Goal: Information Seeking & Learning: Learn about a topic

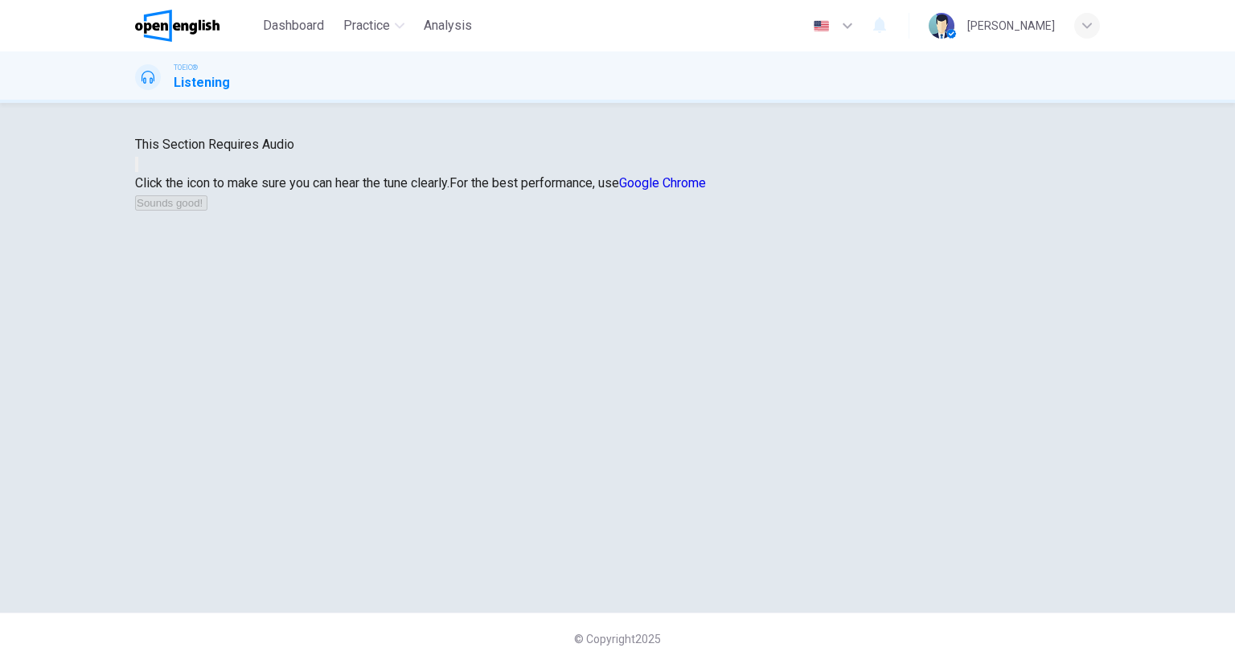
click at [138, 172] on button "button" at bounding box center [136, 164] width 3 height 15
click at [208, 211] on button "Sounds good!" at bounding box center [171, 202] width 72 height 15
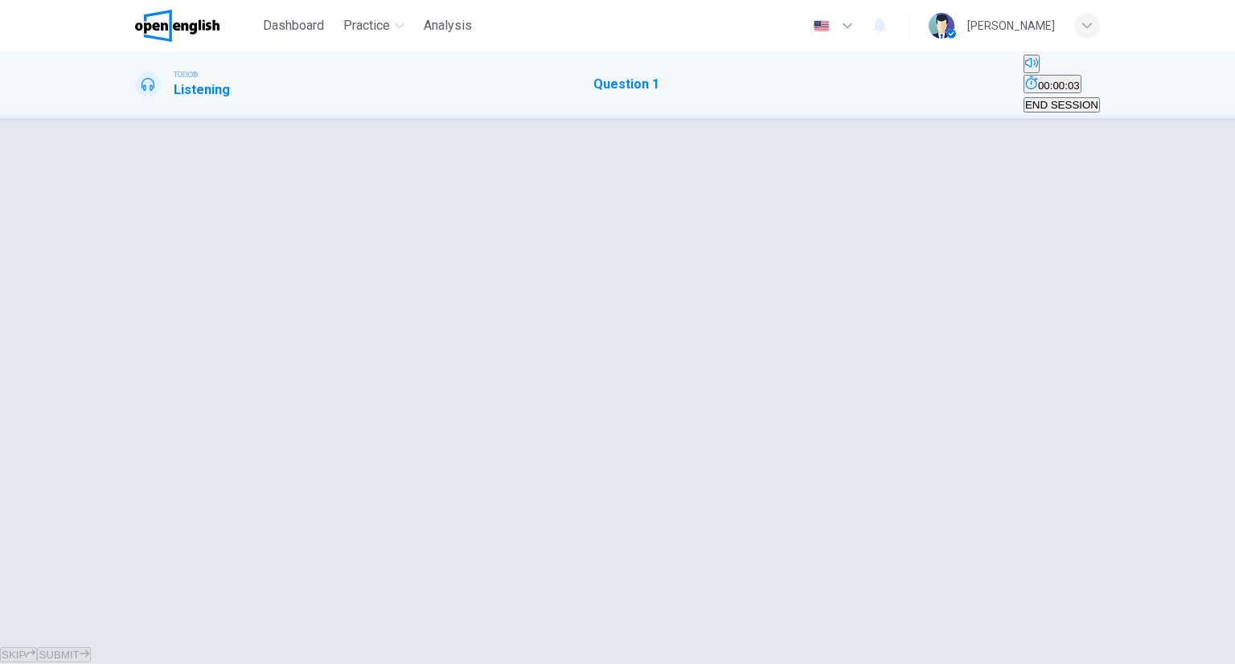
click at [792, 214] on div at bounding box center [617, 381] width 1017 height 462
drag, startPoint x: 836, startPoint y: 297, endPoint x: 820, endPoint y: 372, distance: 77.1
click at [834, 304] on div at bounding box center [617, 381] width 1017 height 462
drag, startPoint x: 820, startPoint y: 372, endPoint x: 743, endPoint y: 450, distance: 109.8
click at [772, 442] on div at bounding box center [617, 381] width 1017 height 462
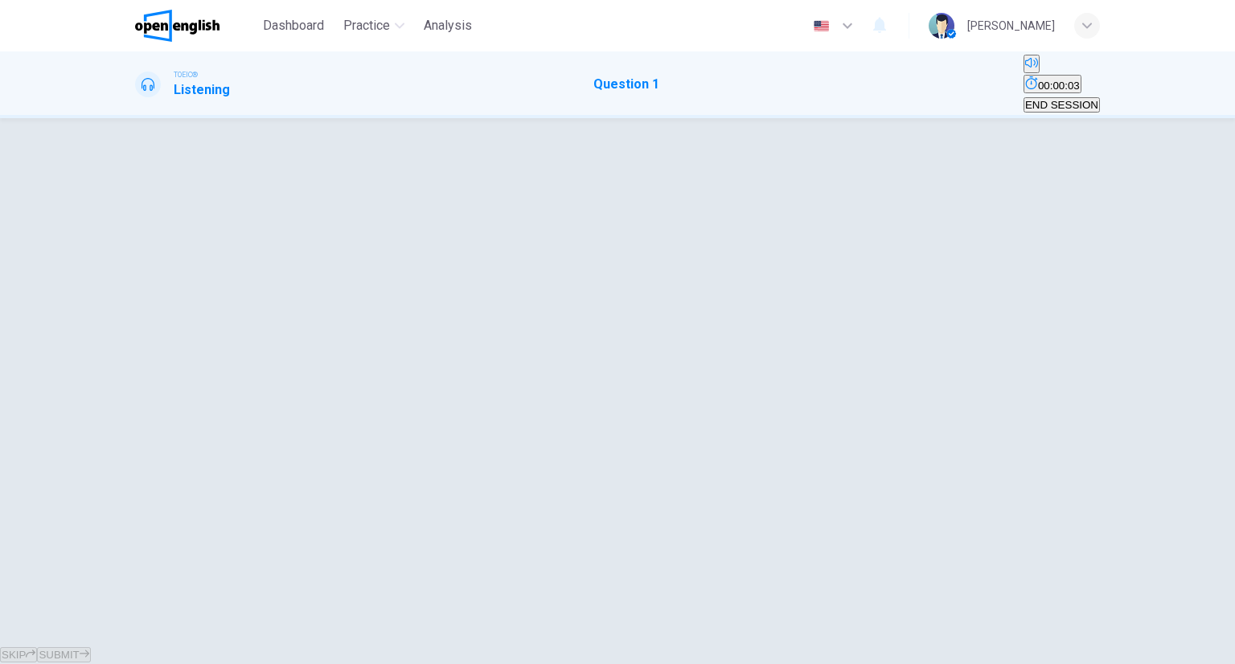
click at [502, 426] on div at bounding box center [617, 381] width 1017 height 462
drag, startPoint x: 525, startPoint y: 110, endPoint x: 536, endPoint y: 87, distance: 25.6
click at [528, 102] on div "Dashboard Practice Analysis English ** ​ [PERSON_NAME] TOEIC® Listening Questio…" at bounding box center [617, 332] width 1235 height 664
drag, startPoint x: 544, startPoint y: 88, endPoint x: 905, endPoint y: 136, distance: 364.3
click at [655, 107] on div "Dashboard Practice Analysis English ** ​ [PERSON_NAME] TOEIC® Listening Questio…" at bounding box center [617, 332] width 1235 height 664
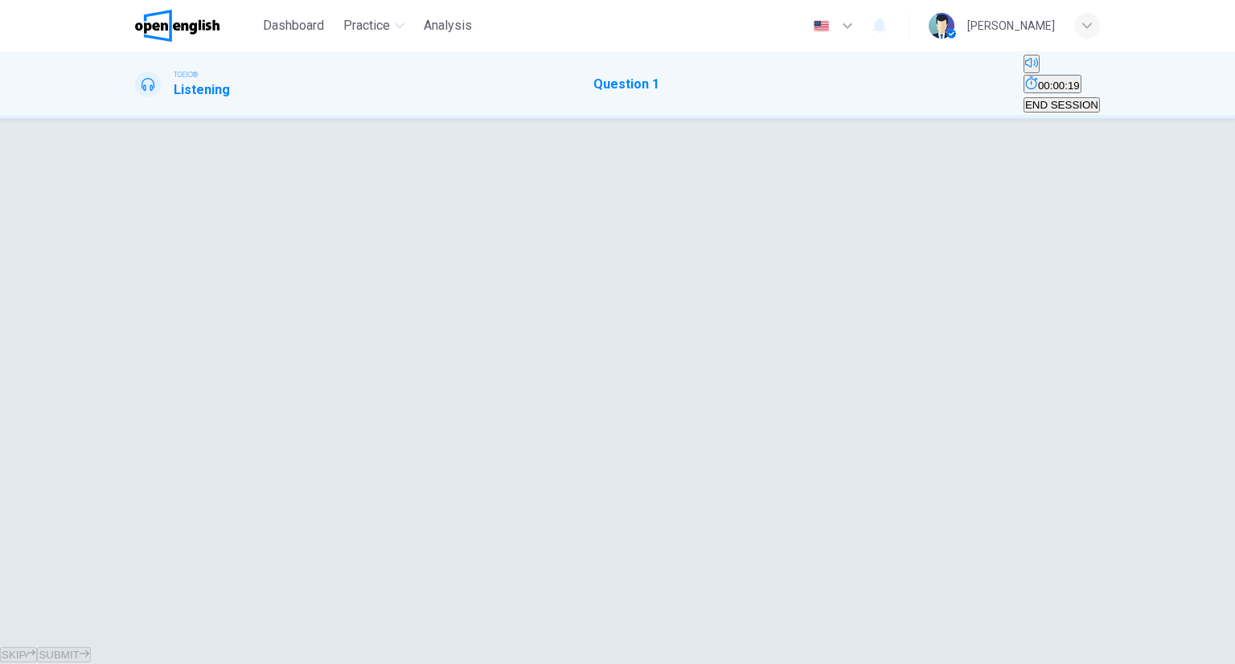
click at [905, 136] on div at bounding box center [617, 381] width 1235 height 527
click at [905, 150] on div at bounding box center [617, 381] width 1017 height 462
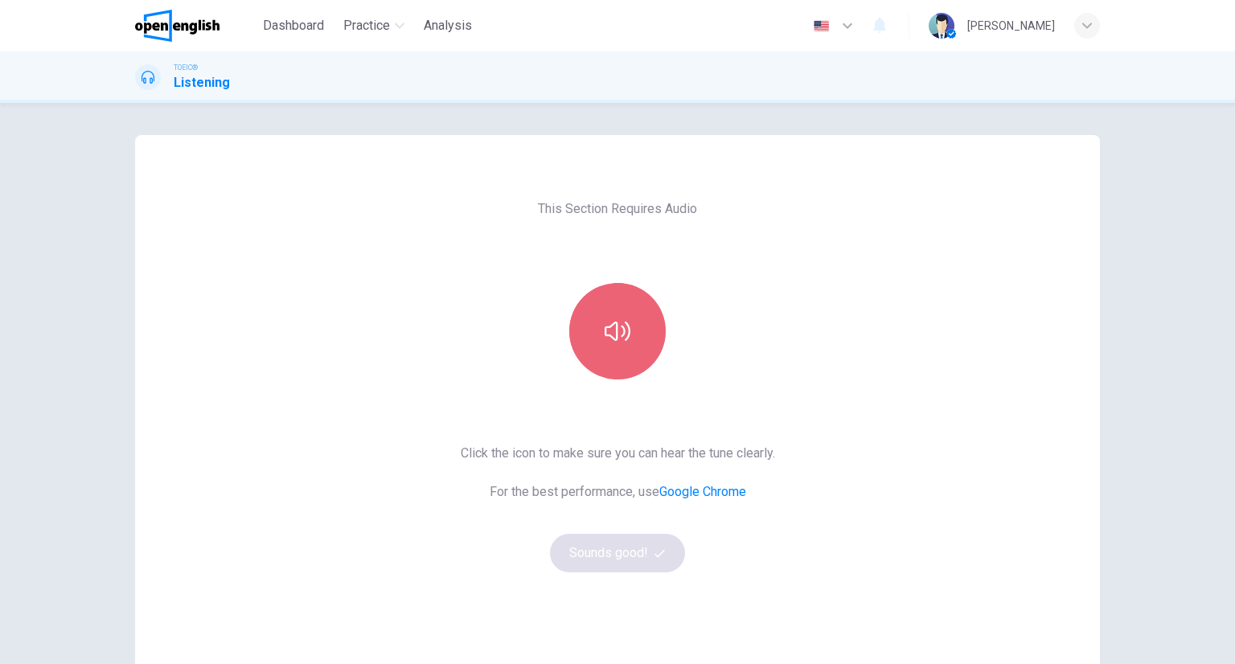
click at [579, 330] on button "button" at bounding box center [617, 331] width 97 height 97
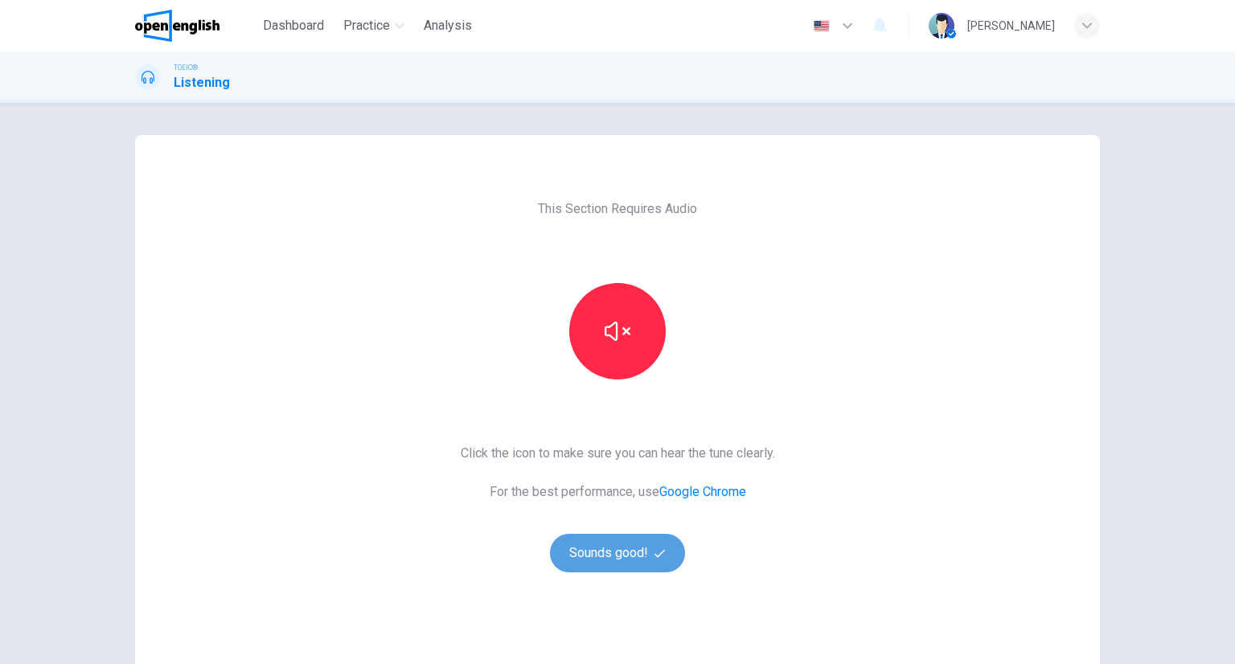
click at [623, 536] on button "Sounds good!" at bounding box center [617, 553] width 135 height 39
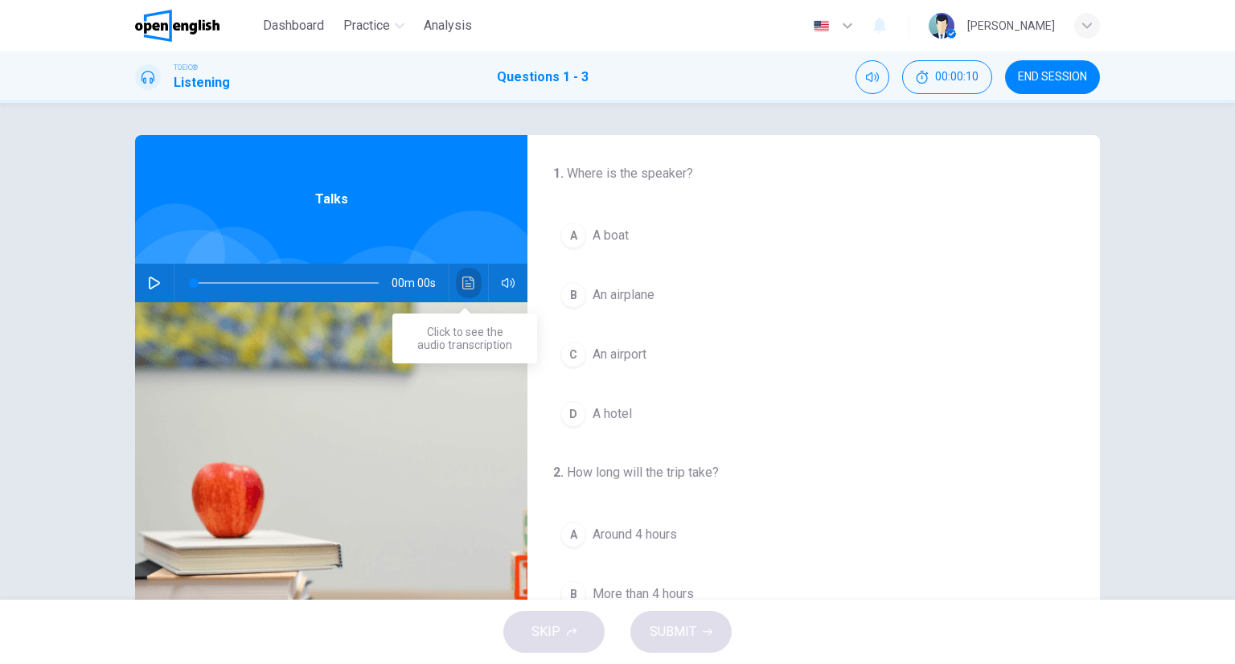
click at [473, 284] on button "Click to see the audio transcription" at bounding box center [469, 283] width 26 height 39
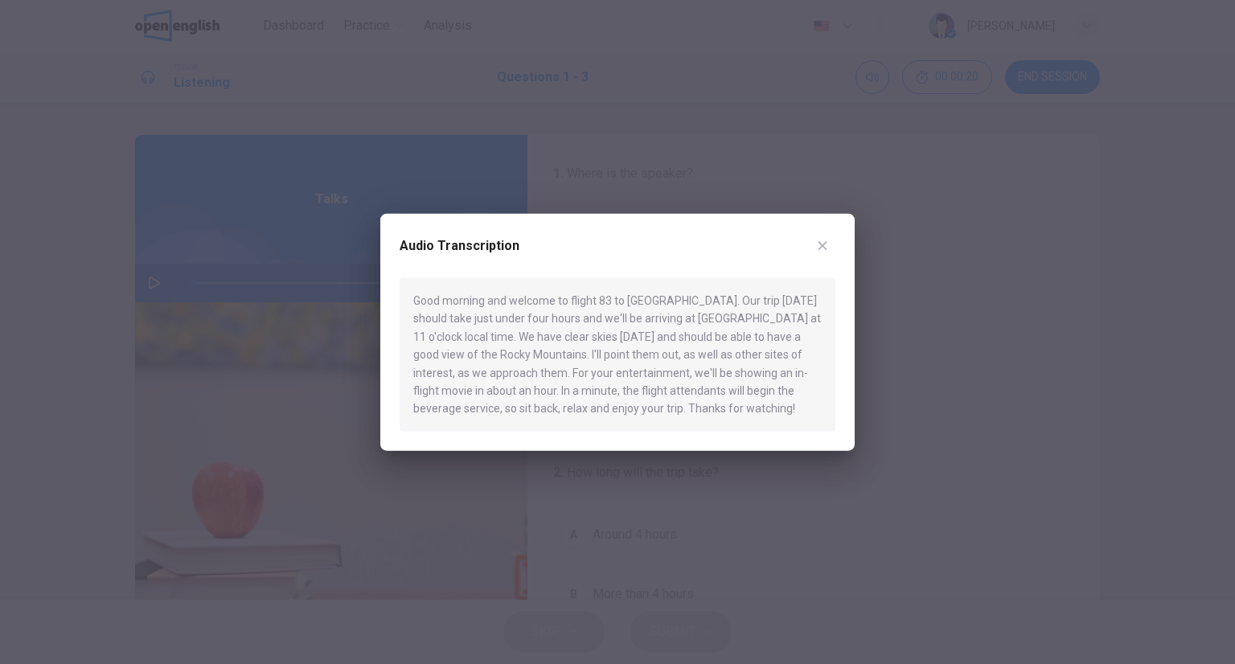
click at [824, 255] on button "button" at bounding box center [823, 246] width 26 height 26
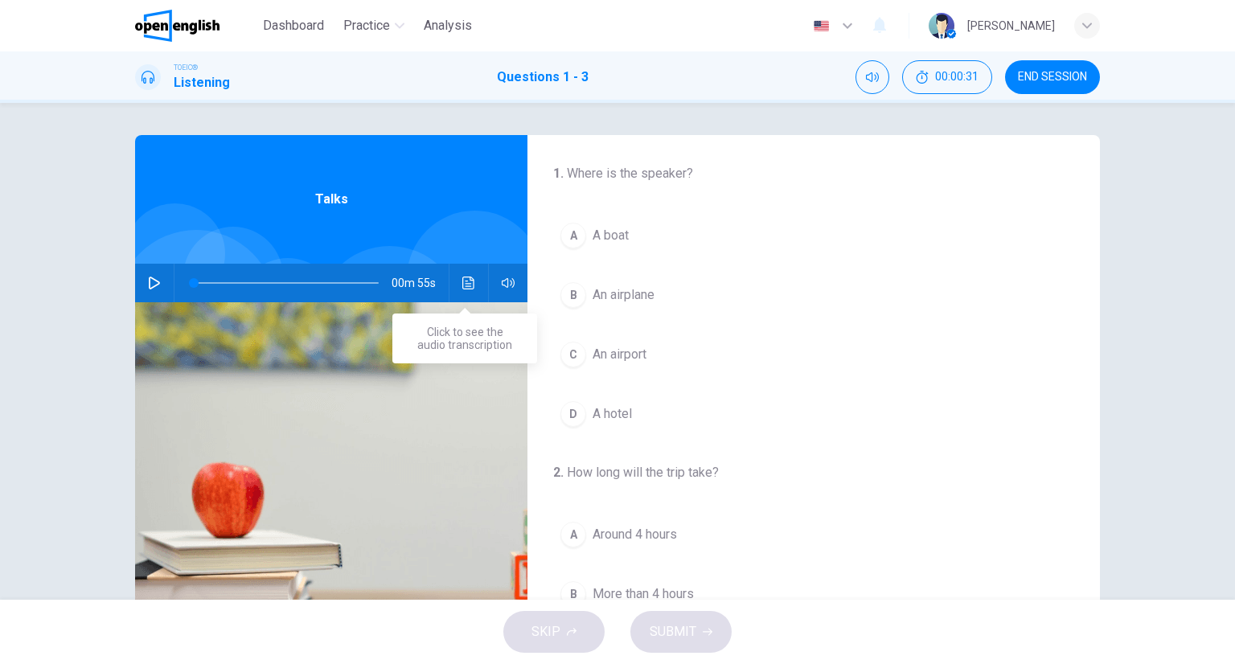
click at [466, 284] on icon "Click to see the audio transcription" at bounding box center [468, 283] width 13 height 13
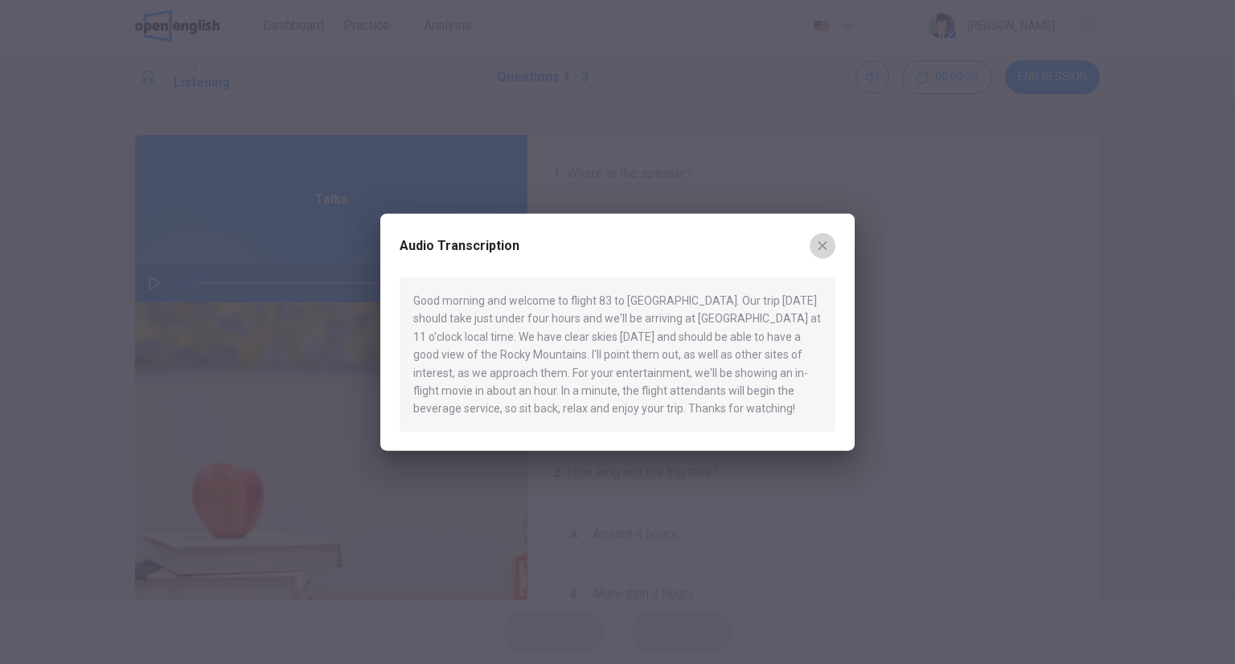
click at [812, 251] on button "button" at bounding box center [823, 246] width 26 height 26
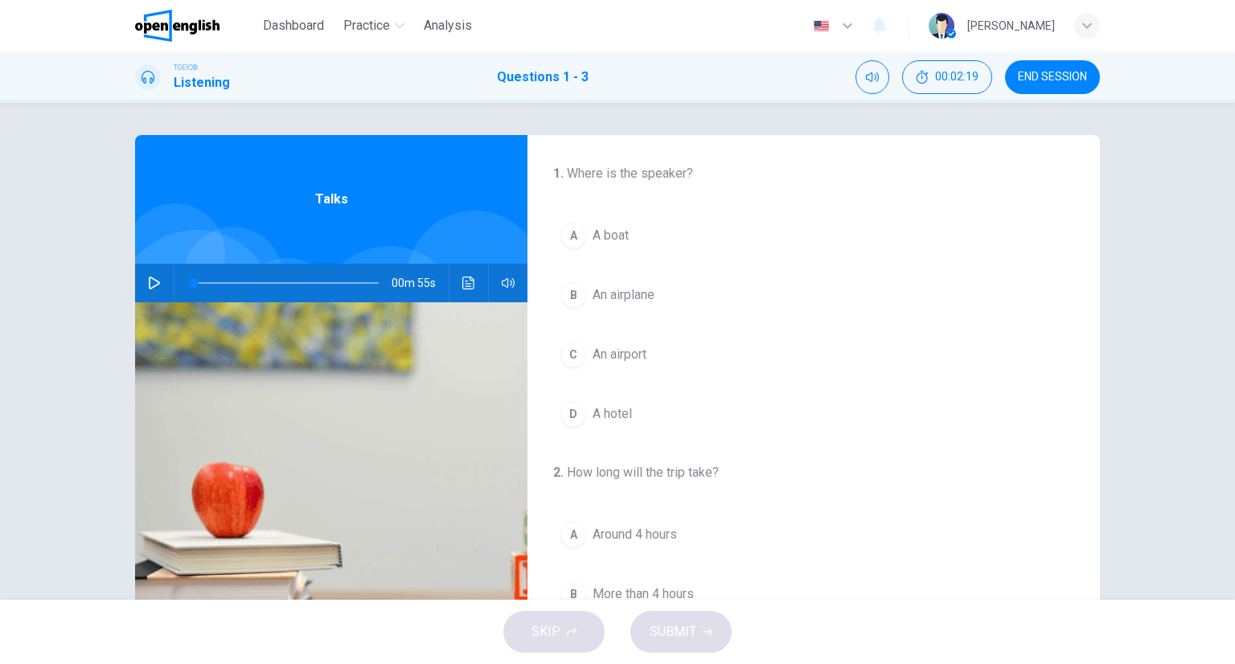
click at [638, 294] on span "An airplane" at bounding box center [624, 295] width 62 height 19
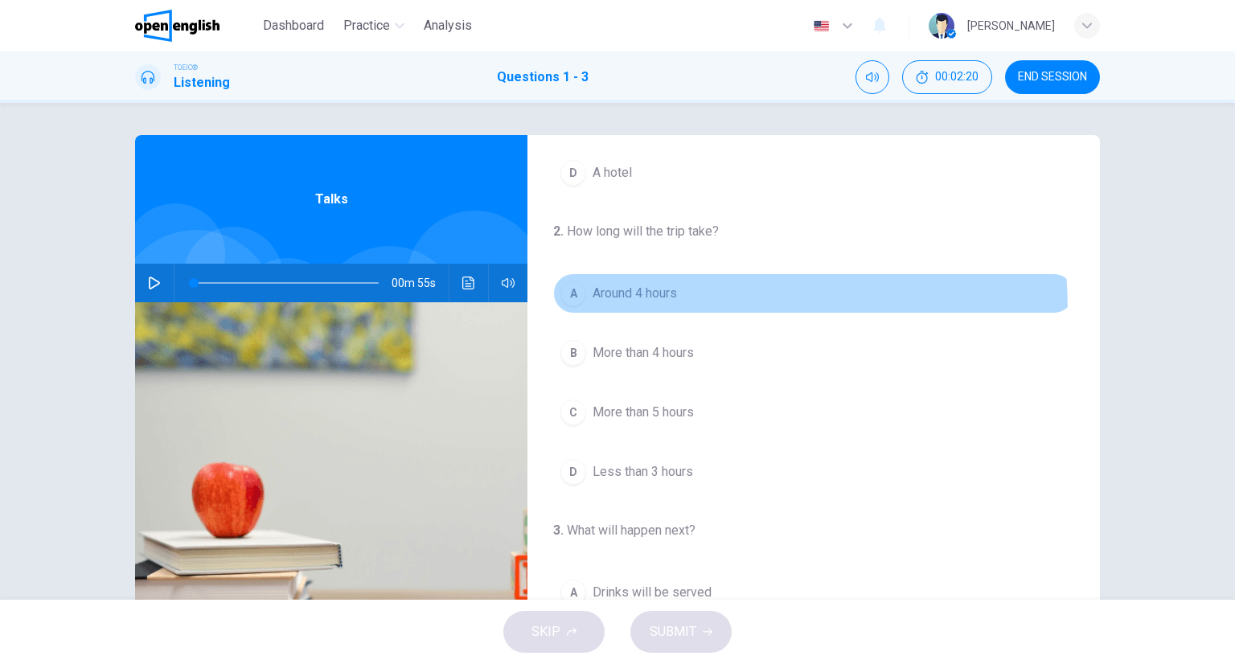
click at [602, 310] on button "A Around 4 hours" at bounding box center [813, 293] width 521 height 40
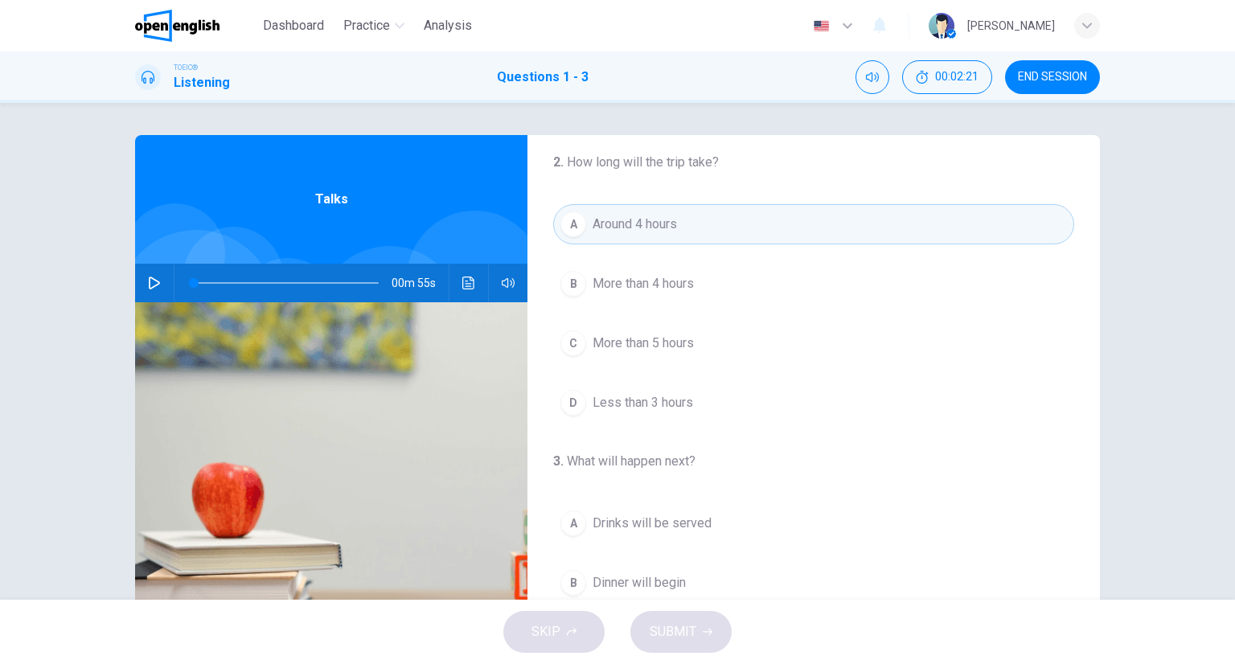
scroll to position [364, 0]
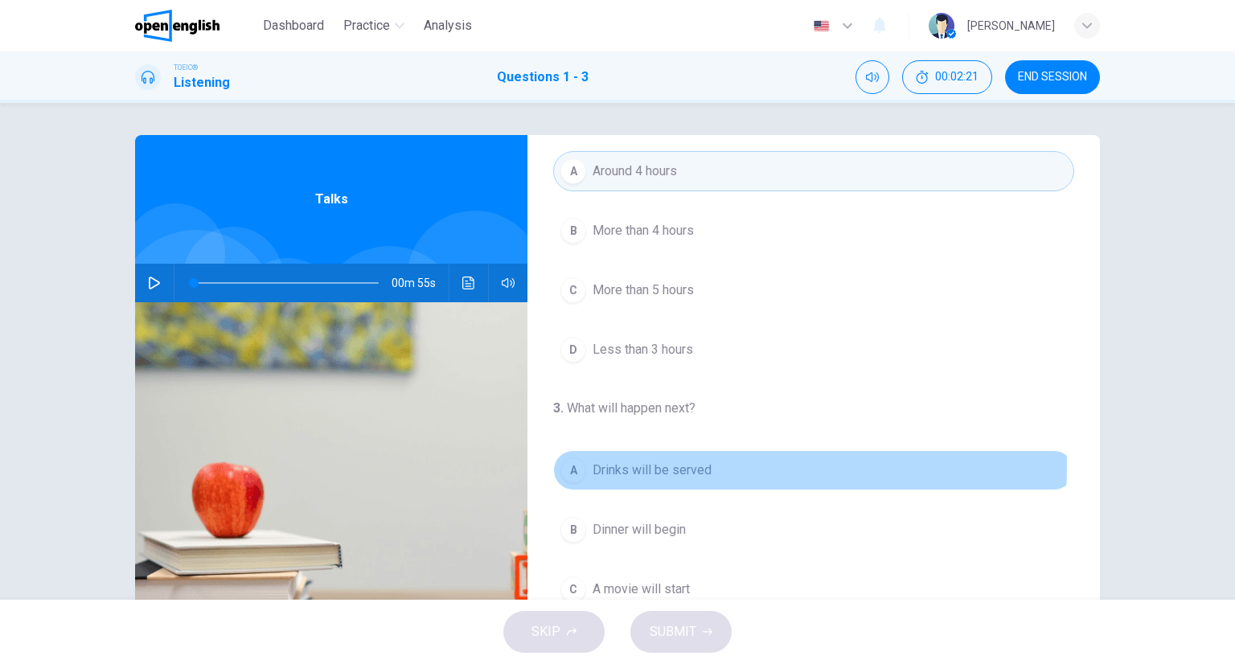
drag, startPoint x: 631, startPoint y: 462, endPoint x: 712, endPoint y: 562, distance: 128.6
click at [631, 462] on span "Drinks will be served" at bounding box center [652, 470] width 119 height 19
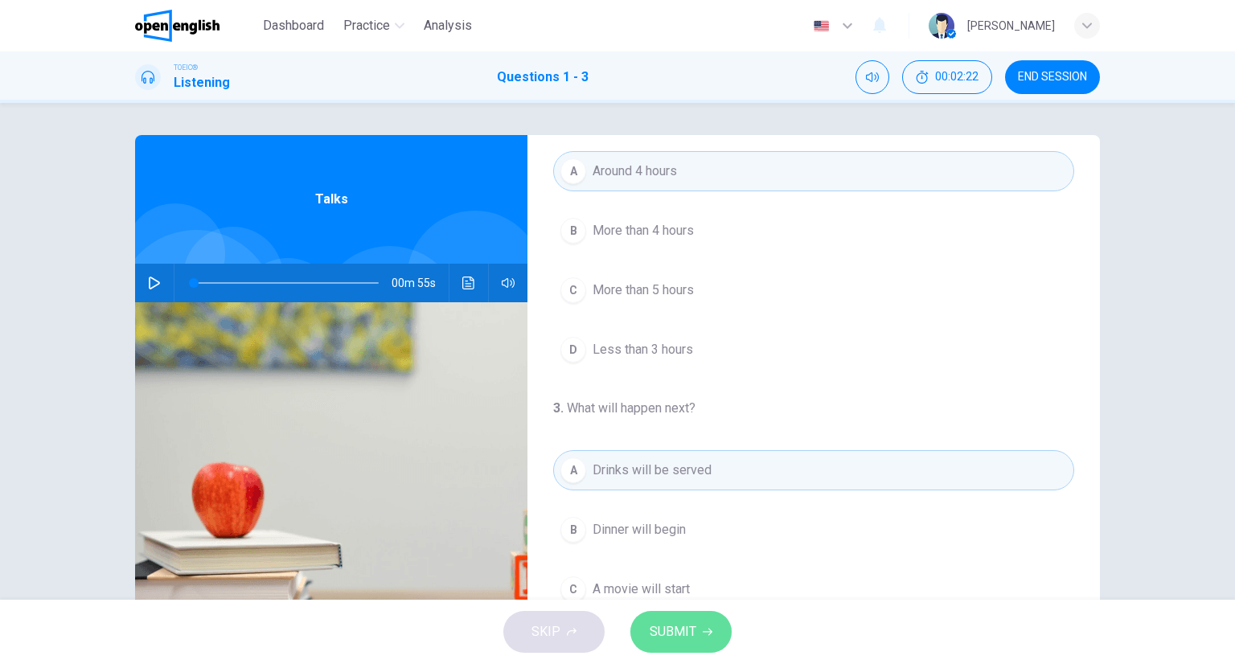
click at [702, 619] on button "SUBMIT" at bounding box center [681, 632] width 101 height 42
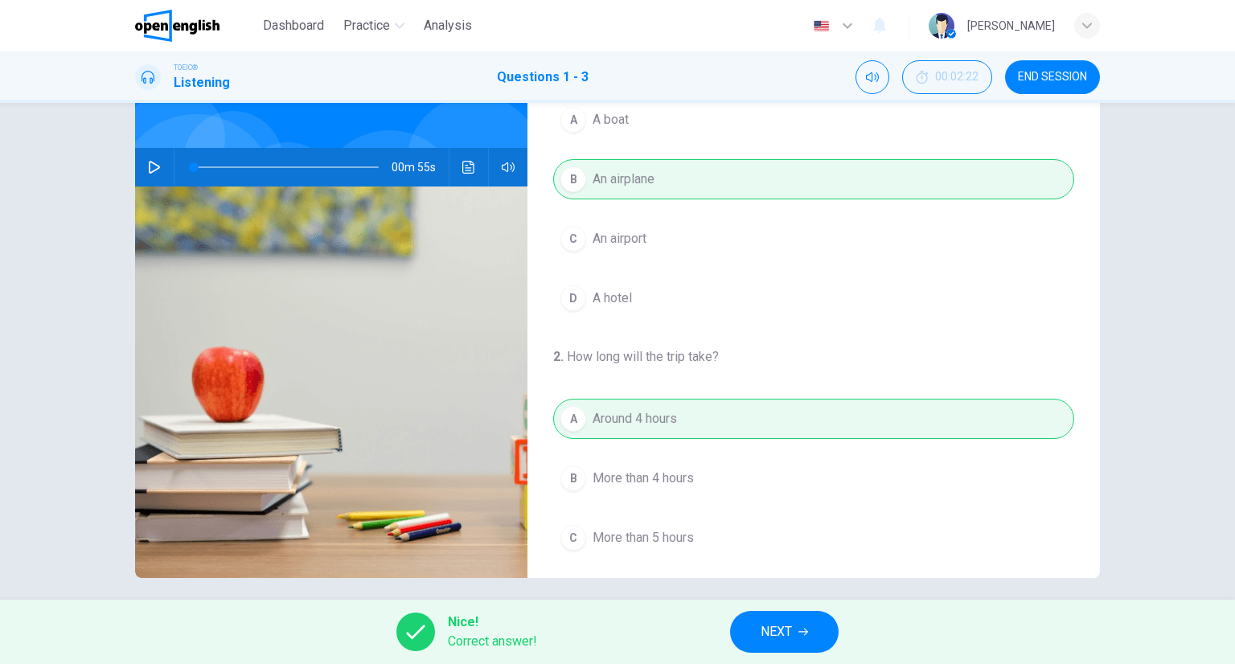
scroll to position [126, 0]
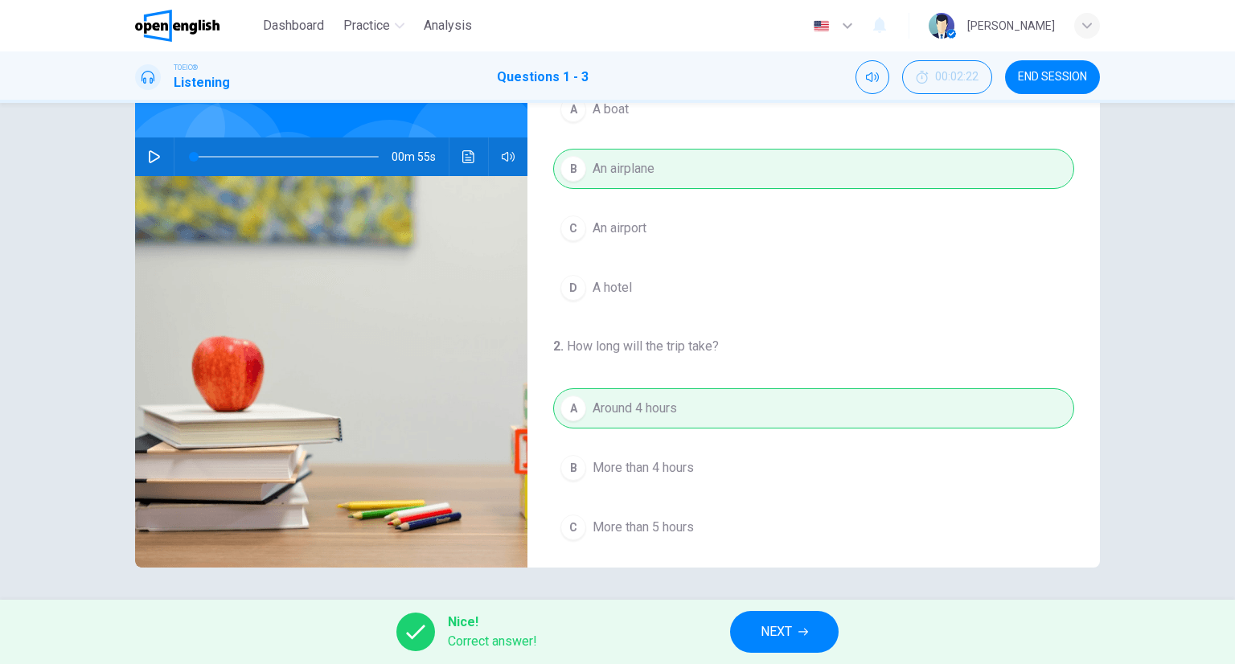
click at [751, 625] on button "NEXT" at bounding box center [784, 632] width 109 height 42
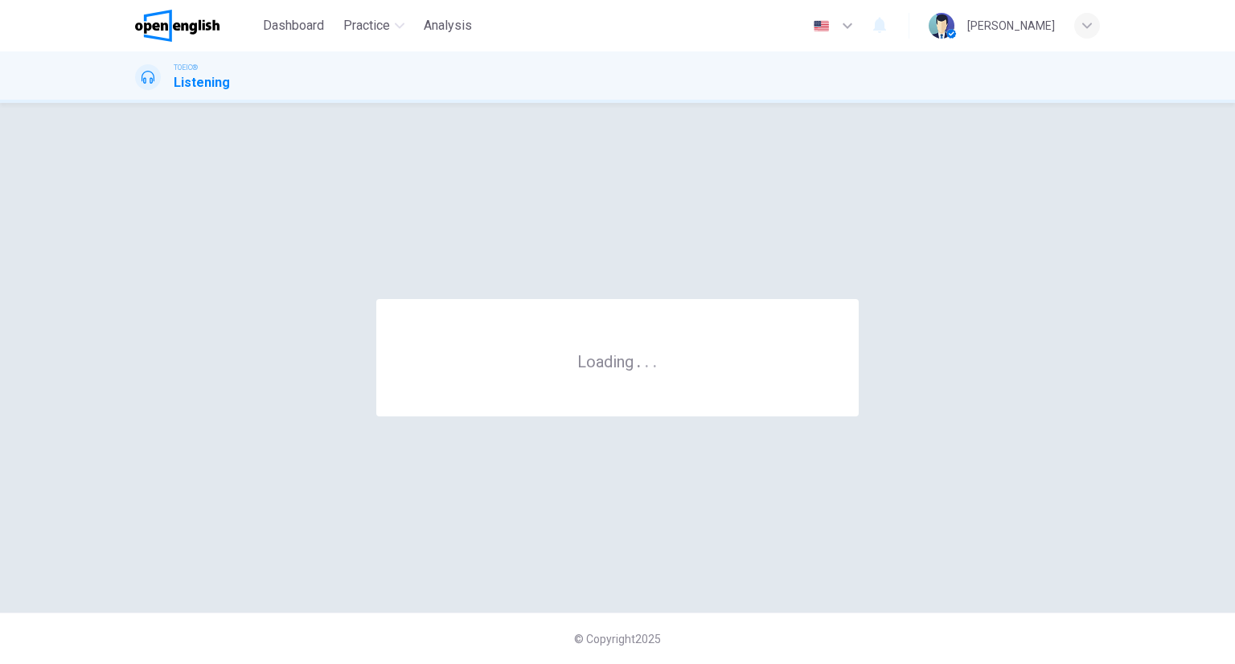
scroll to position [0, 0]
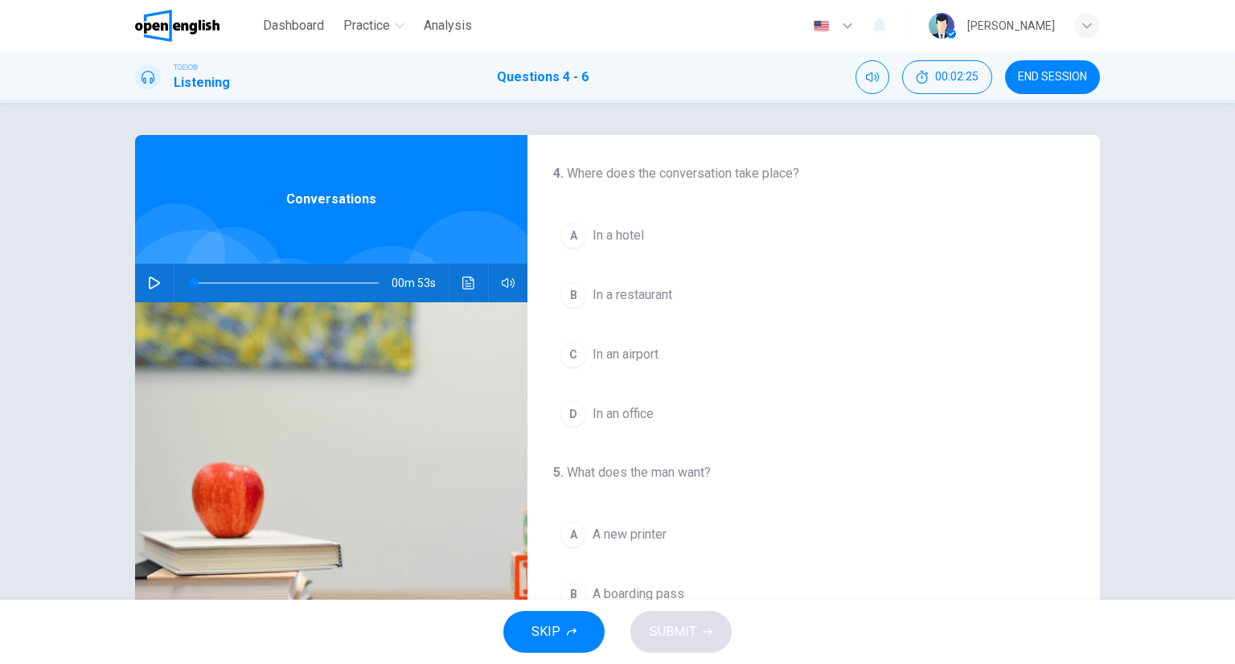
click at [462, 284] on icon "Click to see the audio transcription" at bounding box center [468, 283] width 12 height 13
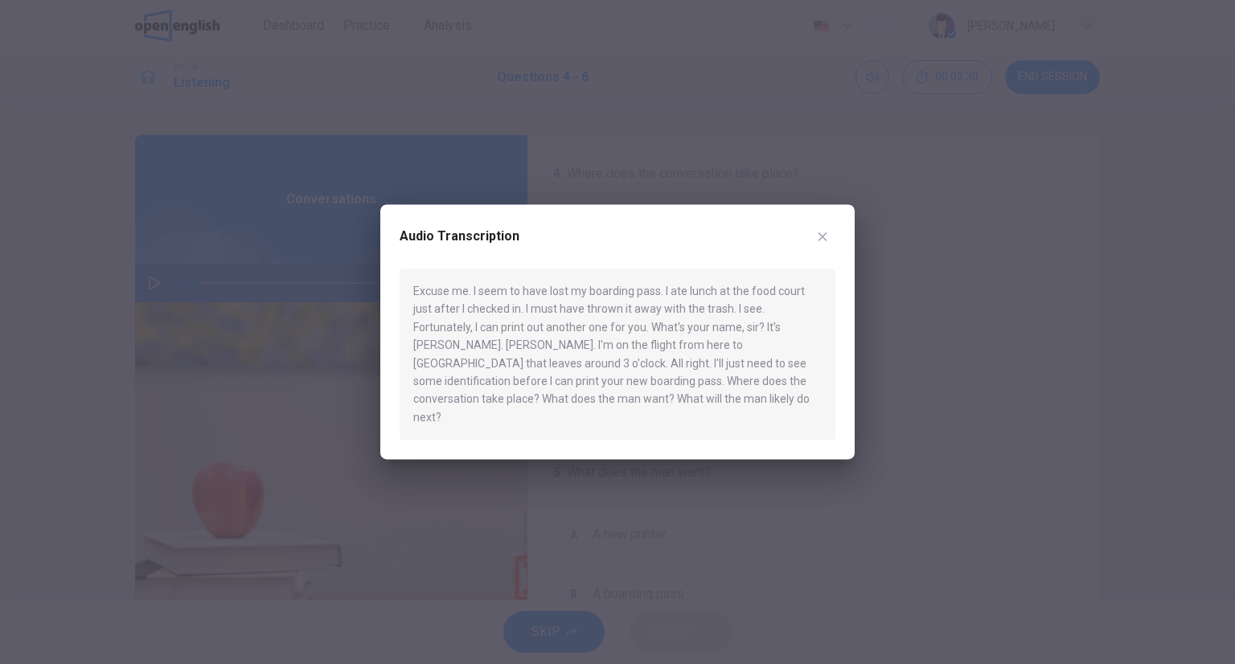
drag, startPoint x: 1022, startPoint y: 313, endPoint x: 979, endPoint y: 297, distance: 46.3
click at [1021, 313] on div at bounding box center [617, 332] width 1235 height 664
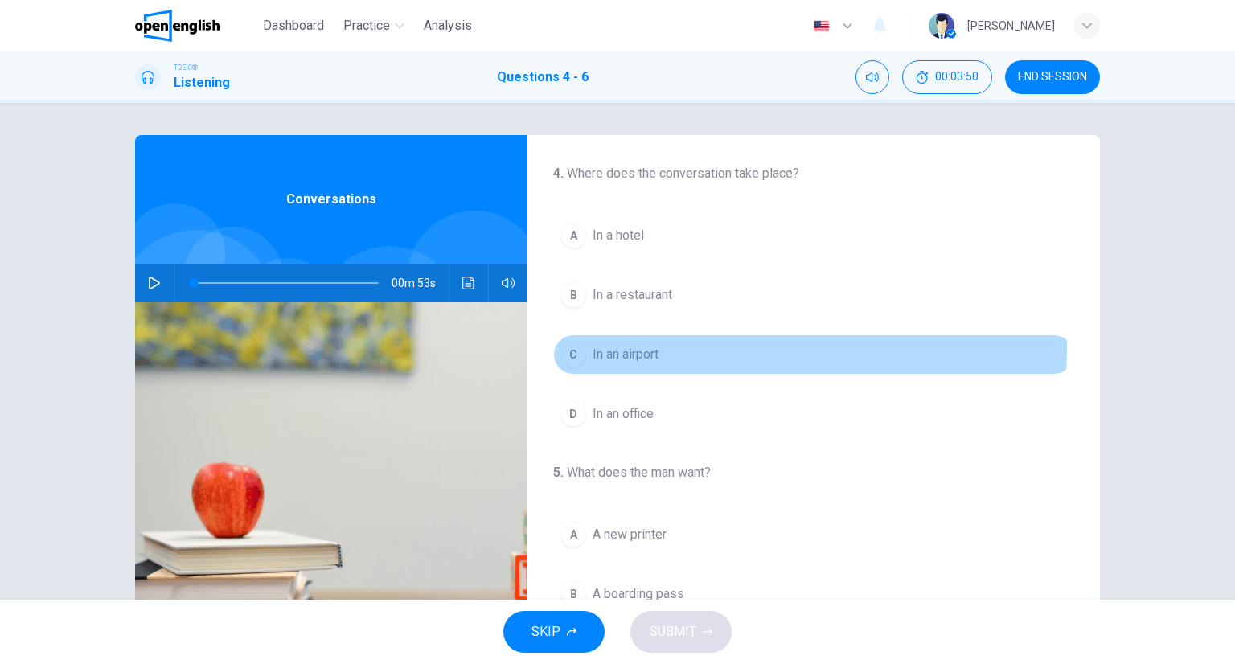
click at [660, 347] on button "C In an airport" at bounding box center [813, 355] width 521 height 40
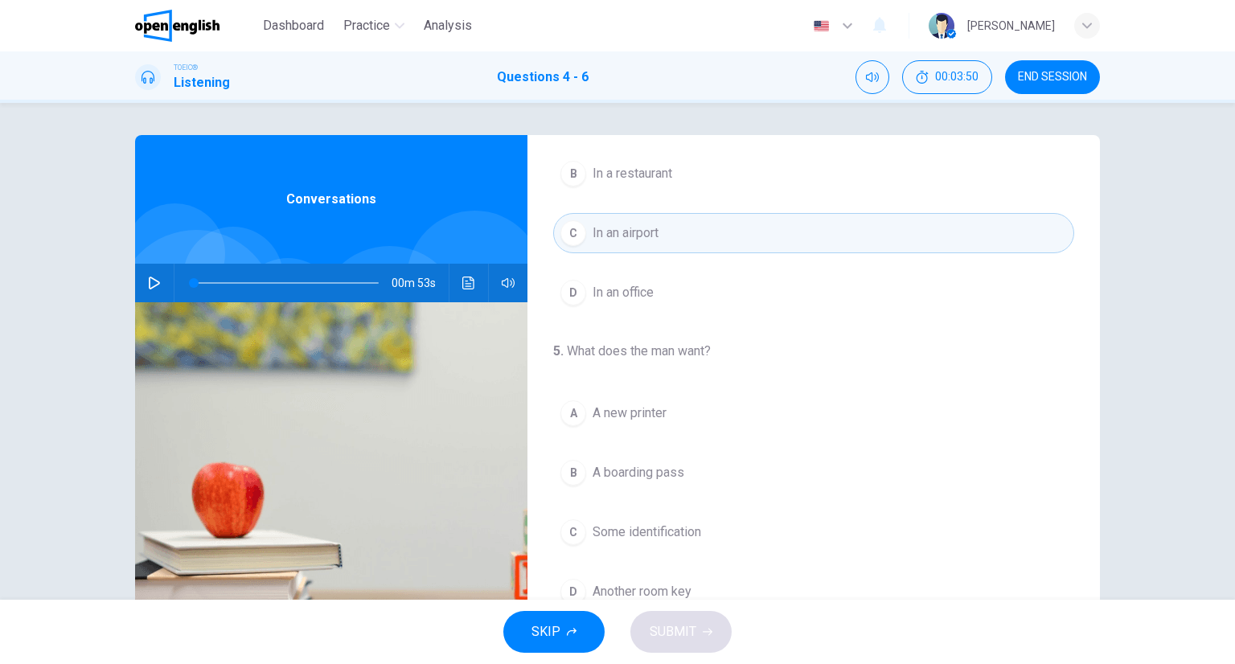
scroll to position [322, 0]
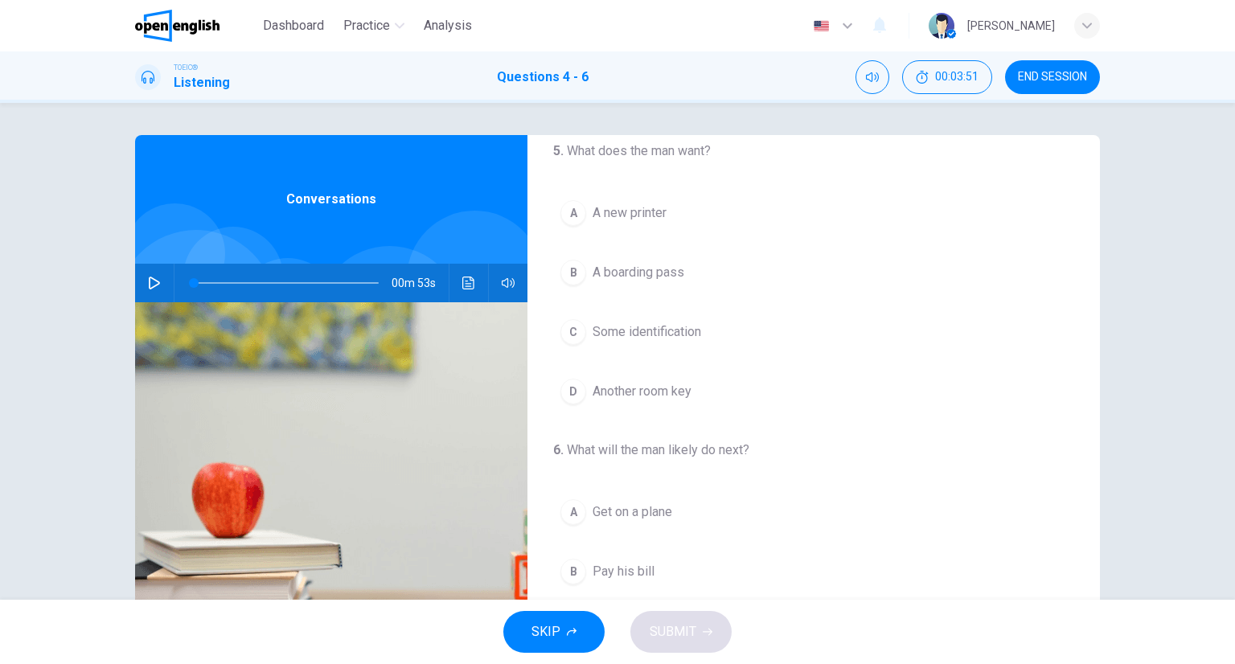
click at [610, 285] on button "B A boarding pass" at bounding box center [813, 273] width 521 height 40
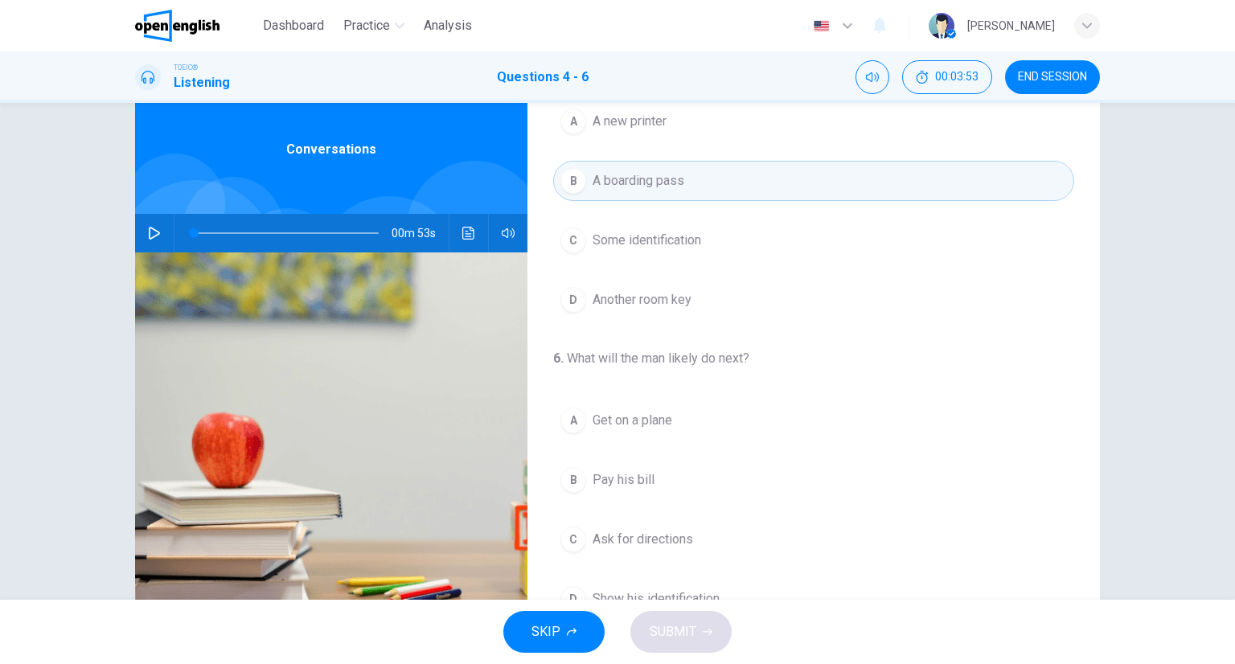
scroll to position [126, 0]
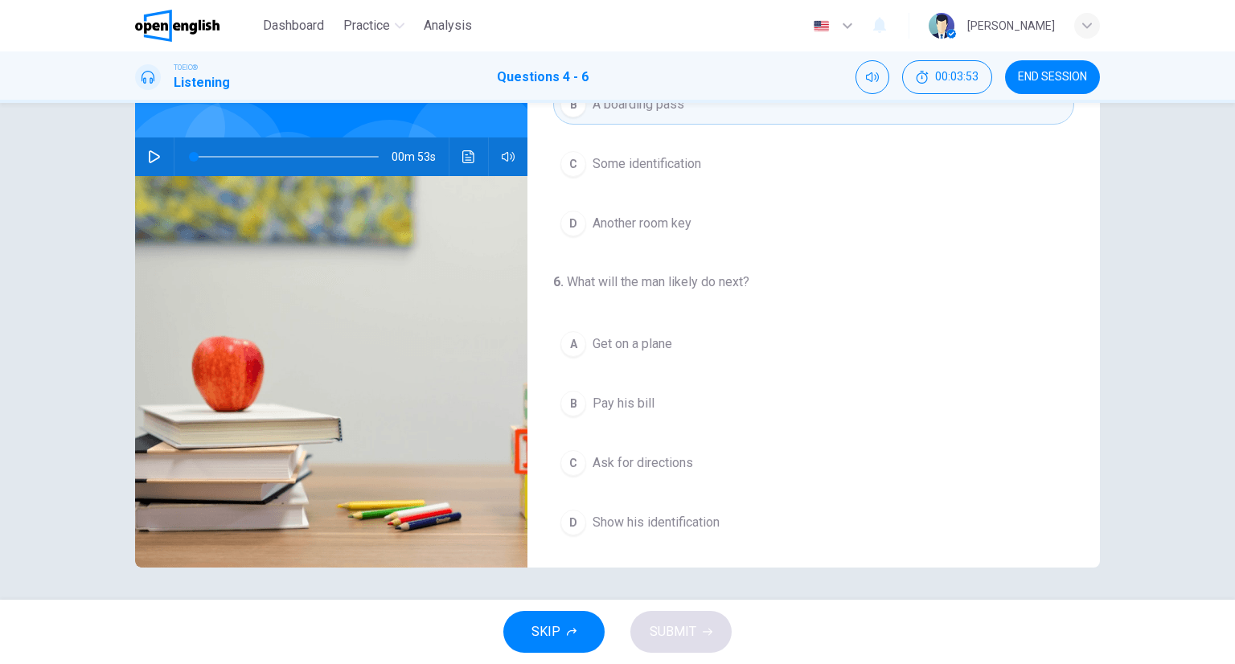
click at [602, 516] on span "Show his identification" at bounding box center [656, 522] width 127 height 19
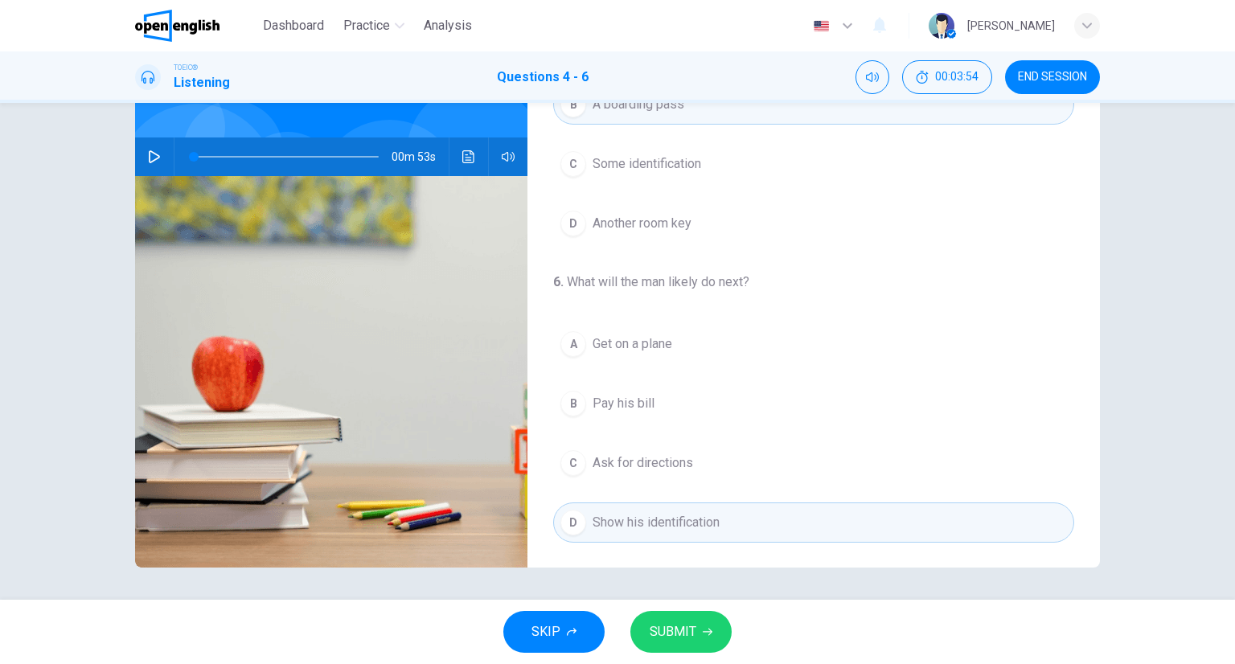
click at [671, 607] on div "SKIP SUBMIT" at bounding box center [617, 632] width 1235 height 64
click at [673, 627] on span "SUBMIT" at bounding box center [673, 632] width 47 height 23
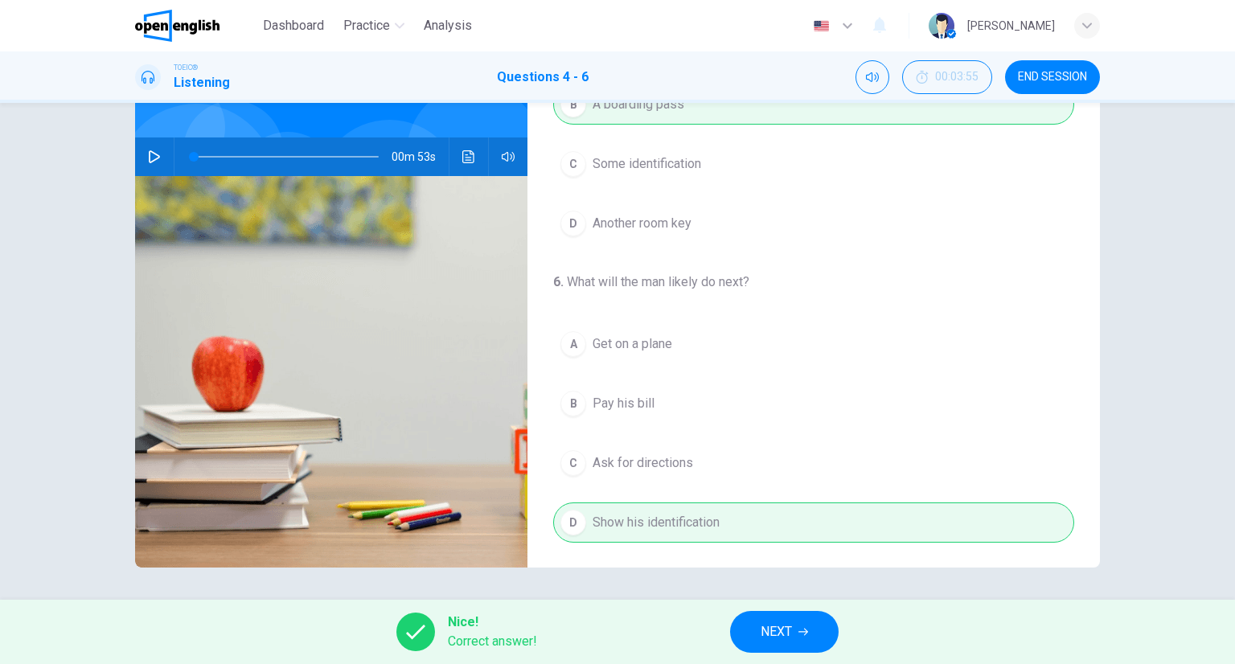
click at [738, 628] on button "NEXT" at bounding box center [784, 632] width 109 height 42
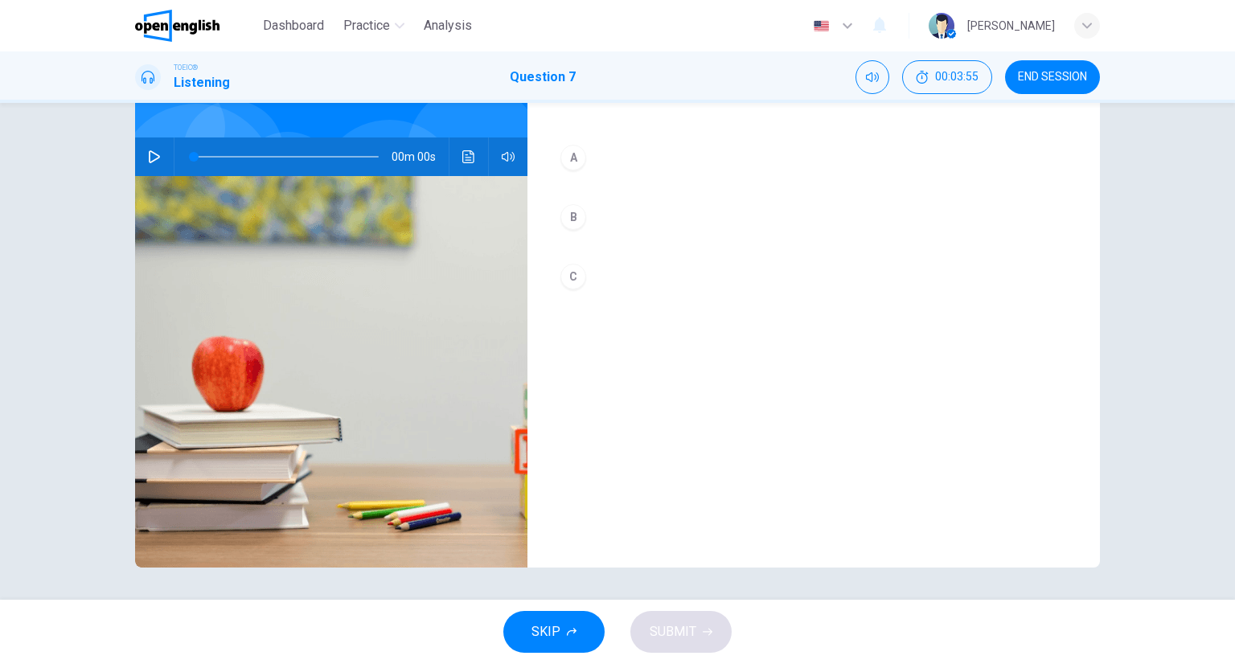
scroll to position [0, 0]
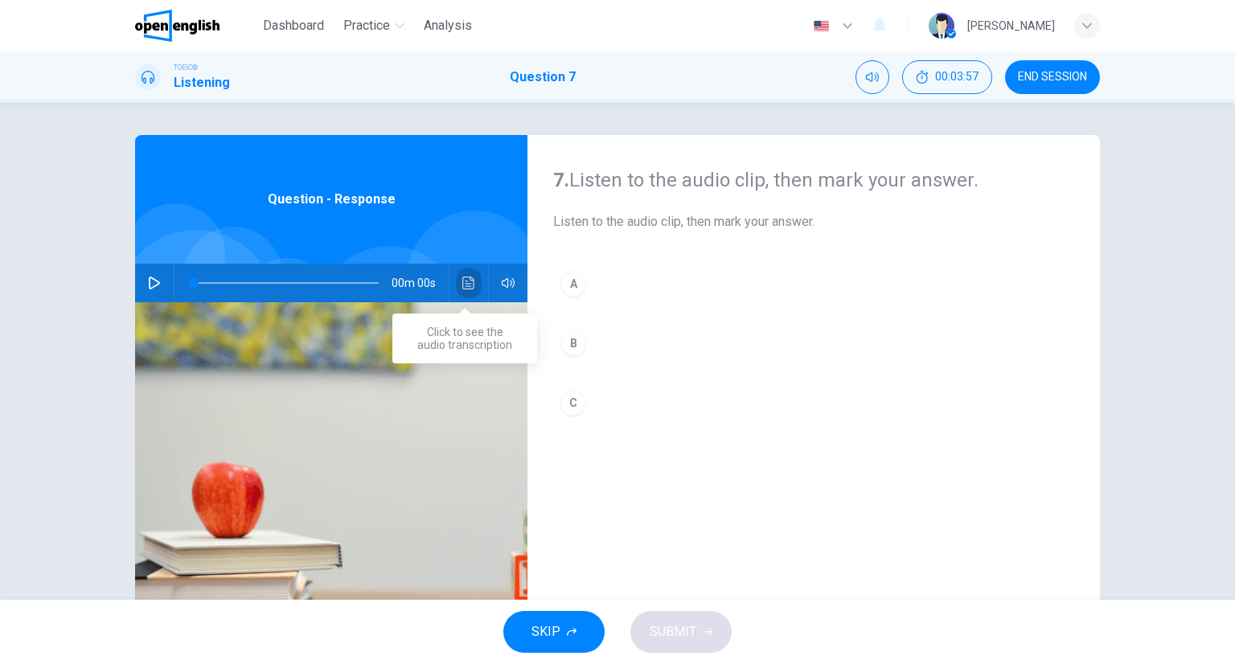
click at [465, 275] on button "Click to see the audio transcription" at bounding box center [469, 283] width 26 height 39
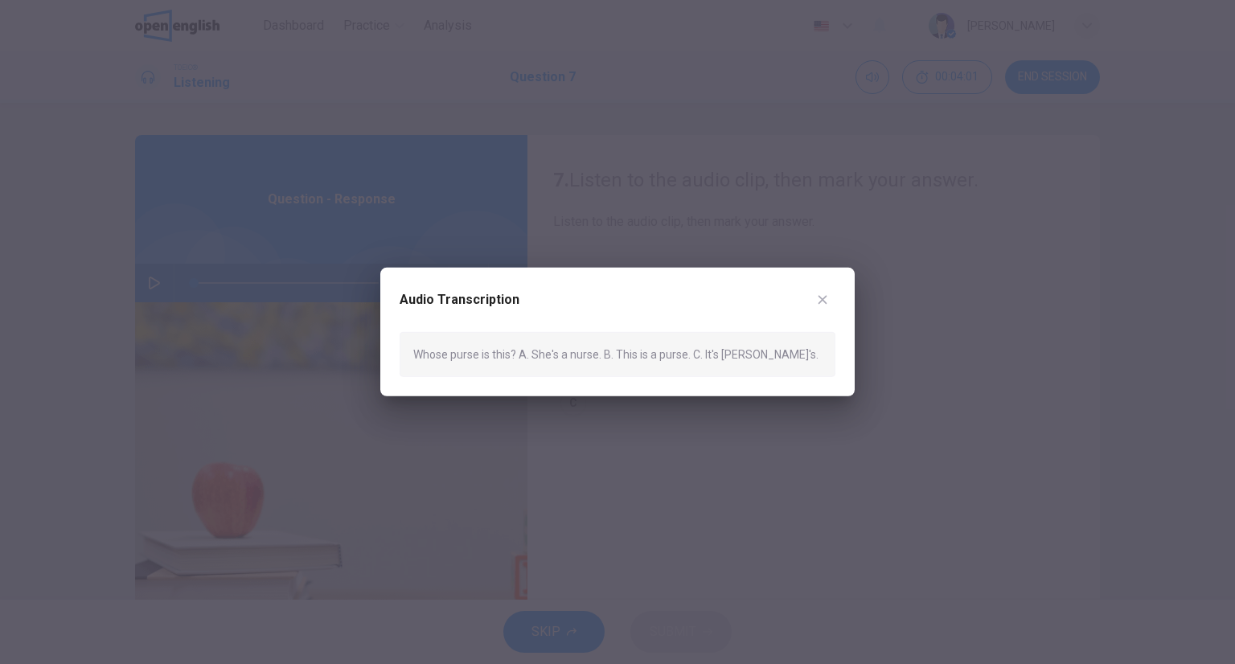
click at [833, 297] on button "button" at bounding box center [823, 300] width 26 height 26
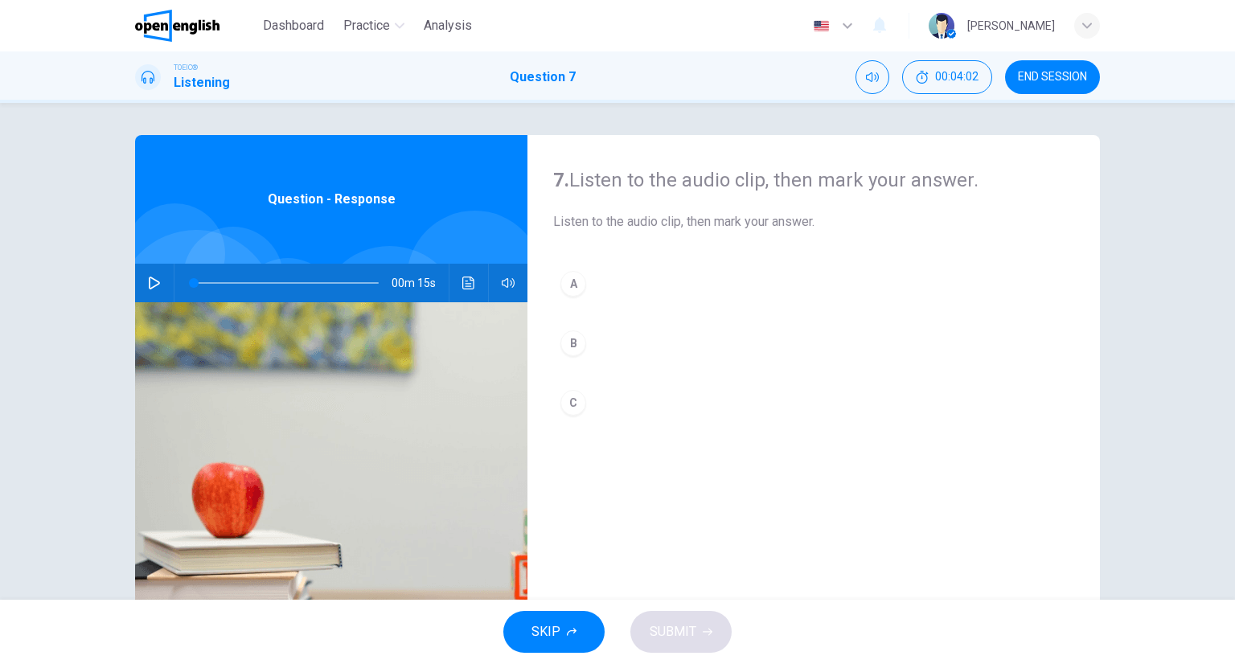
click at [609, 390] on button "C" at bounding box center [813, 403] width 521 height 40
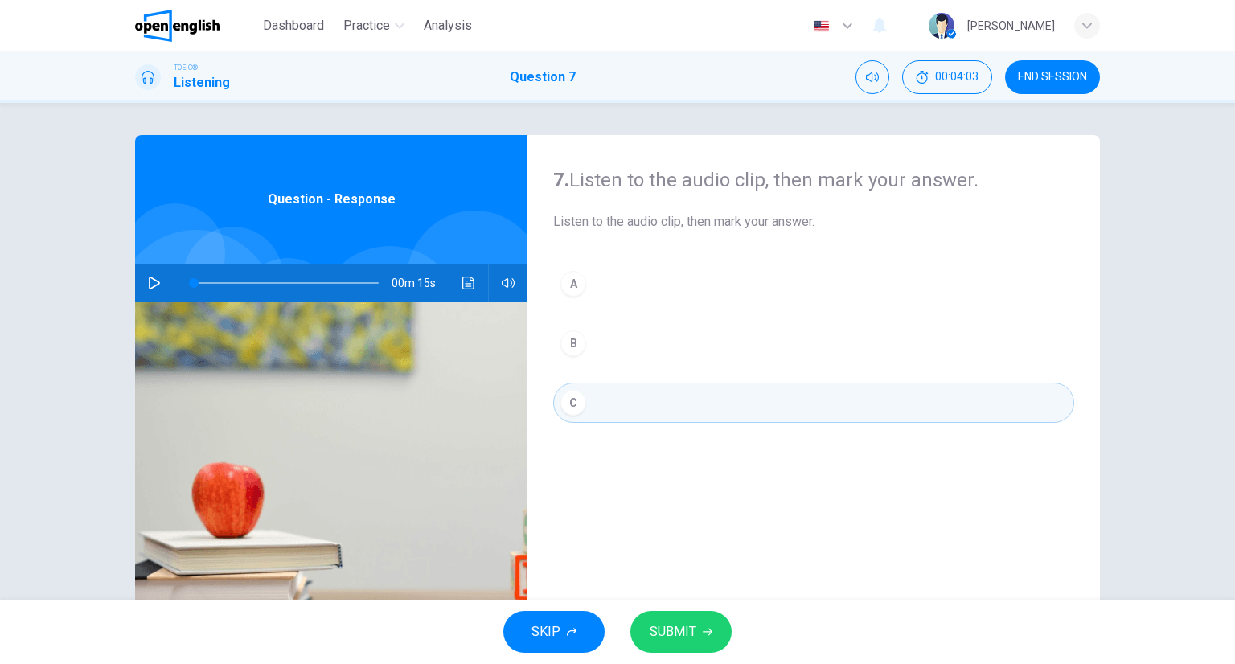
click at [666, 628] on span "SUBMIT" at bounding box center [673, 632] width 47 height 23
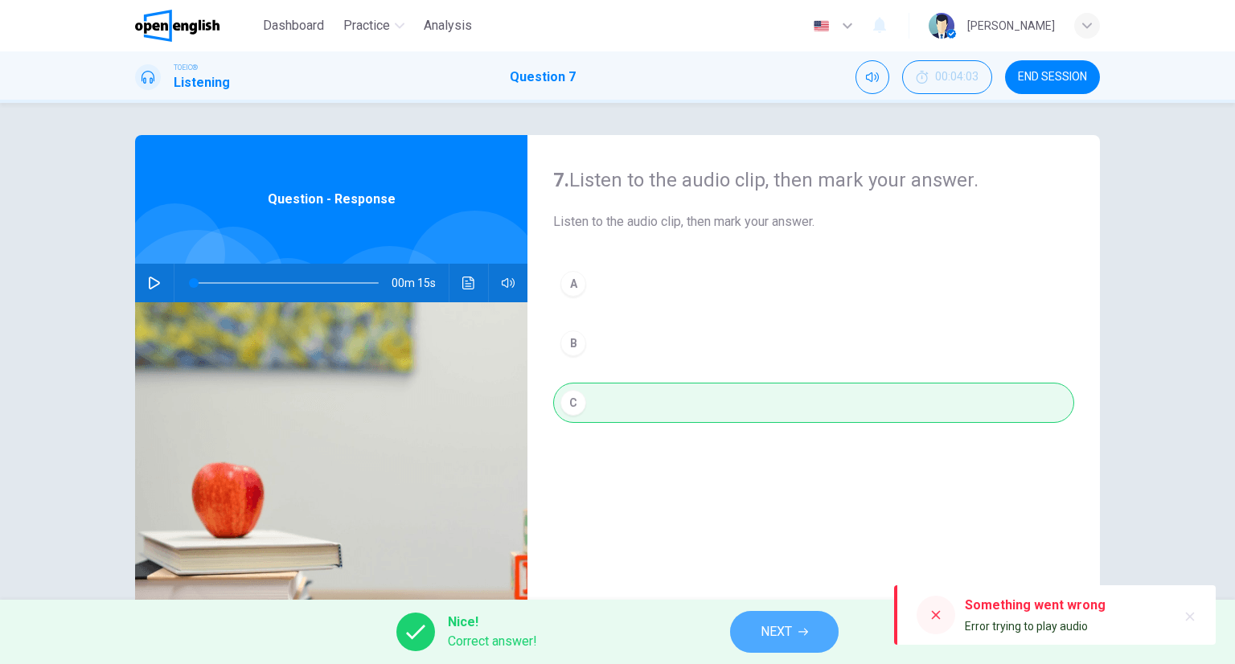
click at [740, 639] on button "NEXT" at bounding box center [784, 632] width 109 height 42
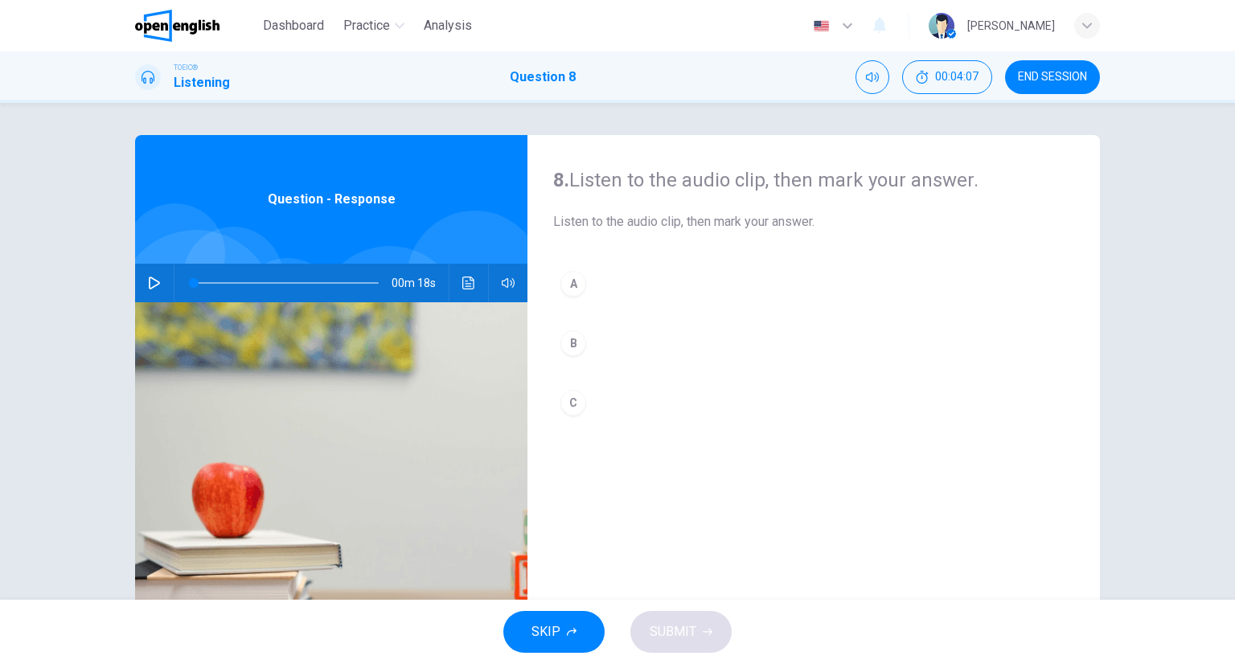
click at [471, 274] on button "Click to see the audio transcription" at bounding box center [469, 283] width 26 height 39
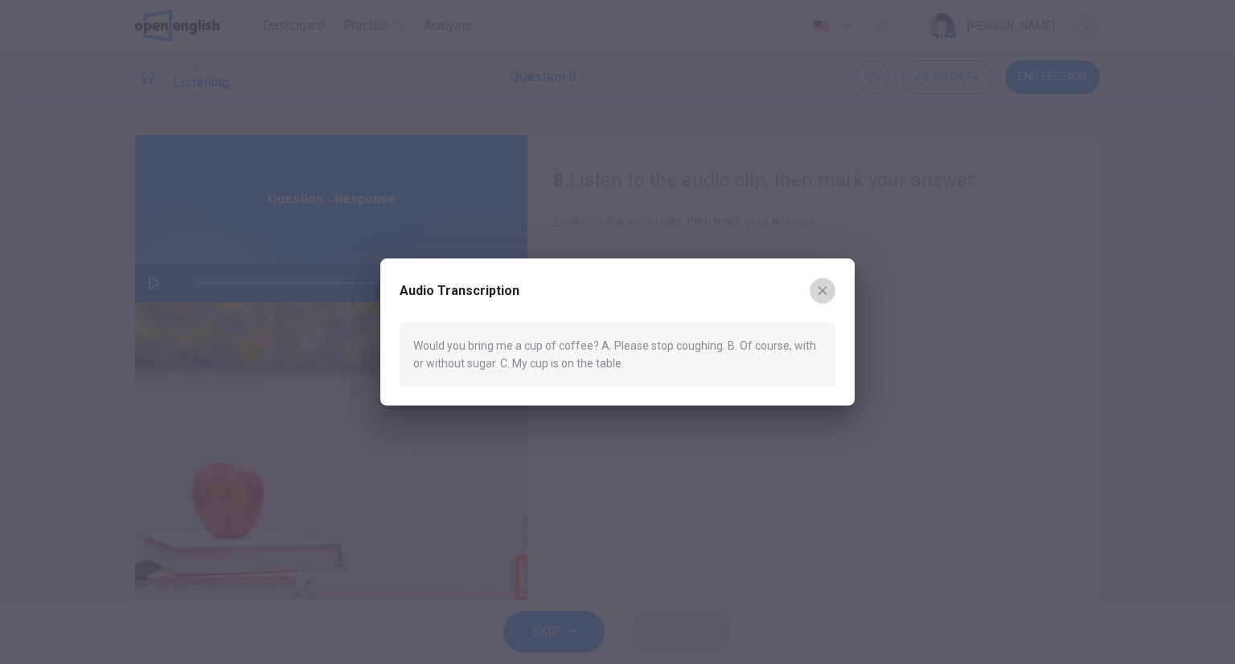
click at [826, 286] on icon "button" at bounding box center [822, 291] width 13 height 13
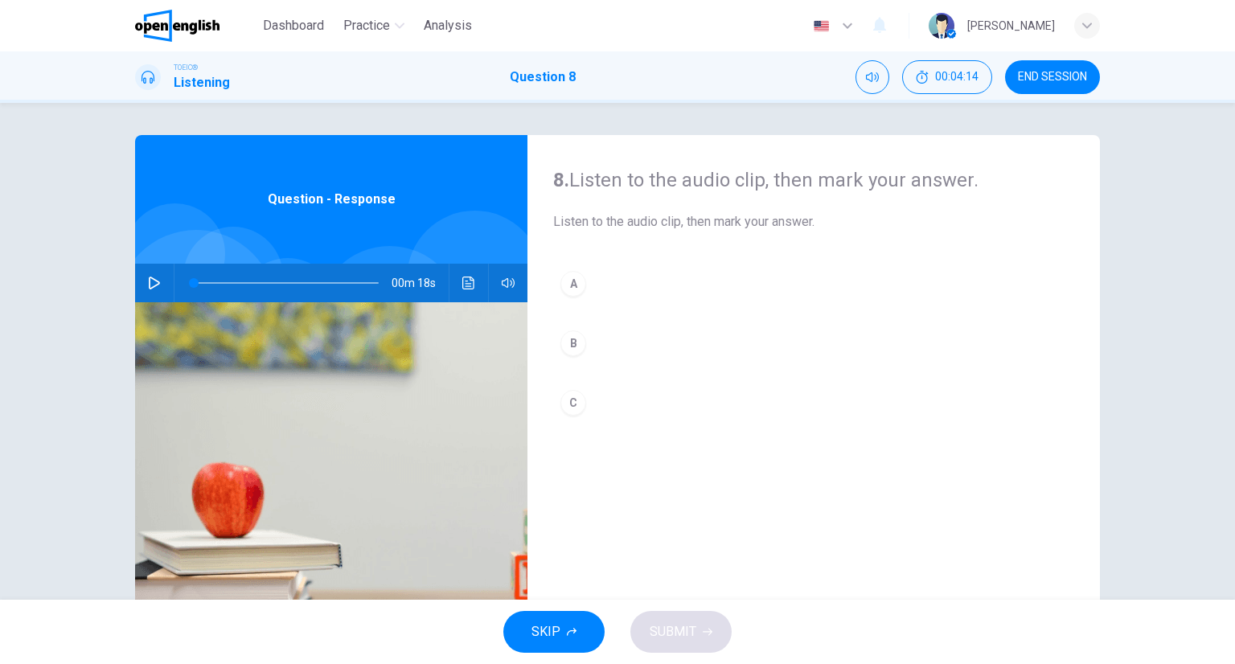
click at [687, 329] on button "B" at bounding box center [813, 343] width 521 height 40
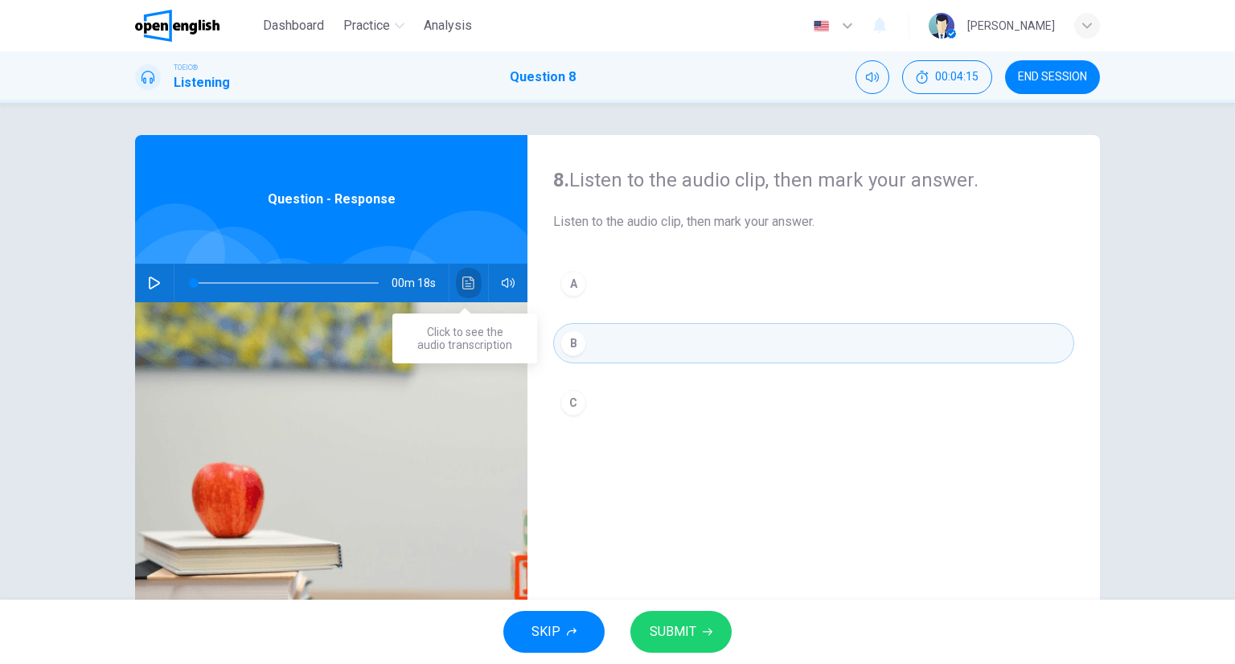
click at [467, 293] on button "Click to see the audio transcription" at bounding box center [469, 283] width 26 height 39
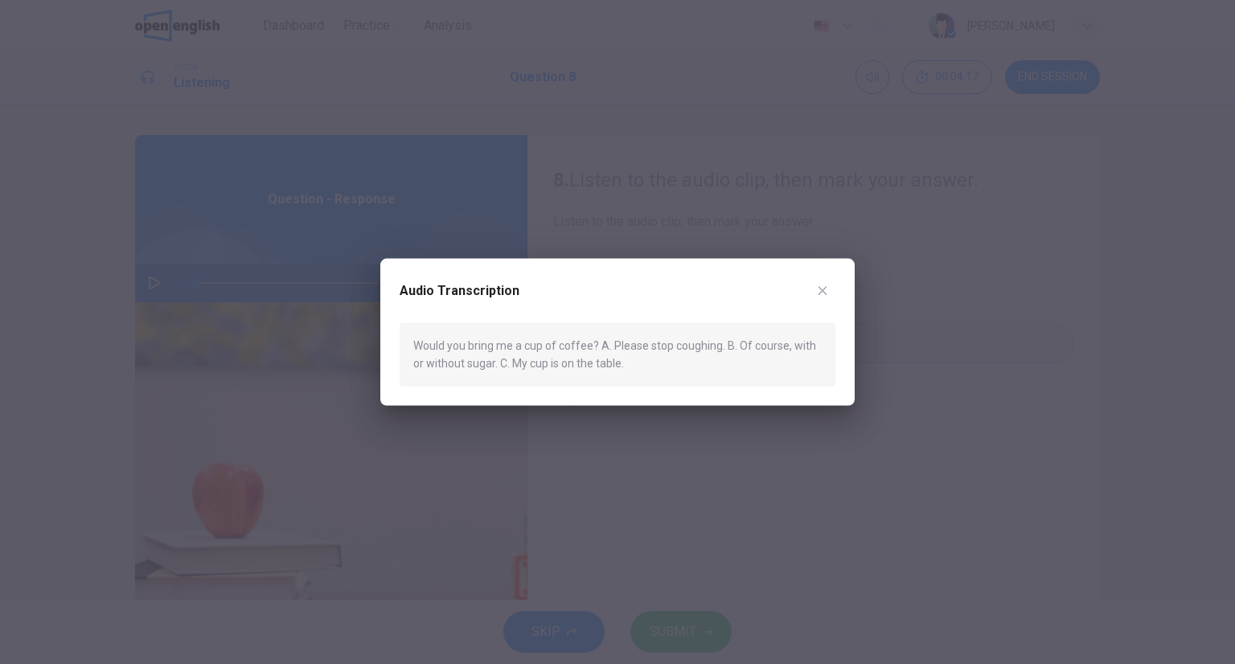
click at [797, 176] on div at bounding box center [617, 332] width 1235 height 664
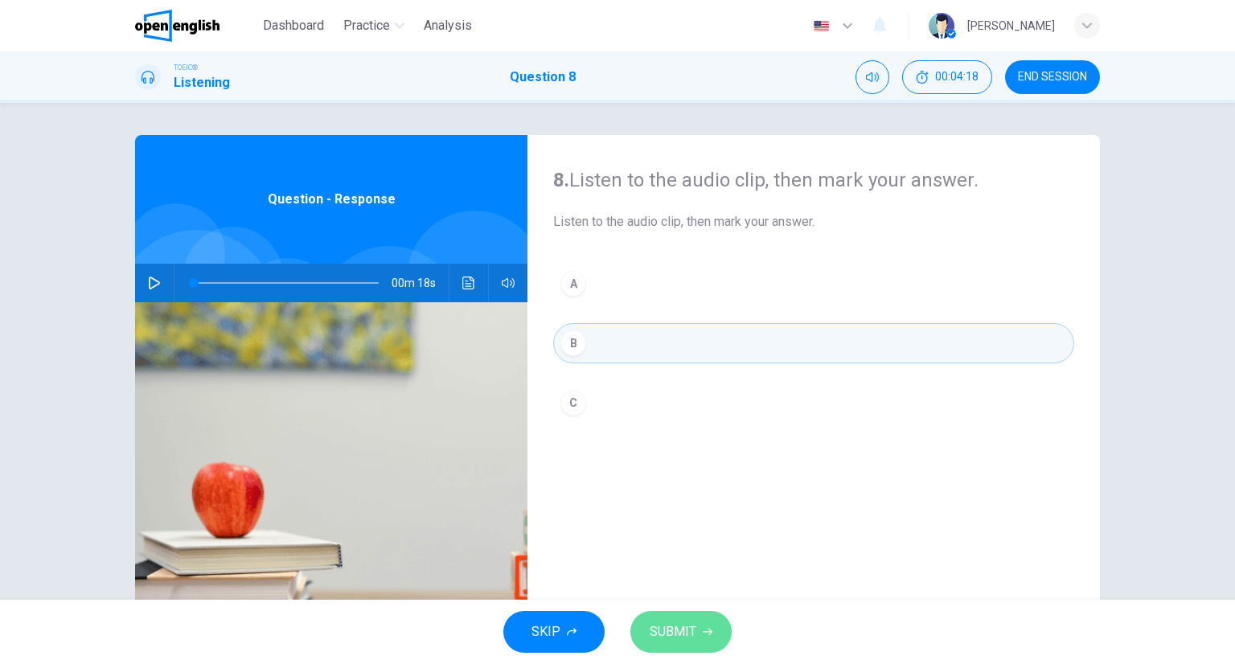
drag, startPoint x: 701, startPoint y: 636, endPoint x: 698, endPoint y: 627, distance: 9.4
click at [698, 627] on button "SUBMIT" at bounding box center [681, 632] width 101 height 42
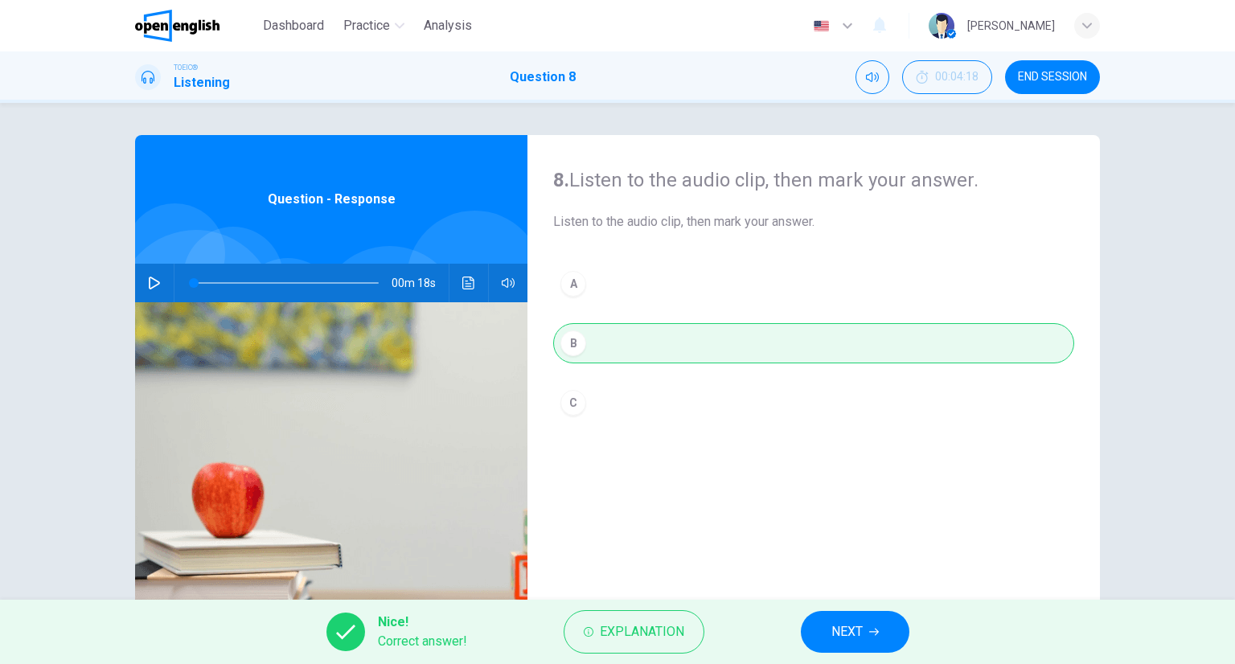
click at [898, 625] on button "NEXT" at bounding box center [855, 632] width 109 height 42
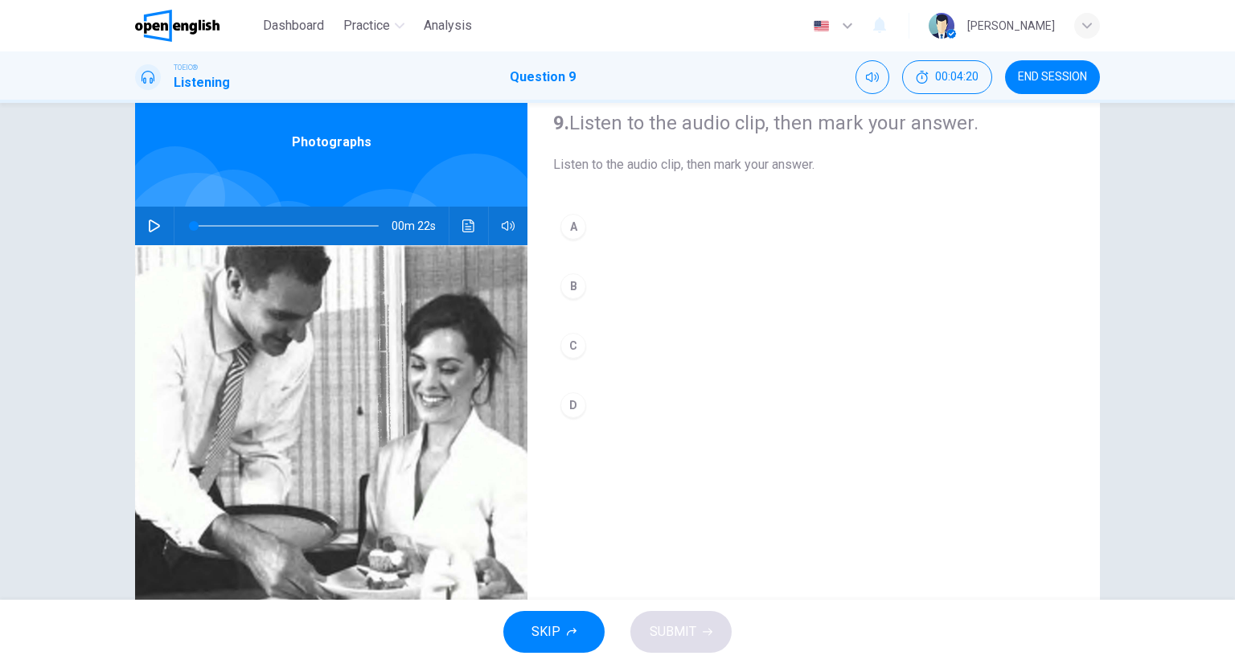
scroll to position [126, 0]
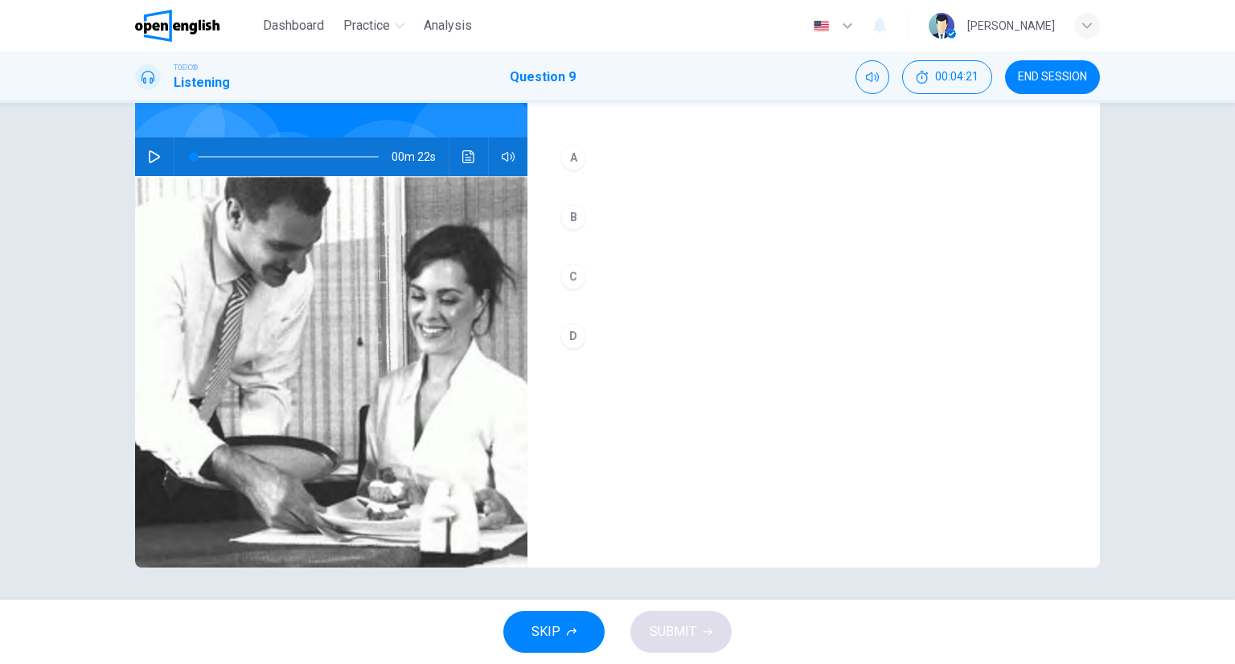
click at [472, 158] on button "Click to see the audio transcription" at bounding box center [469, 157] width 26 height 39
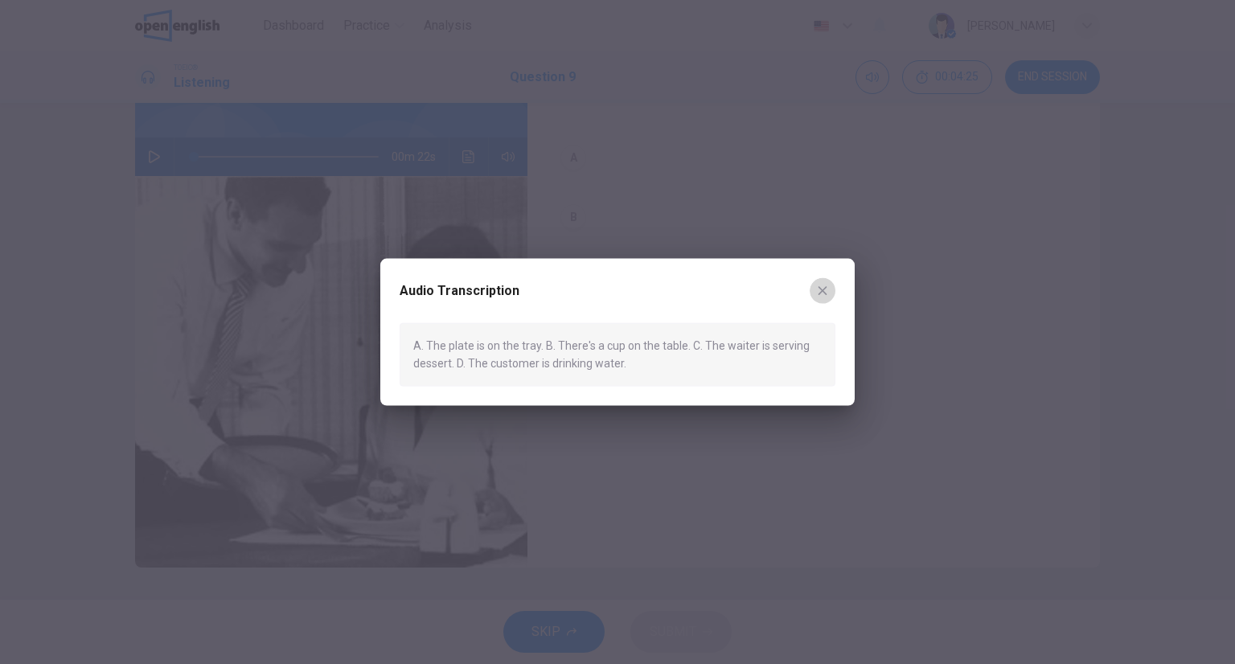
click at [828, 293] on icon "button" at bounding box center [822, 291] width 13 height 13
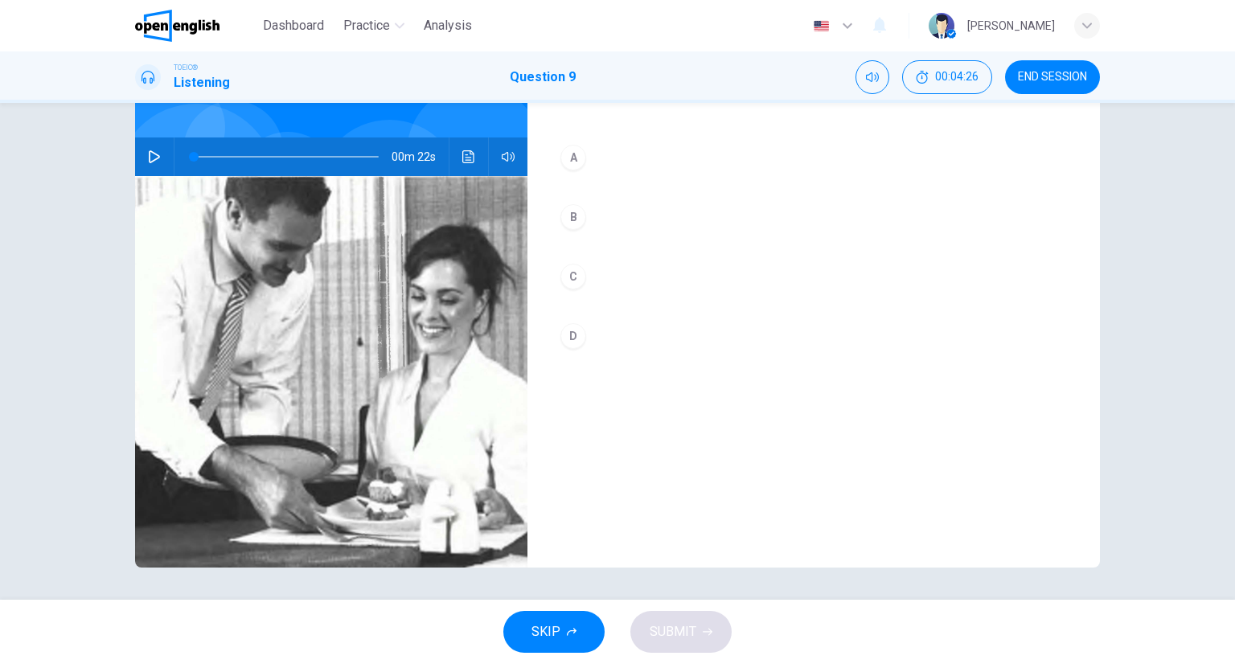
click at [590, 271] on button "C" at bounding box center [813, 277] width 521 height 40
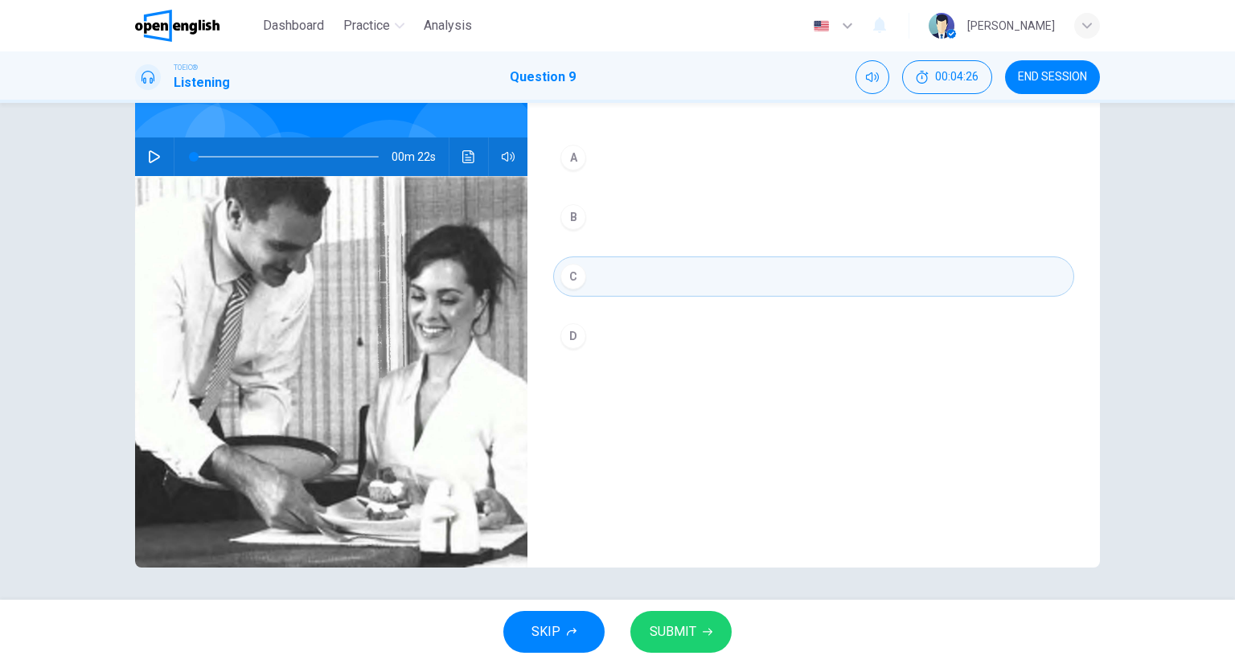
click at [462, 153] on icon "Click to see the audio transcription" at bounding box center [468, 156] width 13 height 13
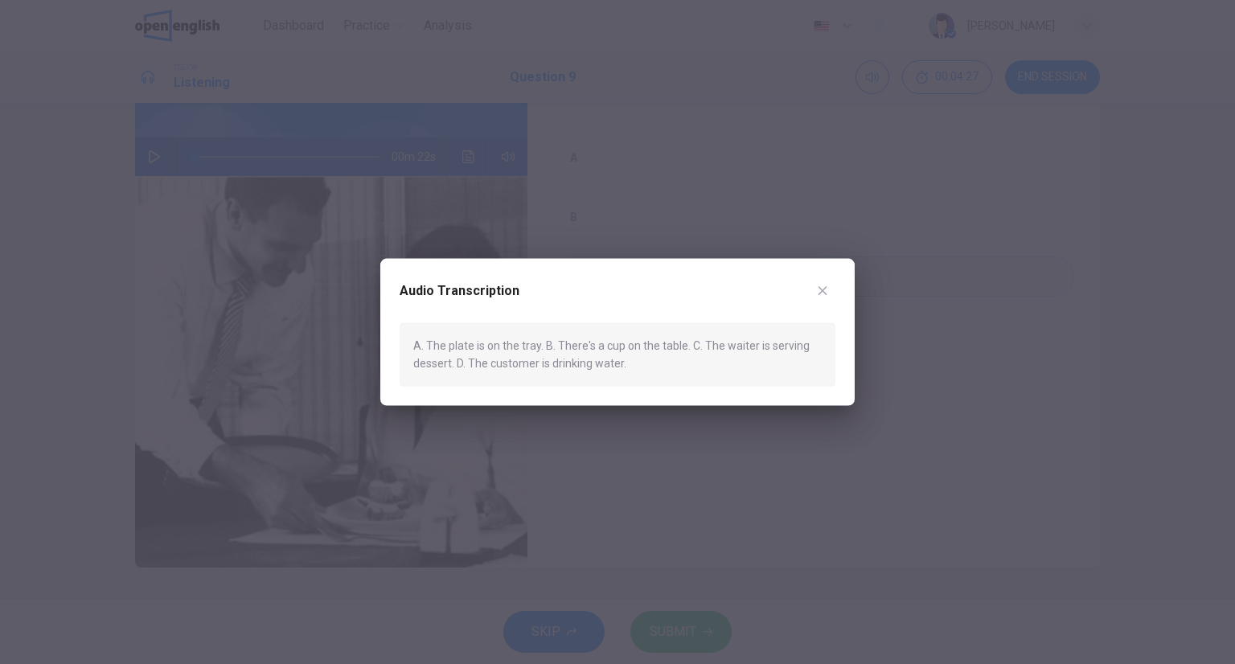
click at [461, 152] on div at bounding box center [617, 332] width 1235 height 664
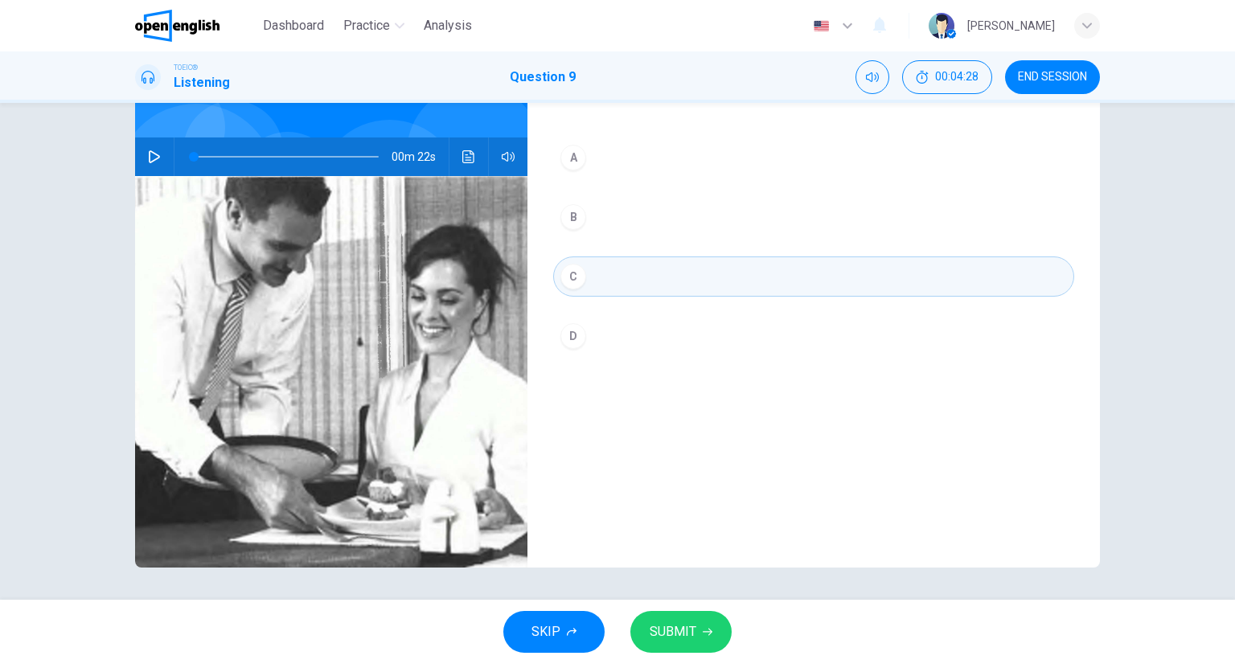
click at [705, 621] on button "SUBMIT" at bounding box center [681, 632] width 101 height 42
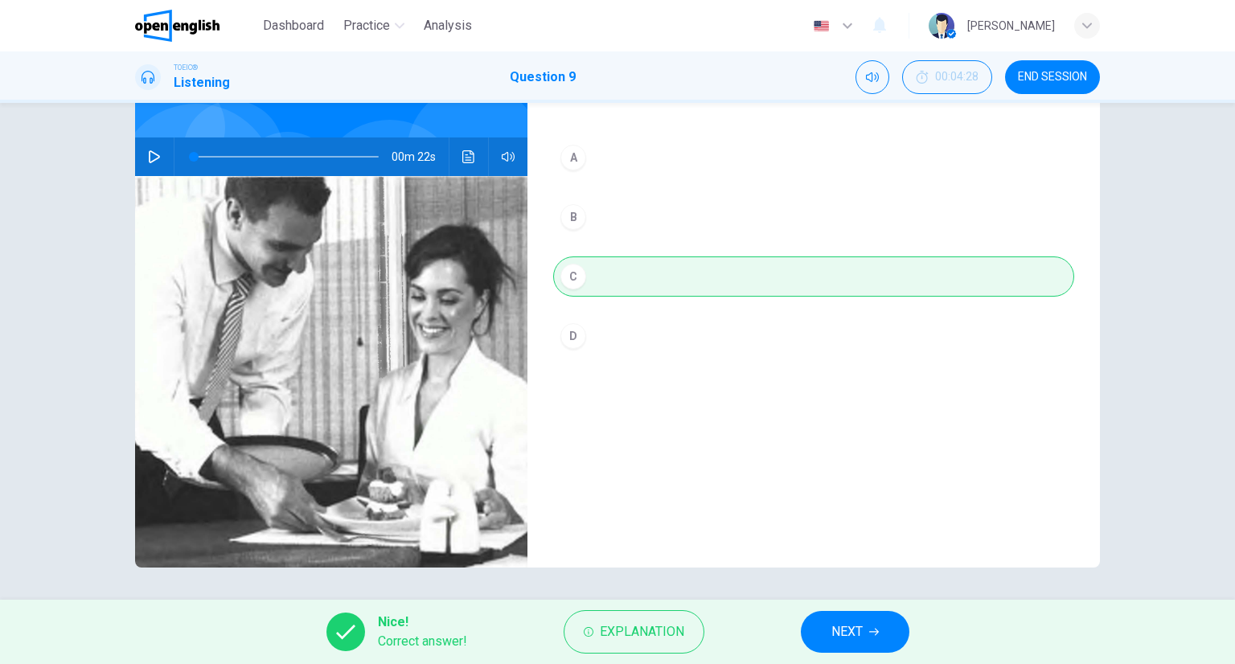
click at [898, 630] on button "NEXT" at bounding box center [855, 632] width 109 height 42
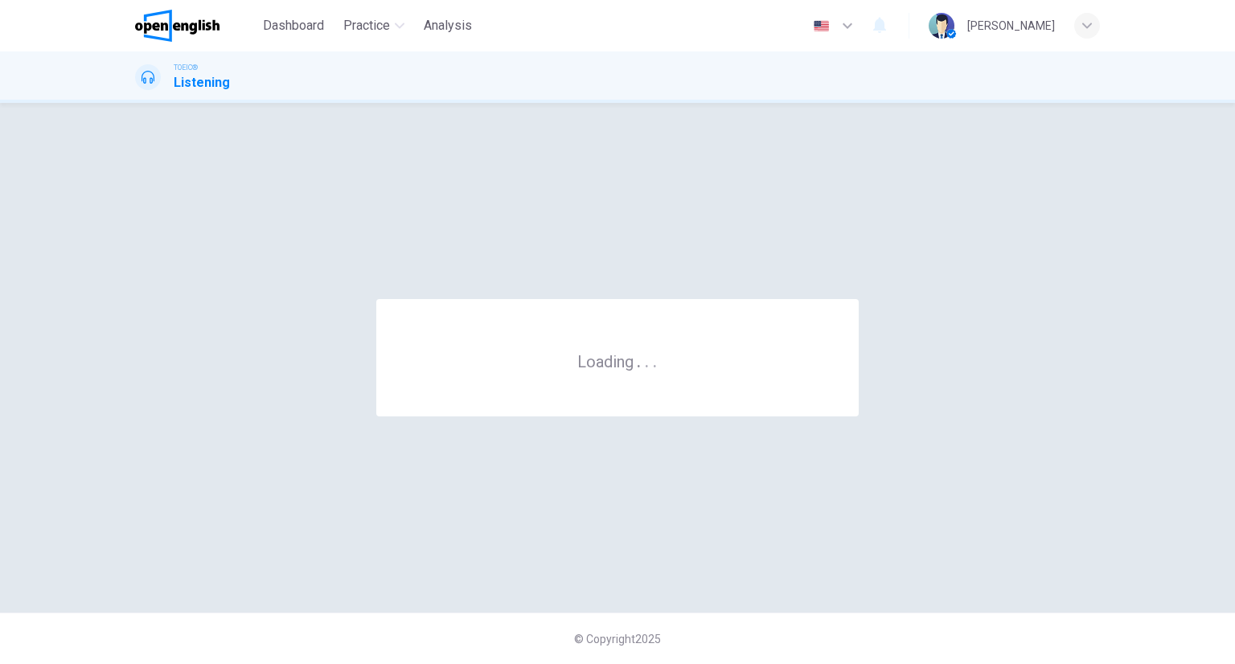
scroll to position [0, 0]
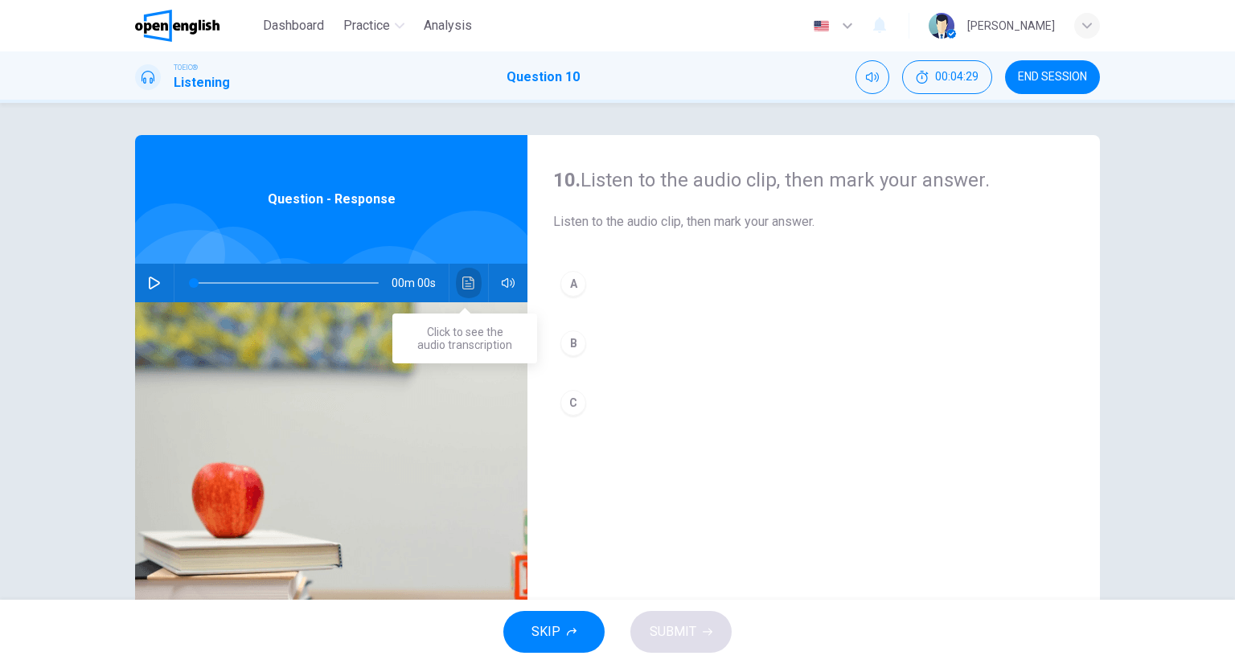
click at [467, 274] on button "Click to see the audio transcription" at bounding box center [469, 283] width 26 height 39
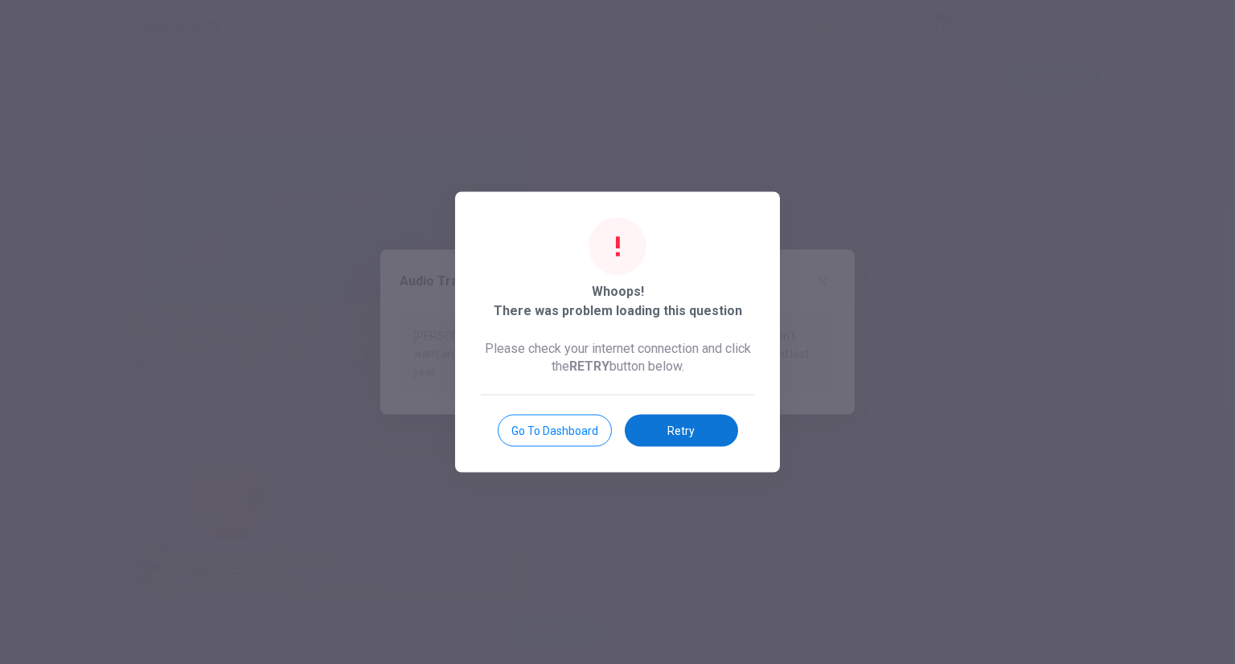
click at [731, 429] on button "Retry" at bounding box center [681, 431] width 113 height 32
click at [657, 419] on button "Retry" at bounding box center [681, 431] width 113 height 32
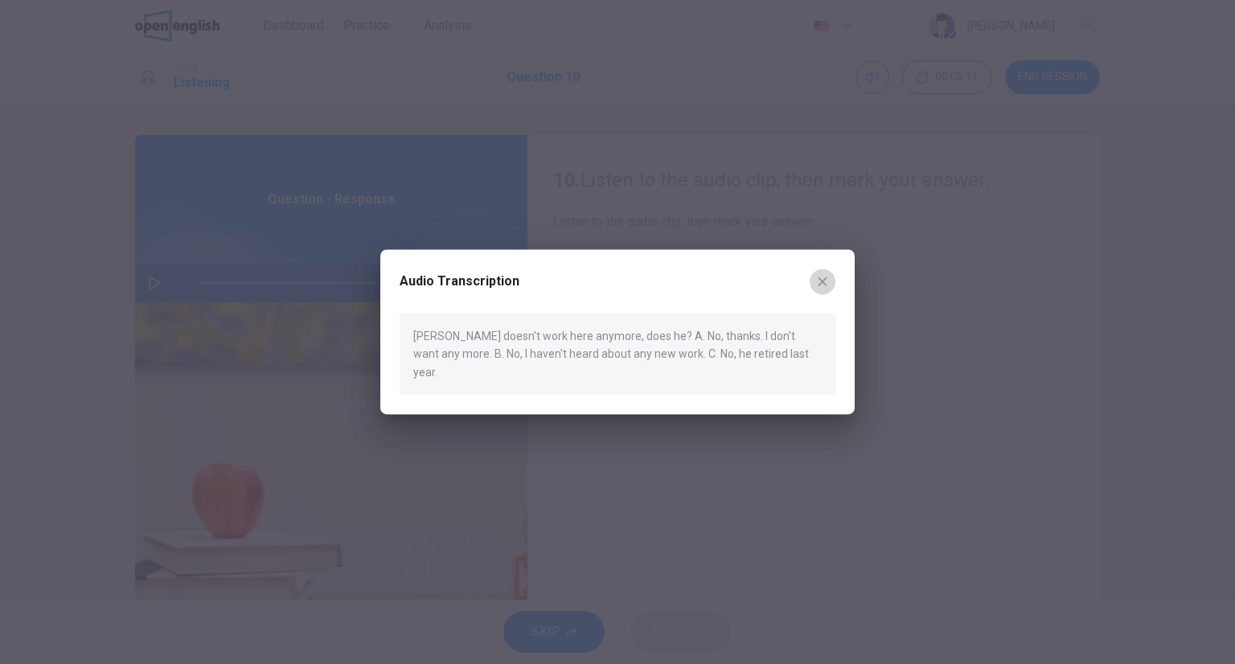
click at [824, 285] on icon "button" at bounding box center [822, 281] width 13 height 13
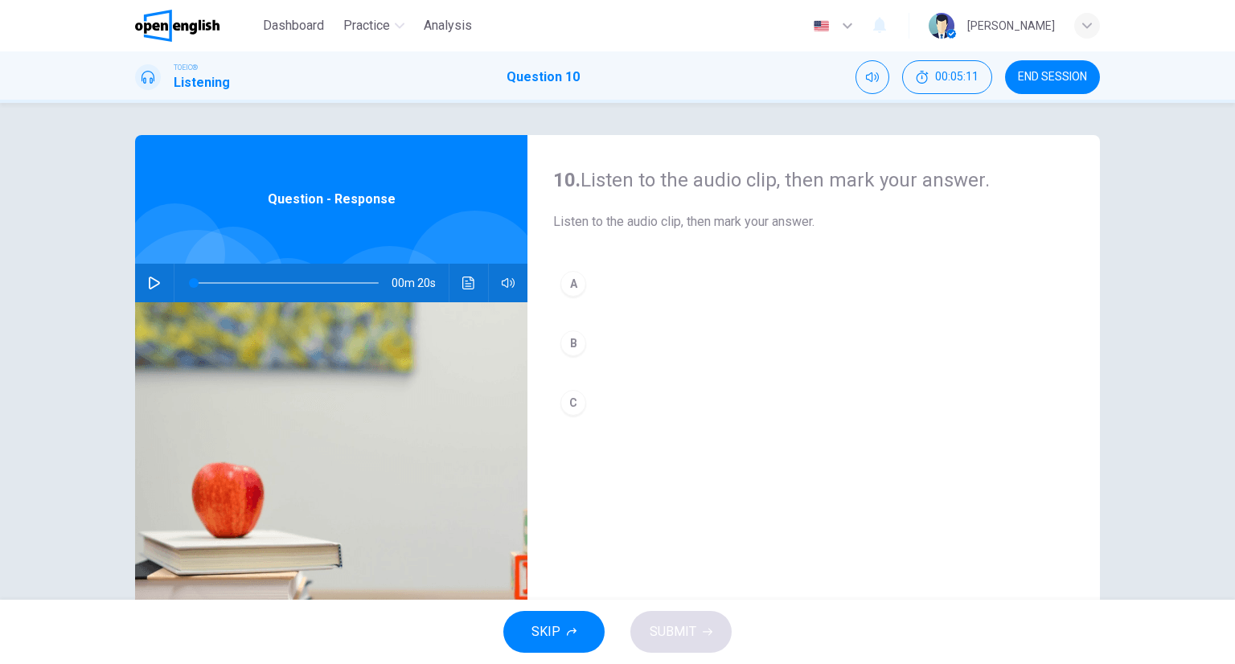
click at [590, 413] on button "C" at bounding box center [813, 403] width 521 height 40
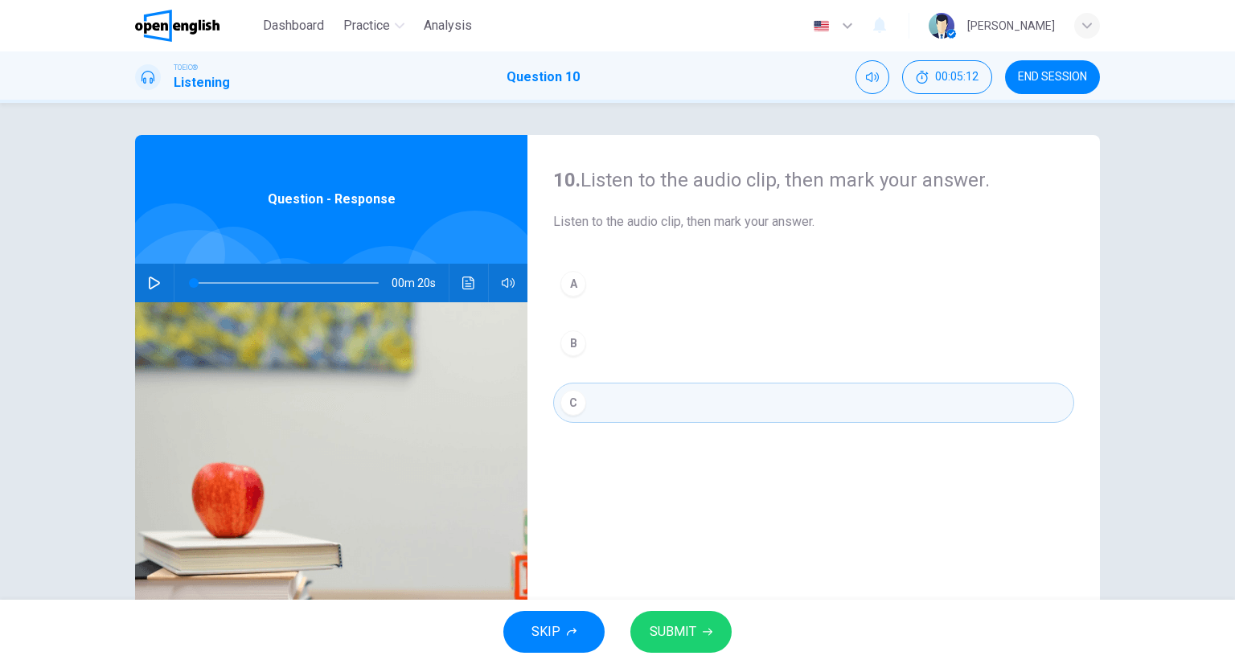
click at [680, 622] on span "SUBMIT" at bounding box center [673, 632] width 47 height 23
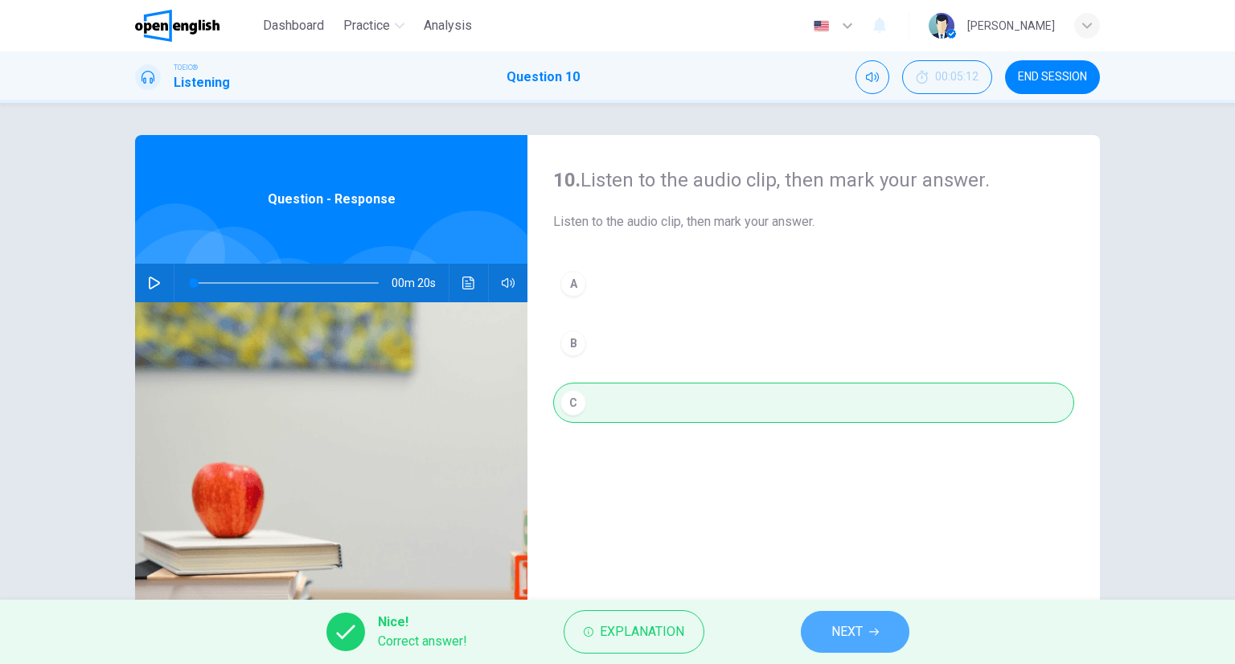
click at [845, 633] on span "NEXT" at bounding box center [847, 632] width 31 height 23
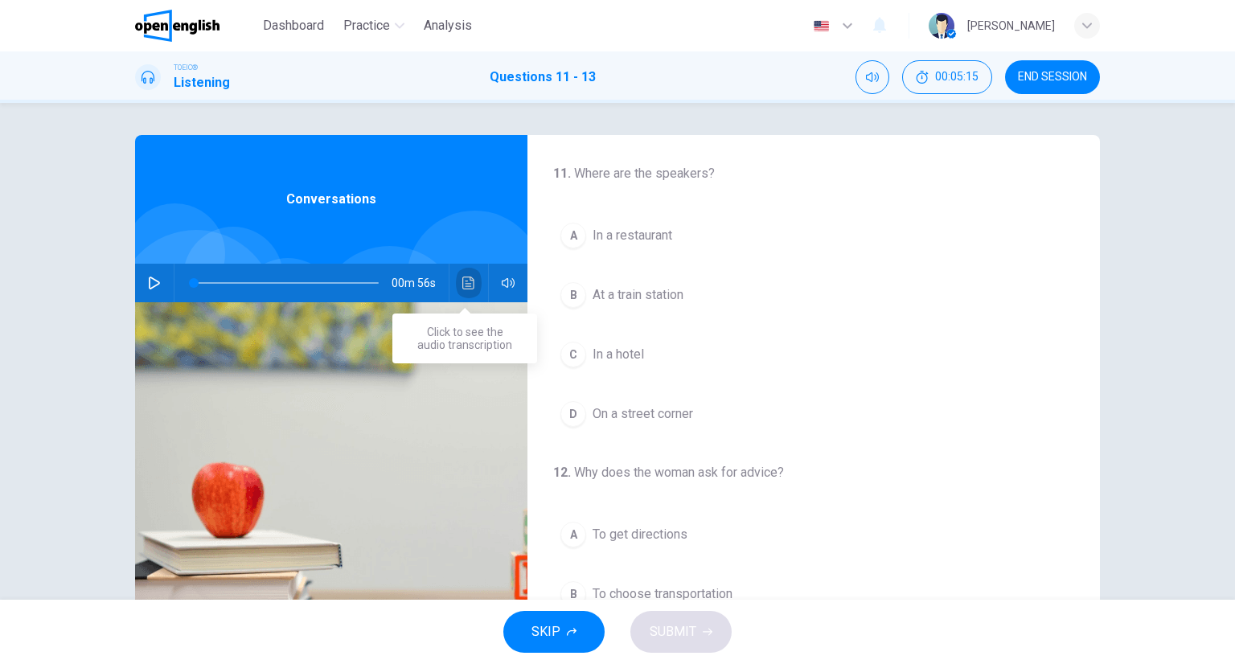
click at [462, 282] on icon "Click to see the audio transcription" at bounding box center [468, 283] width 13 height 13
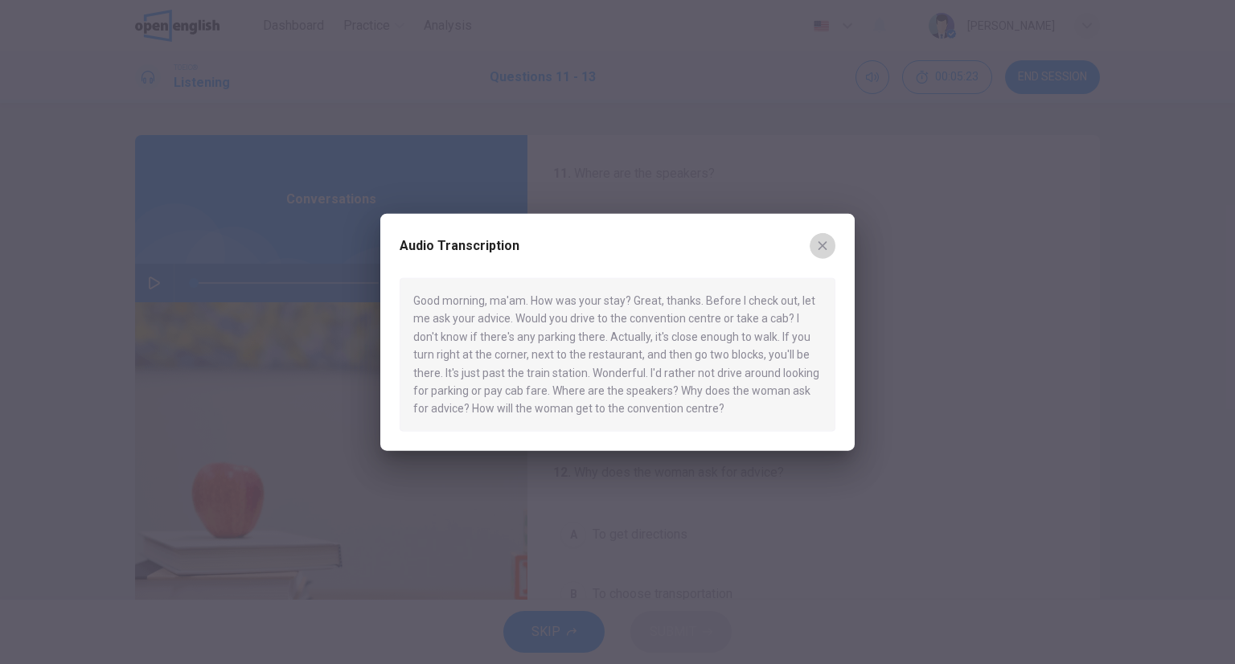
drag, startPoint x: 821, startPoint y: 249, endPoint x: 798, endPoint y: 258, distance: 25.2
click at [821, 249] on icon "button" at bounding box center [822, 246] width 13 height 13
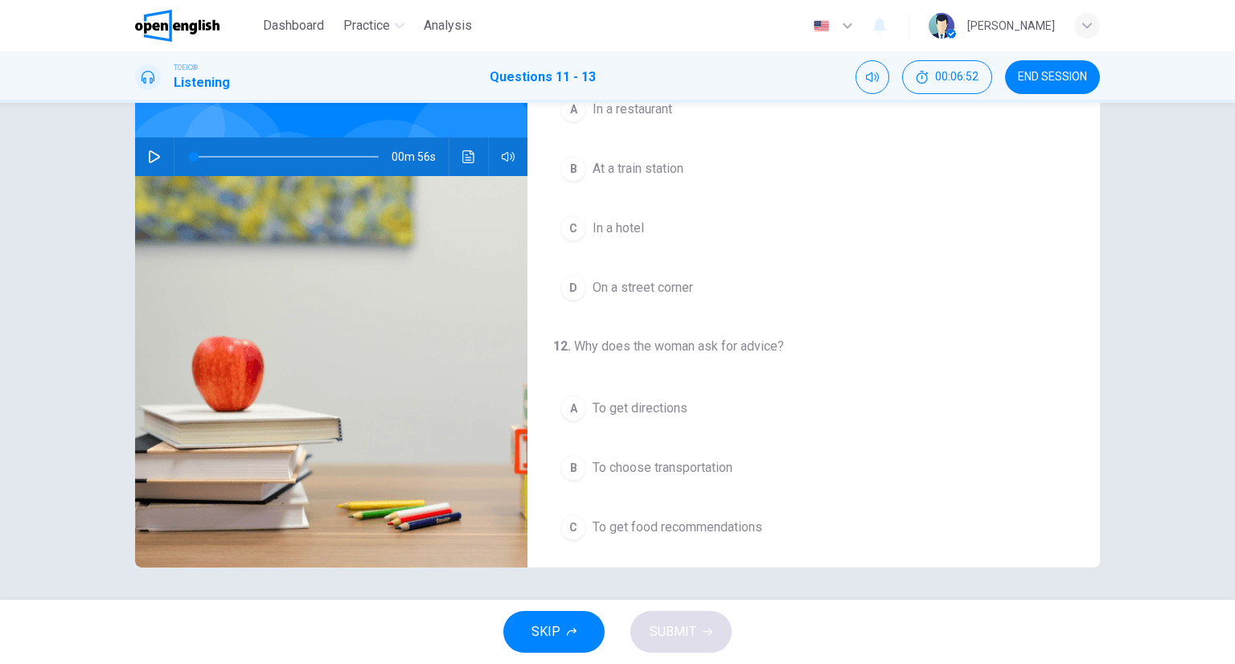
click at [598, 239] on button "C In a hotel" at bounding box center [813, 228] width 521 height 40
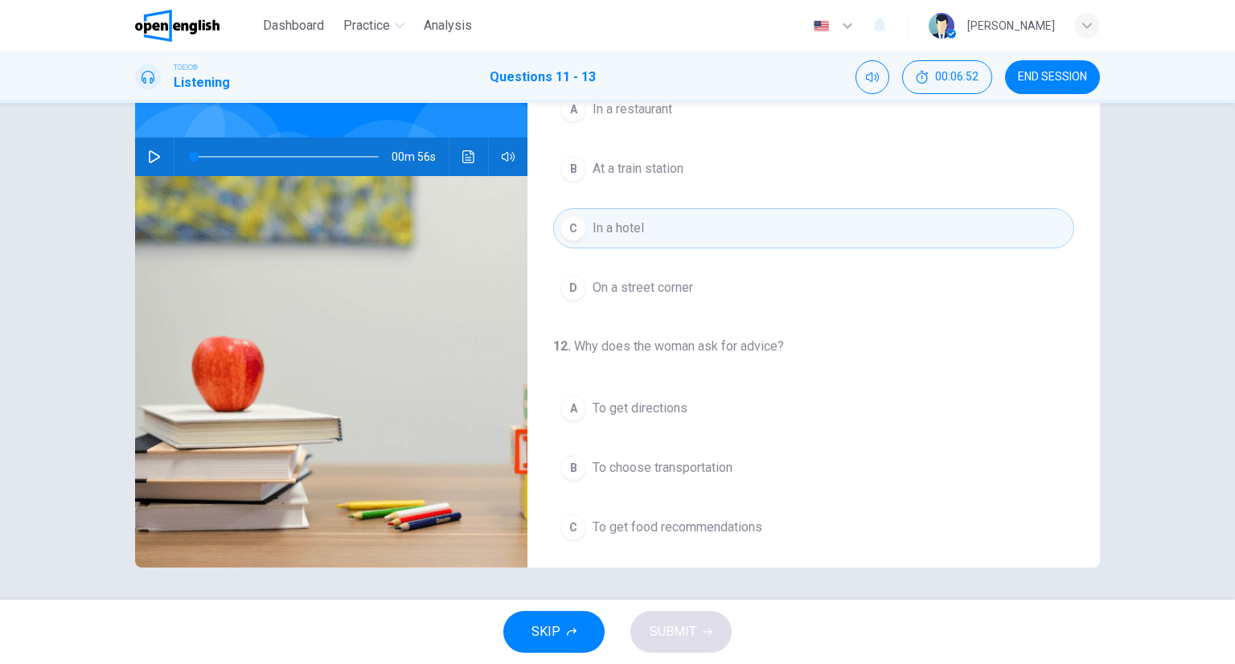
click at [618, 458] on span "To choose transportation" at bounding box center [663, 467] width 140 height 19
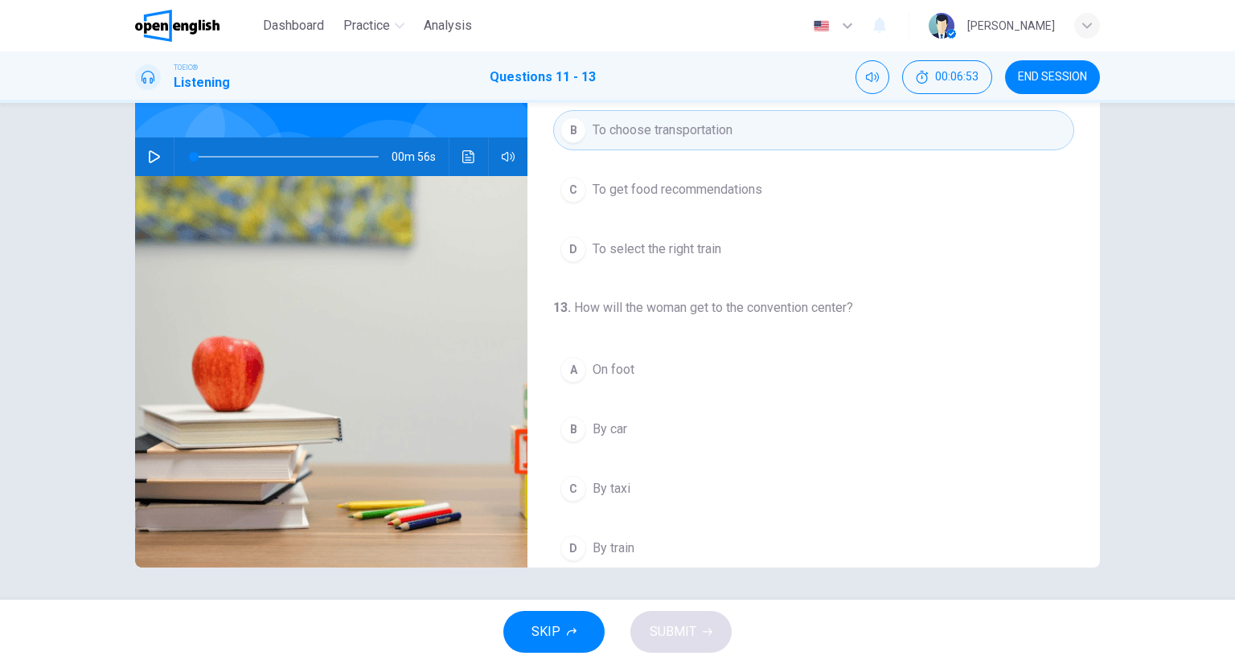
scroll to position [364, 0]
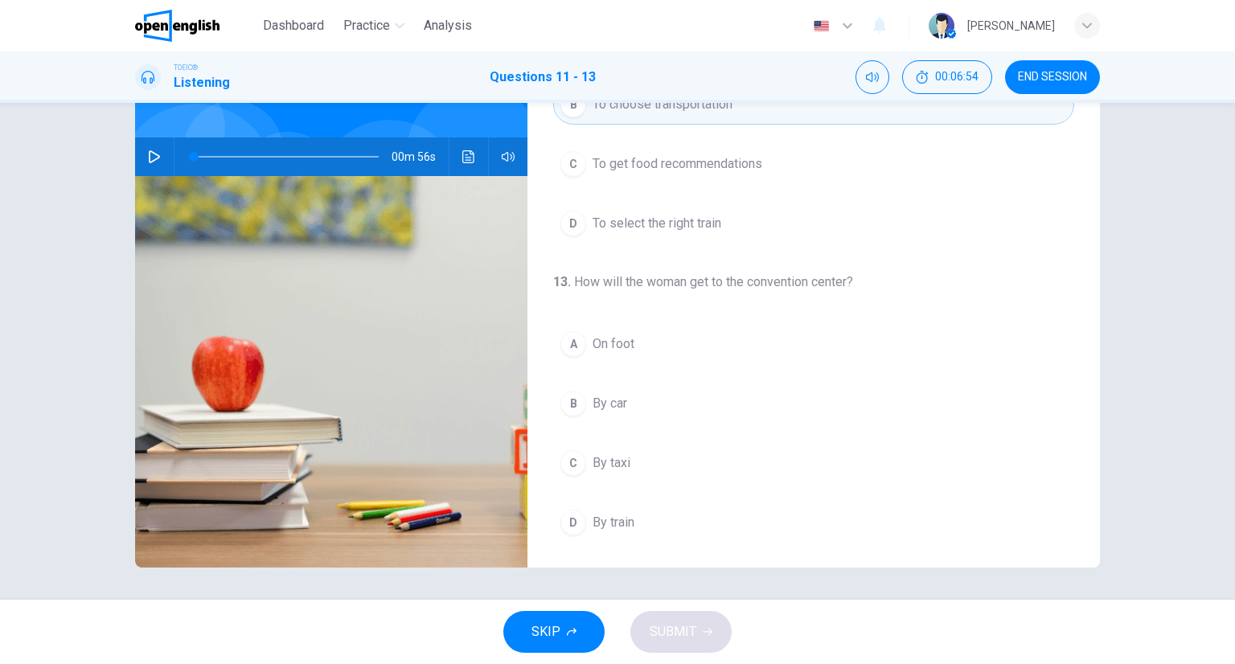
click at [594, 355] on button "A On foot" at bounding box center [813, 344] width 521 height 40
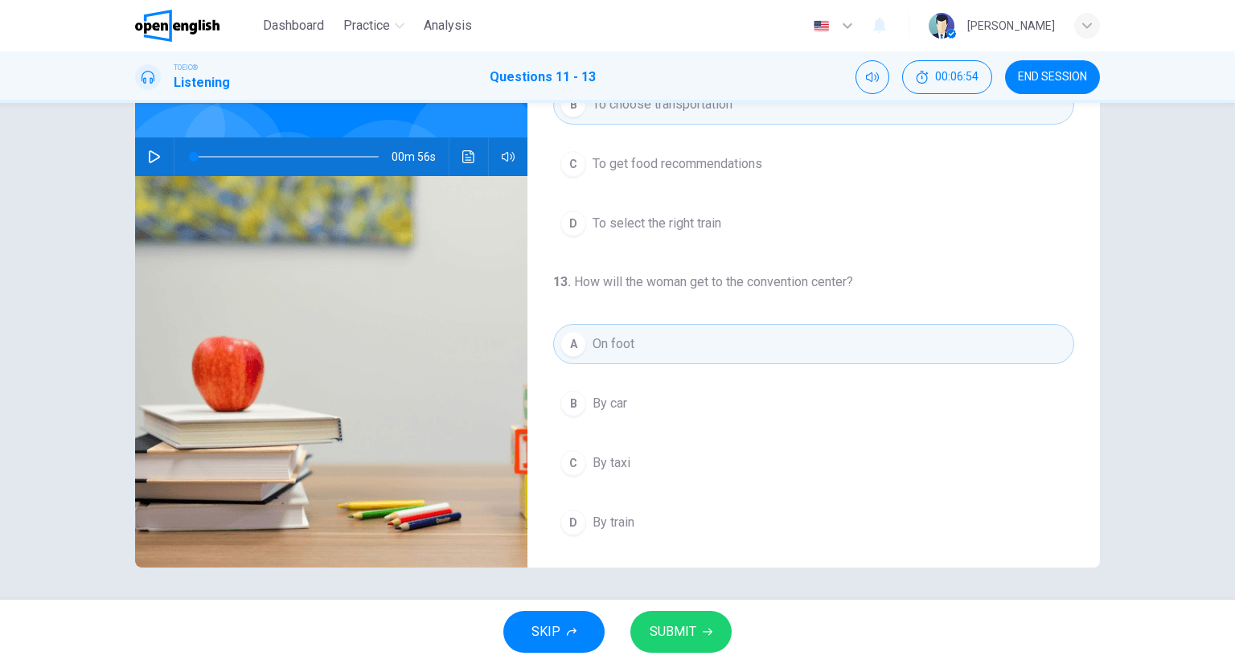
click at [661, 608] on div "SKIP SUBMIT" at bounding box center [617, 632] width 1235 height 64
click at [665, 616] on button "SUBMIT" at bounding box center [681, 632] width 101 height 42
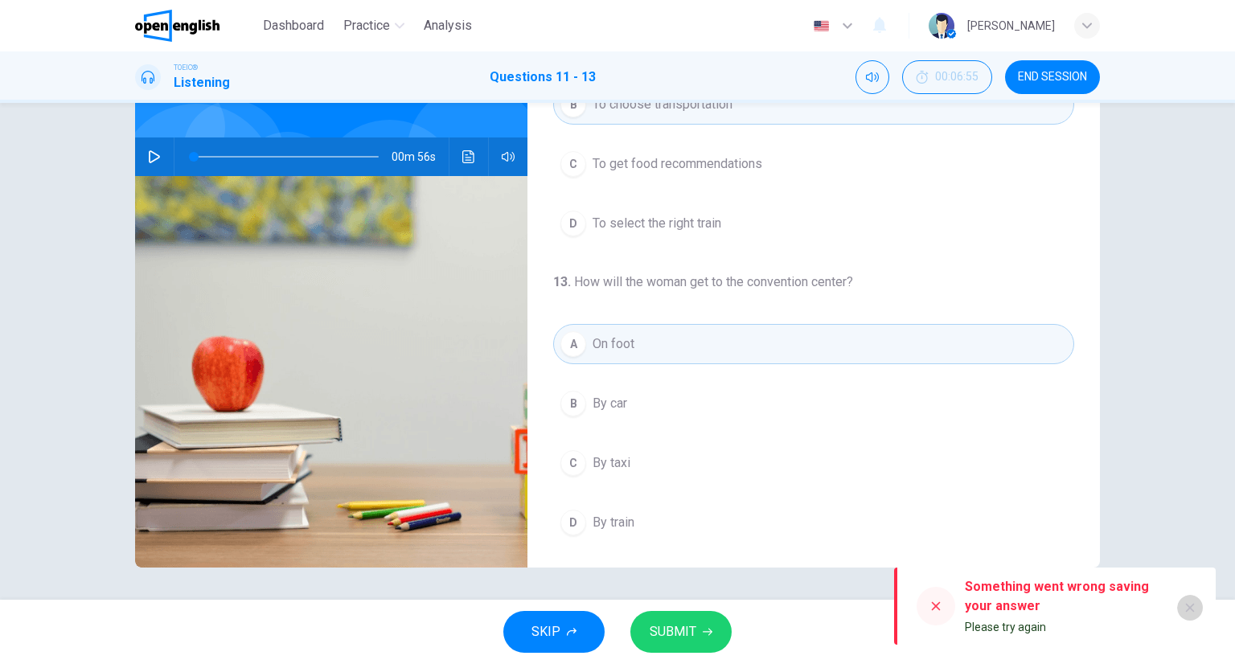
click at [1197, 606] on button "button" at bounding box center [1191, 608] width 26 height 26
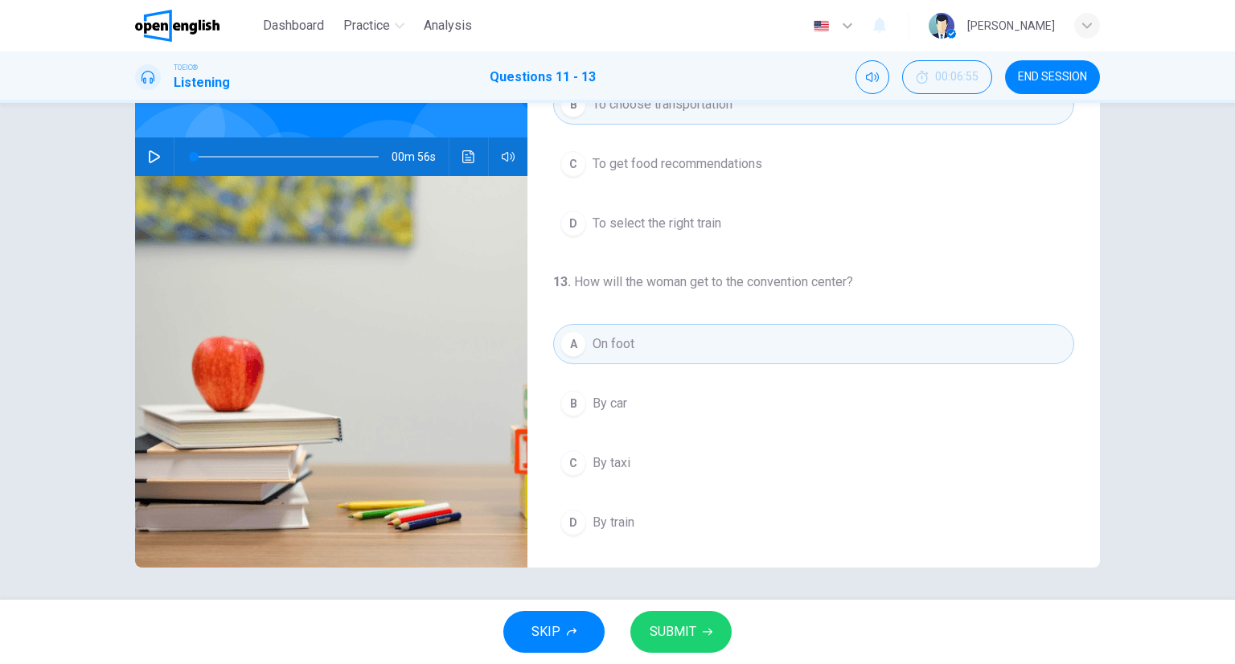
click at [709, 638] on button "SUBMIT" at bounding box center [681, 632] width 101 height 42
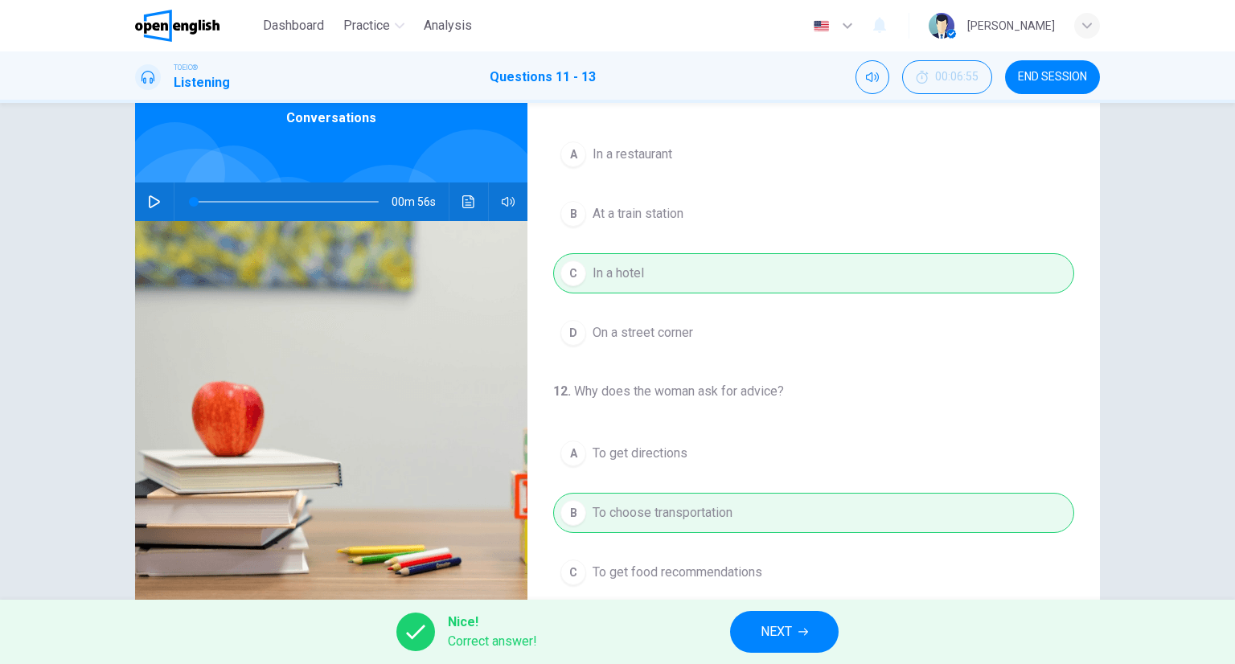
scroll to position [46, 0]
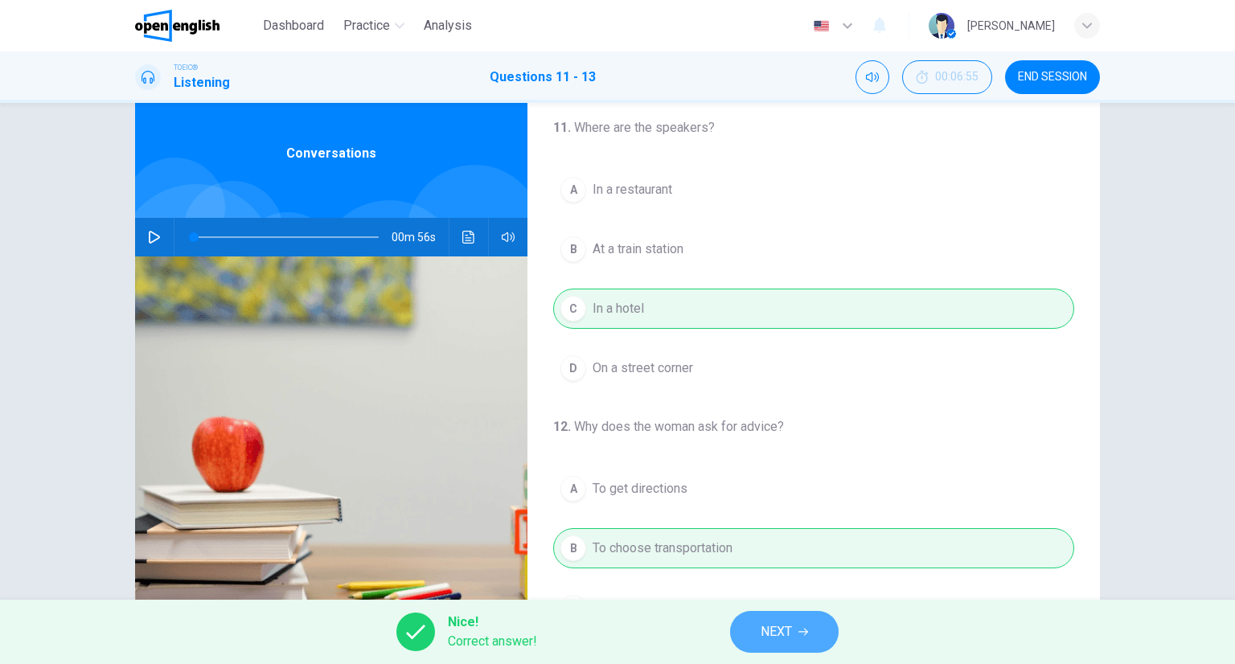
click at [791, 624] on span "NEXT" at bounding box center [776, 632] width 31 height 23
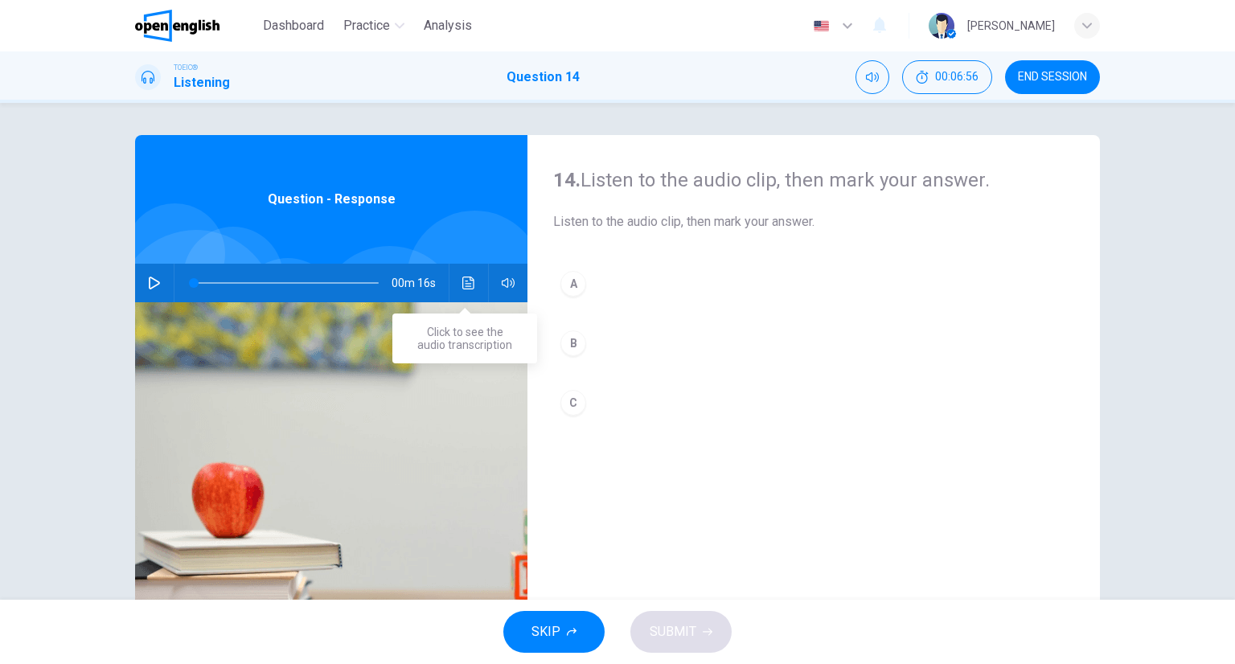
click at [465, 281] on icon "Click to see the audio transcription" at bounding box center [468, 283] width 13 height 13
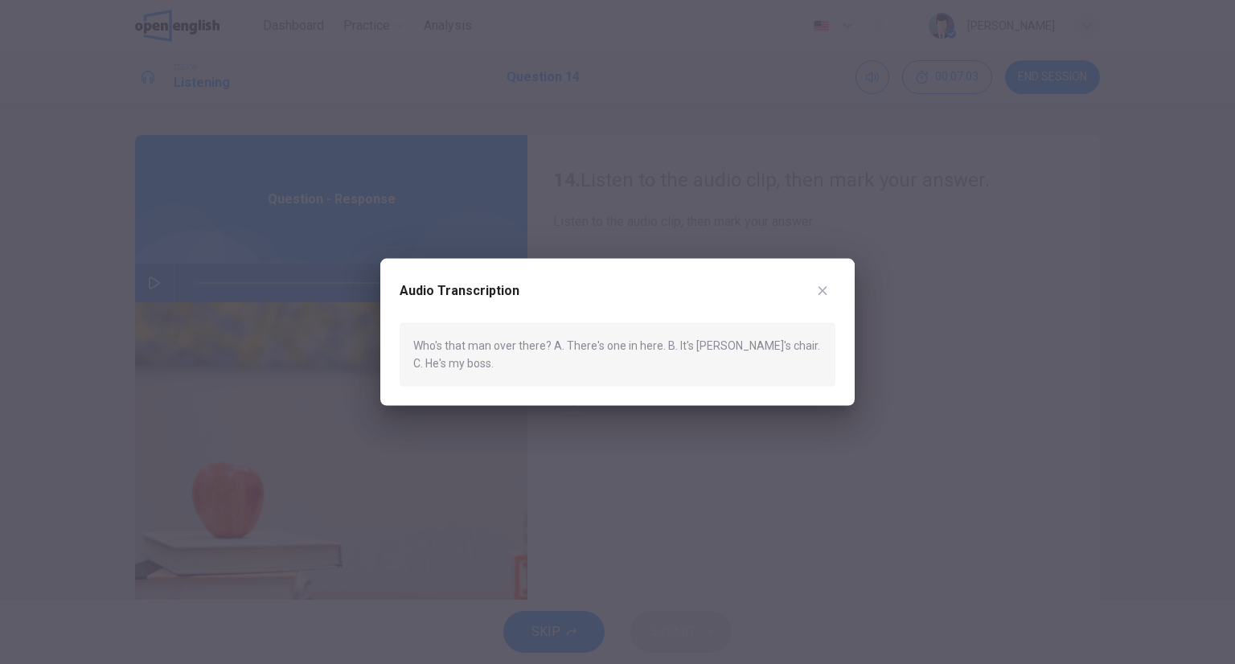
click at [825, 289] on icon "button" at bounding box center [822, 291] width 13 height 13
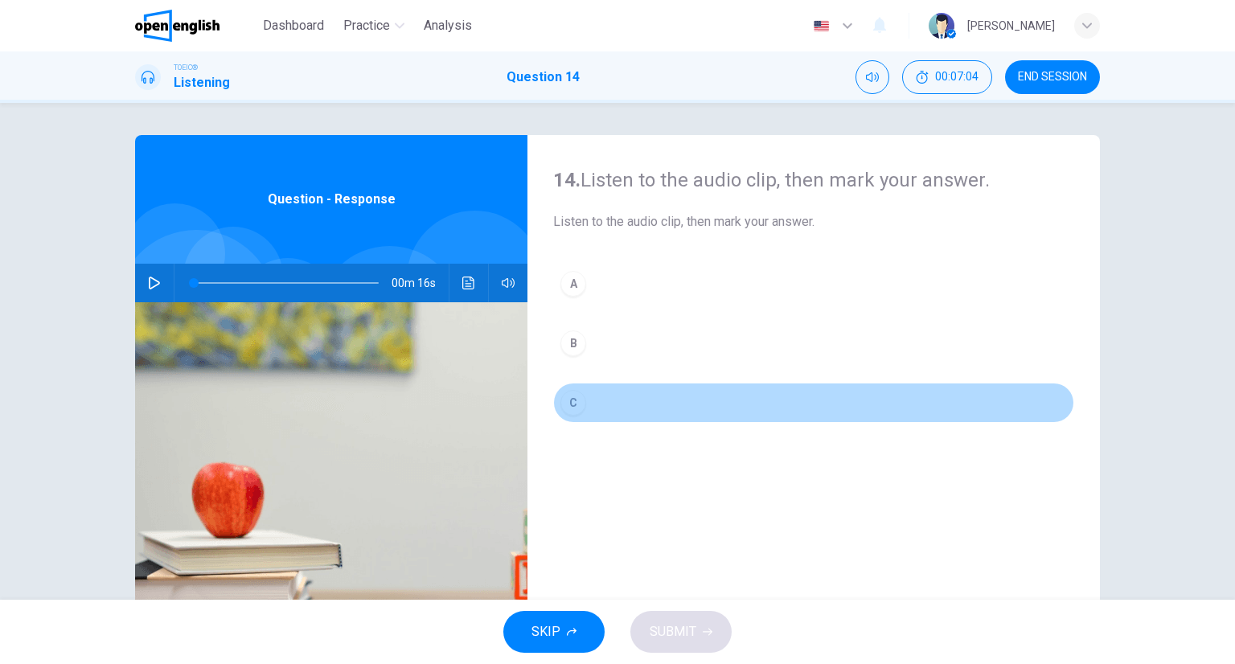
click at [561, 407] on div "C" at bounding box center [574, 403] width 26 height 26
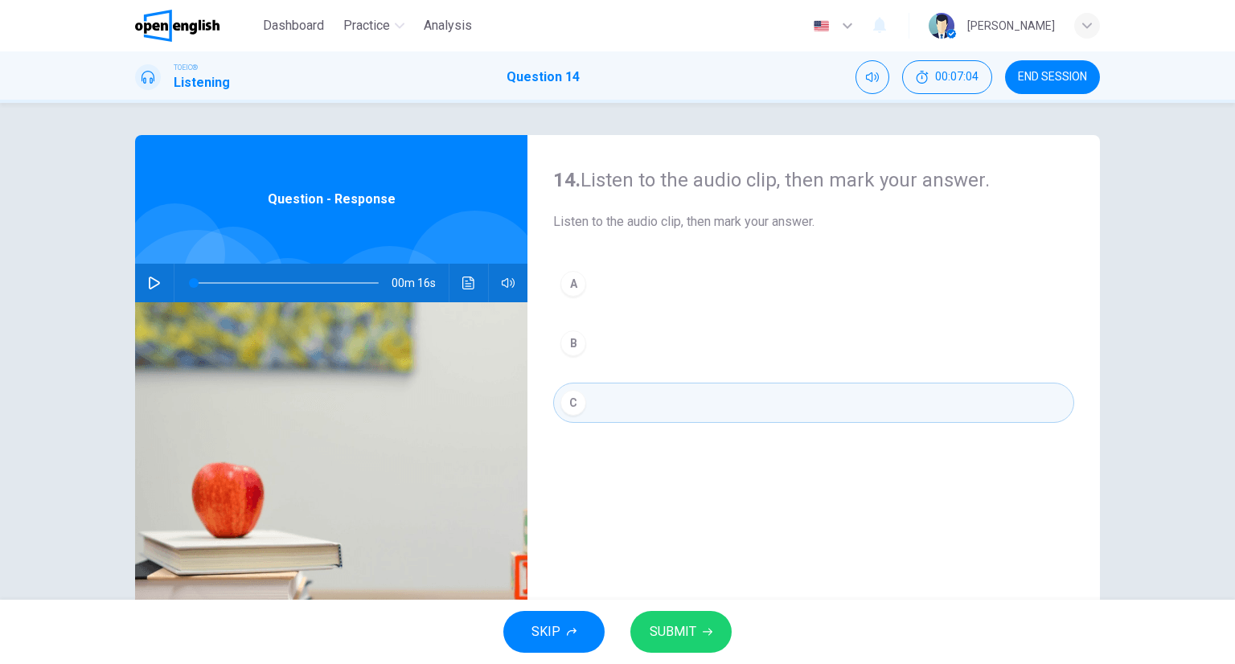
click at [708, 631] on icon "button" at bounding box center [708, 632] width 10 height 7
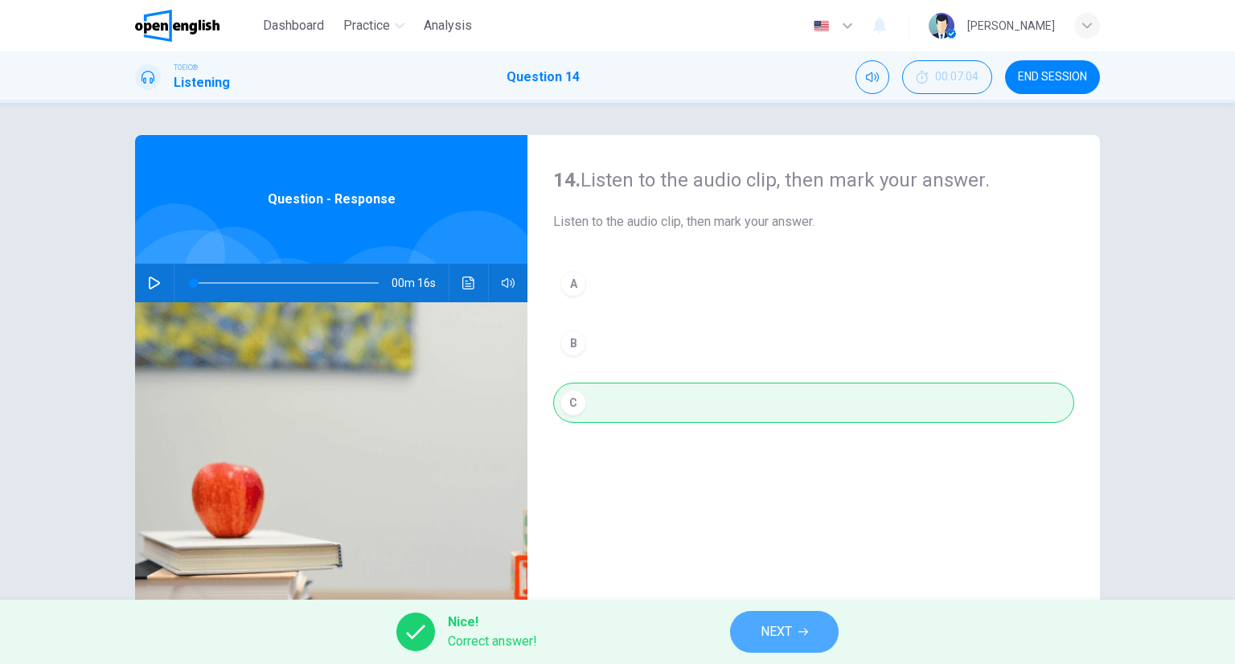
click at [817, 641] on button "NEXT" at bounding box center [784, 632] width 109 height 42
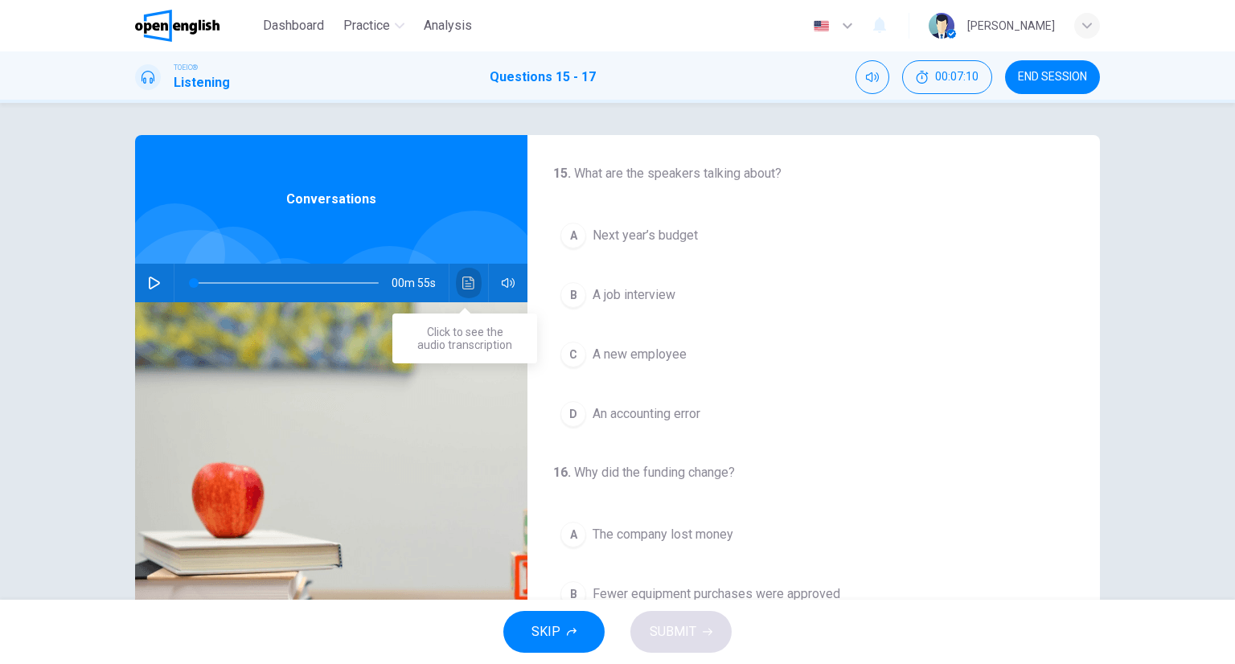
click at [462, 281] on icon "Click to see the audio transcription" at bounding box center [468, 283] width 12 height 13
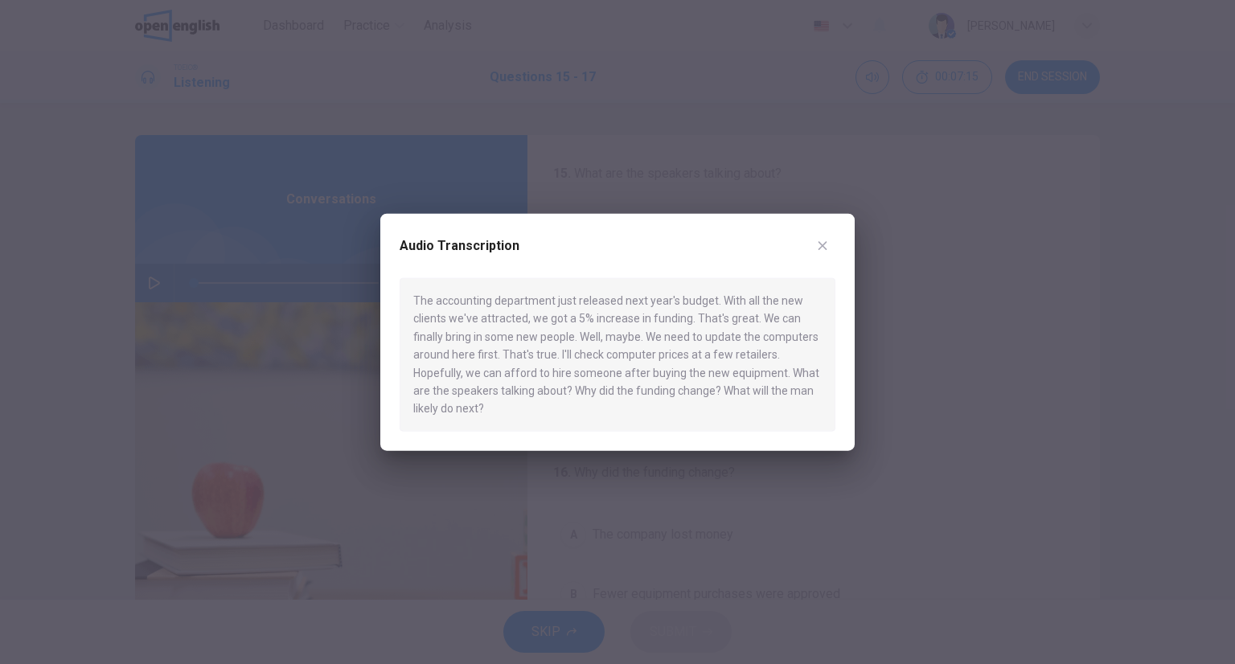
click at [894, 361] on div at bounding box center [617, 332] width 1235 height 664
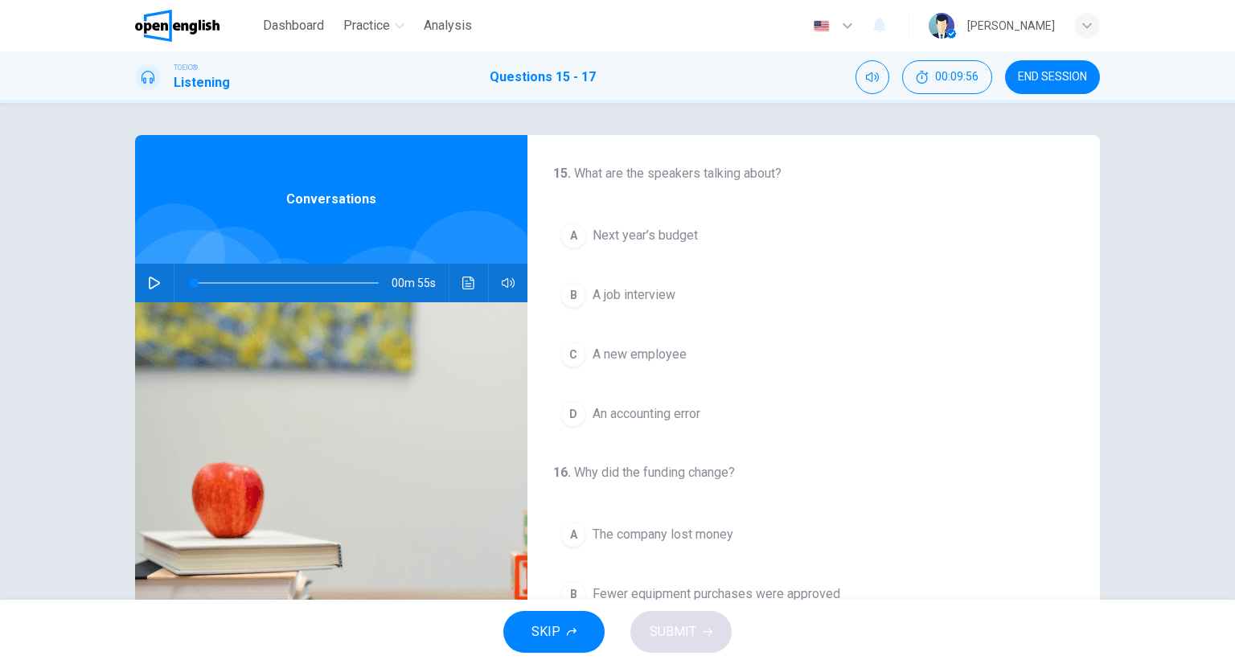
click at [660, 258] on div "A Next year’s budget B A job interview C A new employee D An accounting error" at bounding box center [813, 325] width 521 height 219
drag, startPoint x: 650, startPoint y: 245, endPoint x: 661, endPoint y: 271, distance: 28.8
click at [650, 244] on span "Next year’s budget" at bounding box center [645, 235] width 105 height 19
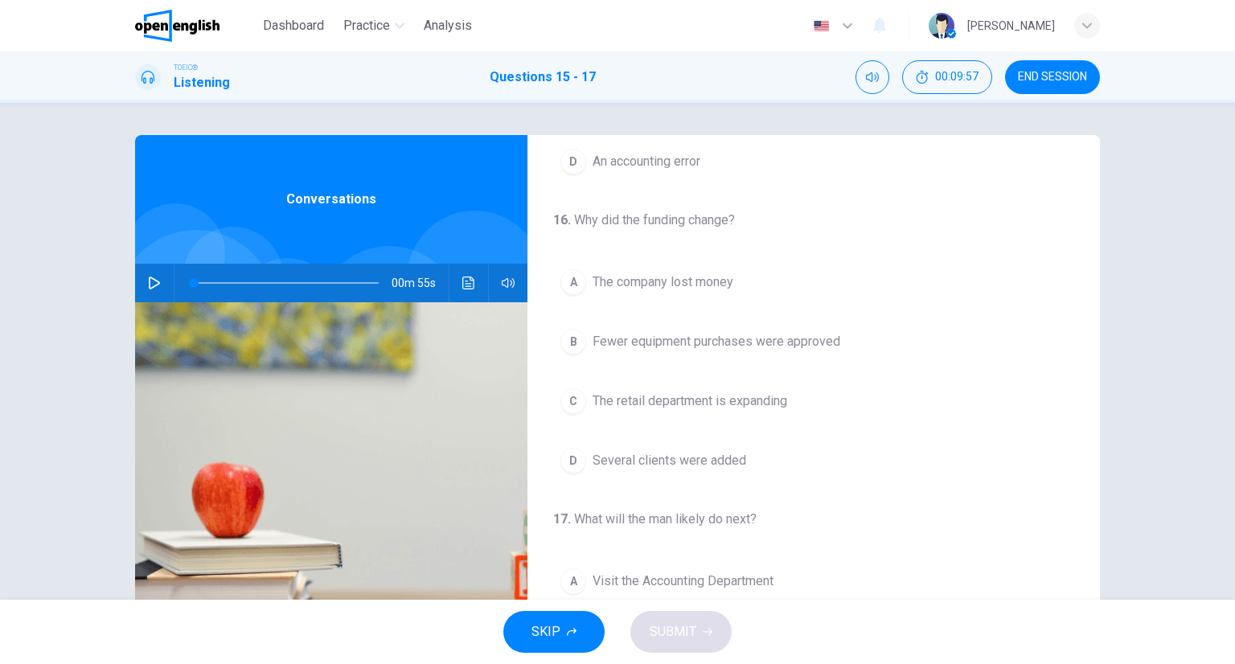
scroll to position [364, 0]
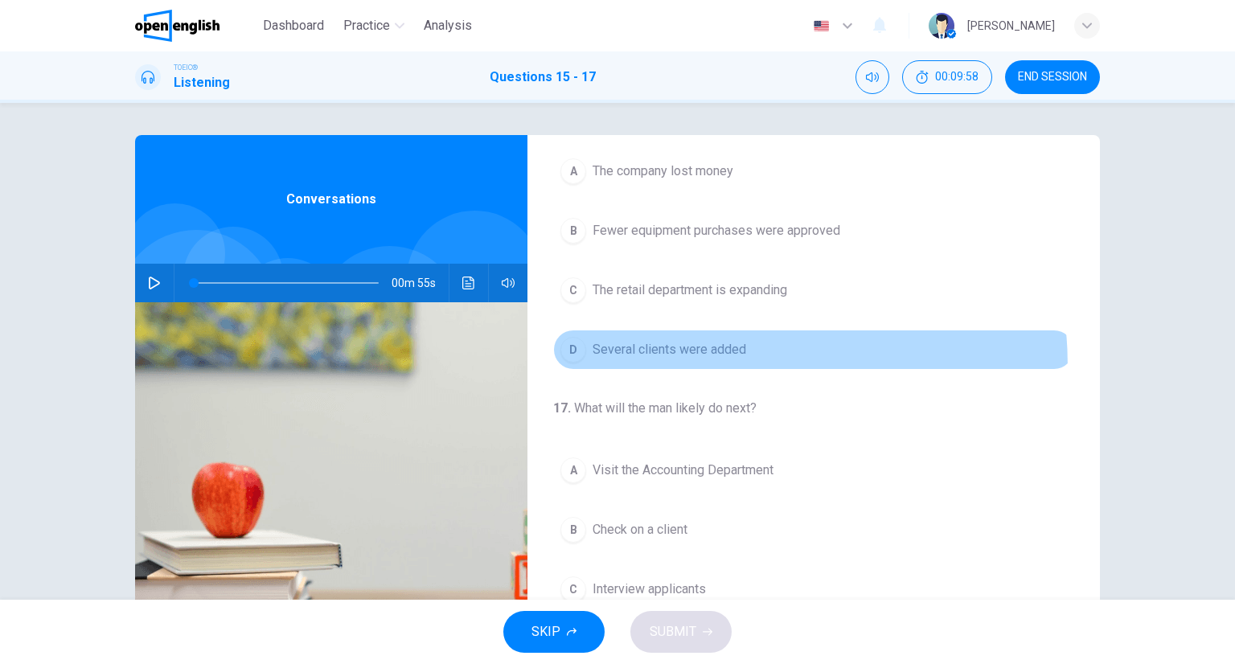
click at [630, 365] on button "D Several clients were added" at bounding box center [813, 350] width 521 height 40
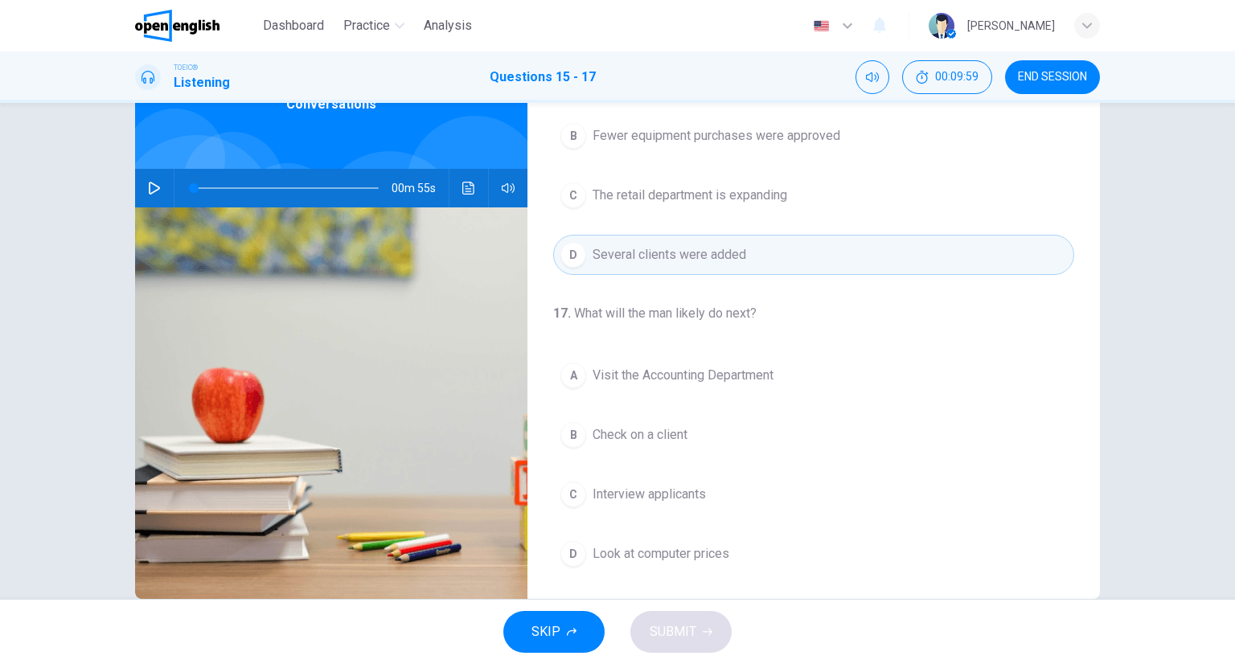
scroll to position [126, 0]
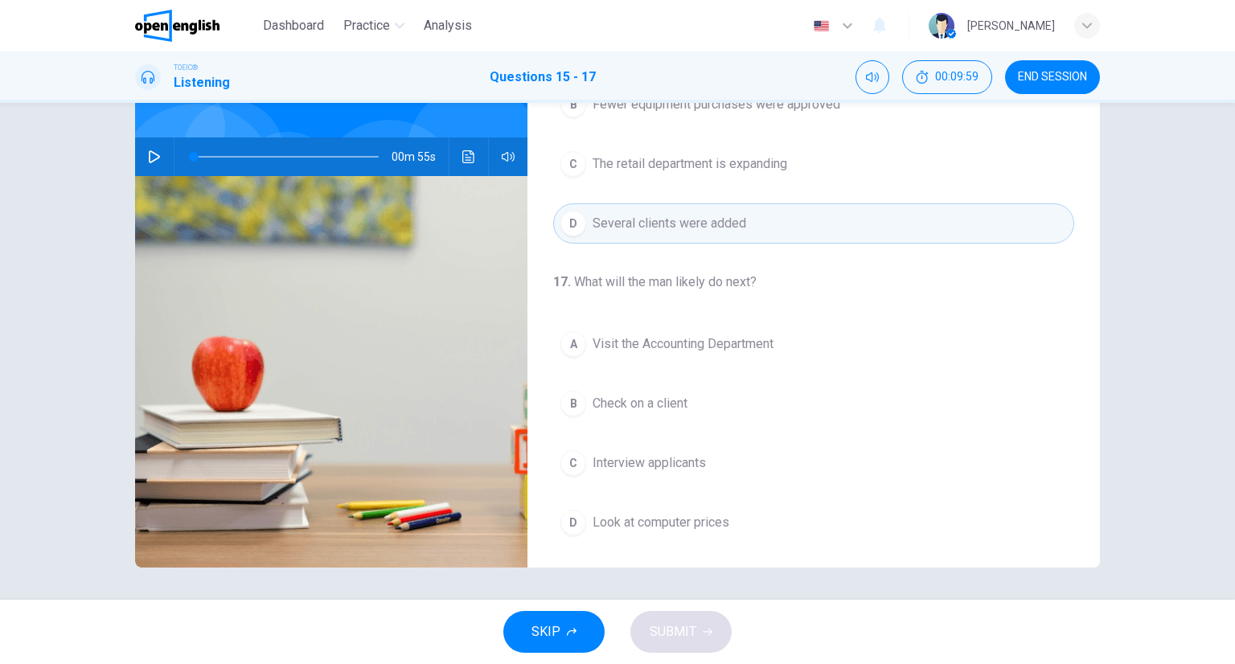
click at [663, 513] on span "Look at computer prices" at bounding box center [661, 522] width 137 height 19
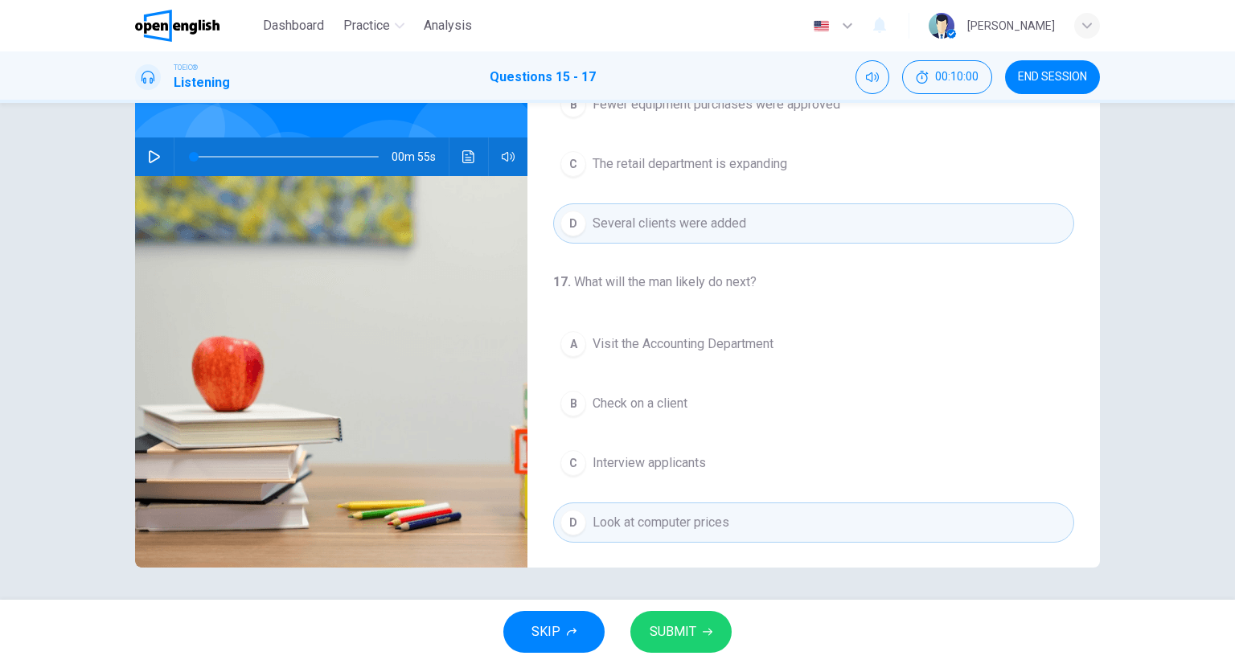
click at [649, 631] on button "SUBMIT" at bounding box center [681, 632] width 101 height 42
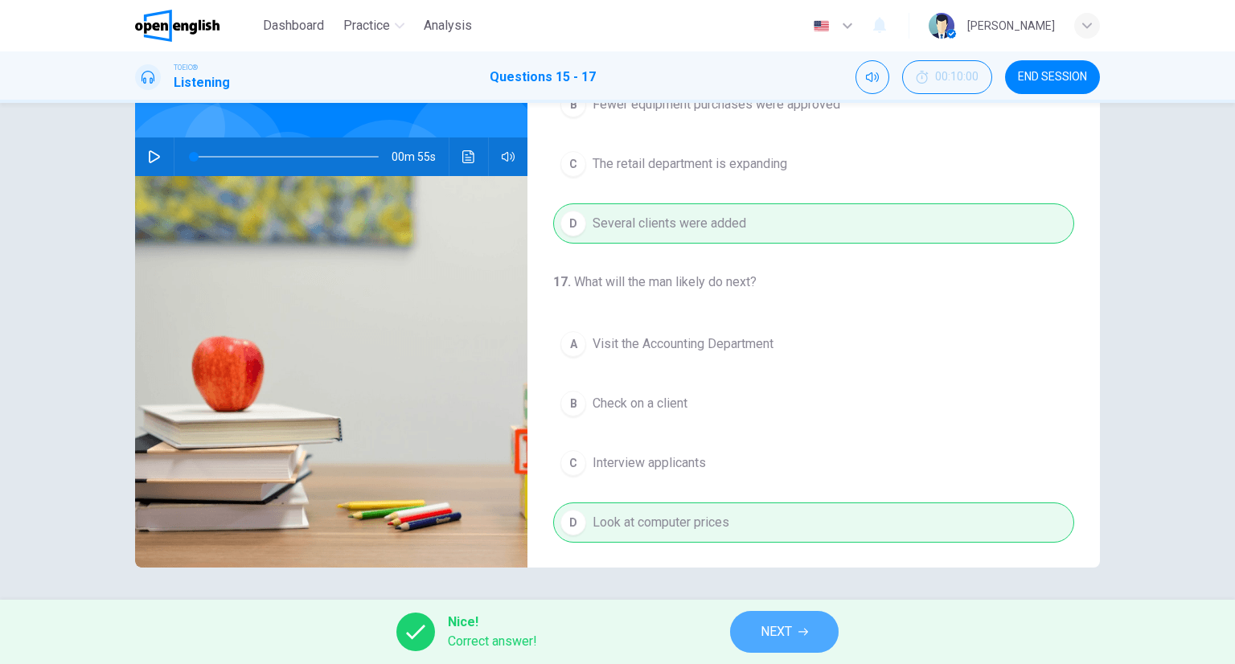
click at [815, 631] on button "NEXT" at bounding box center [784, 632] width 109 height 42
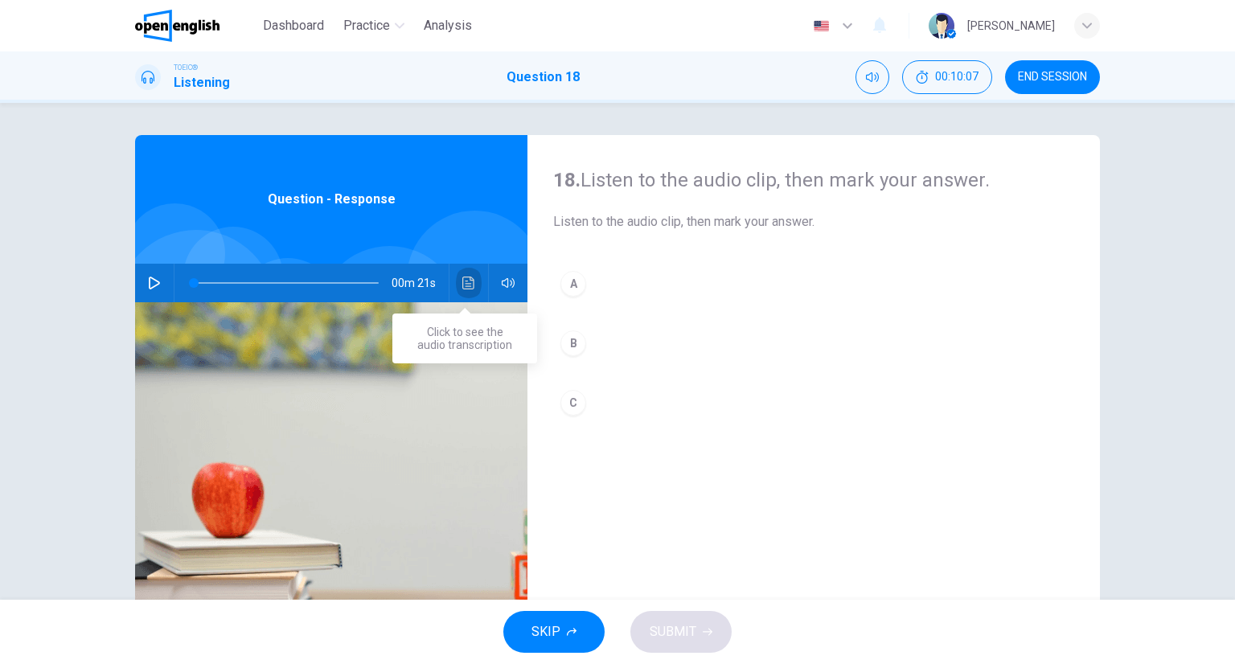
click at [470, 291] on button "Click to see the audio transcription" at bounding box center [469, 283] width 26 height 39
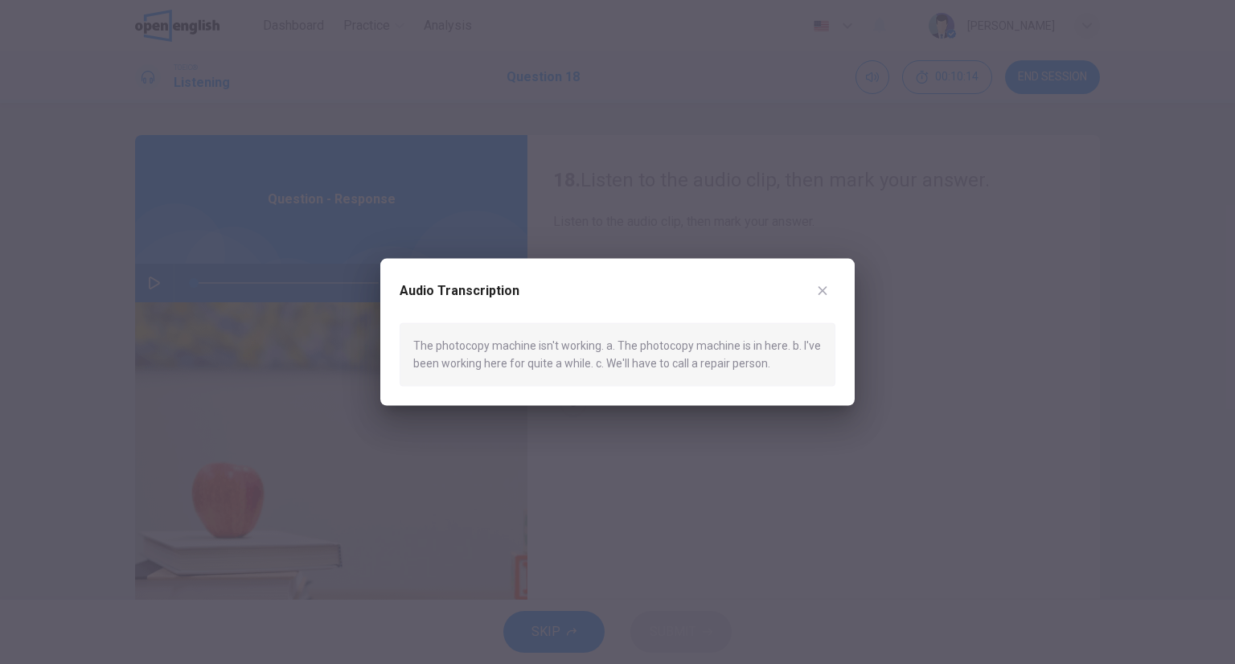
click at [830, 278] on div "Audio Transcription" at bounding box center [618, 300] width 436 height 45
drag, startPoint x: 823, startPoint y: 298, endPoint x: 818, endPoint y: 306, distance: 8.7
click at [823, 299] on button "button" at bounding box center [823, 291] width 26 height 26
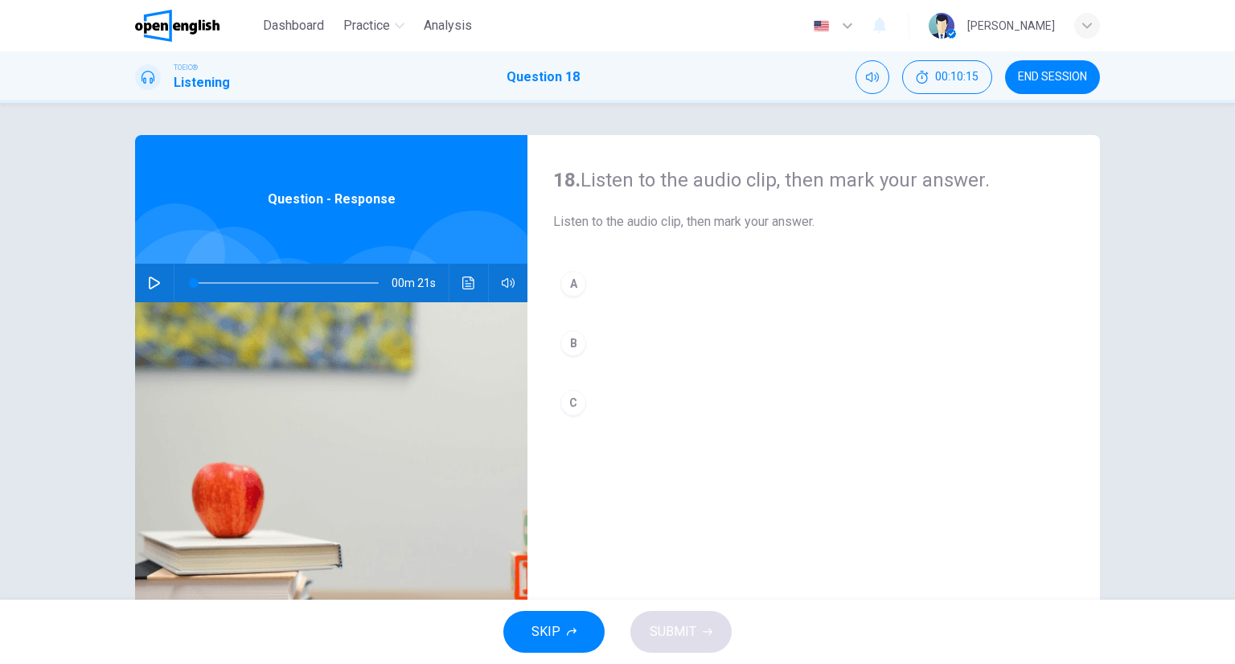
click at [621, 390] on button "C" at bounding box center [813, 403] width 521 height 40
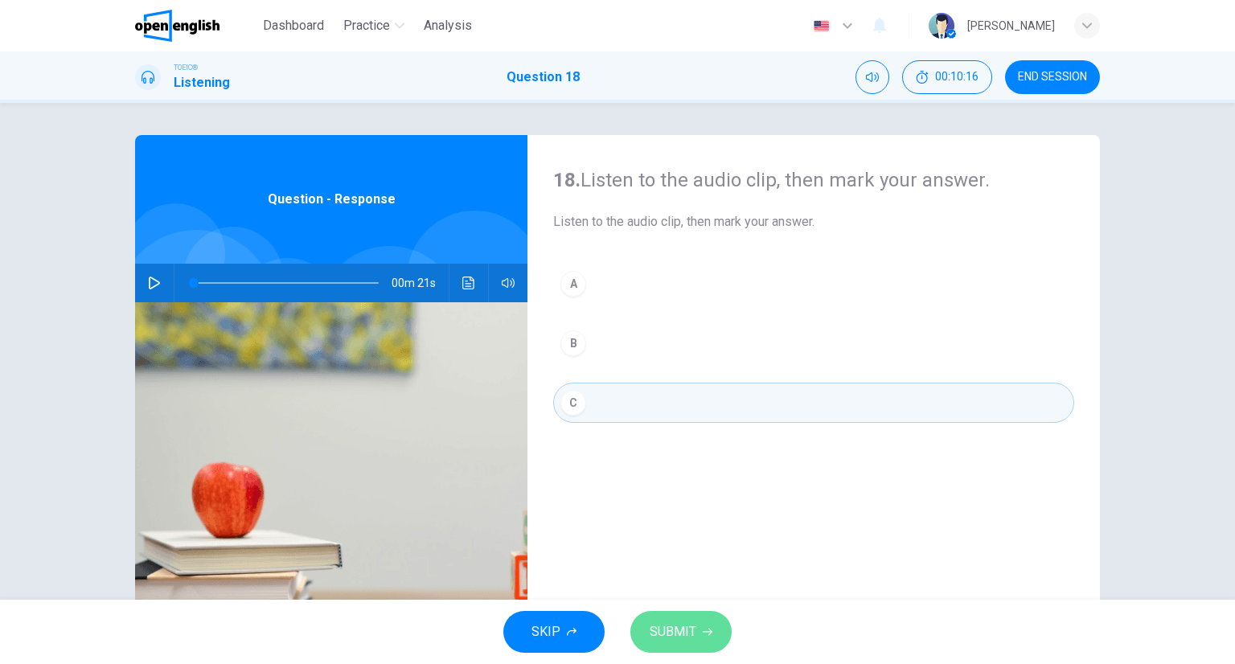
click at [682, 615] on button "SUBMIT" at bounding box center [681, 632] width 101 height 42
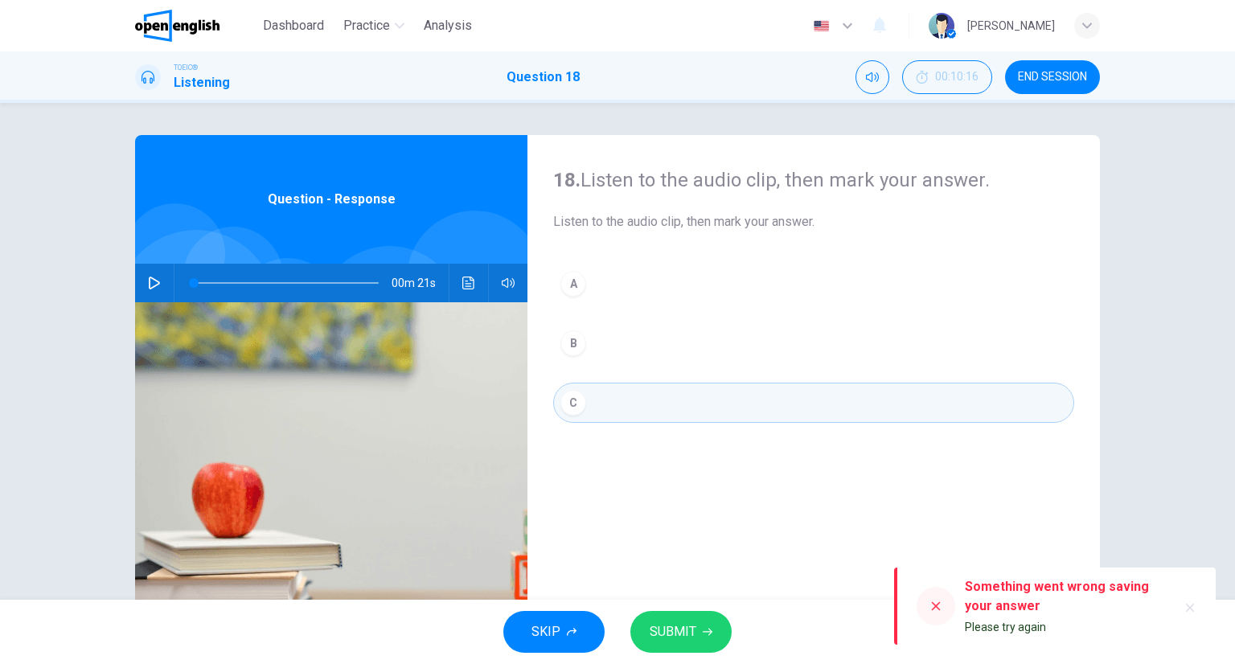
click at [692, 636] on span "SUBMIT" at bounding box center [673, 632] width 47 height 23
click at [569, 635] on icon "button" at bounding box center [572, 632] width 10 height 10
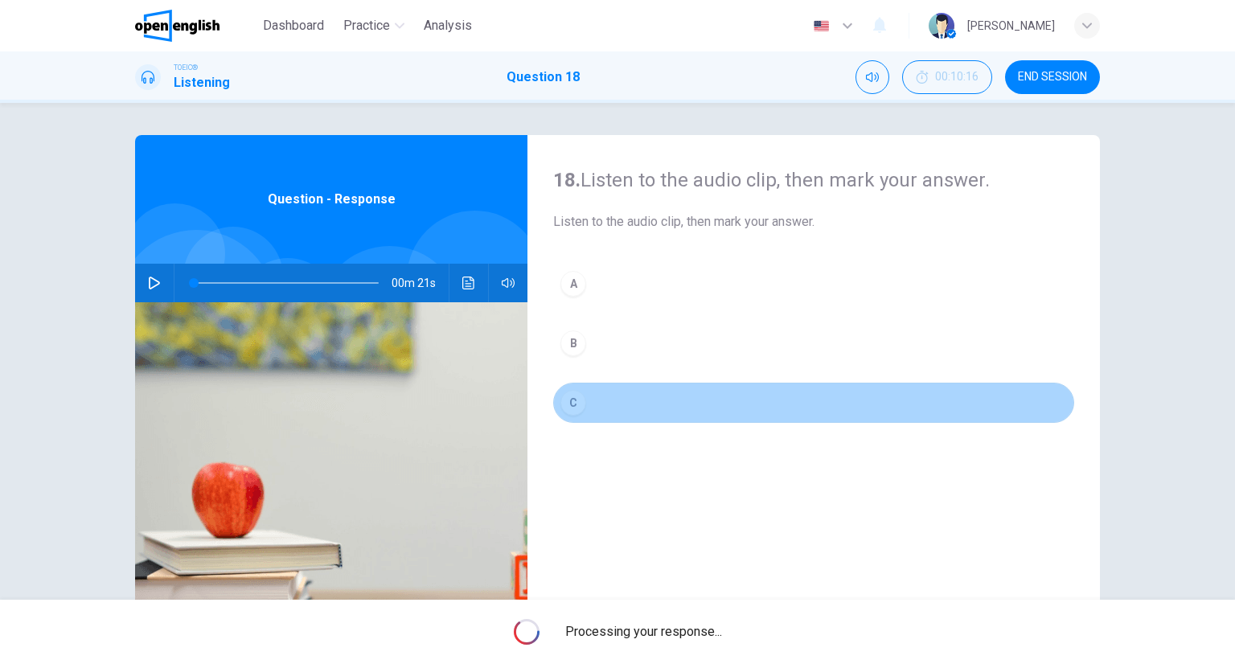
click at [590, 391] on button "C" at bounding box center [813, 403] width 521 height 40
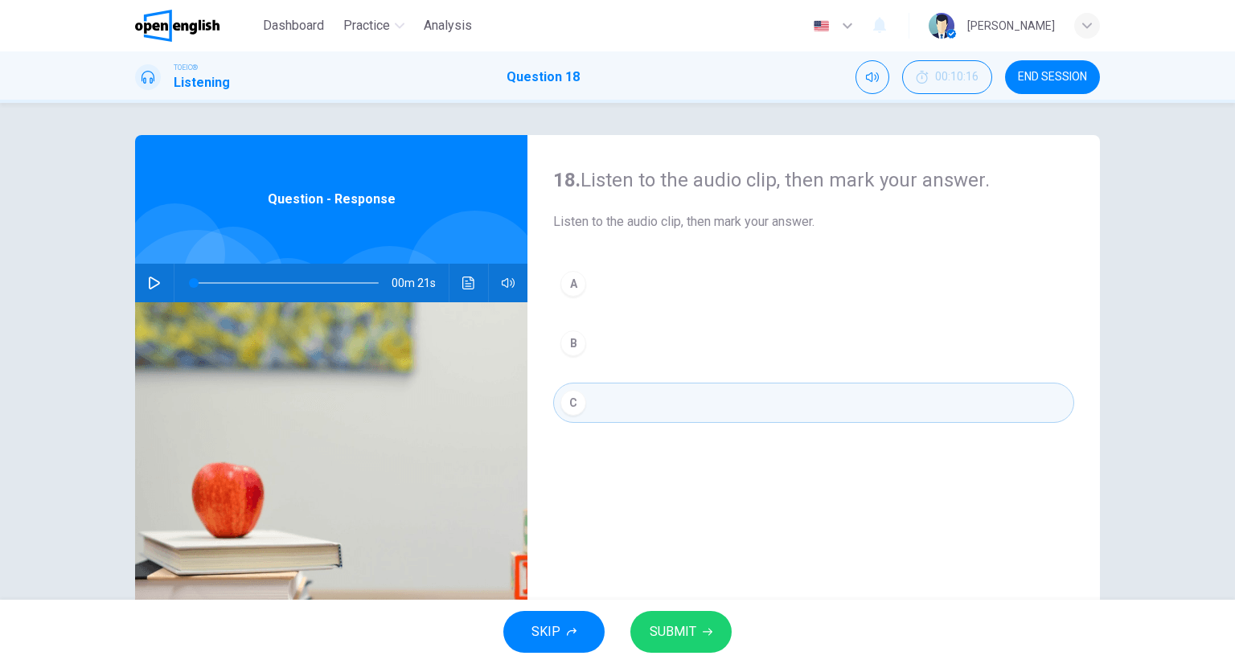
click at [619, 401] on button "C" at bounding box center [813, 403] width 521 height 40
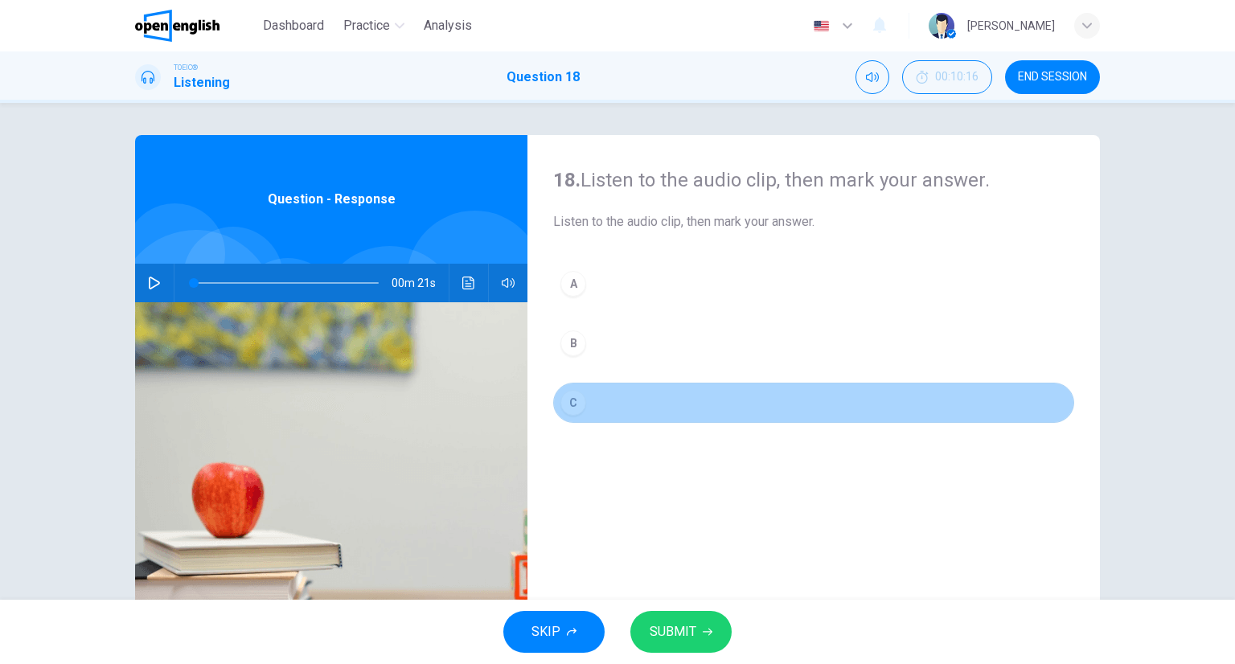
click at [619, 401] on button "C" at bounding box center [813, 403] width 521 height 40
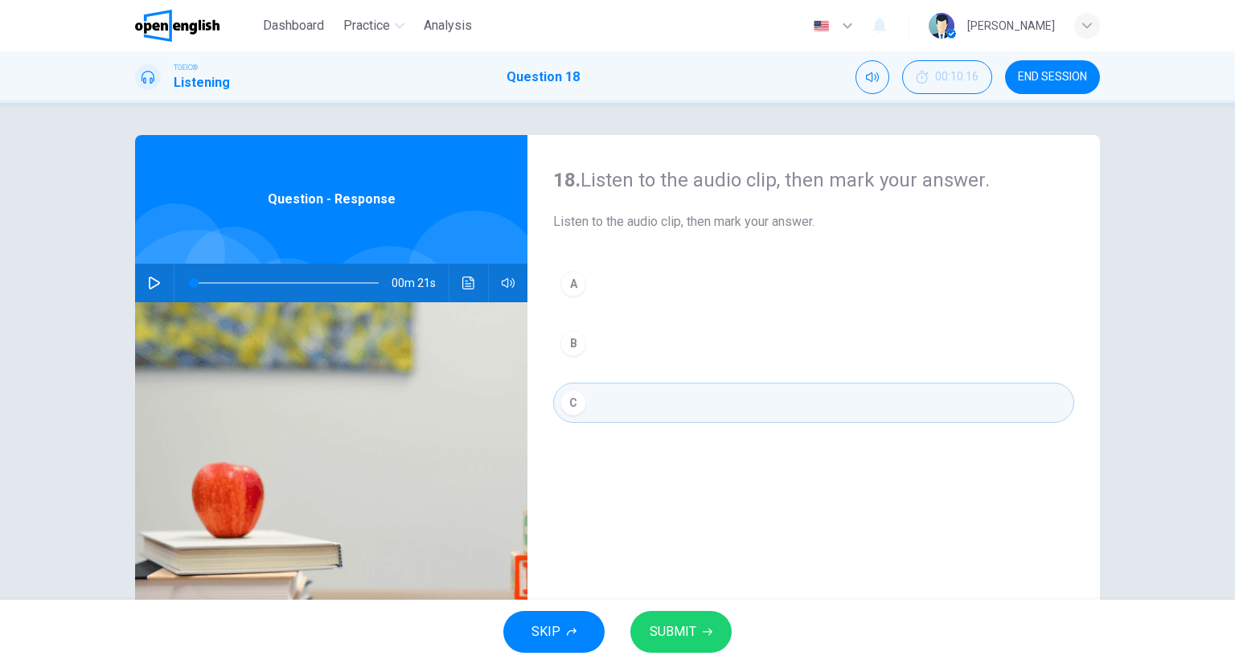
click at [652, 635] on span "SUBMIT" at bounding box center [673, 632] width 47 height 23
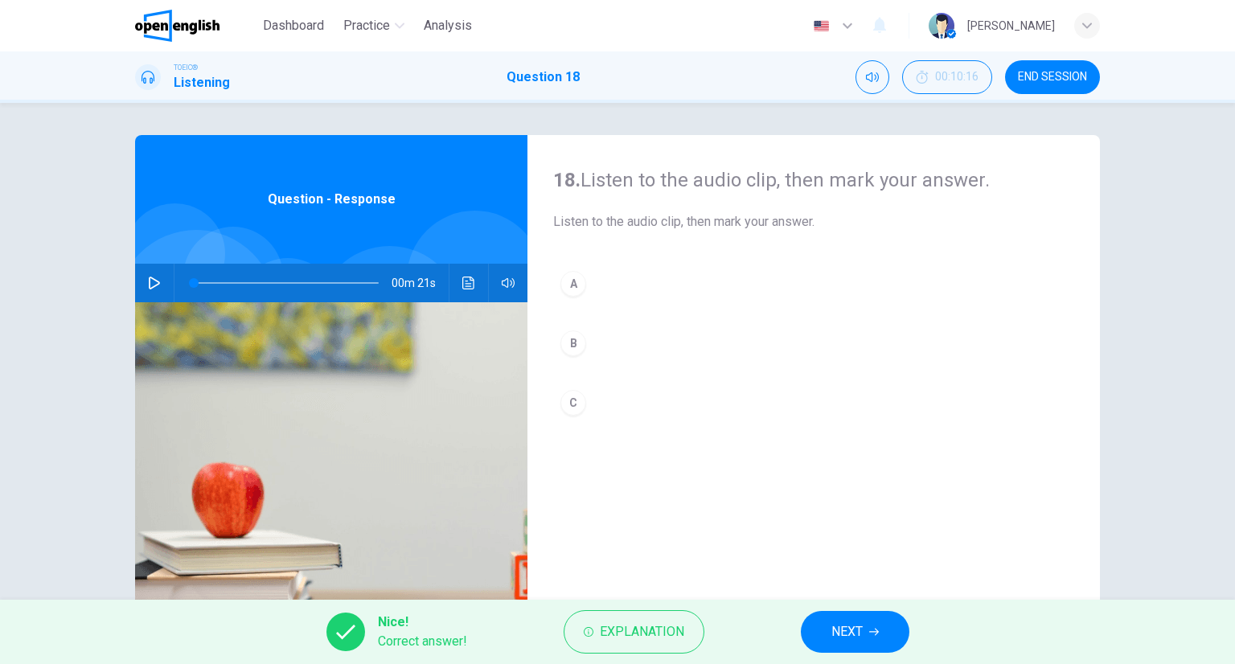
click at [865, 631] on button "NEXT" at bounding box center [855, 632] width 109 height 42
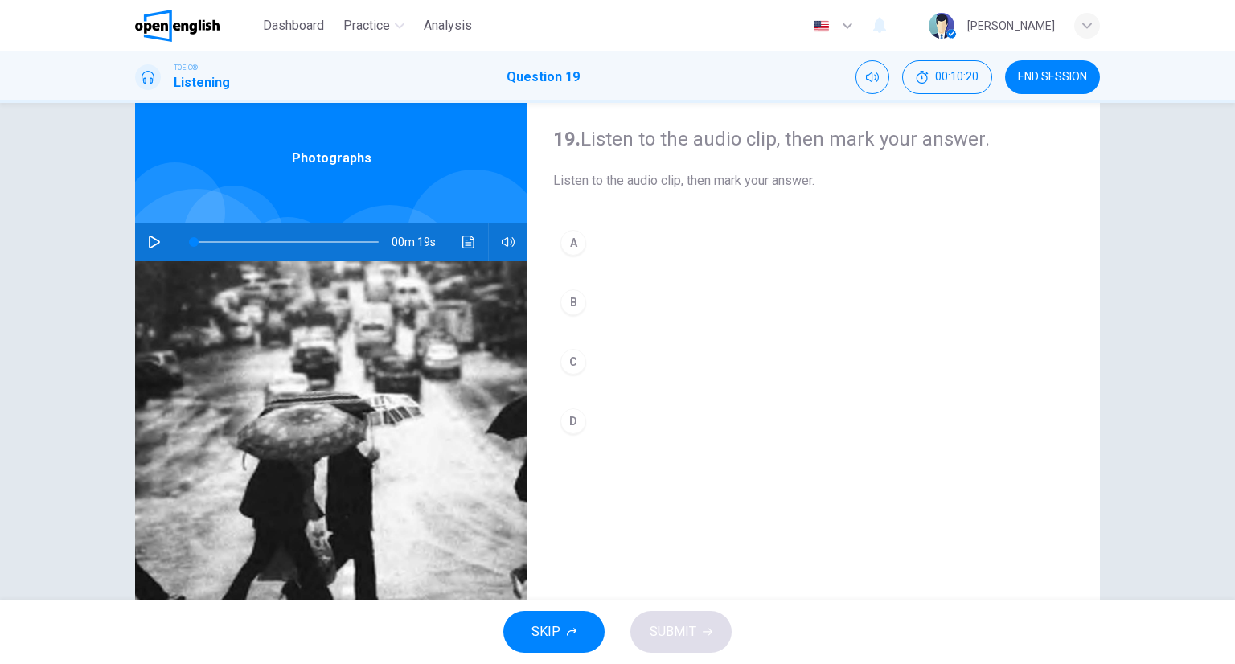
scroll to position [80, 0]
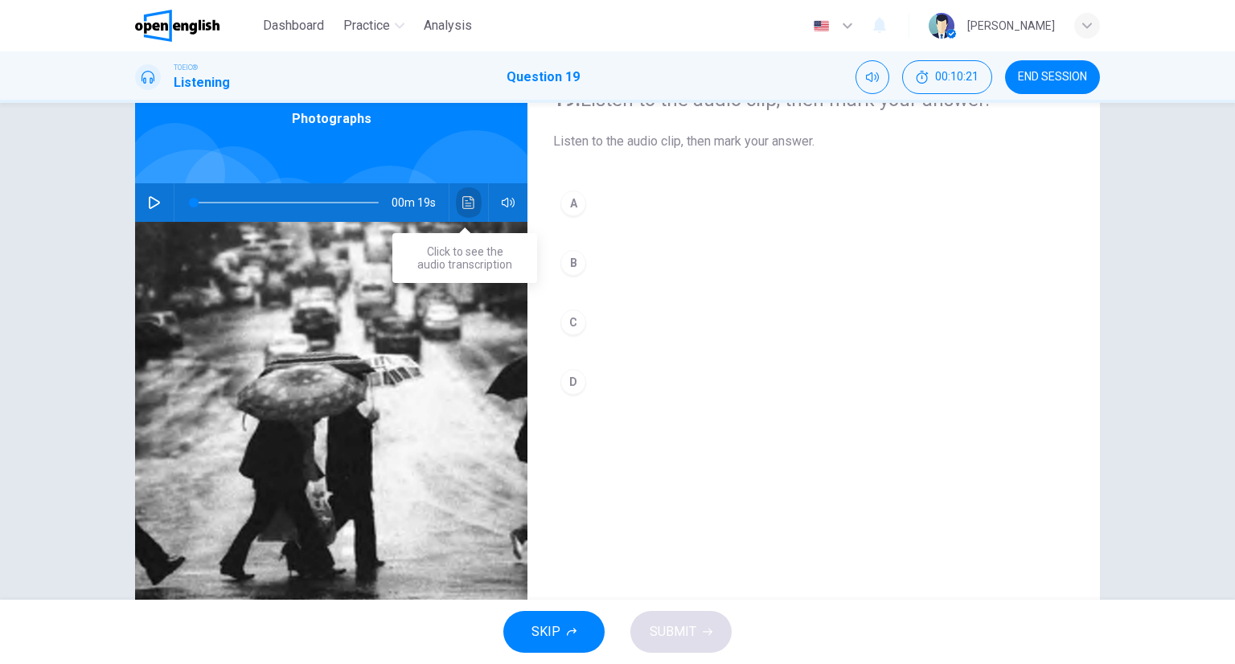
drag, startPoint x: 463, startPoint y: 208, endPoint x: 477, endPoint y: 253, distance: 46.3
click at [463, 208] on icon "Click to see the audio transcription" at bounding box center [468, 202] width 12 height 13
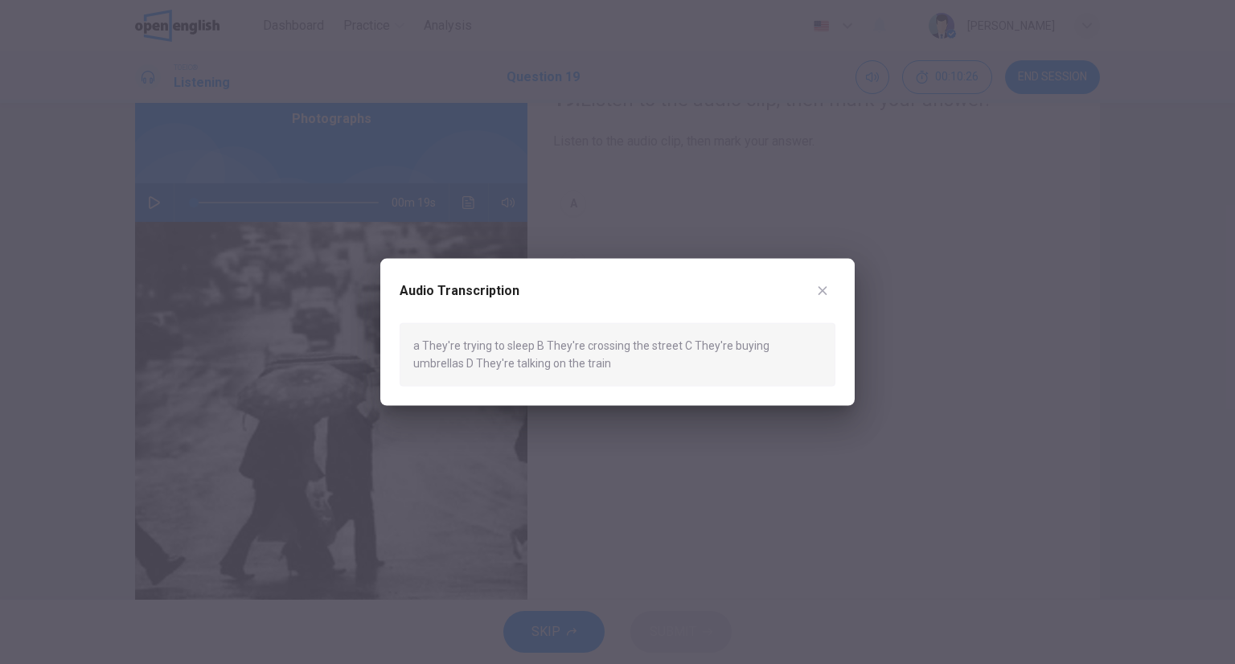
click at [833, 280] on div "Audio Transcription" at bounding box center [618, 300] width 436 height 45
click at [837, 286] on div "Audio Transcription a They're trying to sleep B They're crossing the street C T…" at bounding box center [617, 332] width 475 height 147
click at [841, 286] on div "Audio Transcription a They're trying to sleep B They're crossing the street C T…" at bounding box center [617, 332] width 475 height 147
click at [826, 282] on button "button" at bounding box center [823, 291] width 26 height 26
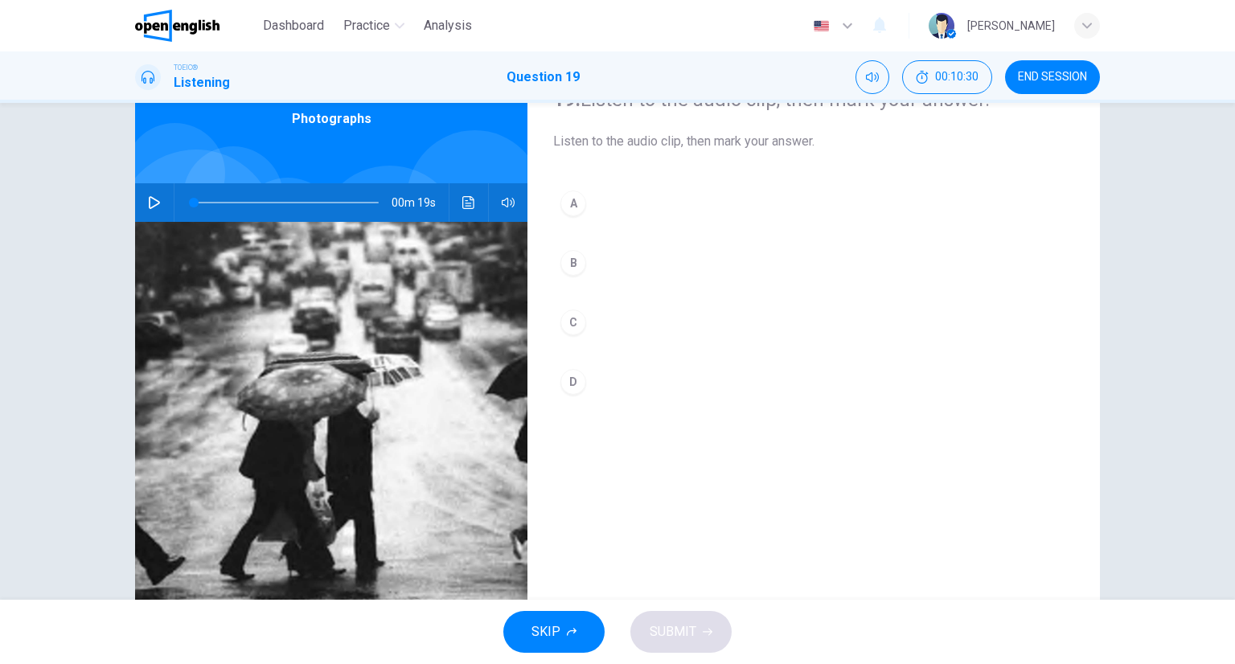
click at [647, 257] on button "B" at bounding box center [813, 263] width 521 height 40
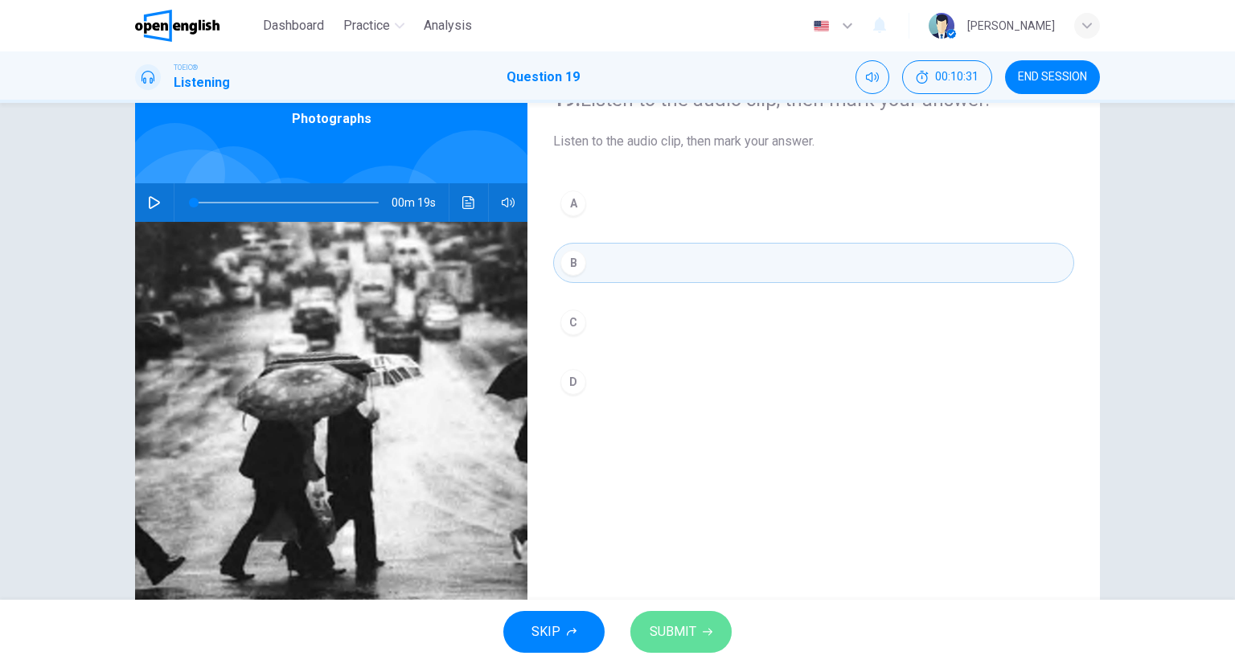
drag, startPoint x: 687, startPoint y: 619, endPoint x: 692, endPoint y: 610, distance: 10.1
click at [687, 617] on button "SUBMIT" at bounding box center [681, 632] width 101 height 42
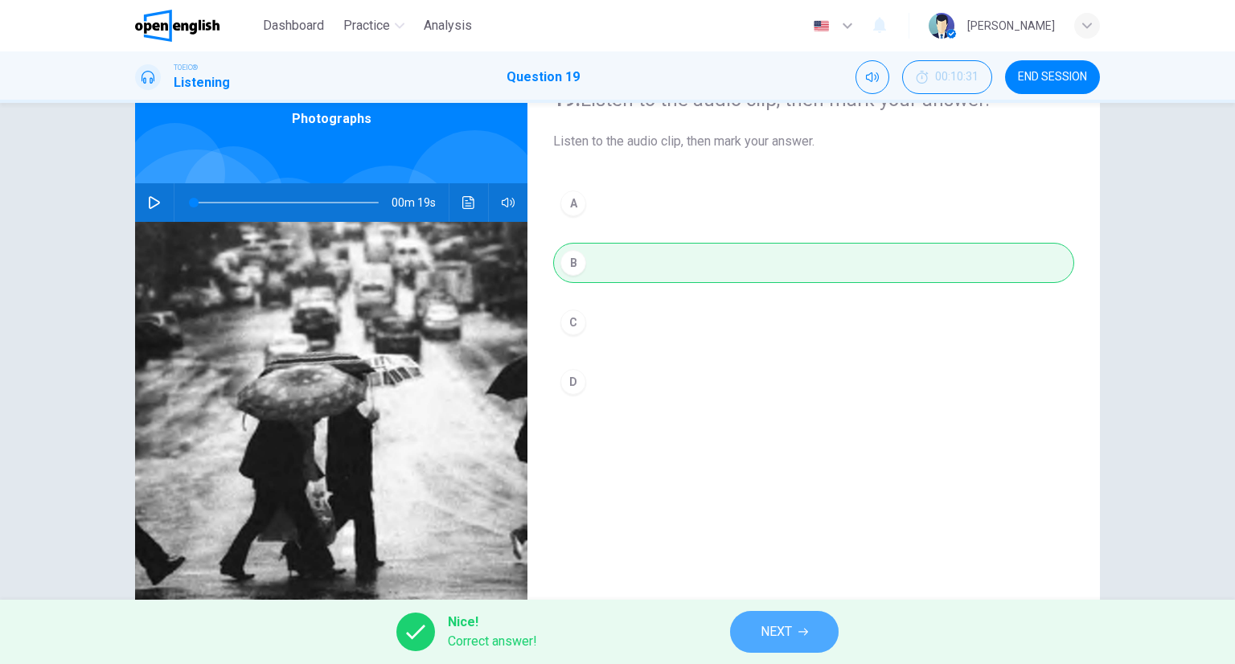
click at [783, 622] on span "NEXT" at bounding box center [776, 632] width 31 height 23
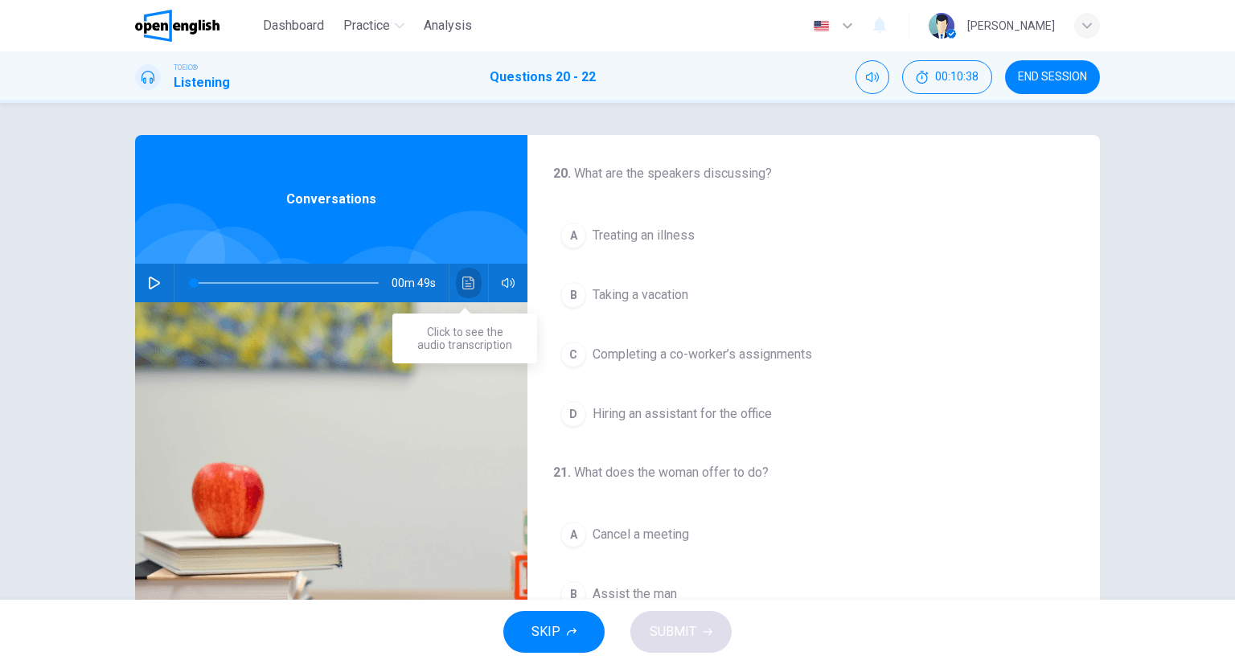
click at [467, 286] on icon "Click to see the audio transcription" at bounding box center [468, 283] width 13 height 13
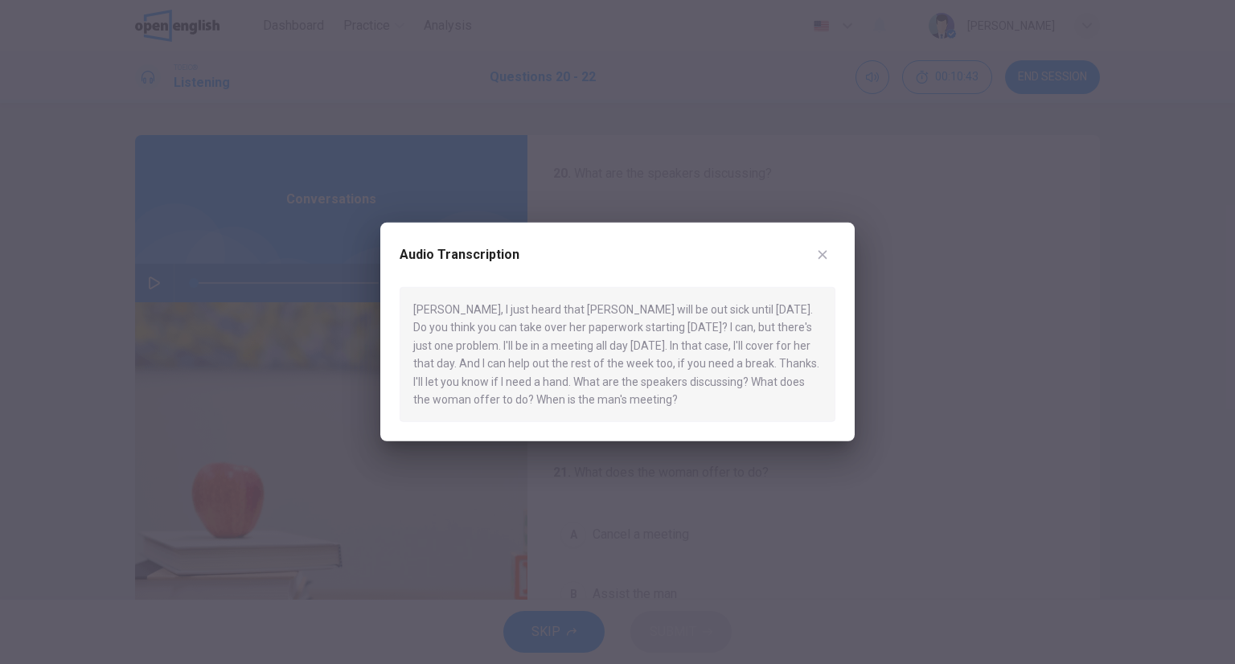
drag, startPoint x: 1036, startPoint y: 200, endPoint x: 835, endPoint y: 243, distance: 205.6
click at [1035, 200] on div at bounding box center [617, 332] width 1235 height 664
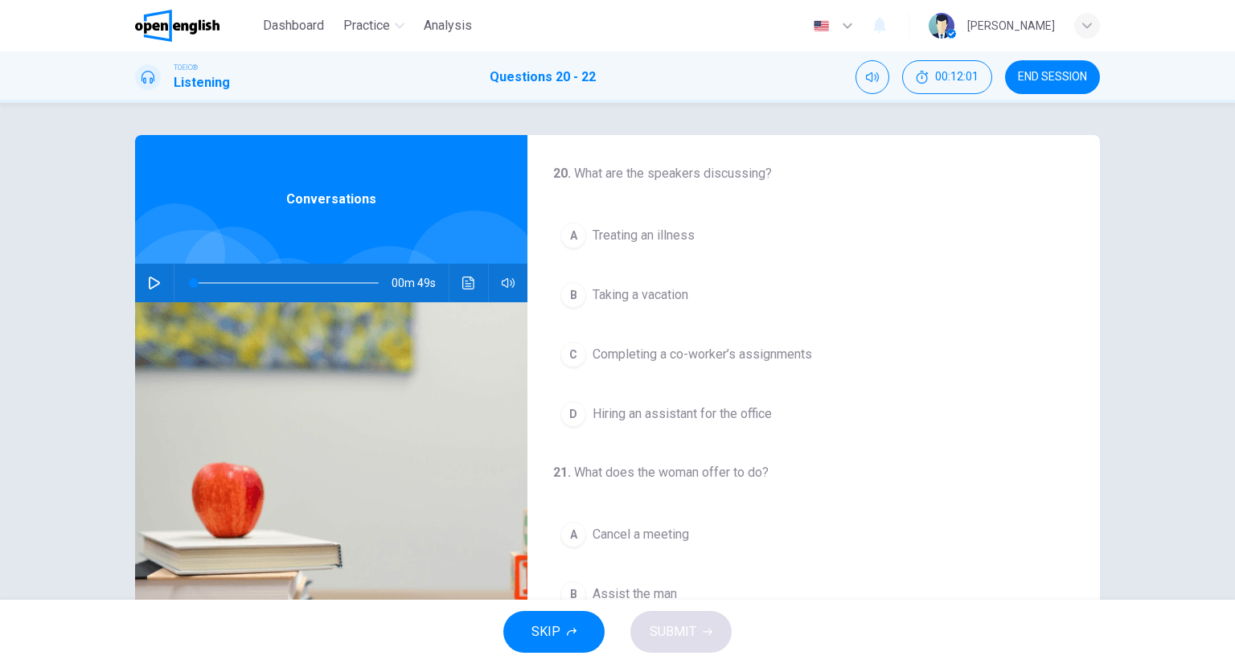
click at [603, 358] on span "Completing a co-worker’s assignments" at bounding box center [703, 354] width 220 height 19
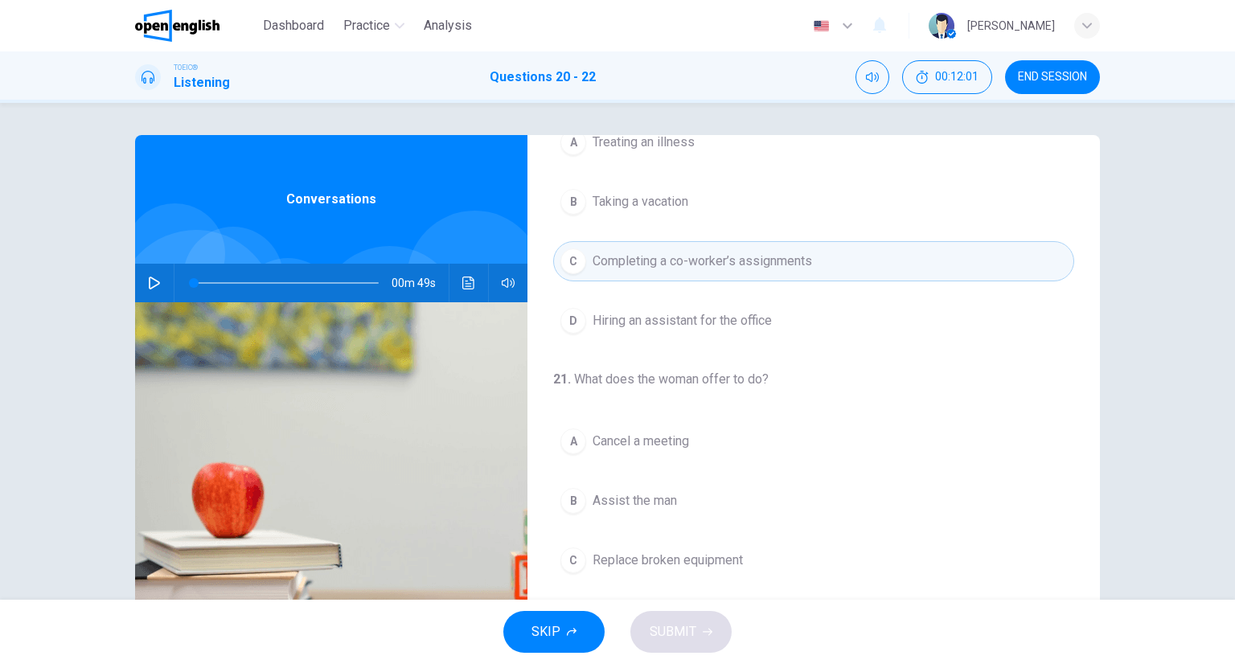
scroll to position [241, 0]
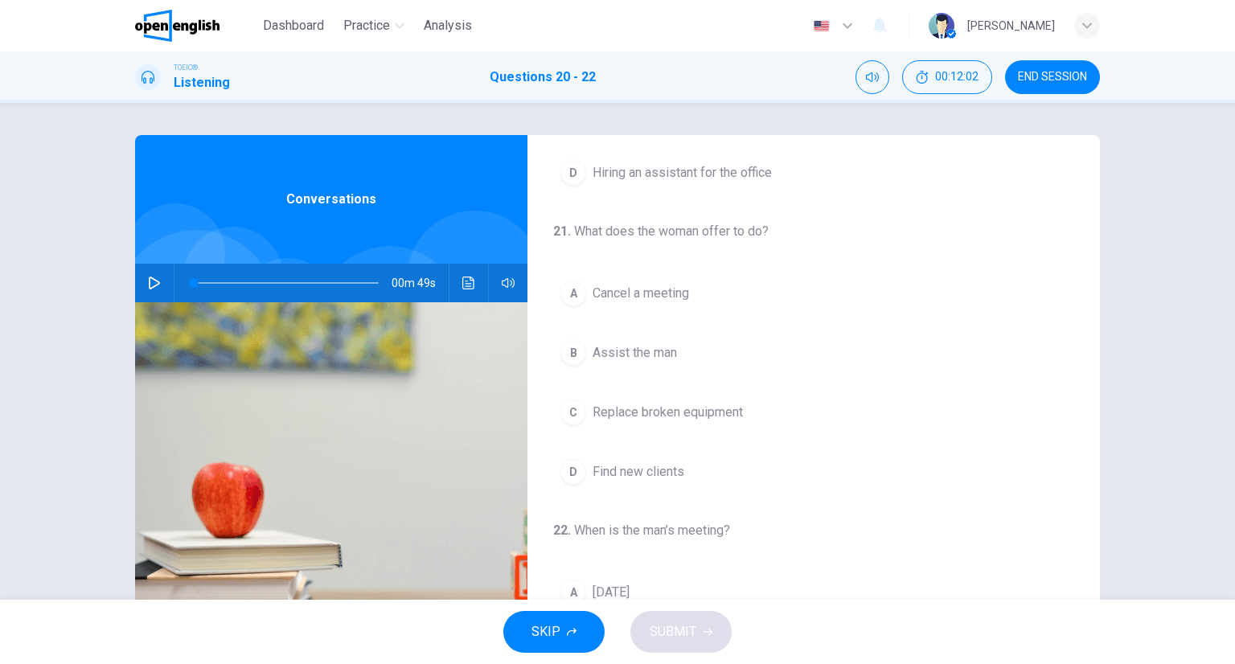
click at [593, 350] on span "Assist the man" at bounding box center [635, 352] width 84 height 19
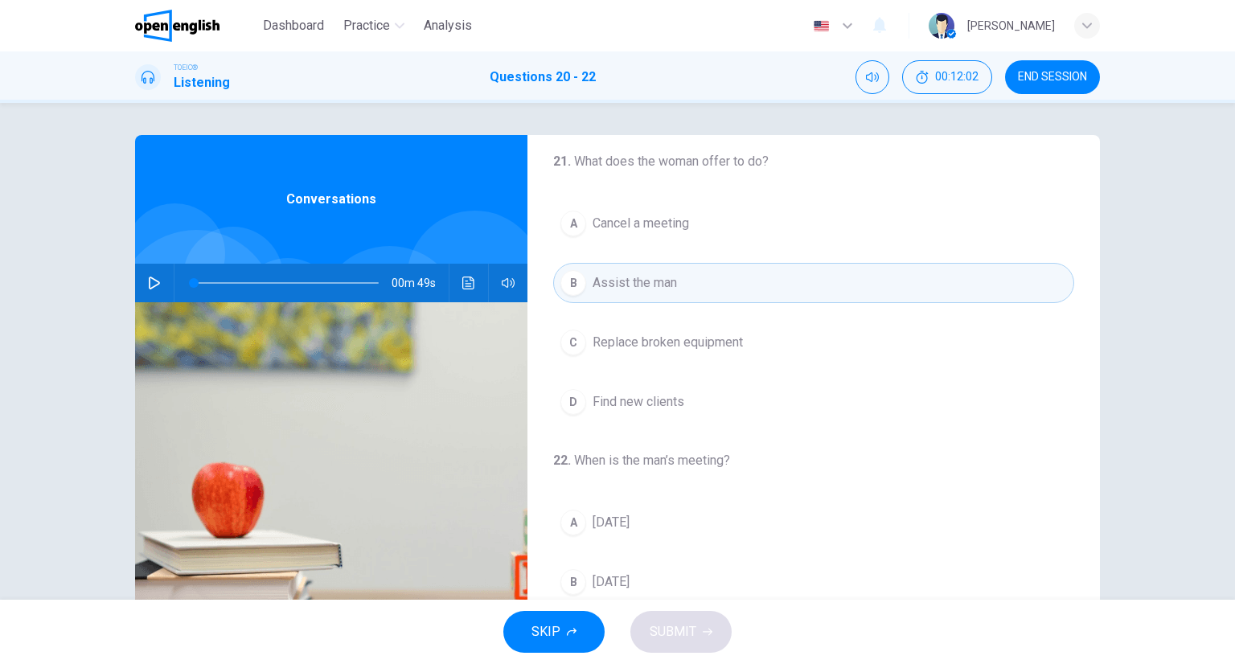
scroll to position [364, 0]
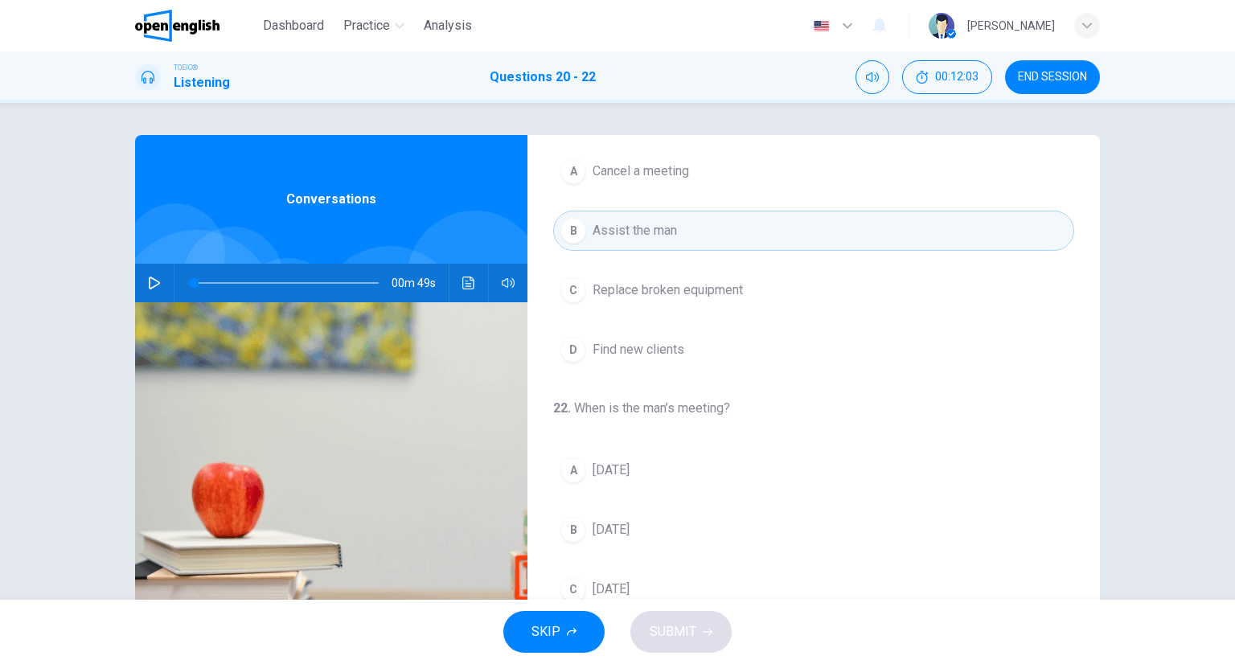
click at [613, 532] on span "Wednesday" at bounding box center [611, 529] width 37 height 19
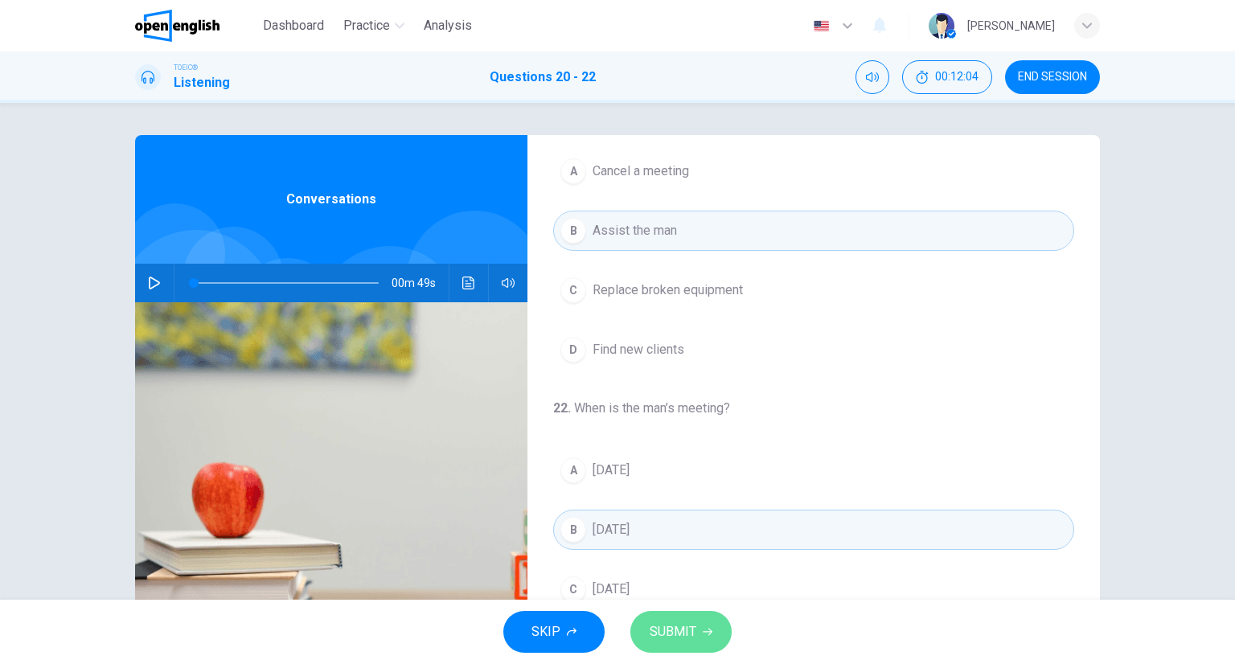
click at [683, 621] on span "SUBMIT" at bounding box center [673, 632] width 47 height 23
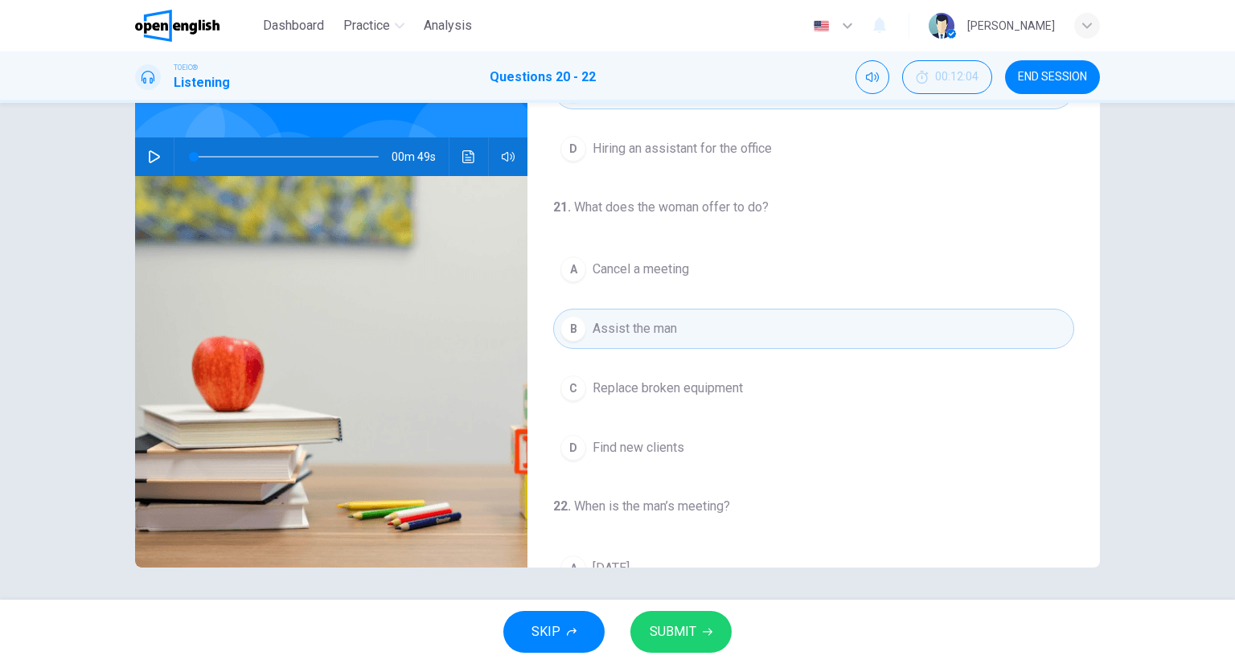
scroll to position [283, 0]
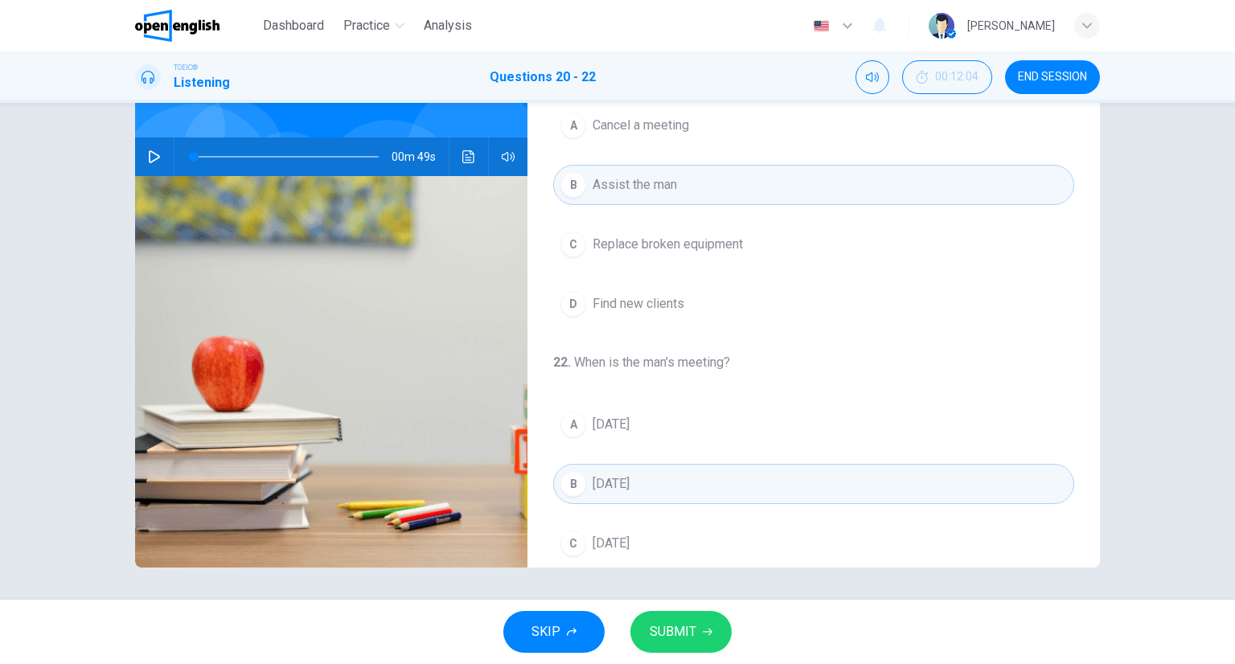
click at [667, 605] on div "SKIP SUBMIT" at bounding box center [617, 632] width 1235 height 64
click at [672, 613] on button "SUBMIT" at bounding box center [681, 632] width 101 height 42
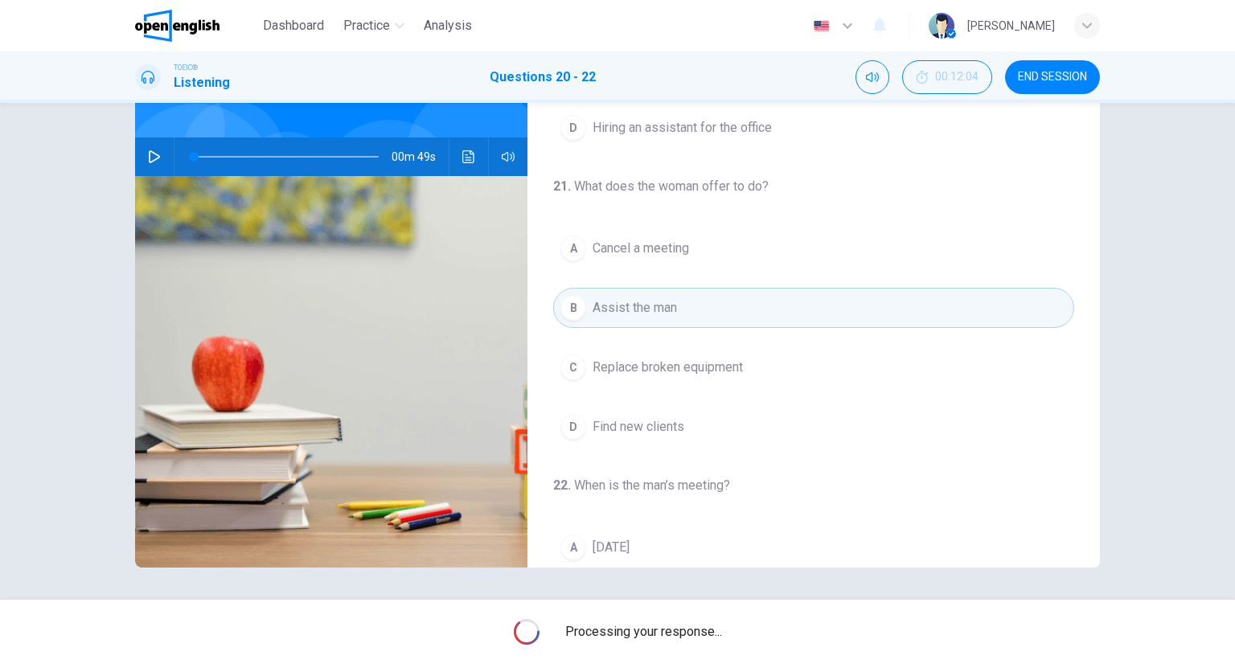
scroll to position [42, 0]
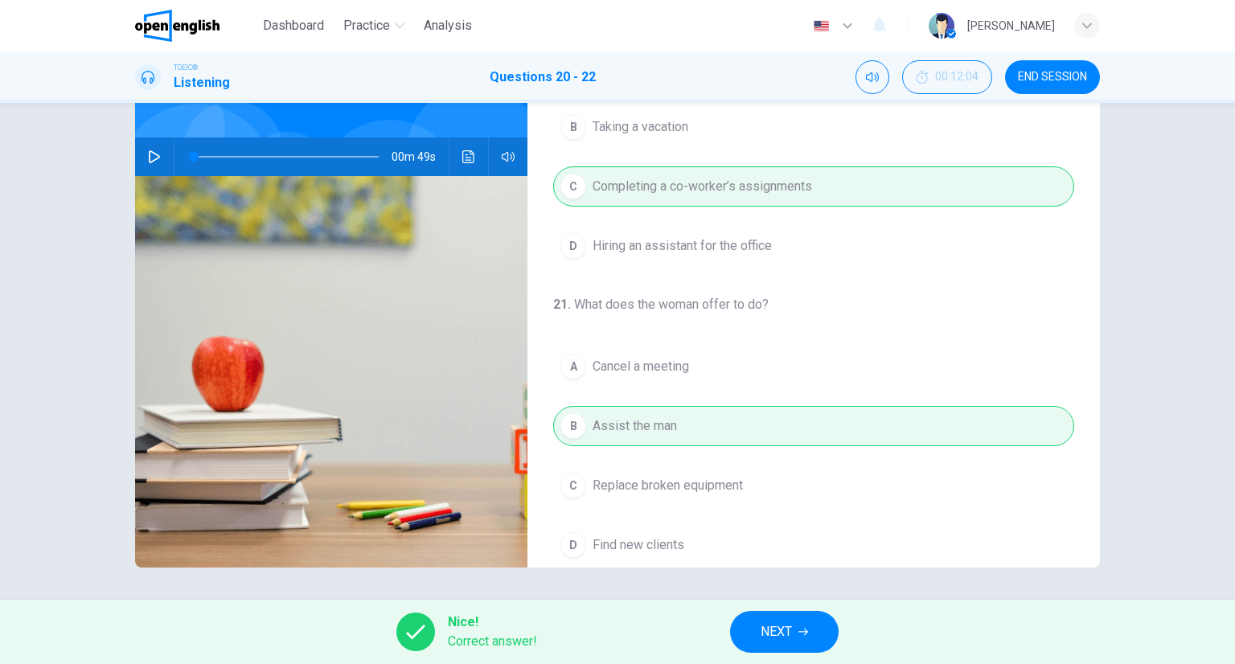
drag, startPoint x: 773, startPoint y: 614, endPoint x: 771, endPoint y: 626, distance: 12.3
click at [770, 620] on div "Nice! Correct answer! NEXT" at bounding box center [617, 632] width 1235 height 64
click at [771, 626] on span "NEXT" at bounding box center [776, 632] width 31 height 23
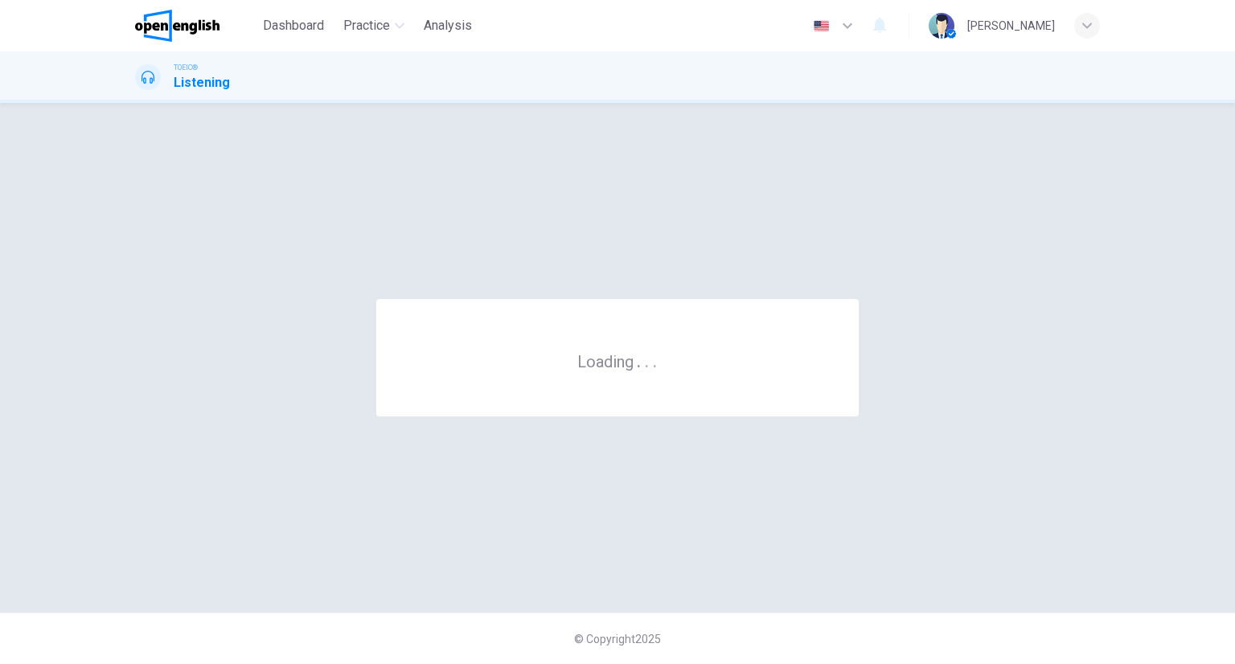
scroll to position [0, 0]
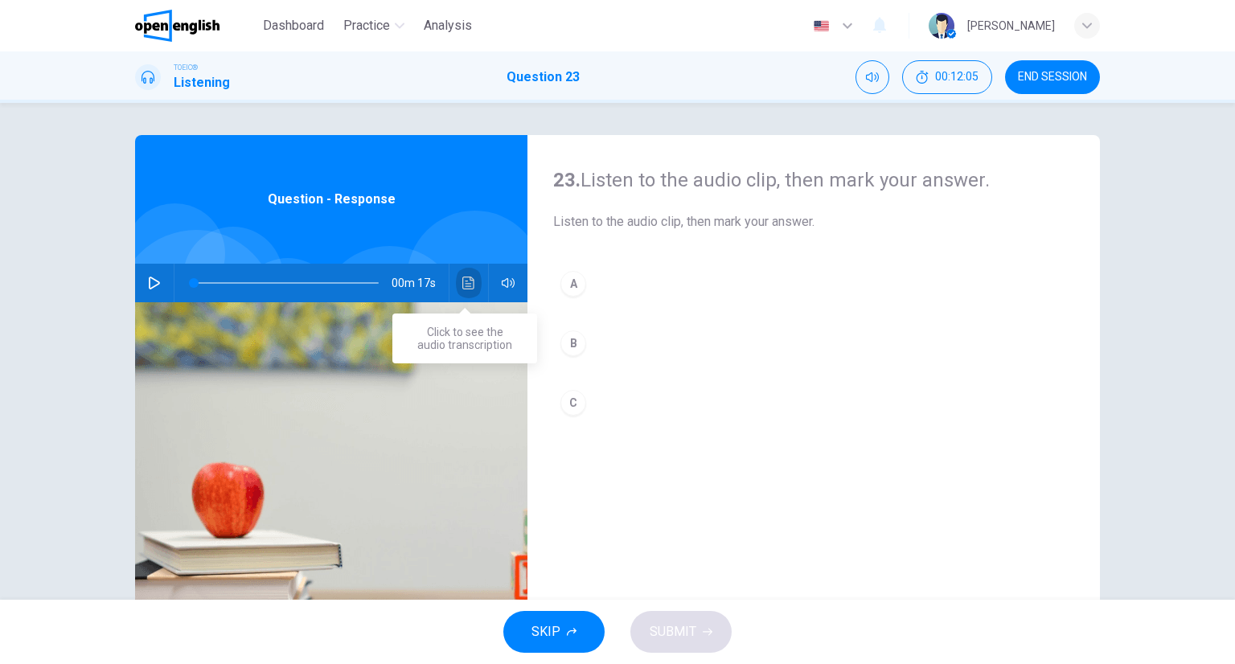
click at [469, 298] on button "Click to see the audio transcription" at bounding box center [469, 283] width 26 height 39
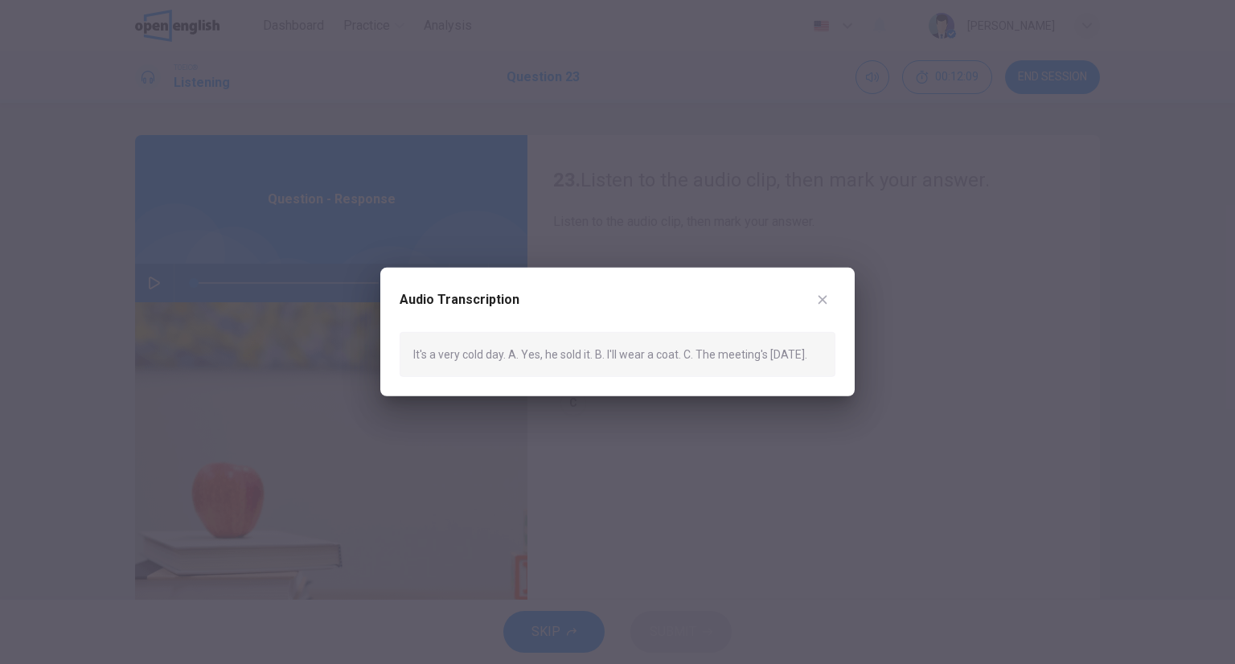
click at [820, 302] on icon "button" at bounding box center [822, 300] width 13 height 13
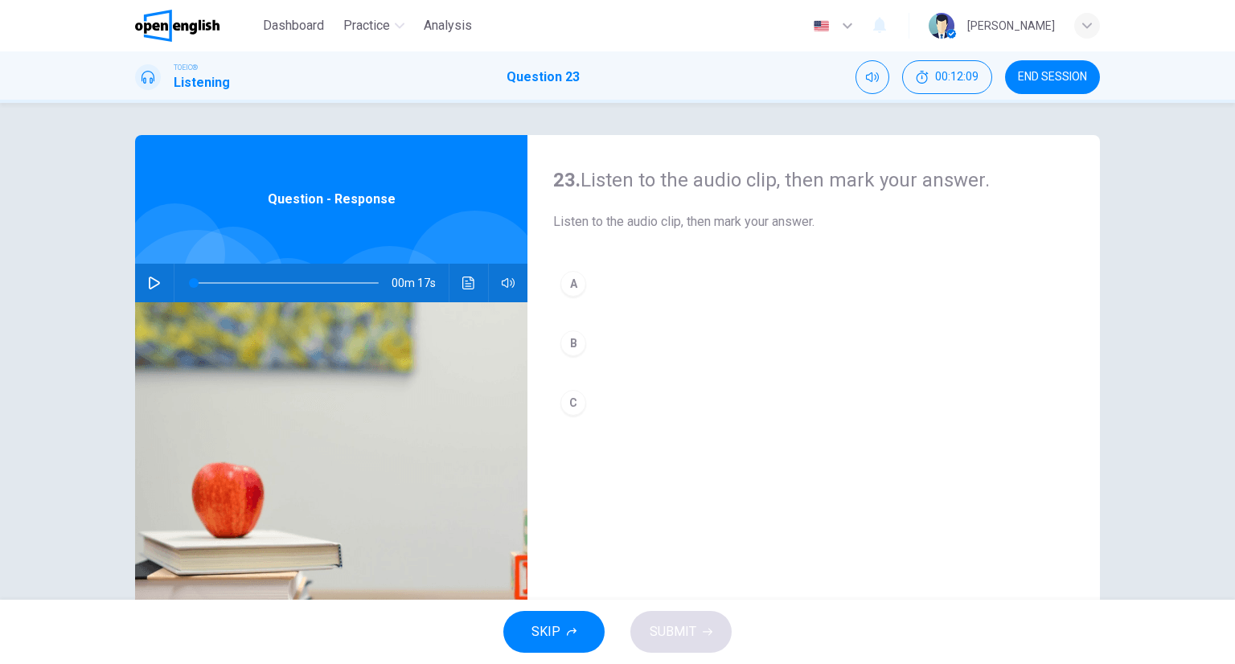
click at [660, 361] on button "B" at bounding box center [813, 343] width 521 height 40
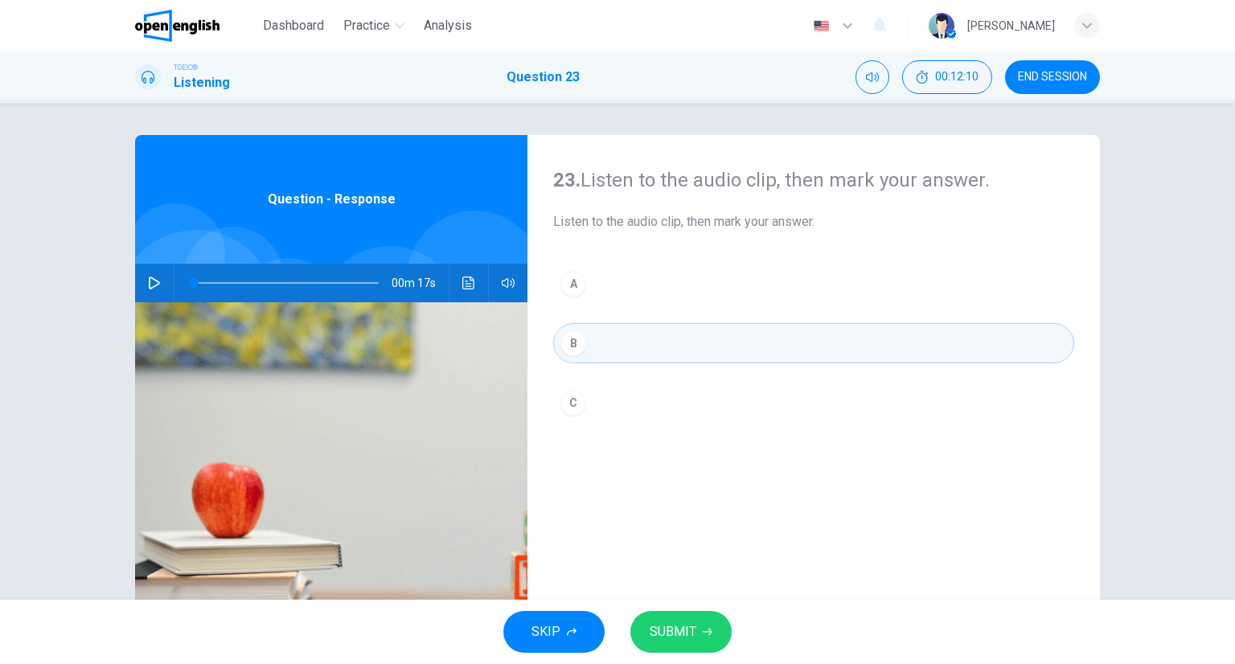
click at [699, 619] on button "SUBMIT" at bounding box center [681, 632] width 101 height 42
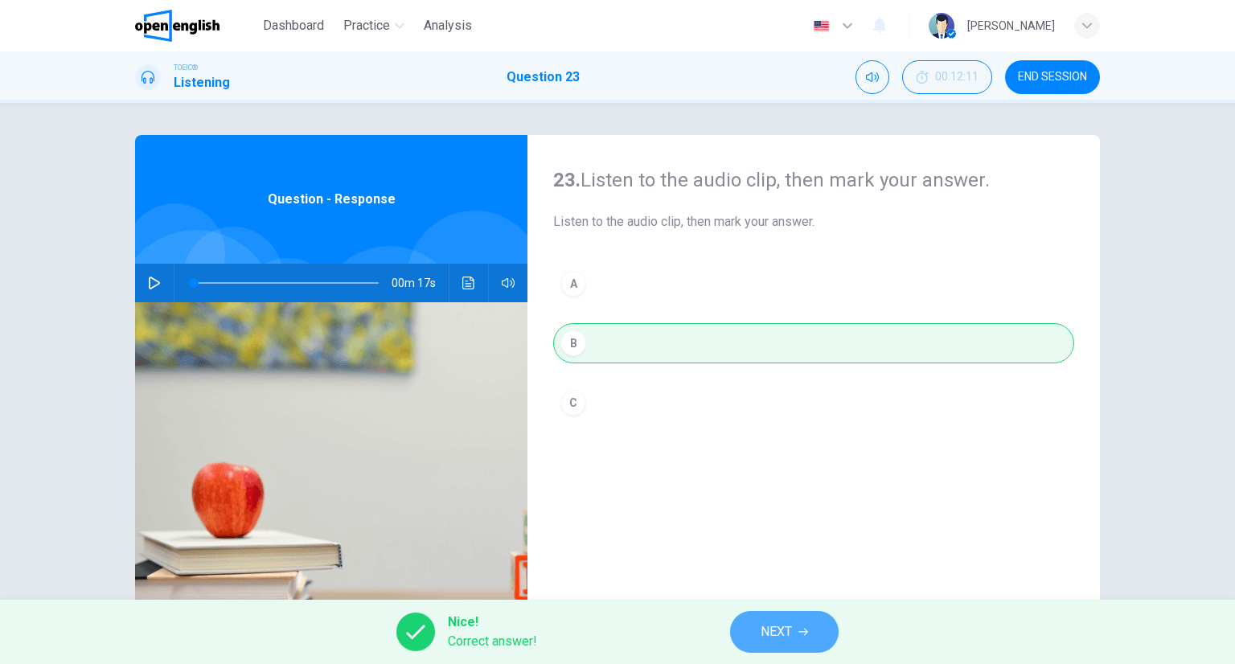
click at [833, 621] on button "NEXT" at bounding box center [784, 632] width 109 height 42
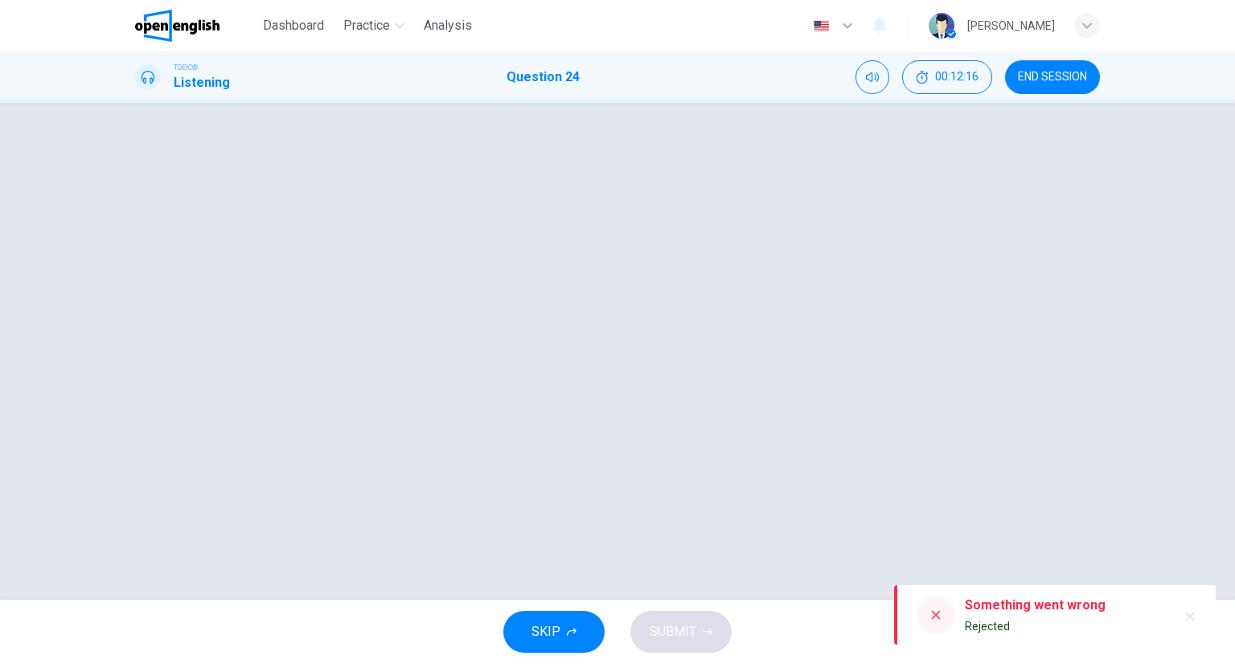
click at [1190, 618] on icon "button" at bounding box center [1190, 617] width 9 height 9
drag, startPoint x: 660, startPoint y: 452, endPoint x: 676, endPoint y: 471, distance: 25.1
click at [676, 471] on div at bounding box center [617, 351] width 1017 height 433
click at [577, 622] on button "SKIP" at bounding box center [554, 632] width 101 height 42
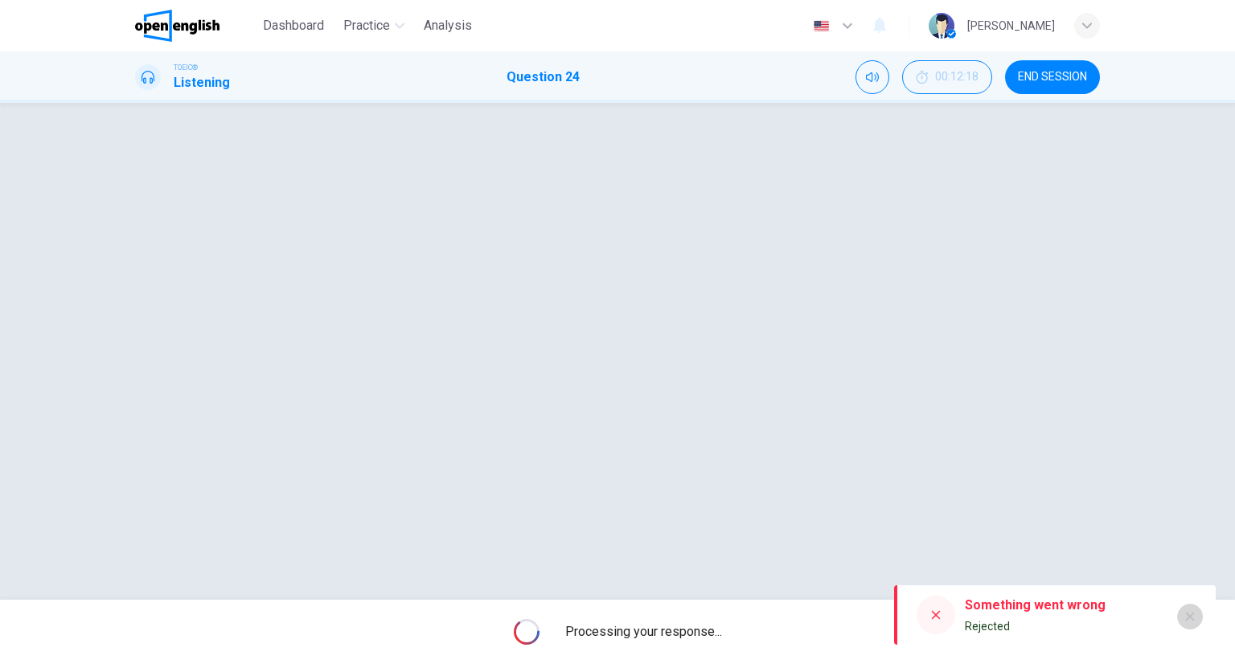
click at [1186, 622] on icon "button" at bounding box center [1190, 616] width 13 height 13
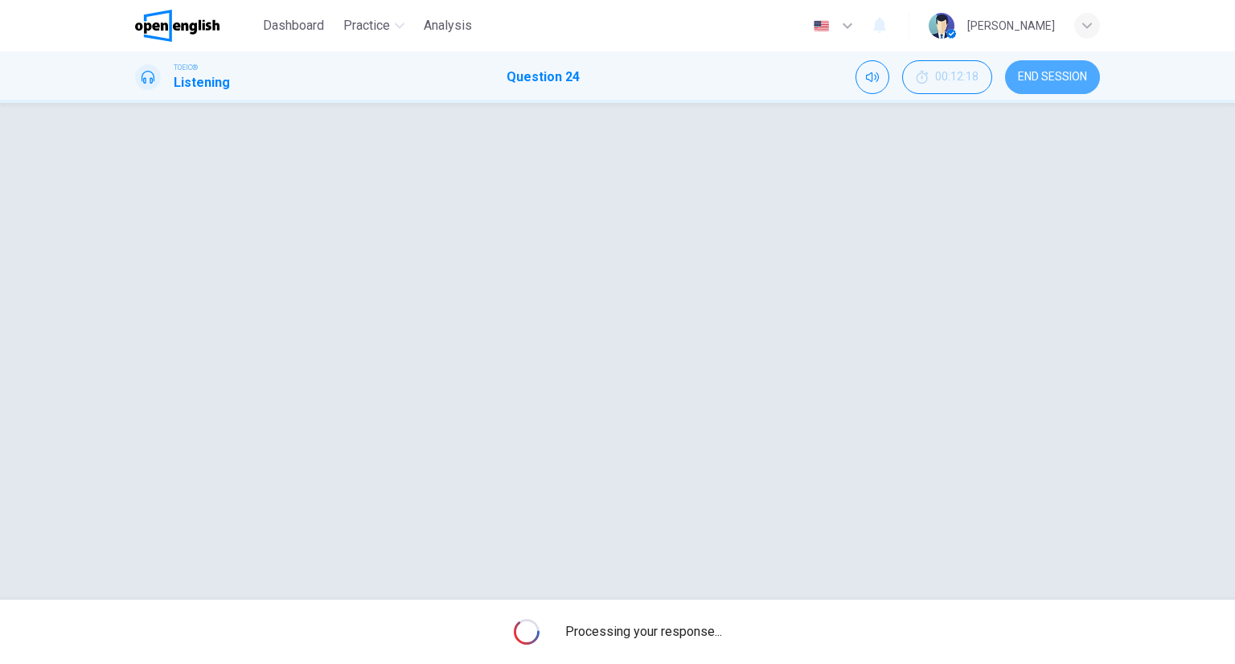
drag, startPoint x: 1049, startPoint y: 82, endPoint x: 665, endPoint y: 94, distance: 383.9
click at [1049, 82] on span "END SESSION" at bounding box center [1052, 77] width 69 height 13
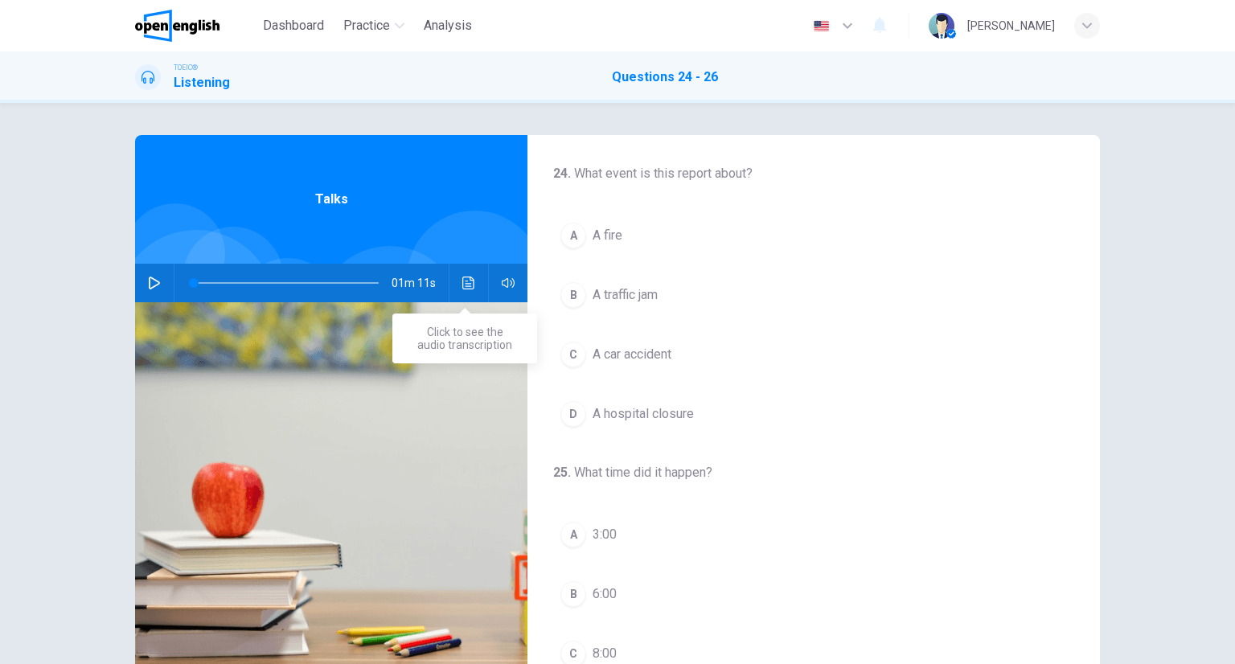
click at [456, 277] on button "Click to see the audio transcription" at bounding box center [469, 283] width 26 height 39
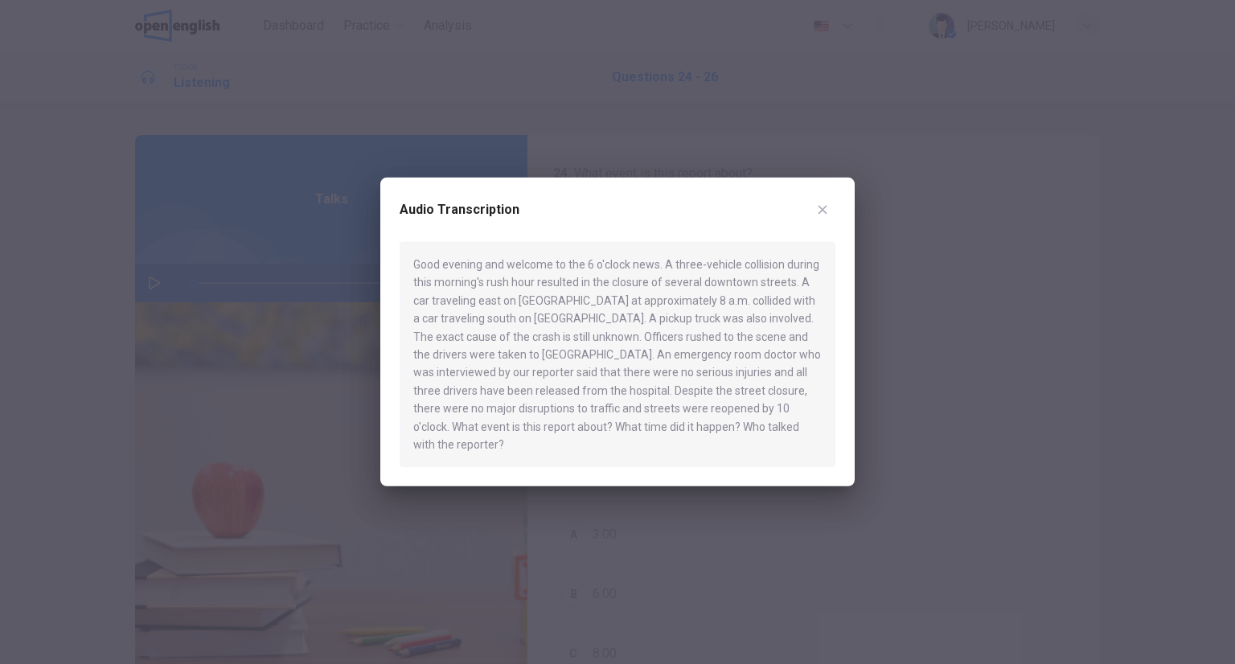
click at [978, 362] on div at bounding box center [617, 332] width 1235 height 664
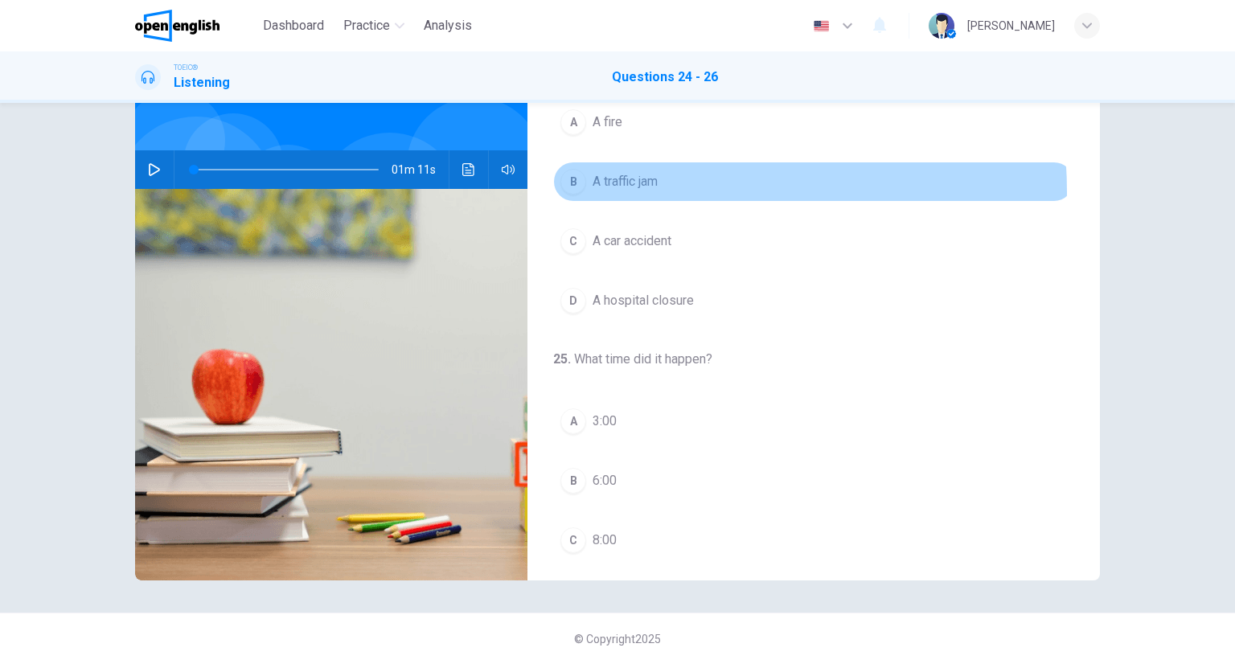
click at [657, 191] on button "B A traffic jam" at bounding box center [813, 182] width 521 height 40
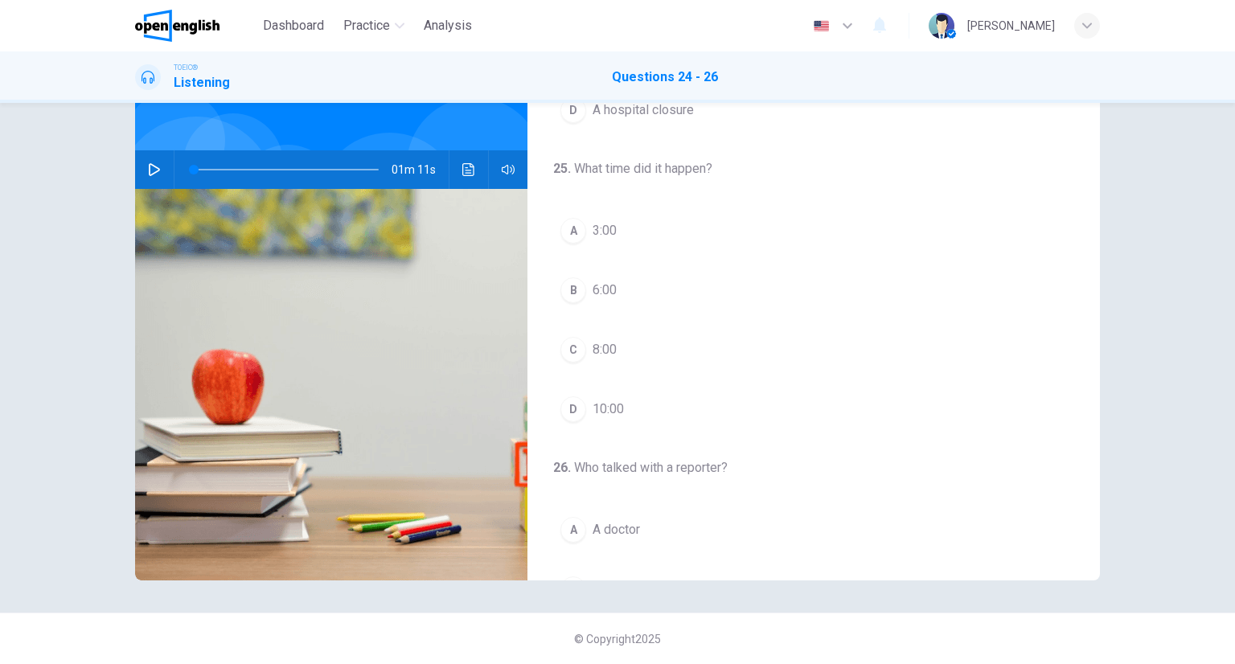
scroll to position [122, 0]
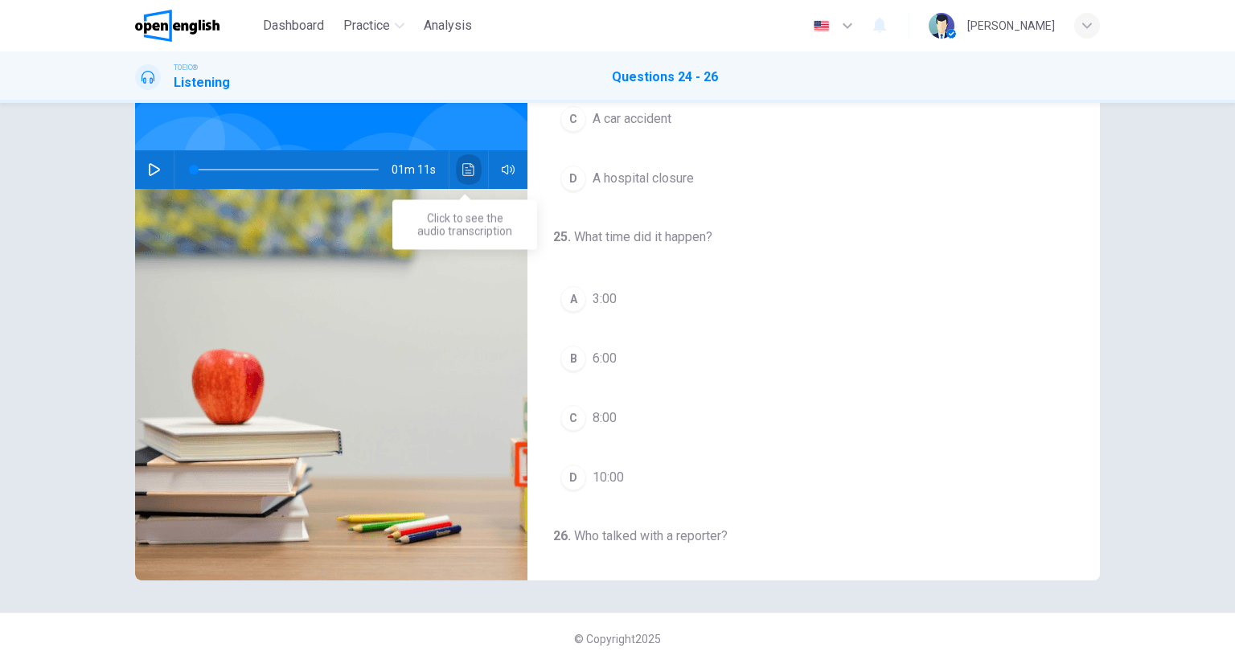
click at [467, 158] on button "Click to see the audio transcription" at bounding box center [469, 169] width 26 height 39
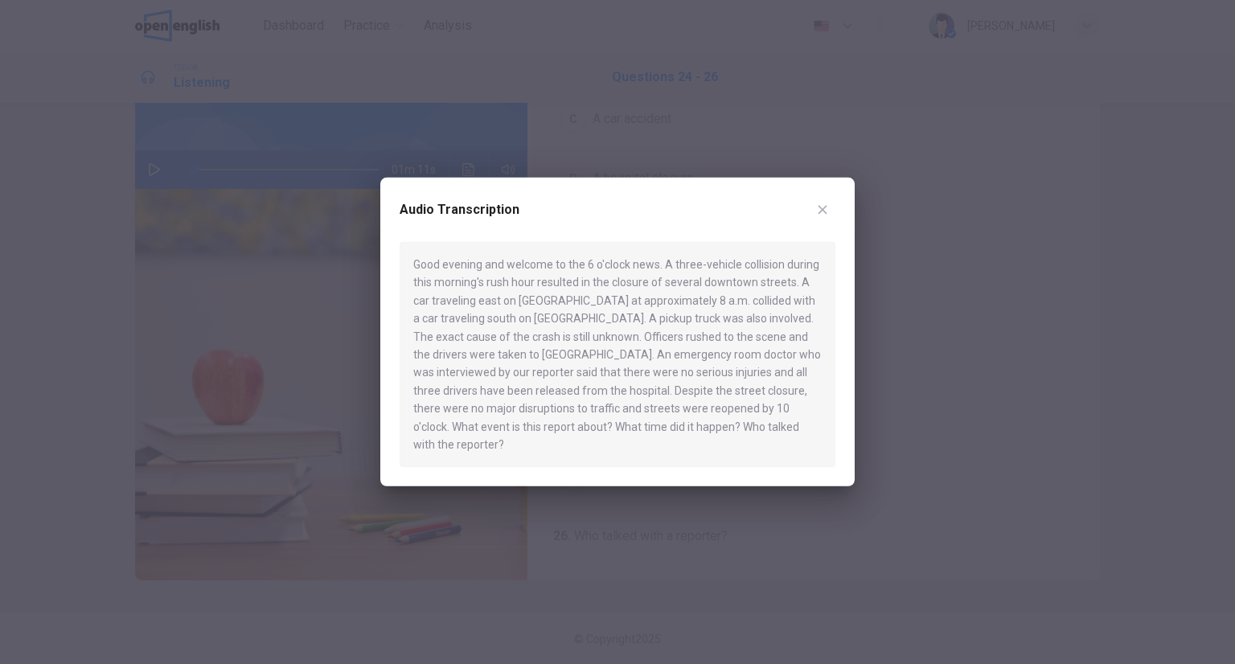
click at [939, 342] on div at bounding box center [617, 332] width 1235 height 664
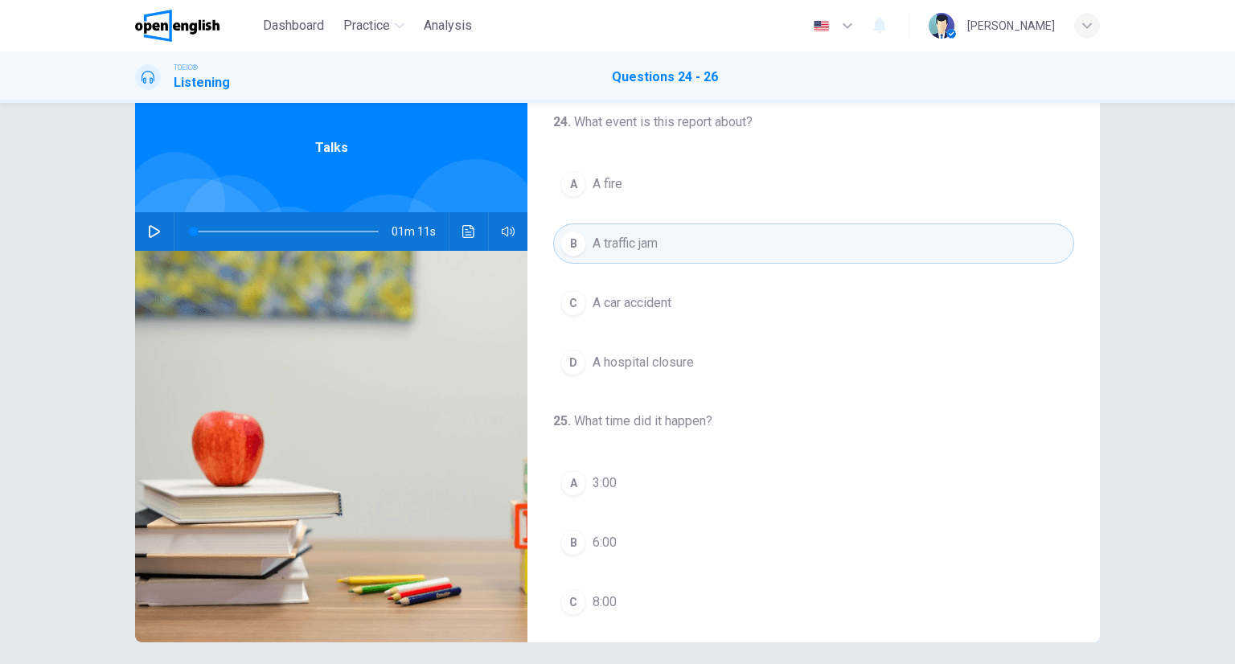
scroll to position [0, 0]
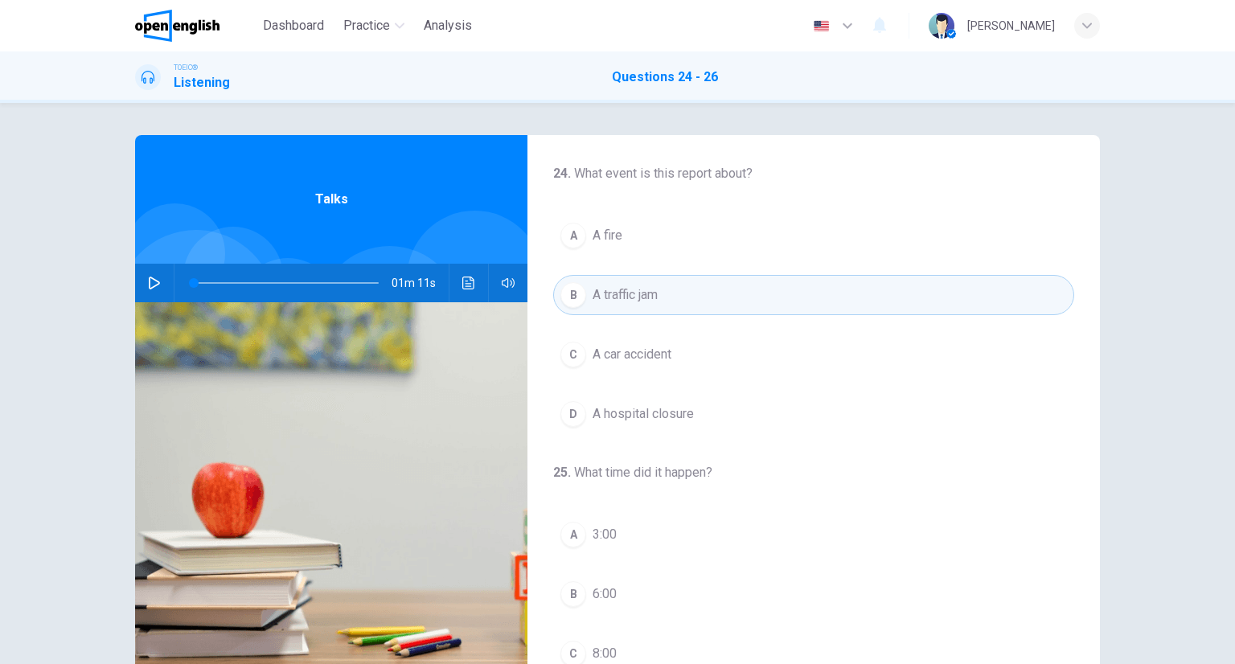
click at [622, 361] on button "C A car accident" at bounding box center [813, 355] width 521 height 40
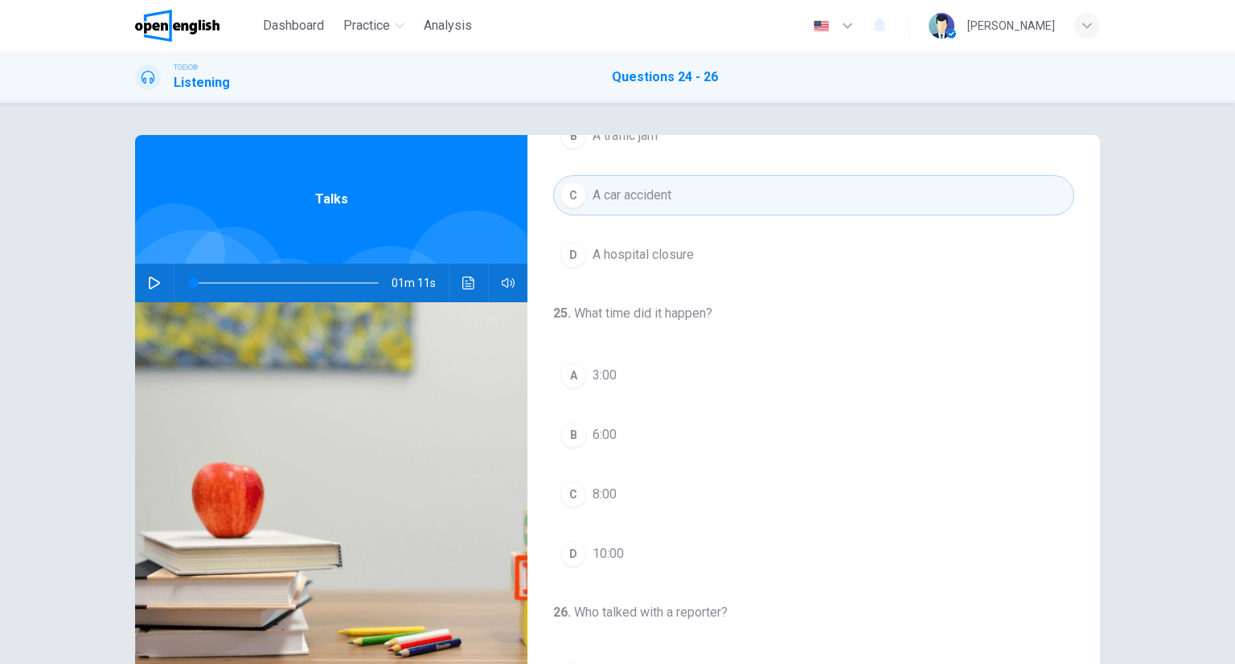
scroll to position [161, 0]
click at [448, 282] on div "01m 11s" at bounding box center [331, 283] width 393 height 39
click at [472, 289] on button "Click to see the audio transcription" at bounding box center [469, 283] width 26 height 39
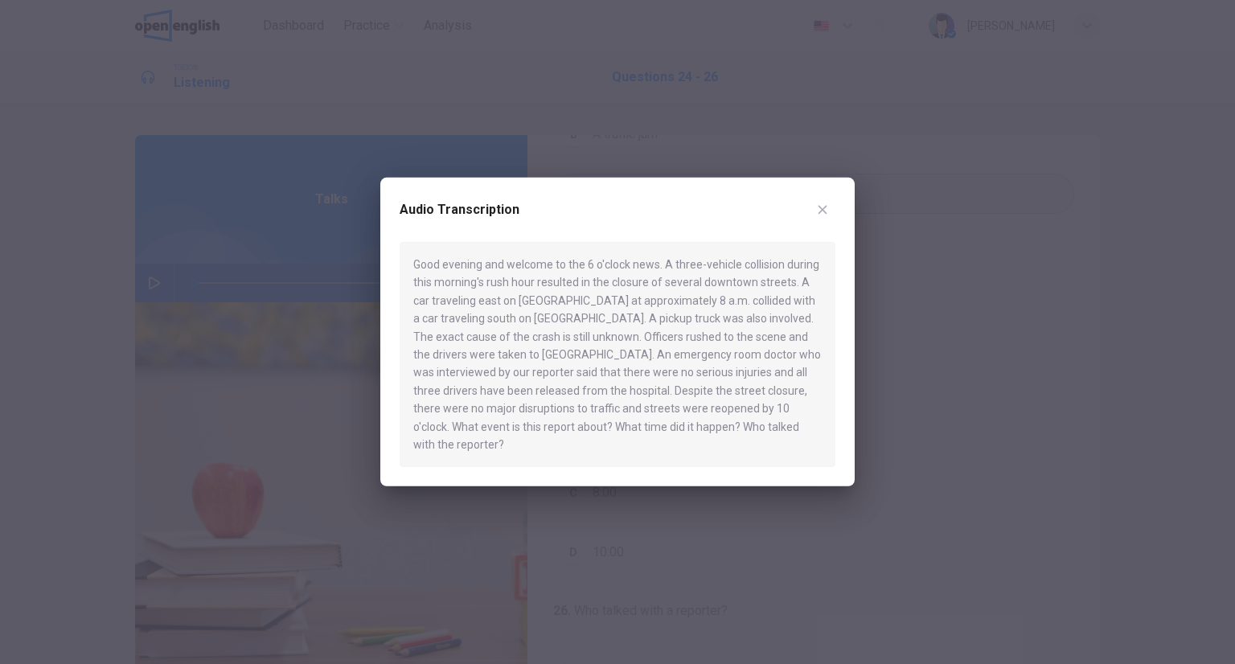
click at [905, 258] on div at bounding box center [617, 332] width 1235 height 664
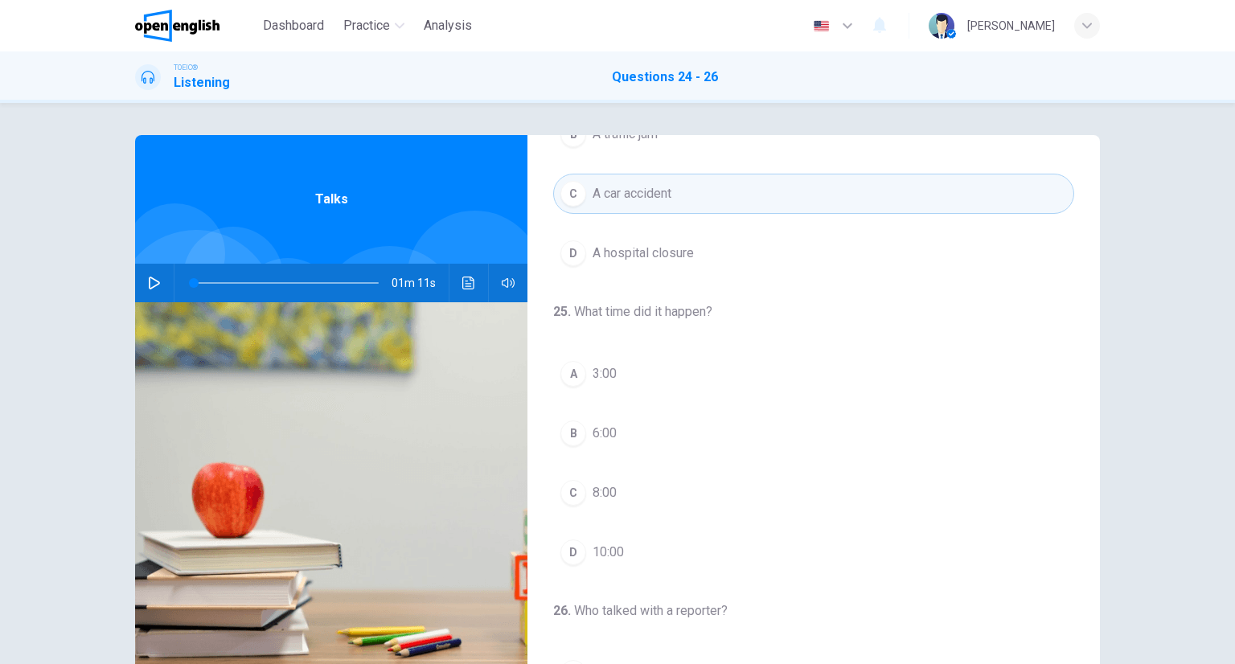
click at [610, 491] on span "8:00" at bounding box center [605, 492] width 24 height 19
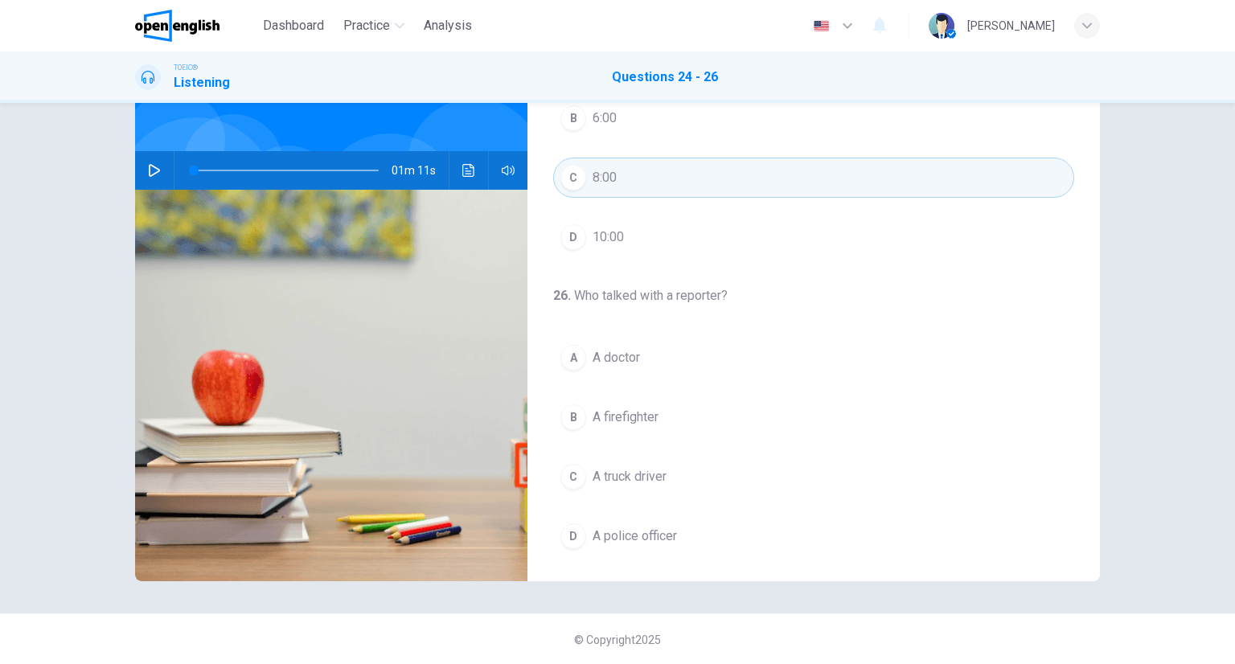
scroll to position [113, 0]
click at [456, 175] on button "Click to see the audio transcription" at bounding box center [469, 169] width 26 height 39
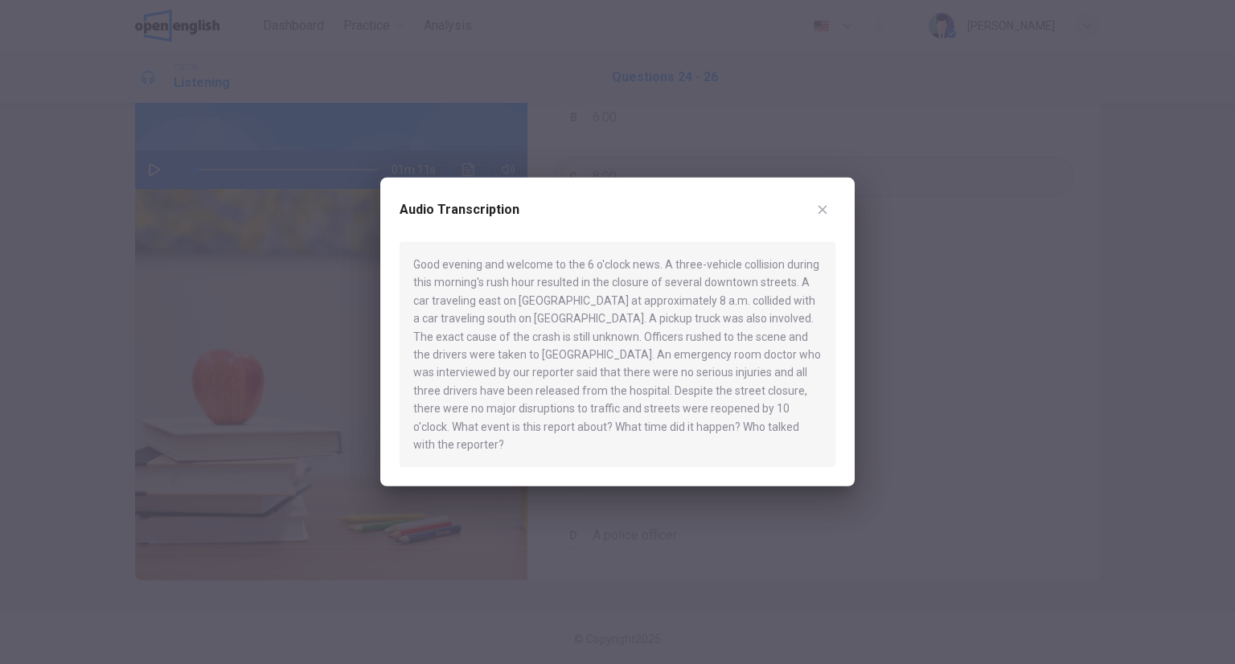
click at [947, 307] on div at bounding box center [617, 332] width 1235 height 664
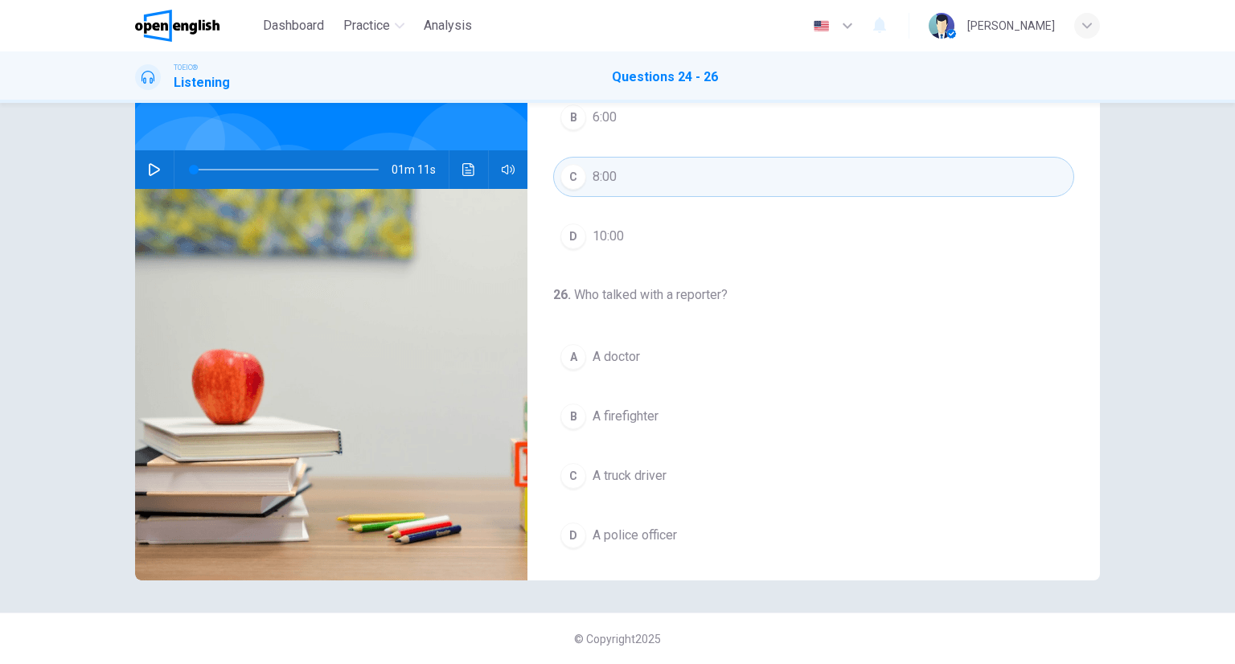
click at [632, 351] on span "A doctor" at bounding box center [616, 356] width 47 height 19
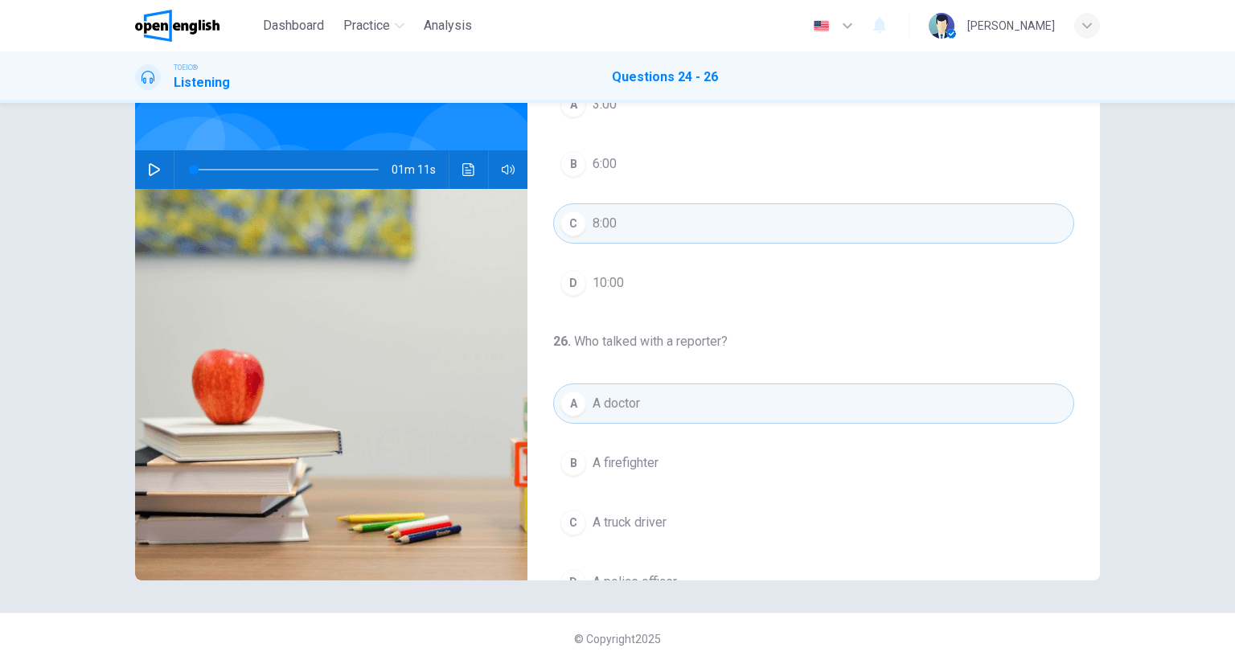
scroll to position [364, 0]
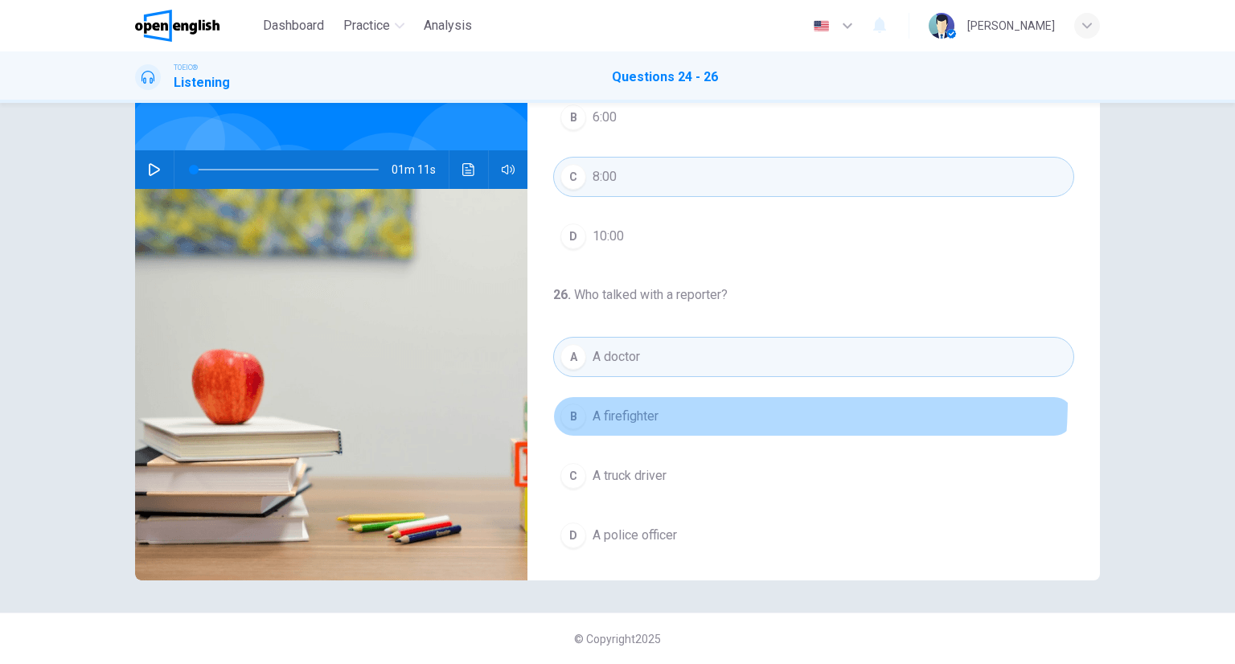
drag, startPoint x: 617, startPoint y: 397, endPoint x: 620, endPoint y: 409, distance: 12.5
click at [617, 397] on button "B A firefighter" at bounding box center [813, 417] width 521 height 40
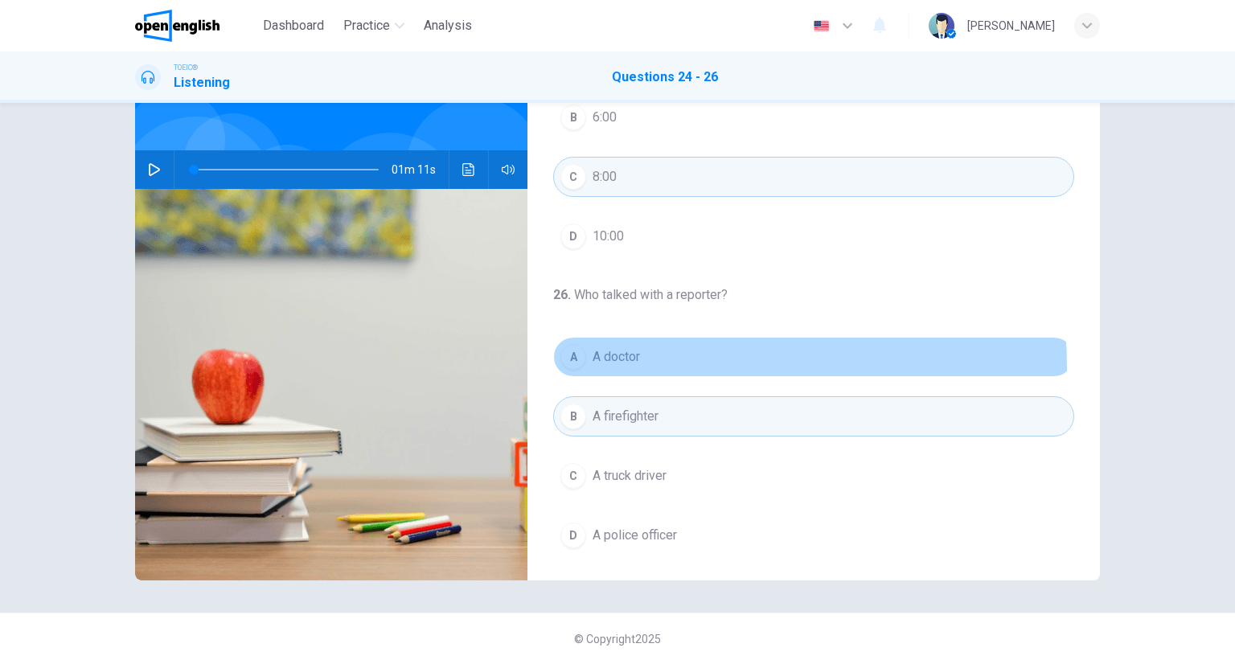
click at [617, 364] on button "A A doctor" at bounding box center [813, 357] width 521 height 40
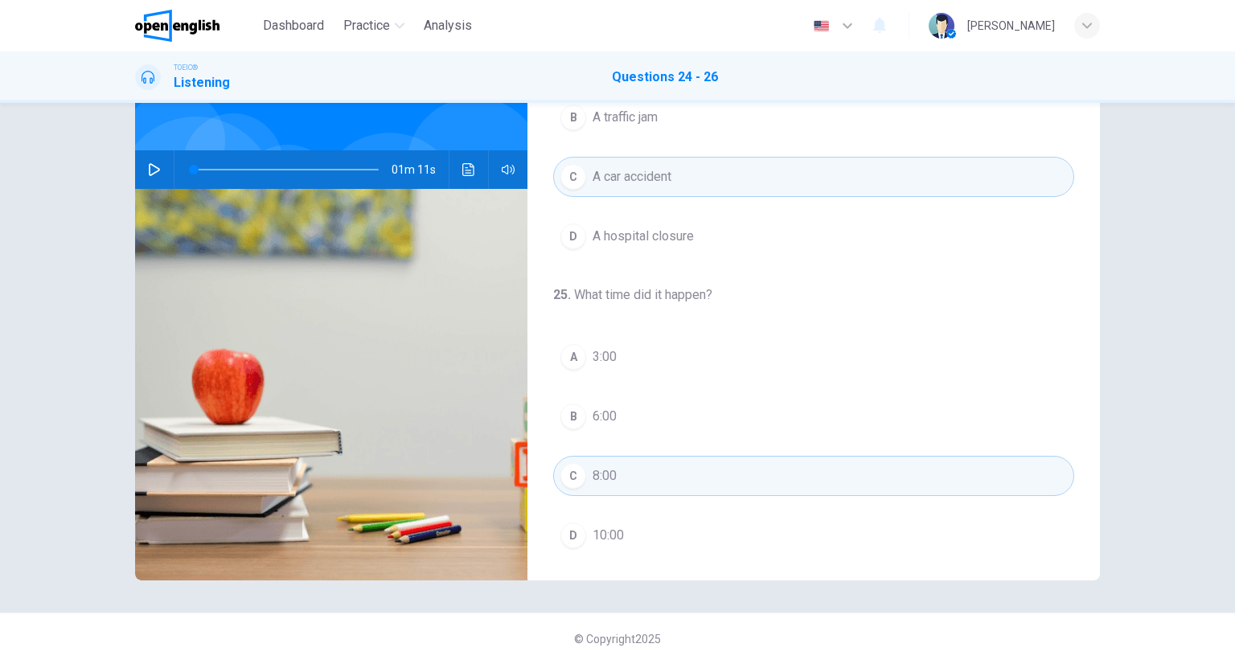
scroll to position [0, 0]
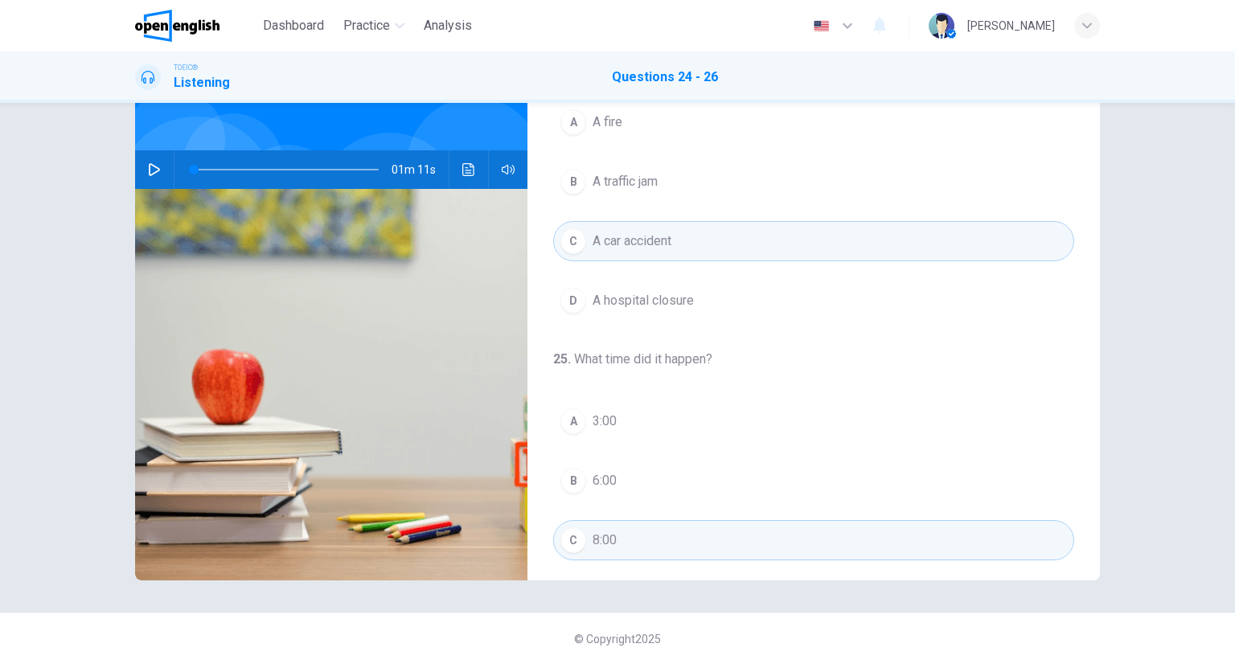
click at [625, 469] on button "B 6:00" at bounding box center [813, 481] width 521 height 40
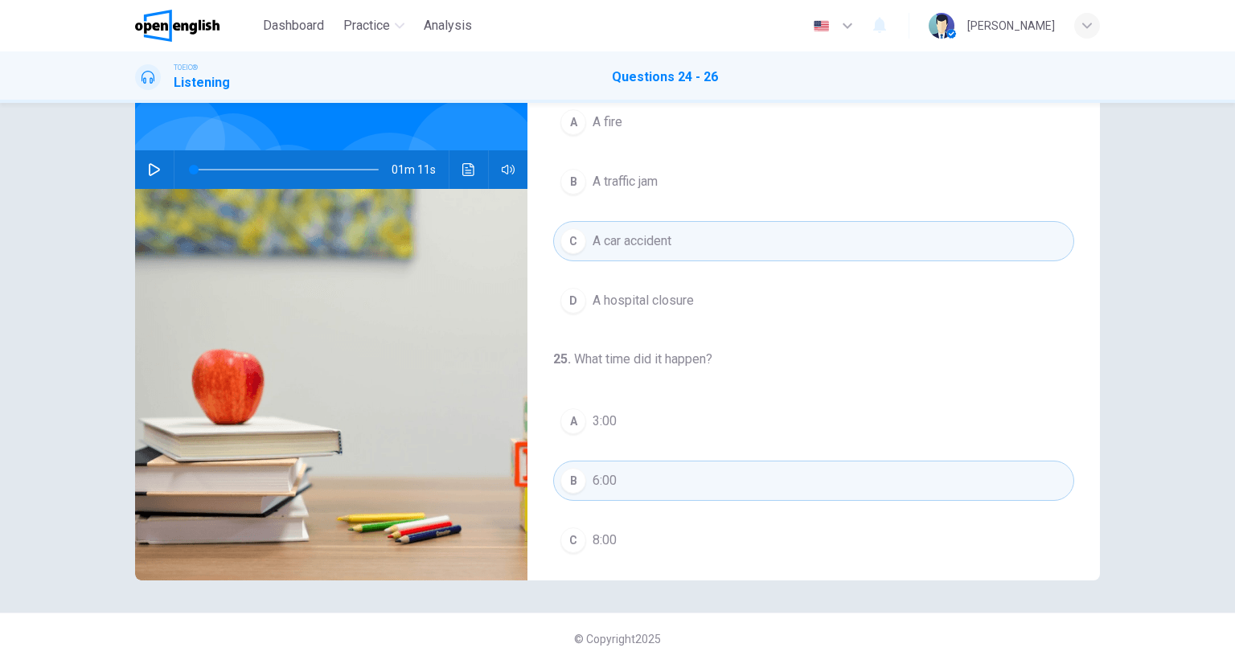
drag, startPoint x: 631, startPoint y: 510, endPoint x: 633, endPoint y: 519, distance: 9.0
click at [631, 511] on div "A 3:00 B 6:00 C 8:00 D 10:00" at bounding box center [813, 510] width 521 height 219
click at [634, 529] on button "C 8:00" at bounding box center [813, 540] width 521 height 40
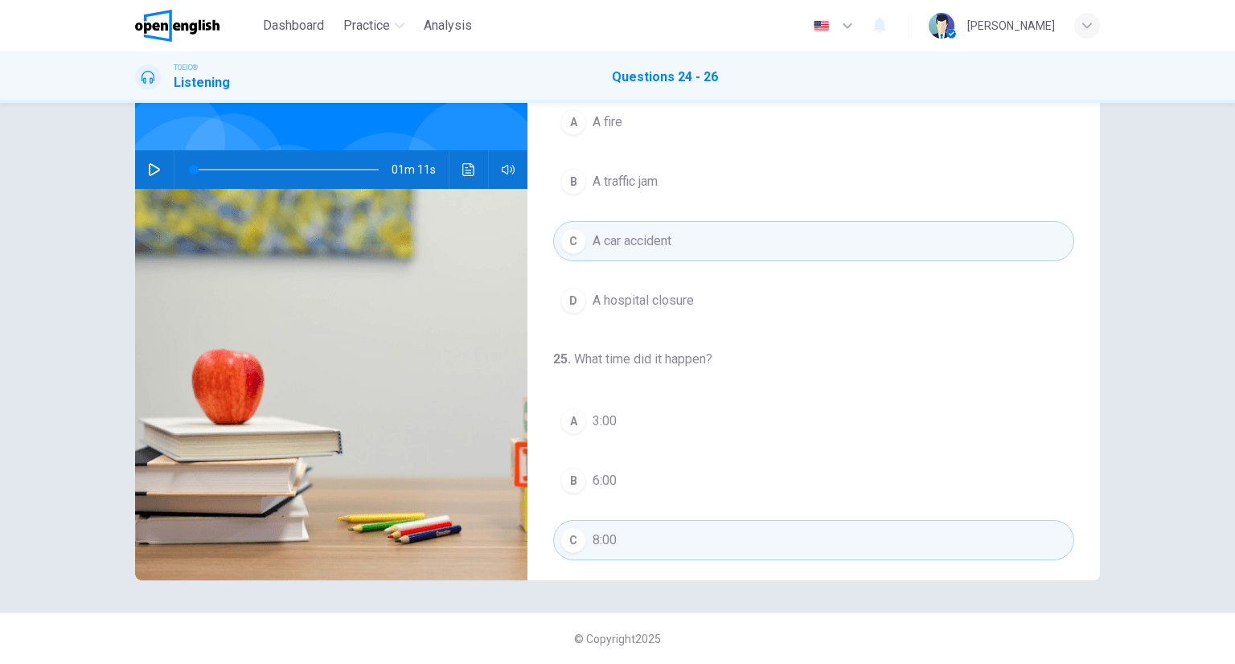
click at [631, 221] on button "C A car accident" at bounding box center [813, 241] width 521 height 40
click at [633, 232] on span "A car accident" at bounding box center [632, 241] width 79 height 19
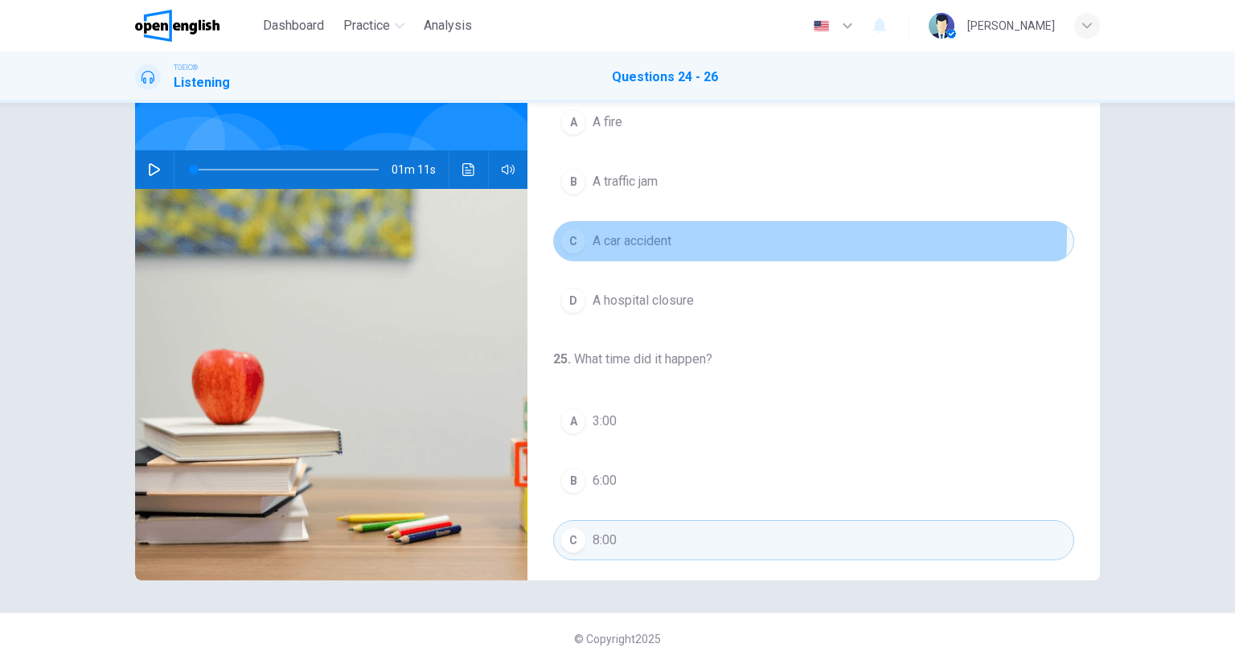
click at [633, 232] on span "A car accident" at bounding box center [632, 241] width 79 height 19
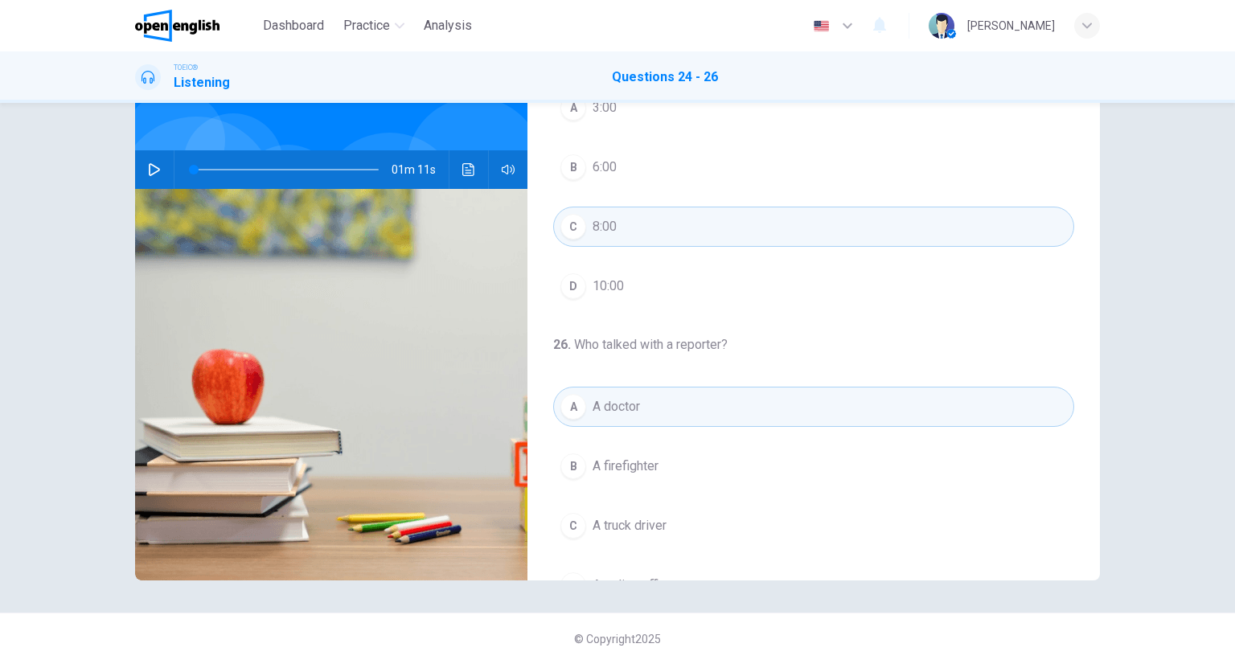
scroll to position [364, 0]
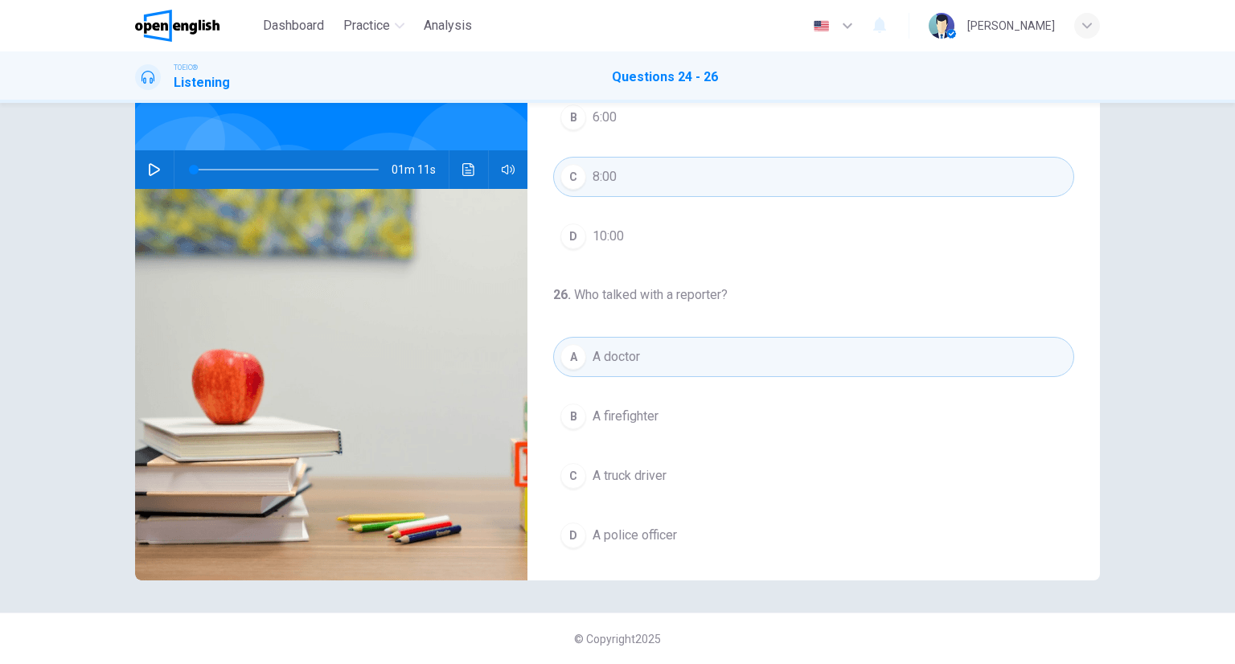
drag, startPoint x: 631, startPoint y: 374, endPoint x: 639, endPoint y: 379, distance: 9.4
click at [634, 373] on div "A A doctor B A firefighter C A truck driver D A police officer" at bounding box center [813, 446] width 521 height 219
click at [656, 405] on button "B A firefighter" at bounding box center [813, 417] width 521 height 40
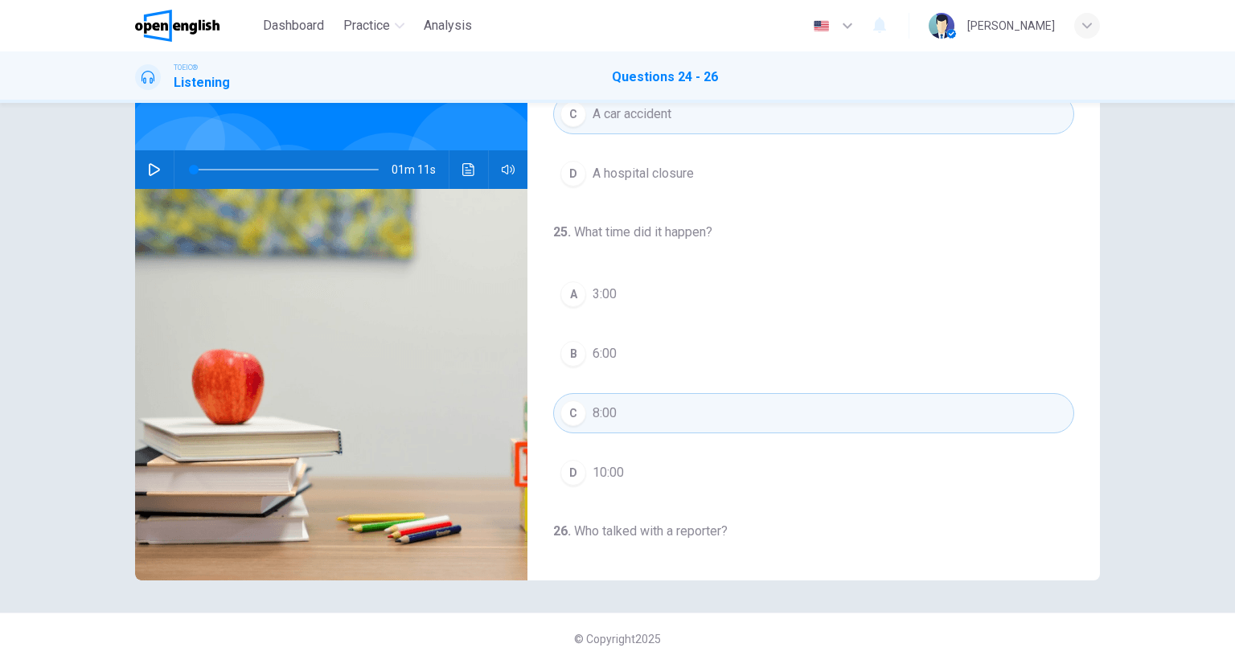
scroll to position [42, 0]
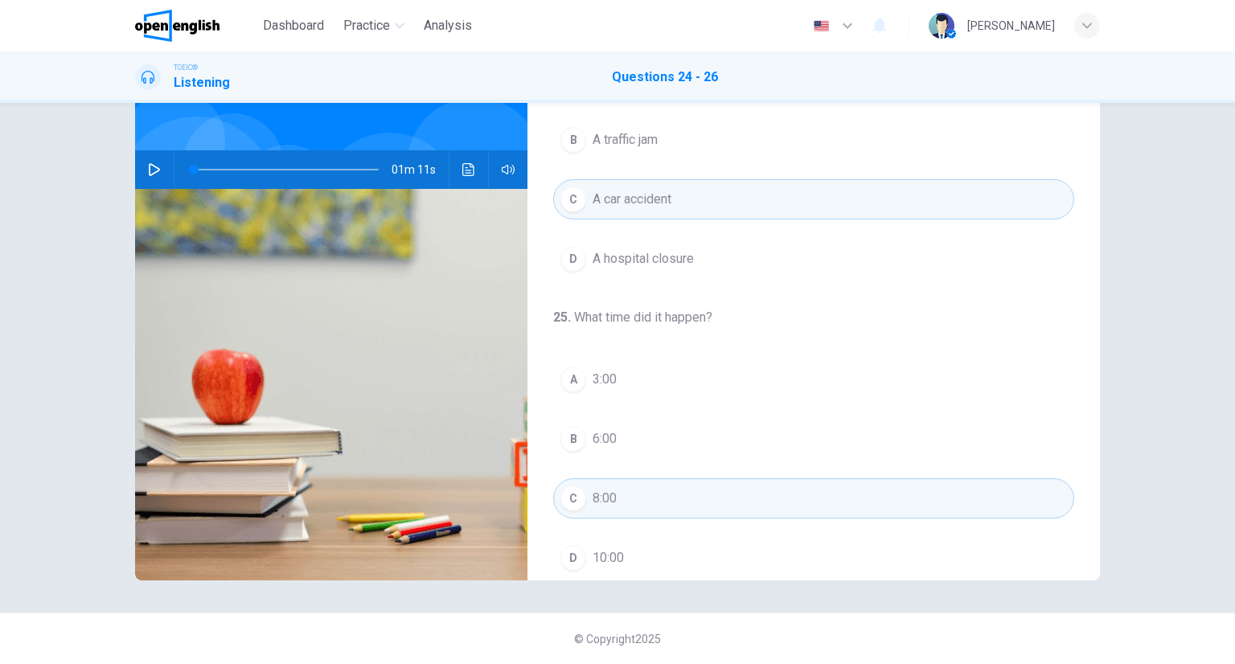
click at [621, 285] on div "24 . What event is this report about? A A fire B A traffic jam C A car accident…" at bounding box center [814, 443] width 573 height 927
click at [623, 258] on span "A hospital closure" at bounding box center [643, 258] width 101 height 19
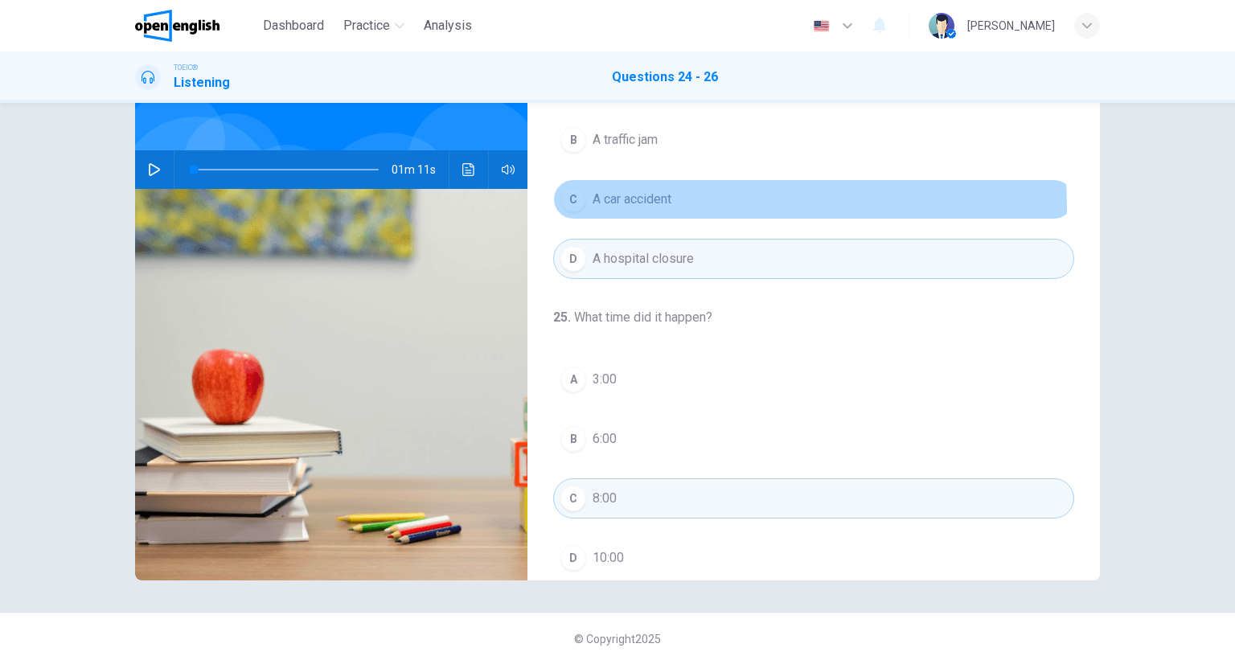
drag, startPoint x: 608, startPoint y: 208, endPoint x: 615, endPoint y: 220, distance: 14.1
click at [608, 208] on button "C A car accident" at bounding box center [813, 199] width 521 height 40
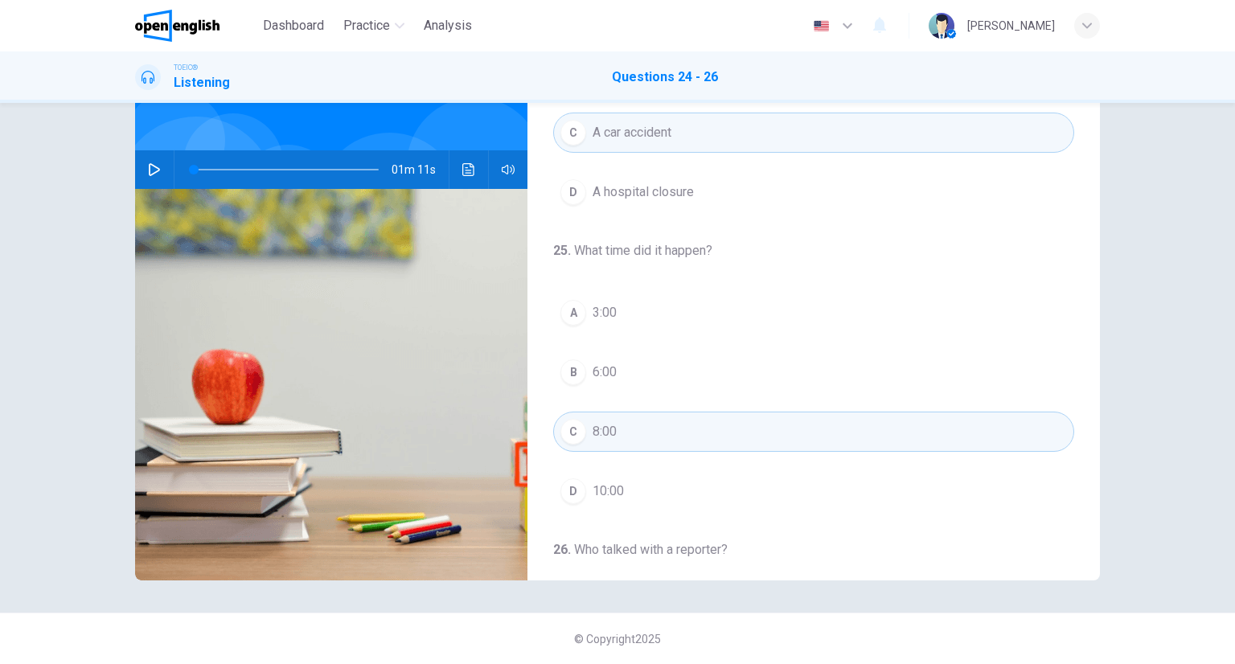
scroll to position [203, 0]
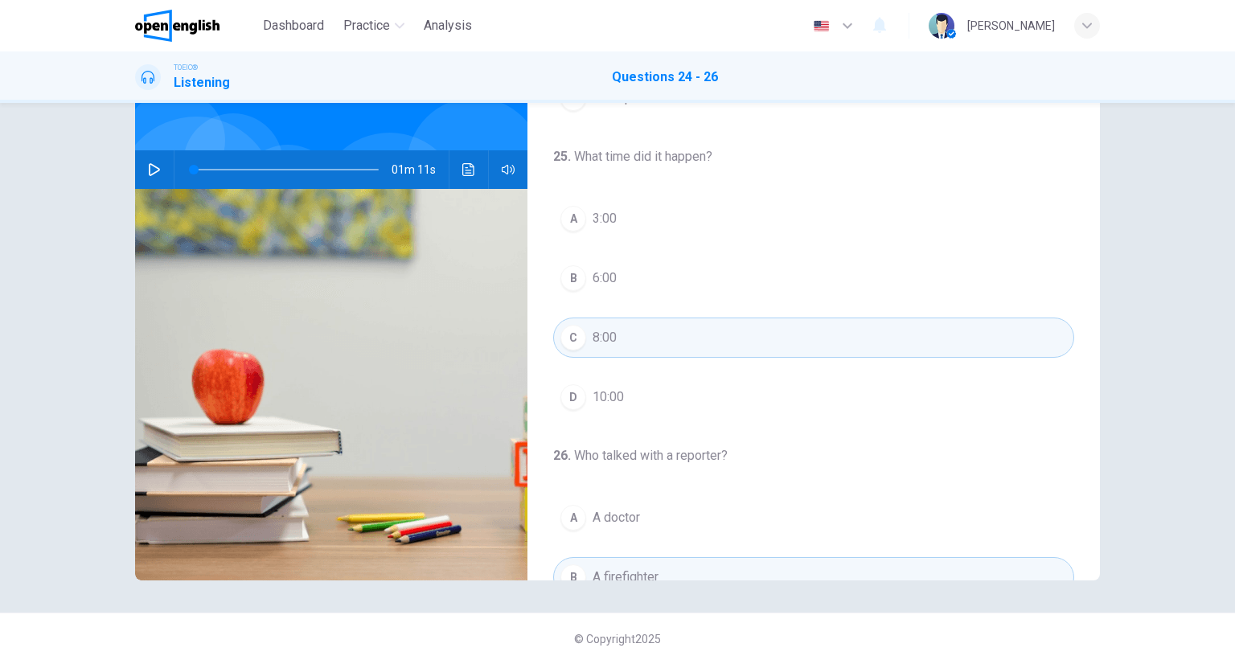
click at [611, 340] on span "8:00" at bounding box center [605, 337] width 24 height 19
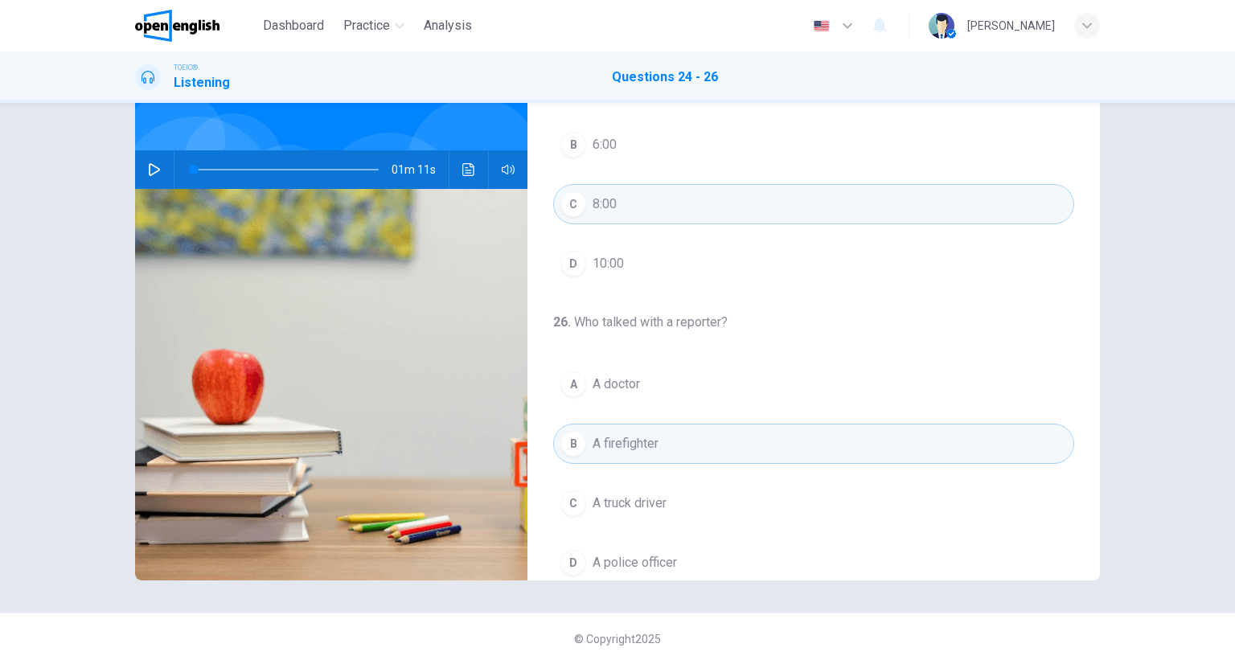
scroll to position [364, 0]
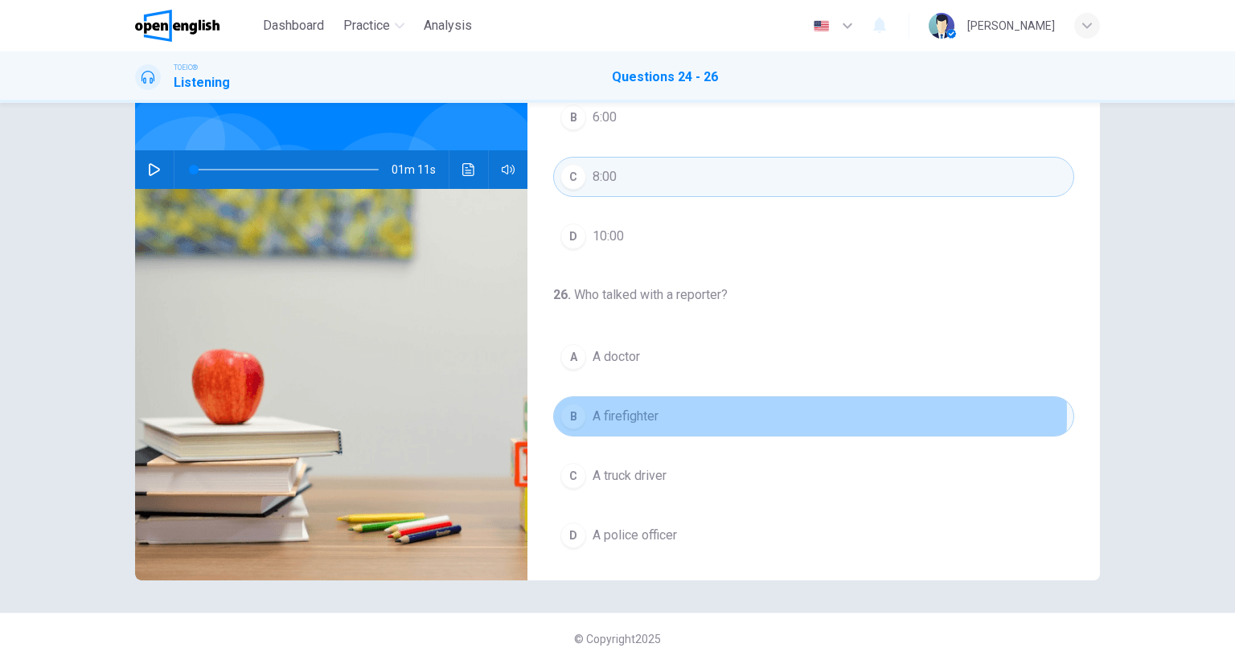
click at [623, 411] on span "A firefighter" at bounding box center [626, 416] width 66 height 19
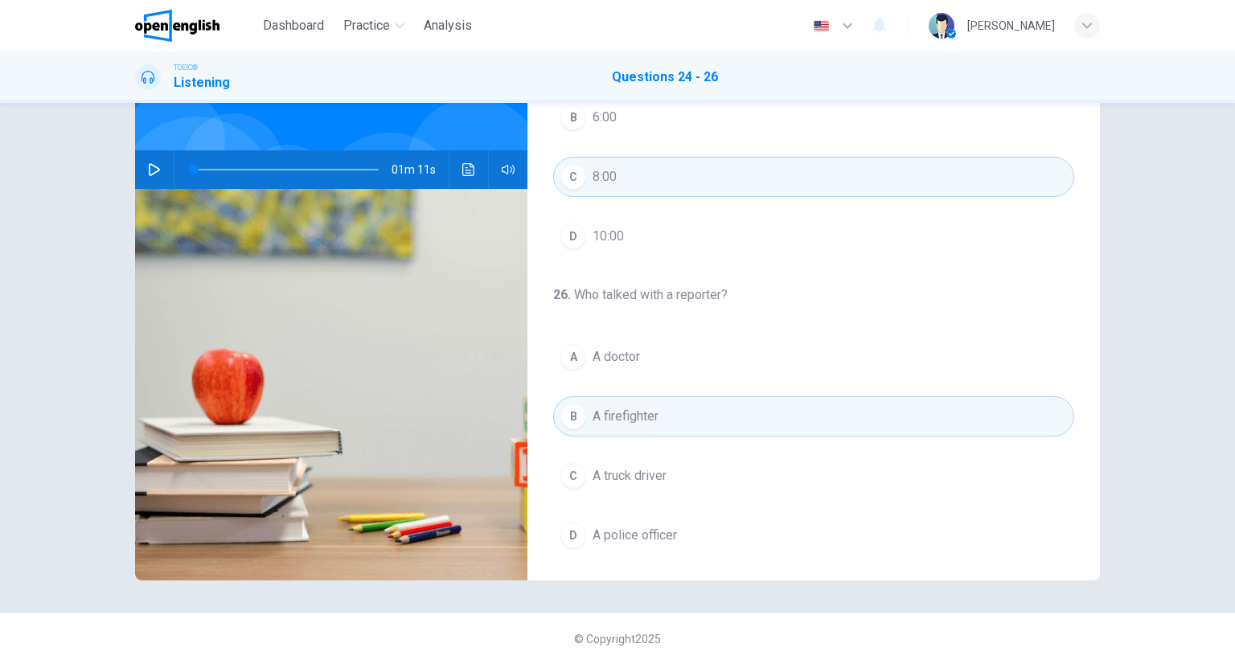
click at [1100, 27] on div "Dashboard Practice Analysis English ** ​ JOSE M." at bounding box center [617, 25] width 1017 height 51
click at [1097, 25] on div "button" at bounding box center [1088, 26] width 26 height 26
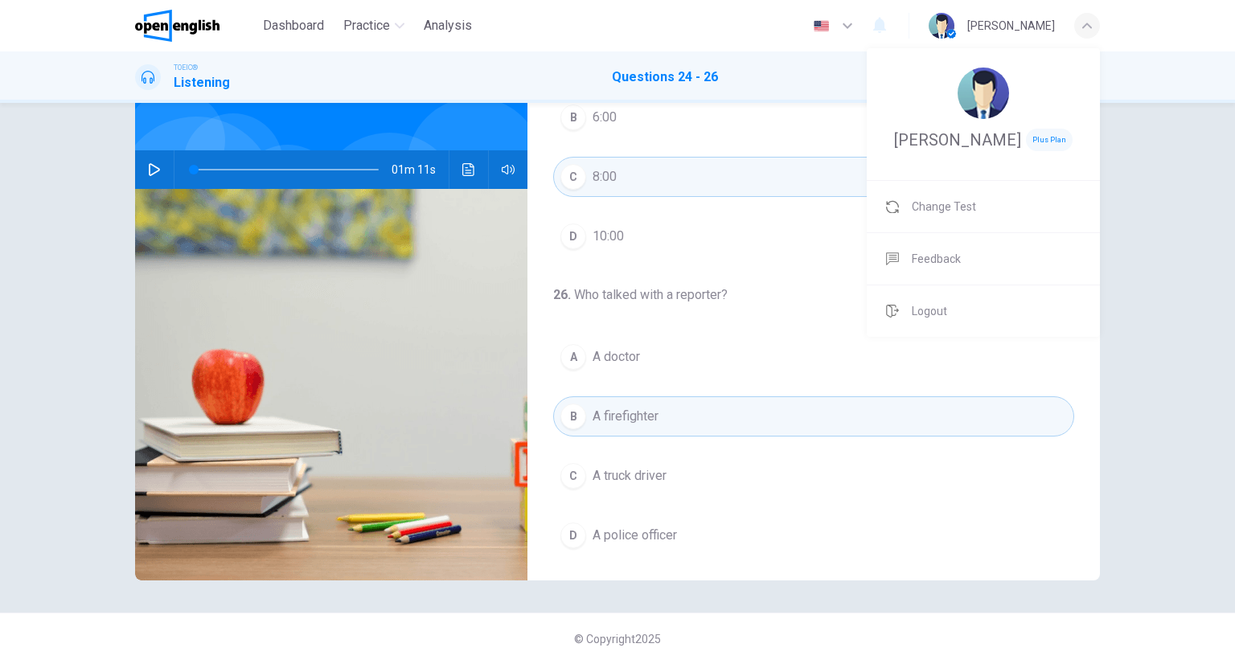
click at [787, 57] on div at bounding box center [617, 332] width 1235 height 664
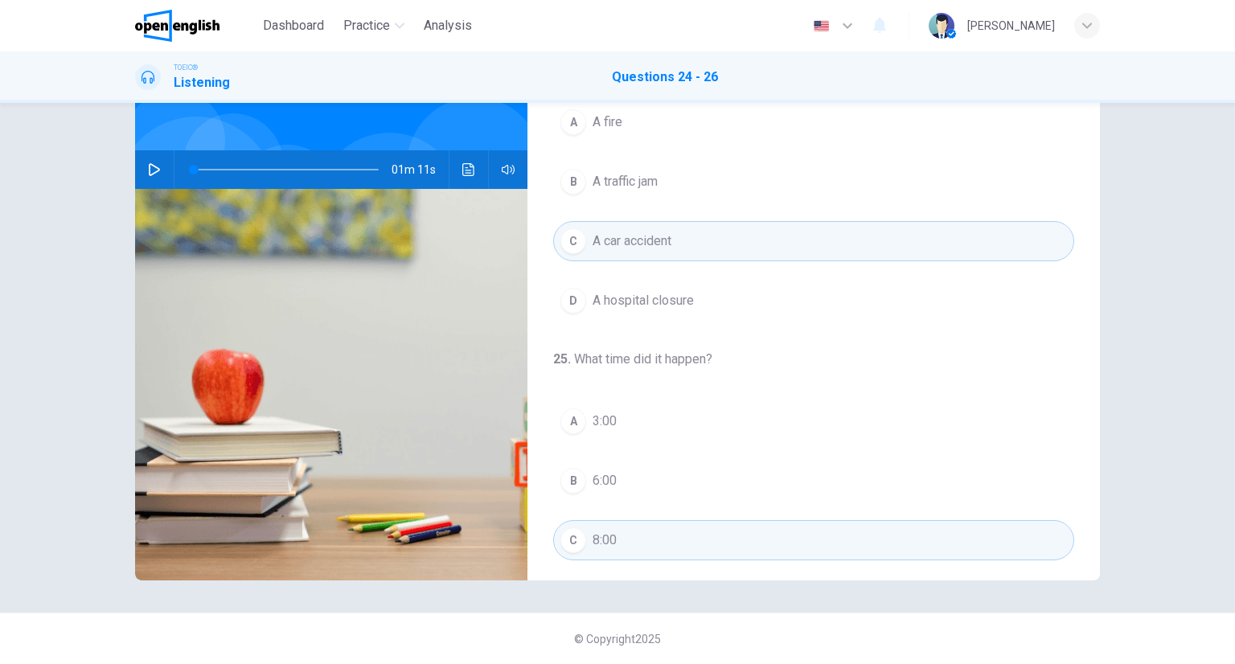
scroll to position [0, 0]
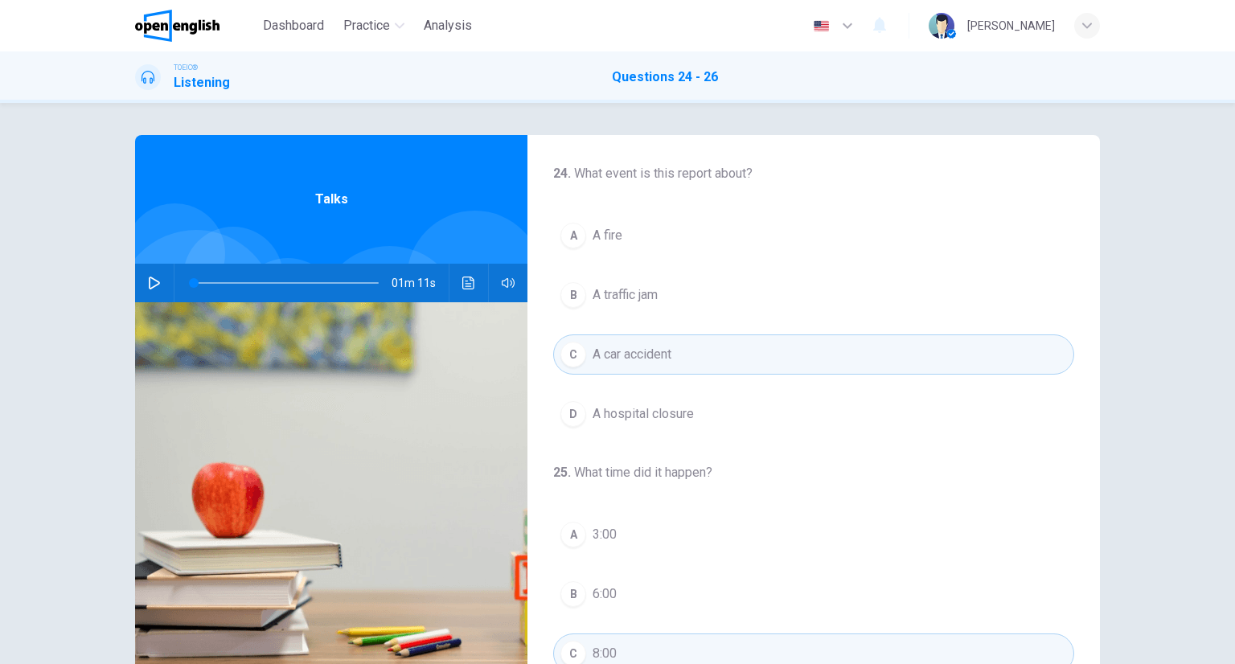
click at [709, 125] on div "24 . What event is this report about? A A fire B A traffic jam C A car accident…" at bounding box center [617, 383] width 1235 height 561
click at [621, 108] on div "24 . What event is this report about? A A fire B A traffic jam C A car accident…" at bounding box center [617, 383] width 1235 height 561
click at [660, 79] on h1 "Questions 24 - 26" at bounding box center [665, 77] width 106 height 19
click at [679, 117] on div "Dashboard Practice Analysis English ** ​ JOSE M. TOEIC® Listening Questions 24 …" at bounding box center [617, 332] width 1235 height 664
click at [619, 230] on button "A A fire" at bounding box center [813, 236] width 521 height 40
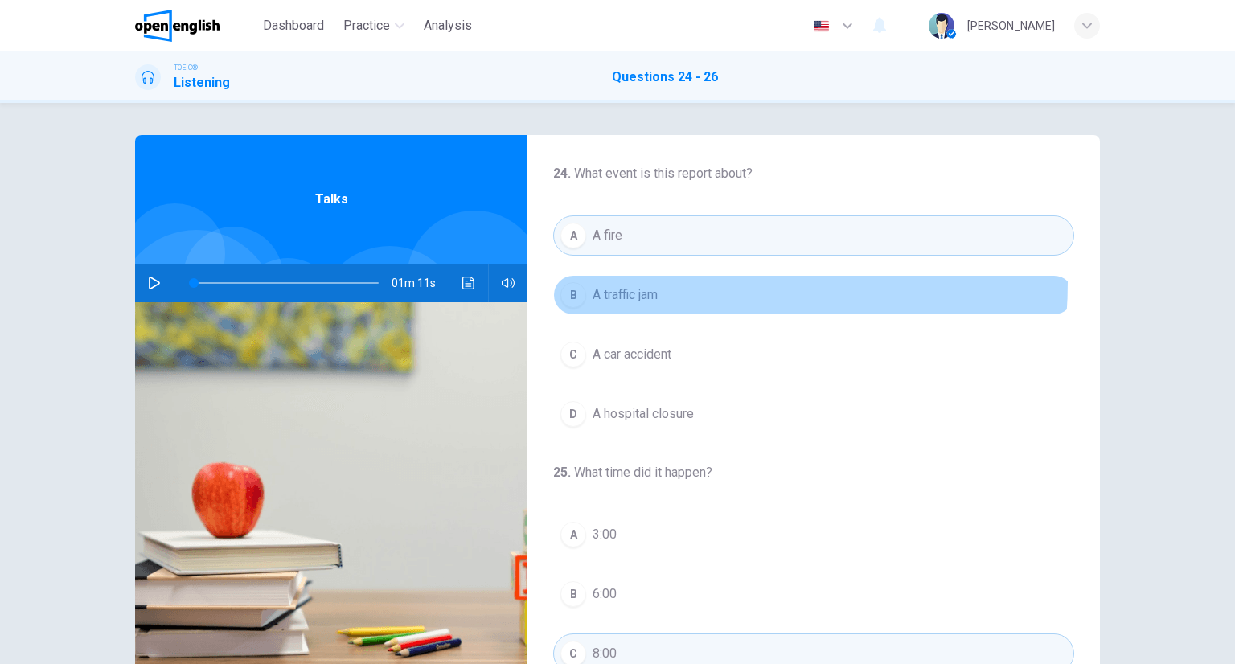
click at [626, 282] on button "B A traffic jam" at bounding box center [813, 295] width 521 height 40
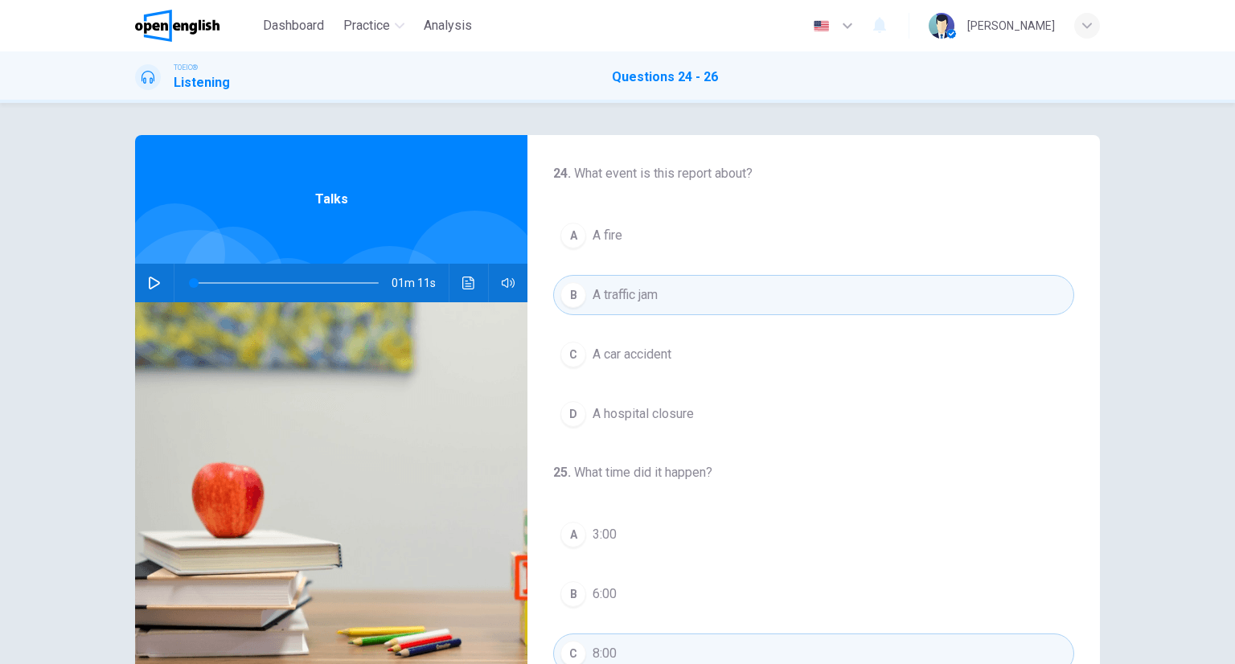
drag, startPoint x: 627, startPoint y: 327, endPoint x: 632, endPoint y: 339, distance: 13.0
click at [627, 327] on div "A A fire B A traffic jam C A car accident D A hospital closure" at bounding box center [813, 325] width 521 height 219
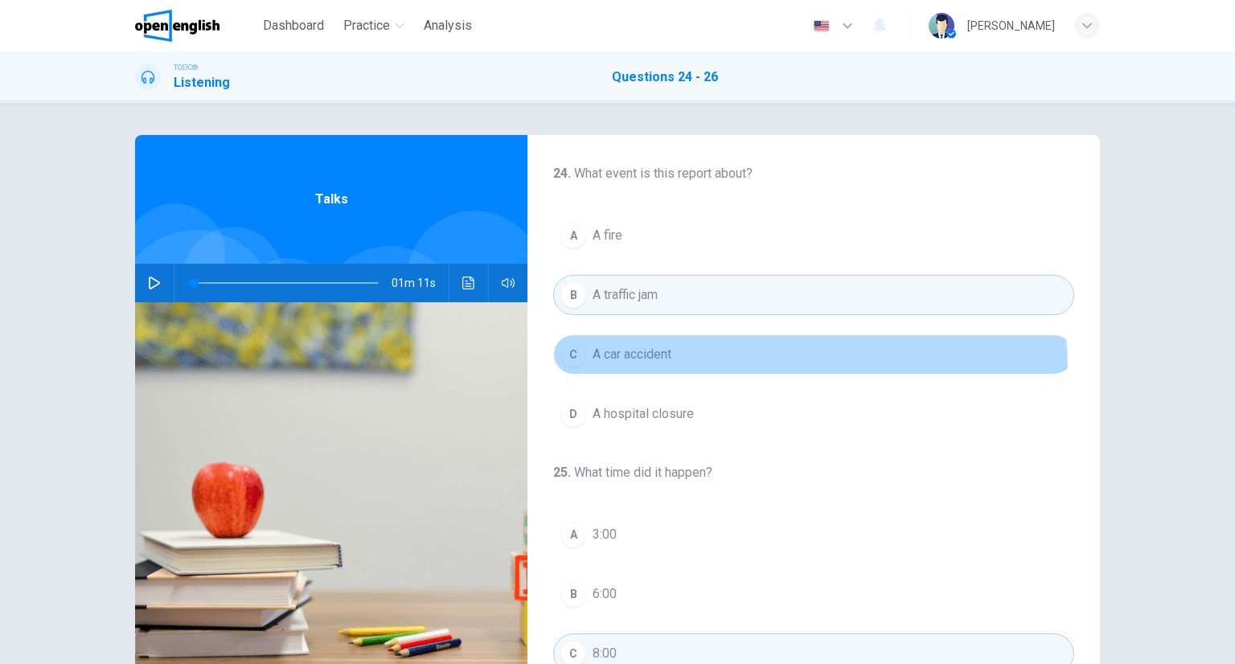
drag, startPoint x: 636, startPoint y: 371, endPoint x: 642, endPoint y: 433, distance: 62.2
click at [635, 371] on button "C A car accident" at bounding box center [813, 355] width 521 height 40
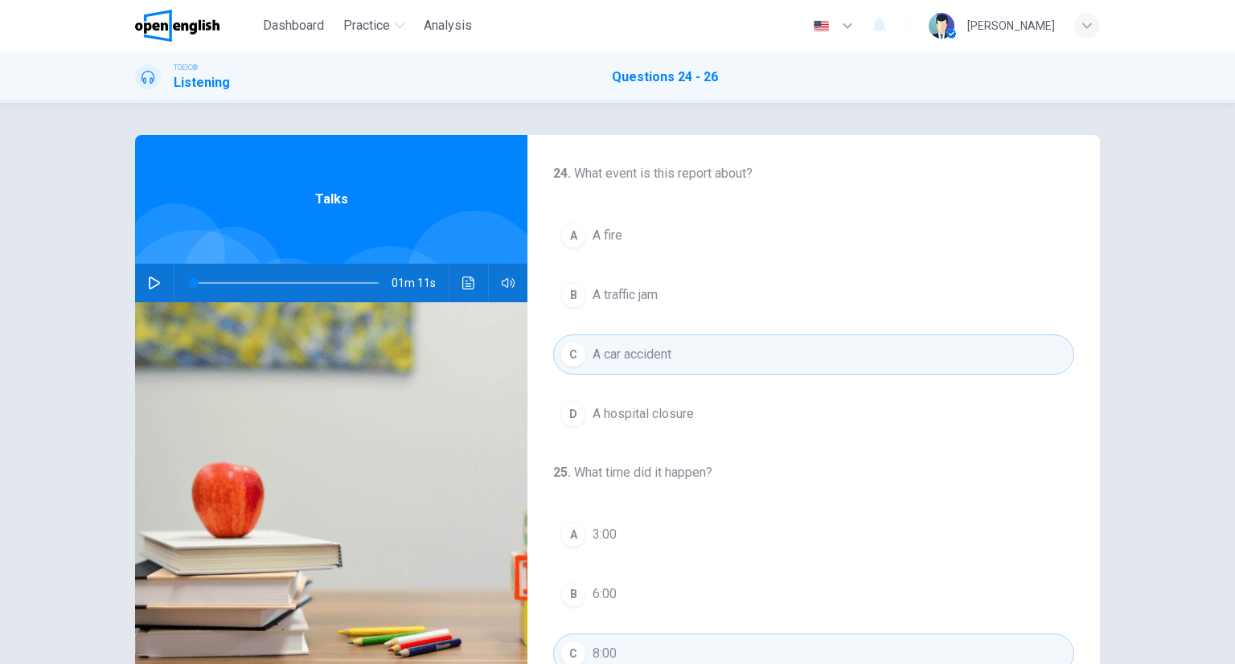
drag, startPoint x: 647, startPoint y: 403, endPoint x: 647, endPoint y: 413, distance: 10.5
click at [647, 413] on span "A hospital closure" at bounding box center [643, 414] width 101 height 19
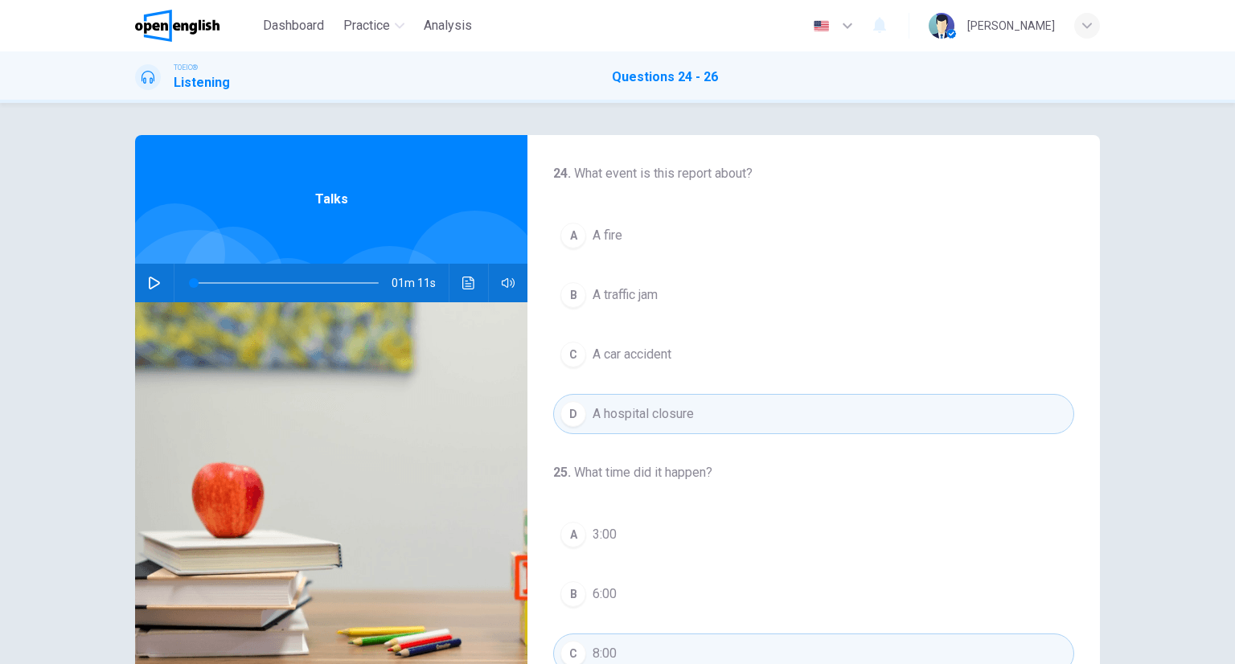
click at [639, 354] on span "A car accident" at bounding box center [632, 354] width 79 height 19
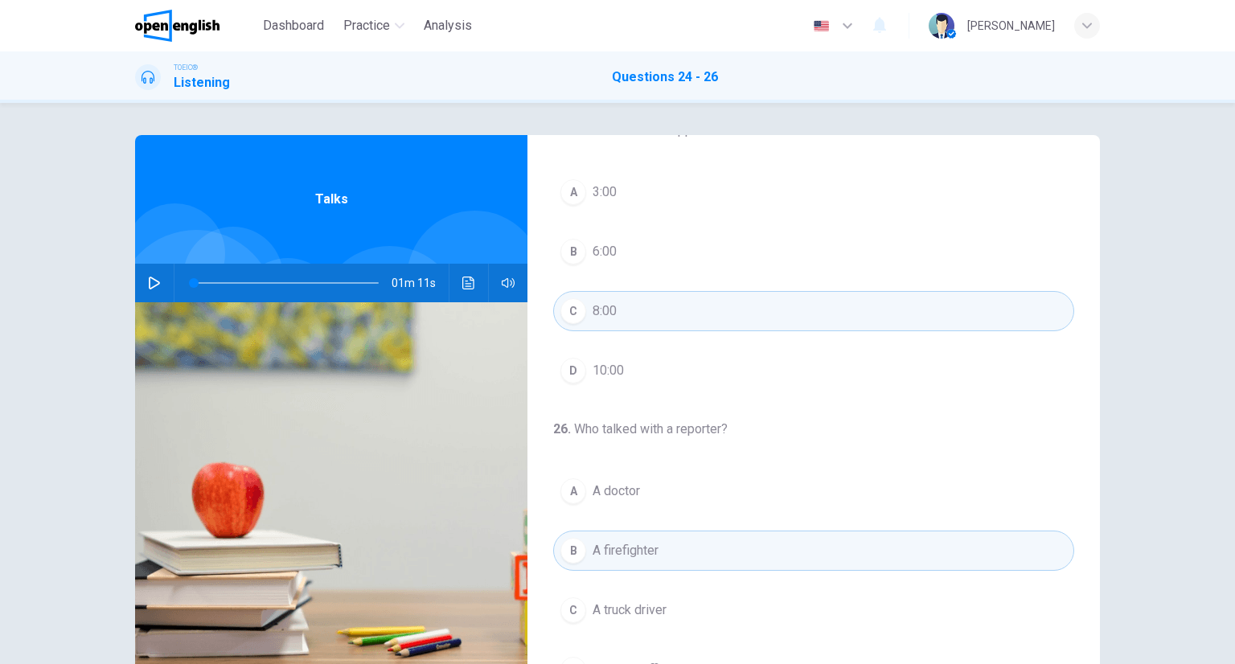
scroll to position [364, 0]
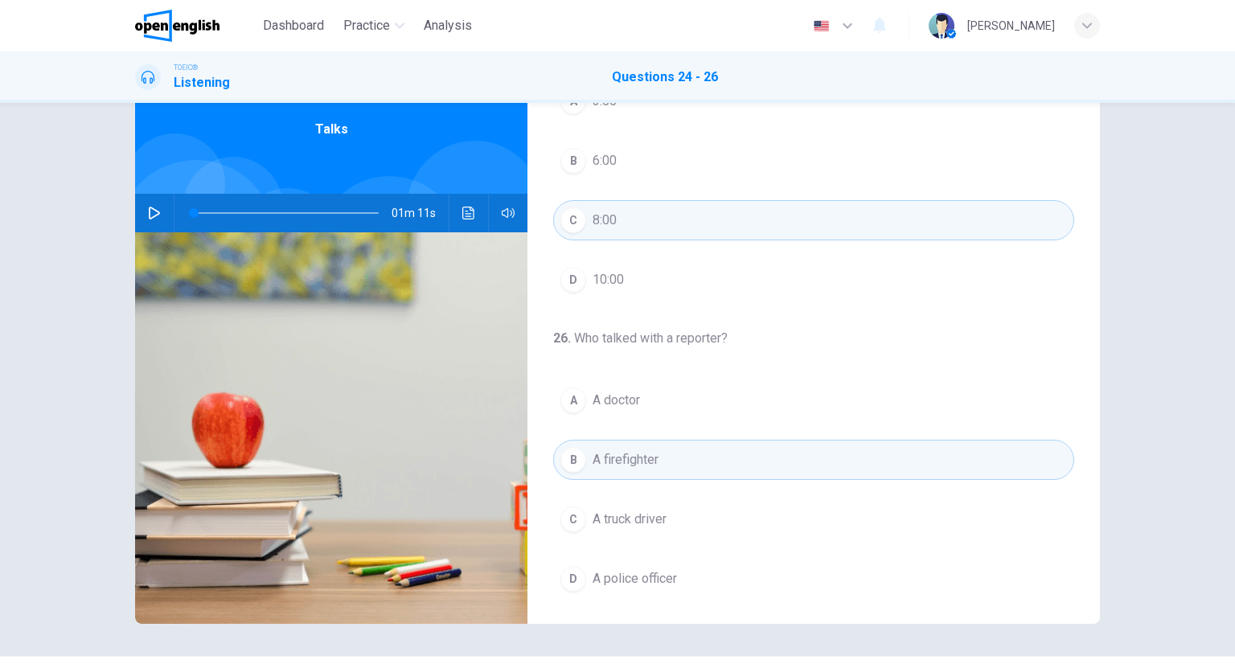
scroll to position [113, 0]
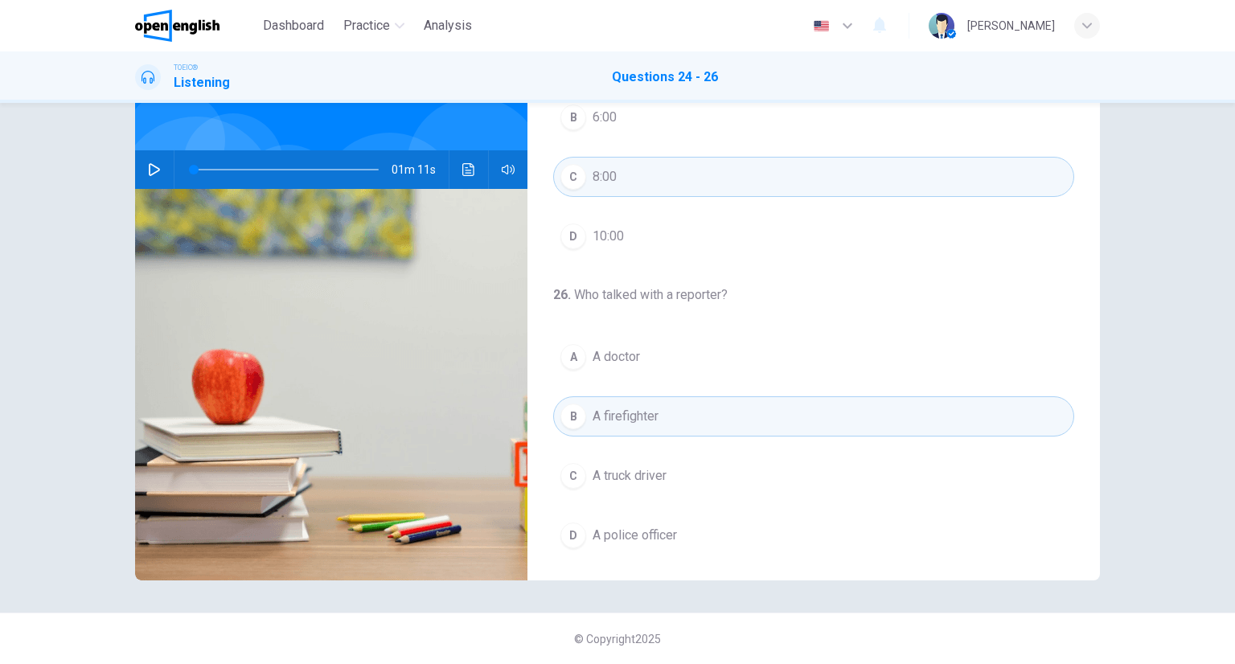
click at [1065, 25] on div "[PERSON_NAME]" at bounding box center [1014, 26] width 171 height 26
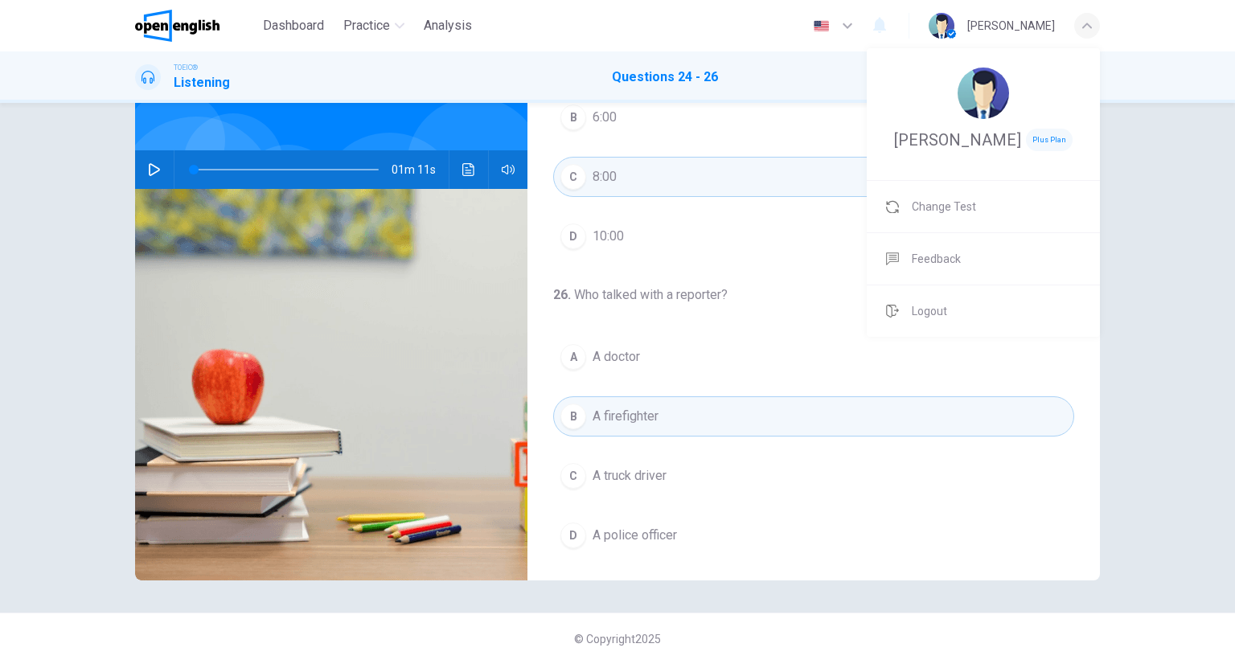
click at [561, 27] on div at bounding box center [617, 332] width 1235 height 664
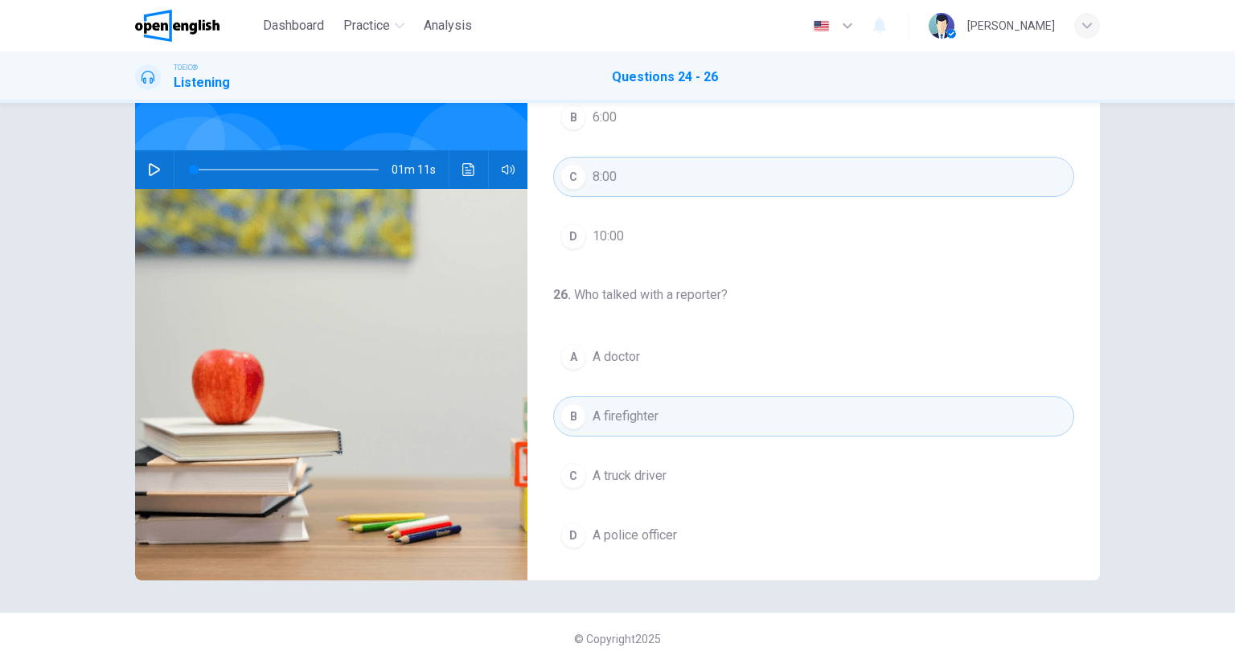
click at [890, 35] on span "button" at bounding box center [879, 25] width 19 height 21
click at [386, 30] on div at bounding box center [617, 332] width 1235 height 664
click at [611, 71] on div "TOEIC® Listening Questions 24 - 26" at bounding box center [617, 77] width 1017 height 31
click at [638, 445] on div "A A doctor B A firefighter C A truck driver D A police officer" at bounding box center [813, 446] width 521 height 219
click at [647, 508] on div "A A doctor B A firefighter C A truck driver D A police officer" at bounding box center [813, 446] width 521 height 219
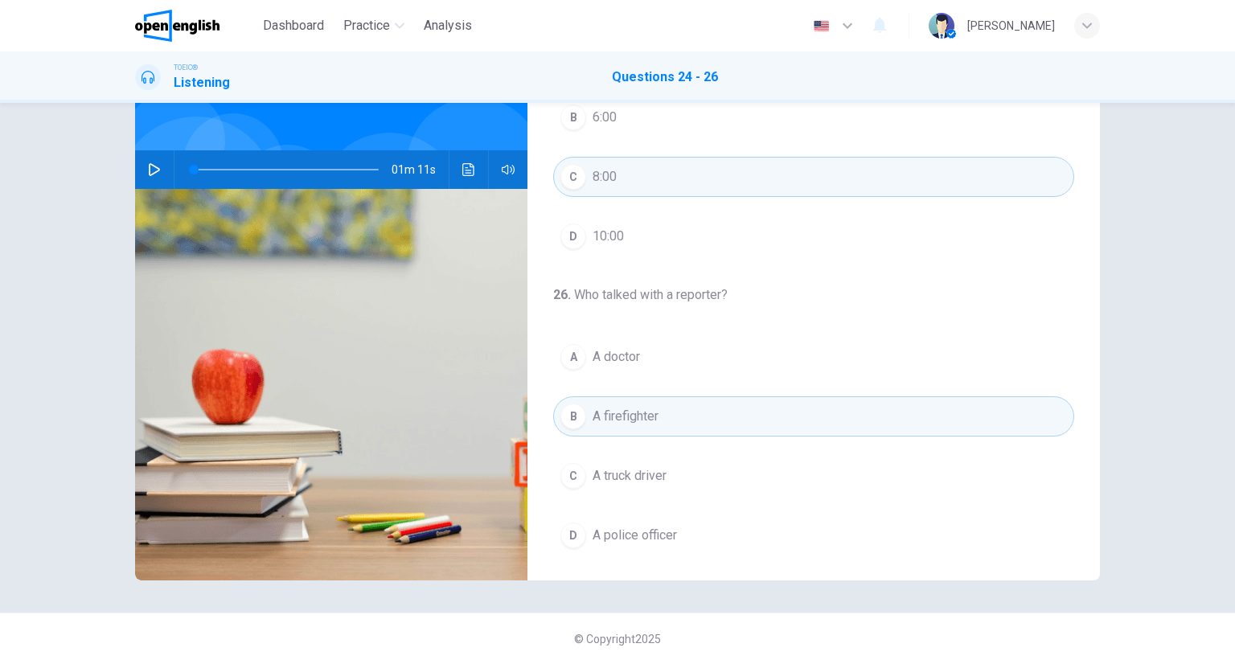
drag, startPoint x: 656, startPoint y: 495, endPoint x: 649, endPoint y: 467, distance: 29.1
click at [650, 487] on div "A A doctor B A firefighter C A truck driver D A police officer" at bounding box center [813, 446] width 521 height 219
click at [628, 409] on span "A firefighter" at bounding box center [626, 416] width 66 height 19
click at [553, 397] on button "B A firefighter" at bounding box center [813, 417] width 521 height 40
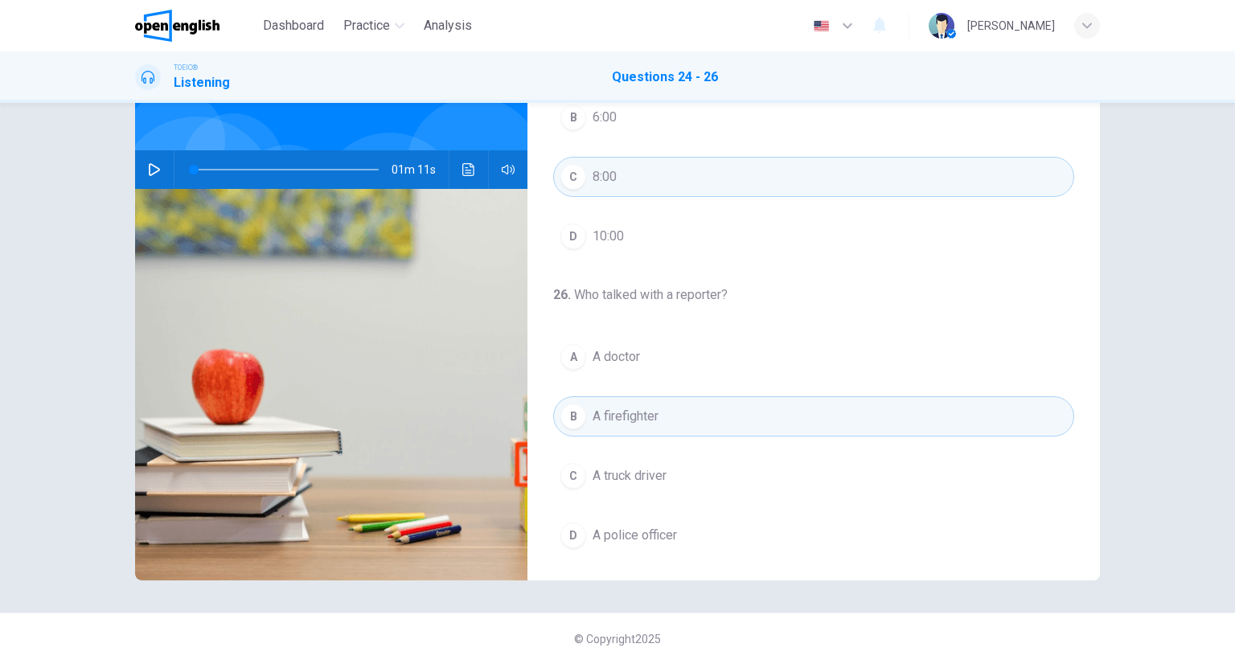
click at [553, 397] on button "B A firefighter" at bounding box center [813, 417] width 521 height 40
click at [628, 412] on span "A firefighter" at bounding box center [626, 416] width 66 height 19
click at [470, 173] on icon "Click to see the audio transcription" at bounding box center [468, 169] width 12 height 13
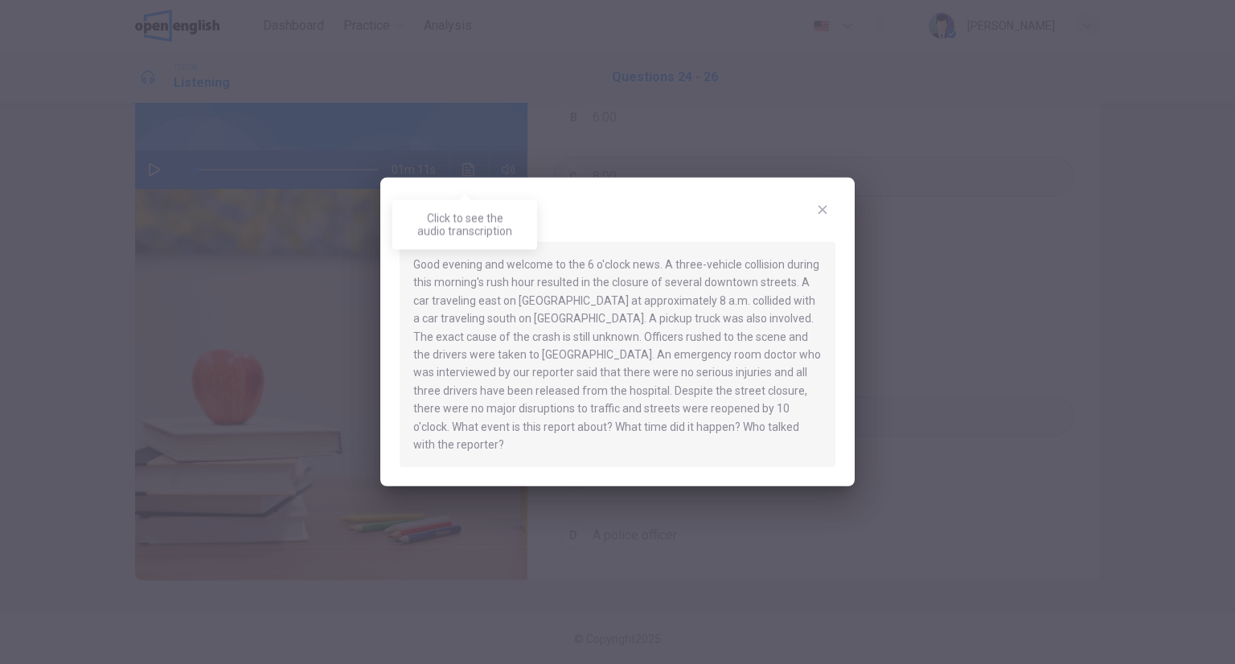
click at [598, 318] on div "Good evening and welcome to the 6 o'clock news. A three-vehicle collision durin…" at bounding box center [618, 354] width 436 height 225
click at [817, 216] on icon "button" at bounding box center [822, 209] width 13 height 13
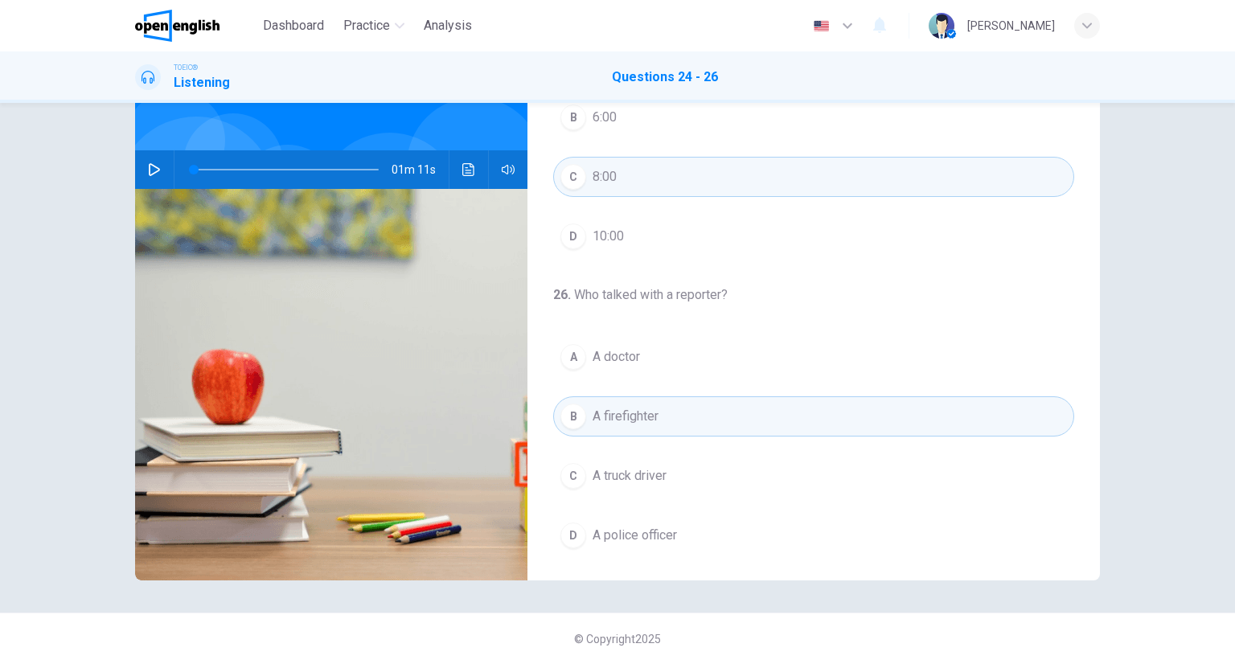
click at [857, 24] on icon "button" at bounding box center [847, 25] width 19 height 19
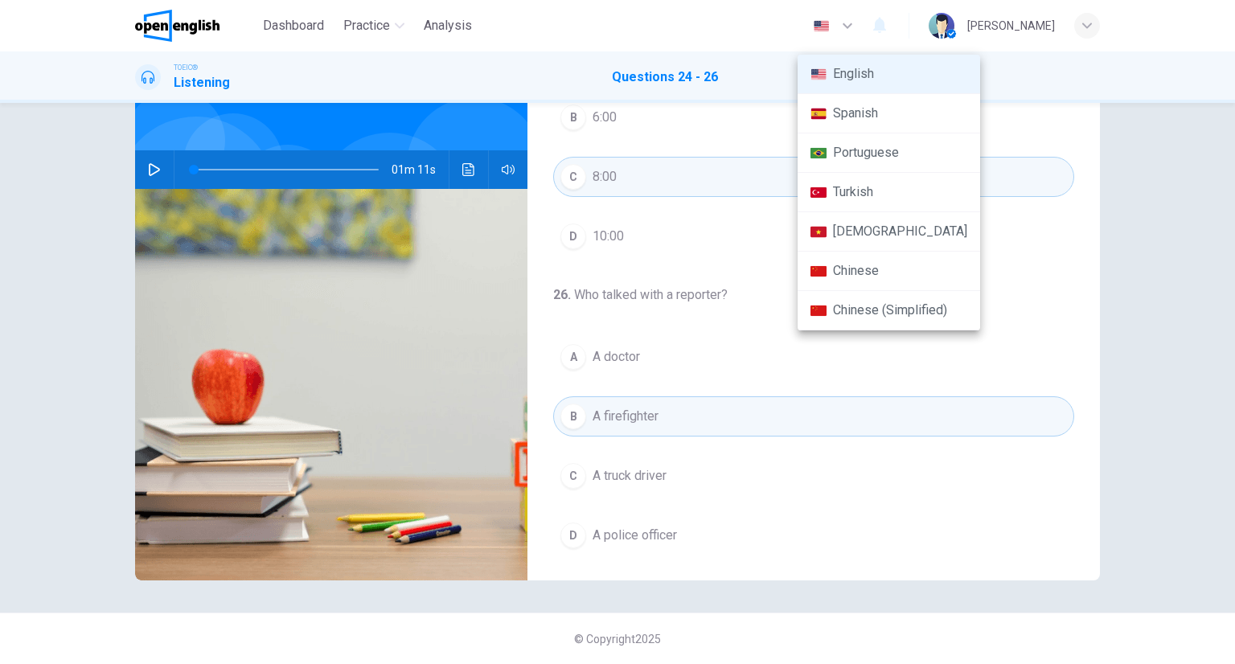
click at [1087, 27] on div at bounding box center [617, 332] width 1235 height 664
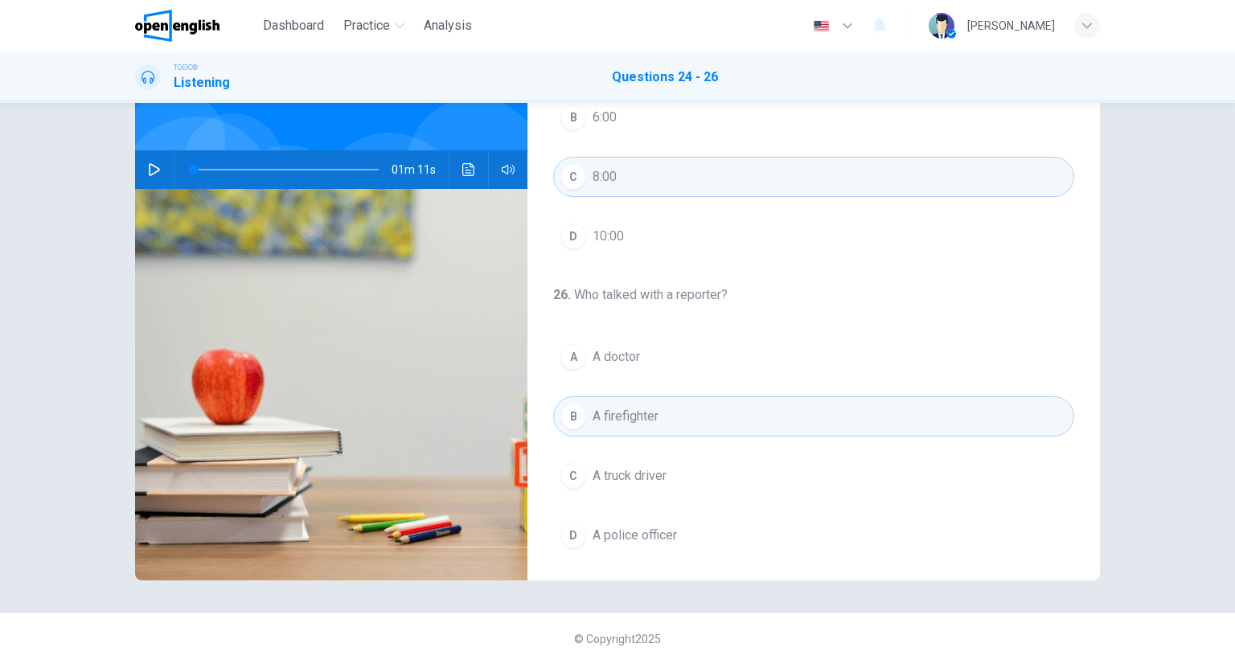
click at [1087, 27] on icon "button" at bounding box center [1088, 26] width 10 height 6
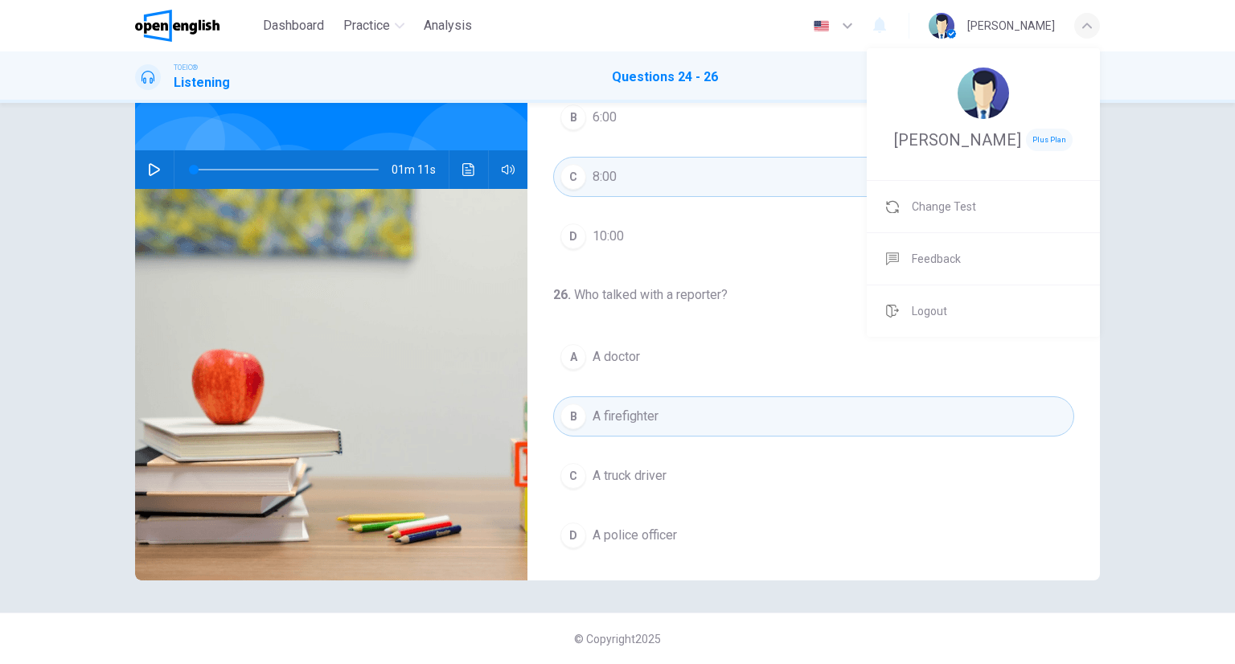
click at [1026, 139] on span "Plus Plan" at bounding box center [1049, 140] width 47 height 23
click at [187, 84] on div at bounding box center [617, 332] width 1235 height 664
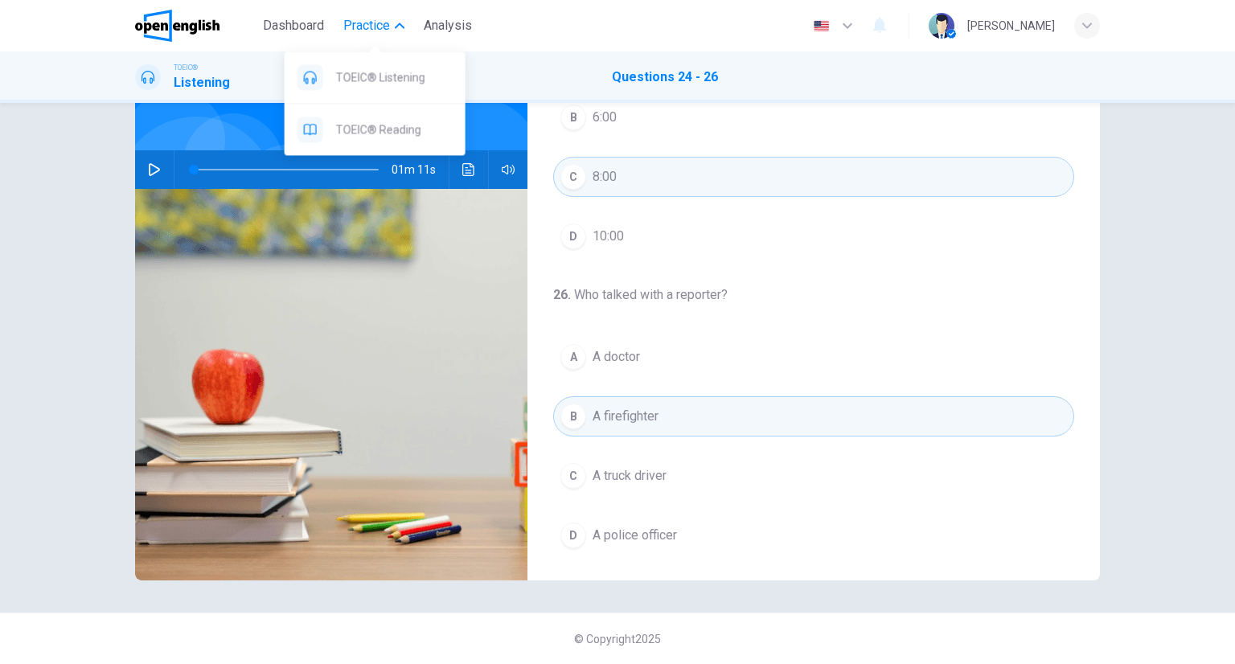
click at [382, 34] on span "Practice" at bounding box center [366, 25] width 47 height 19
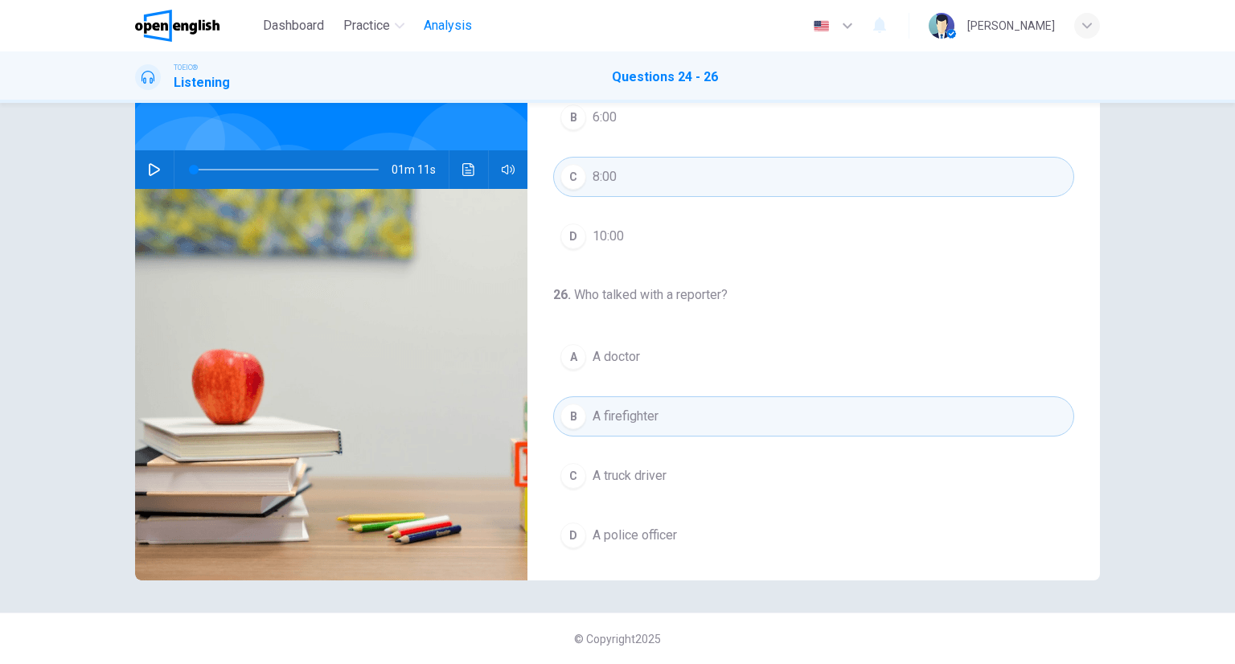
click at [439, 27] on span "Analysis" at bounding box center [448, 25] width 48 height 19
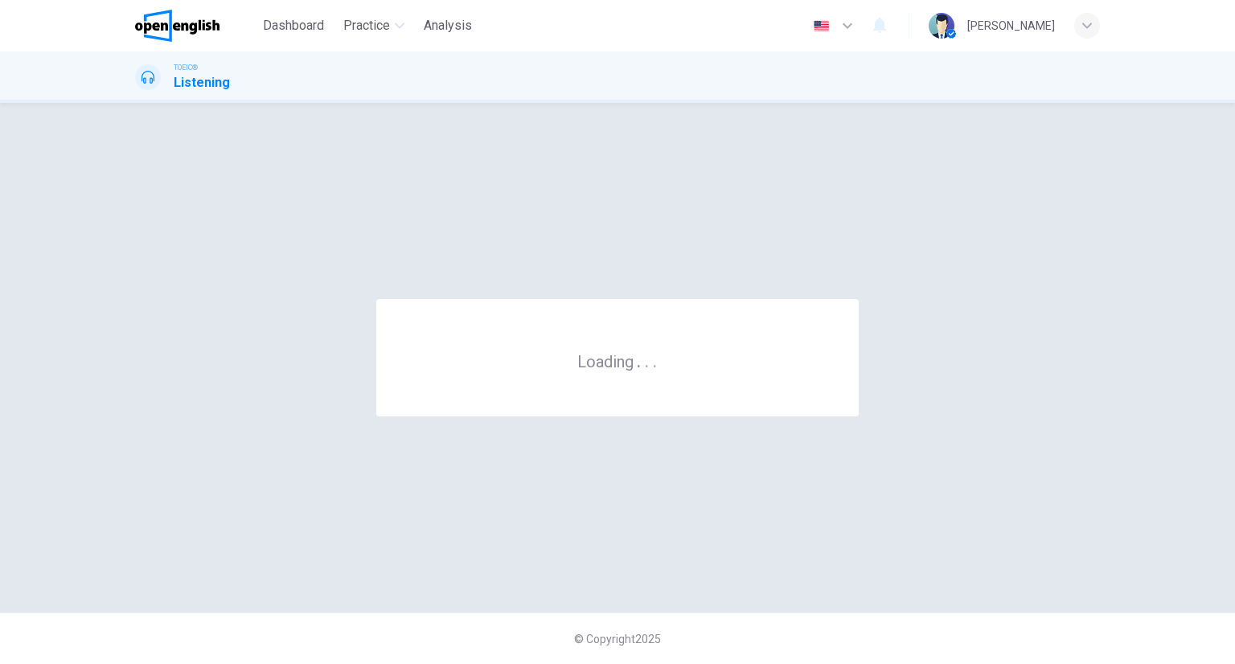
scroll to position [0, 0]
